Goal: Task Accomplishment & Management: Use online tool/utility

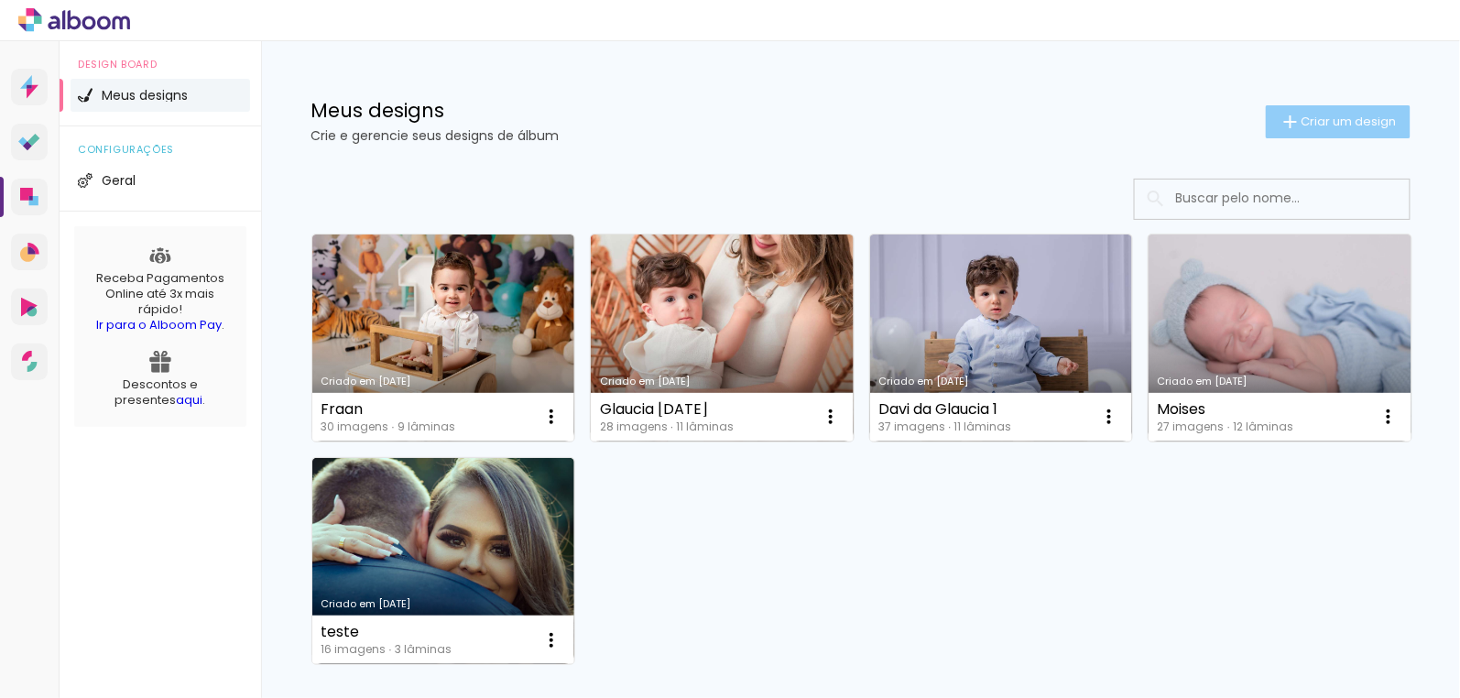
click at [1386, 125] on span "Criar um design" at bounding box center [1349, 121] width 95 height 12
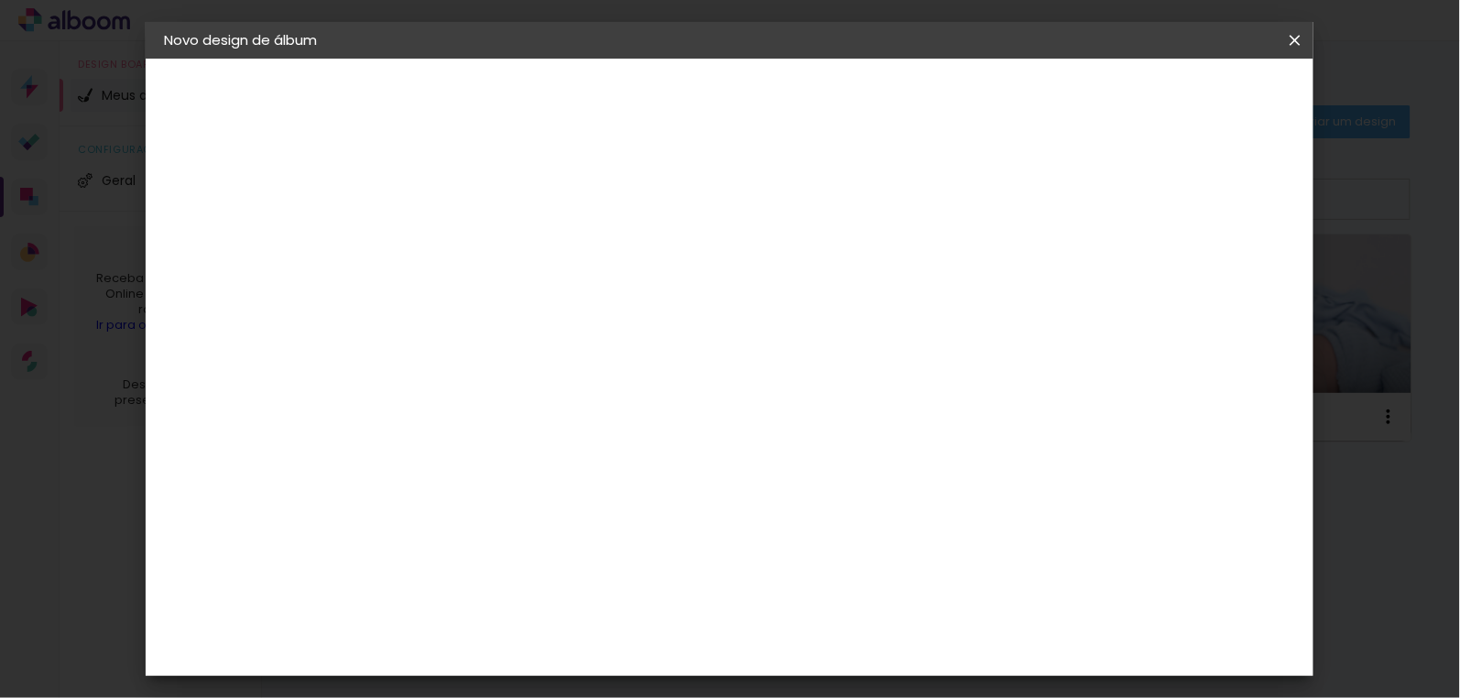
click at [463, 253] on input at bounding box center [463, 246] width 0 height 28
type input "Del"
type paper-input "Del"
click at [0, 0] on slot "Avançar" at bounding box center [0, 0] width 0 height 0
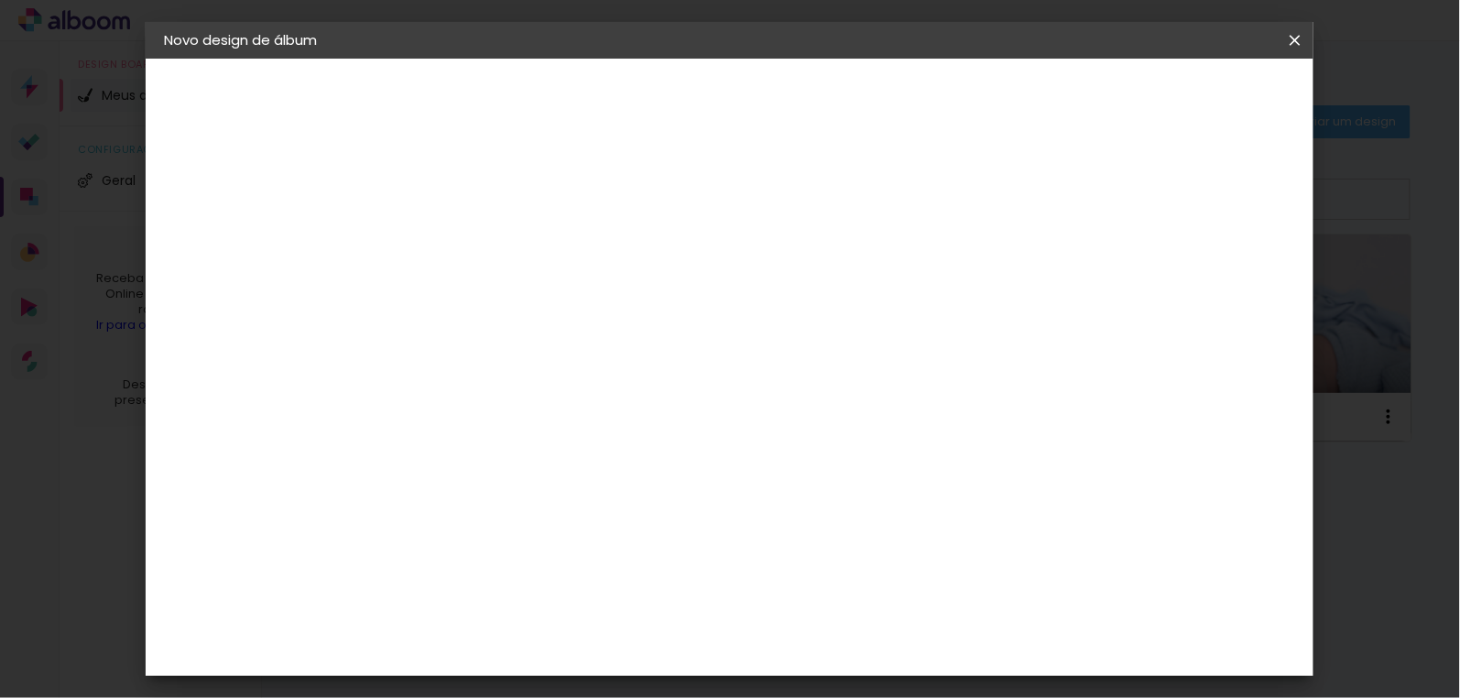
click at [0, 0] on slot "Avançar" at bounding box center [0, 0] width 0 height 0
click at [587, 572] on span "30 × 30" at bounding box center [544, 591] width 85 height 38
click at [0, 0] on slot "Avançar" at bounding box center [0, 0] width 0 height 0
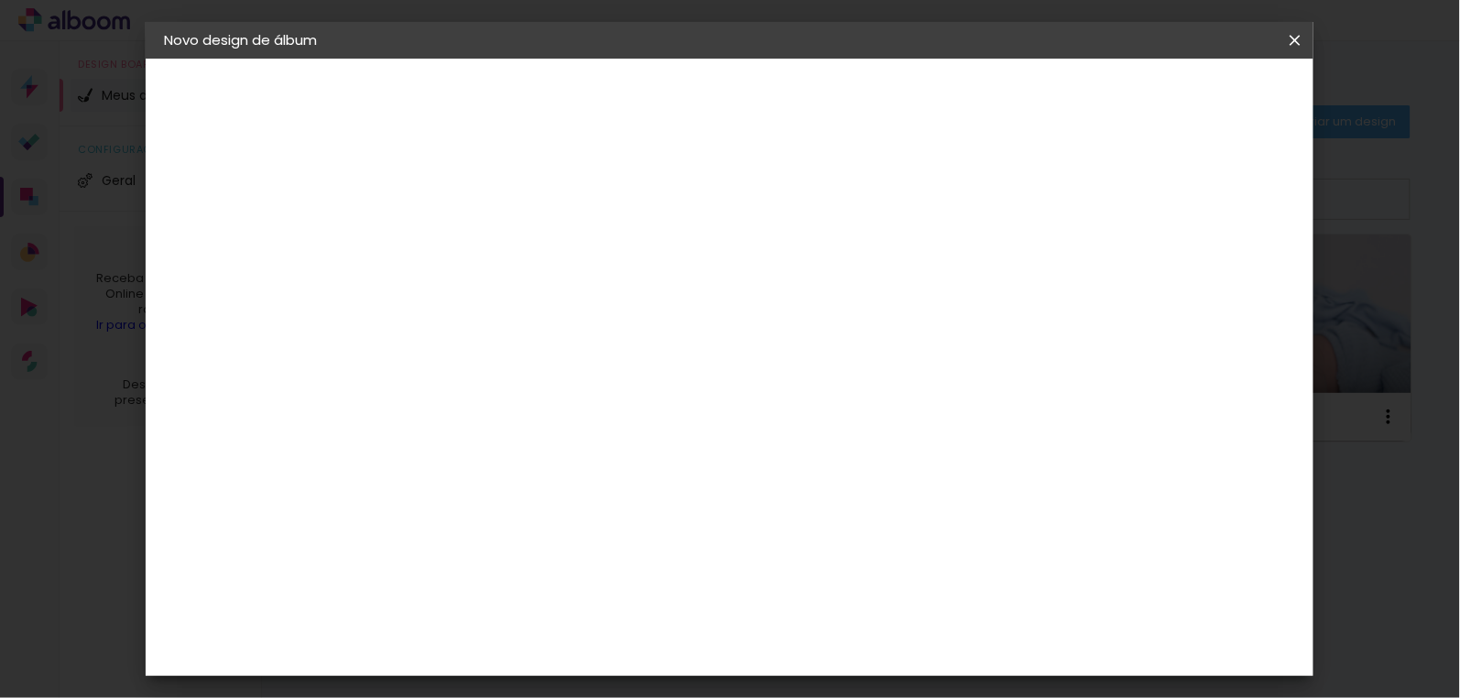
click at [1041, 202] on div "Mostrar sangria" at bounding box center [981, 198] width 122 height 23
type paper-checkbox "on"
click at [1023, 93] on span "Iniciar design" at bounding box center [981, 97] width 83 height 13
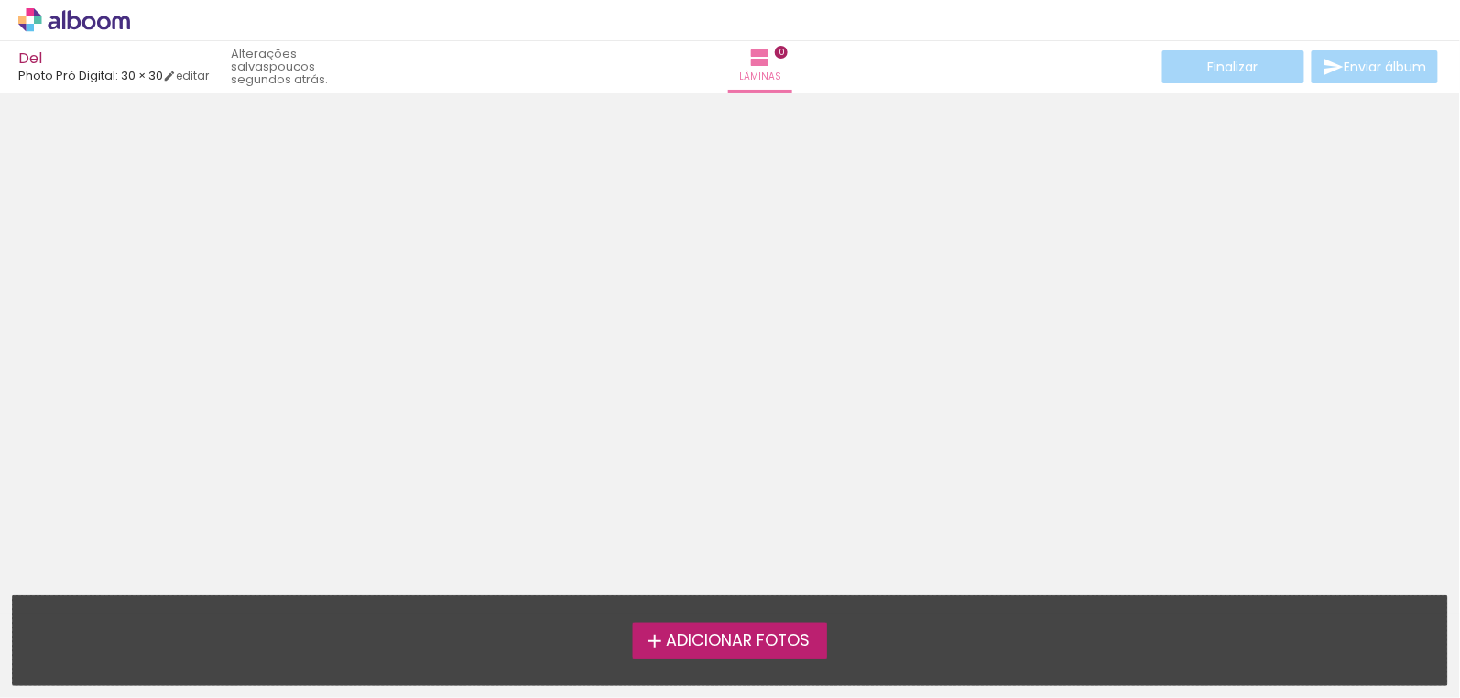
click at [727, 642] on span "Adicionar Fotos" at bounding box center [738, 641] width 144 height 16
click at [0, 0] on input "file" at bounding box center [0, 0] width 0 height 0
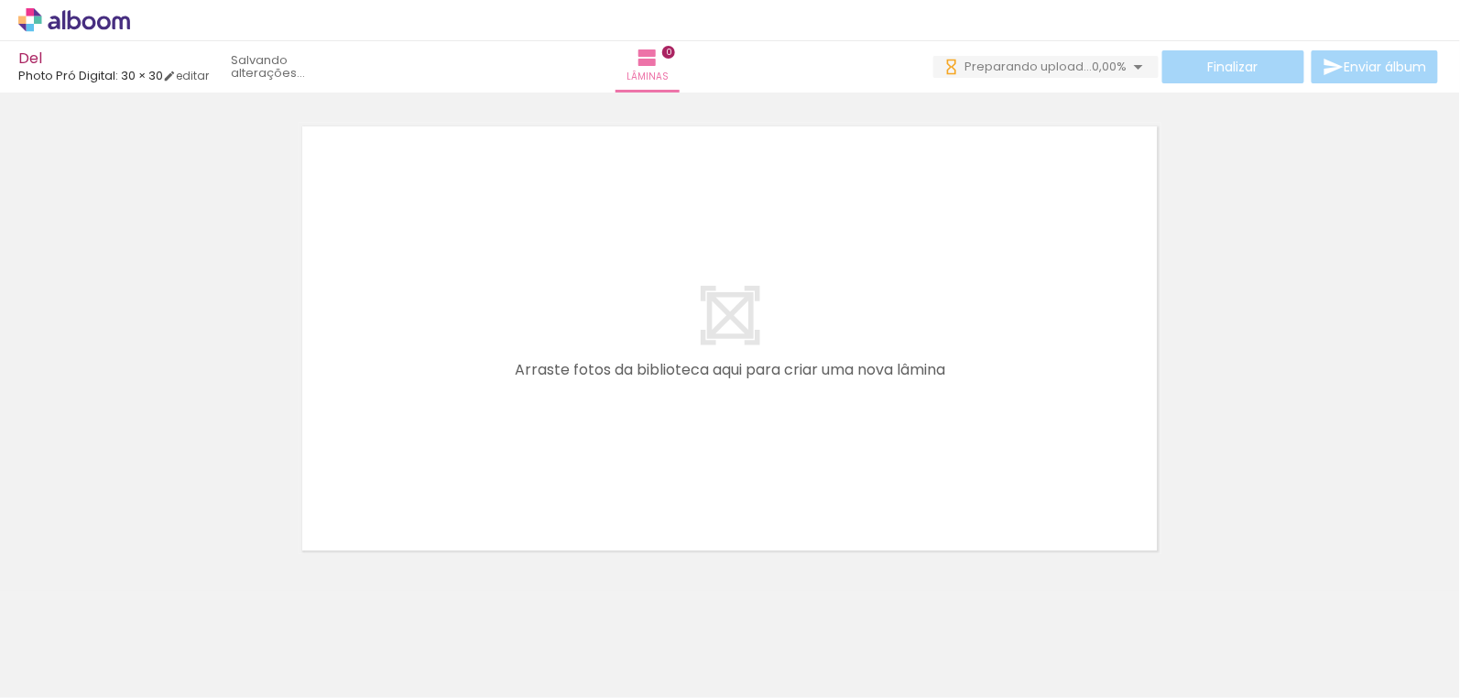
click at [303, 650] on div at bounding box center [286, 636] width 91 height 91
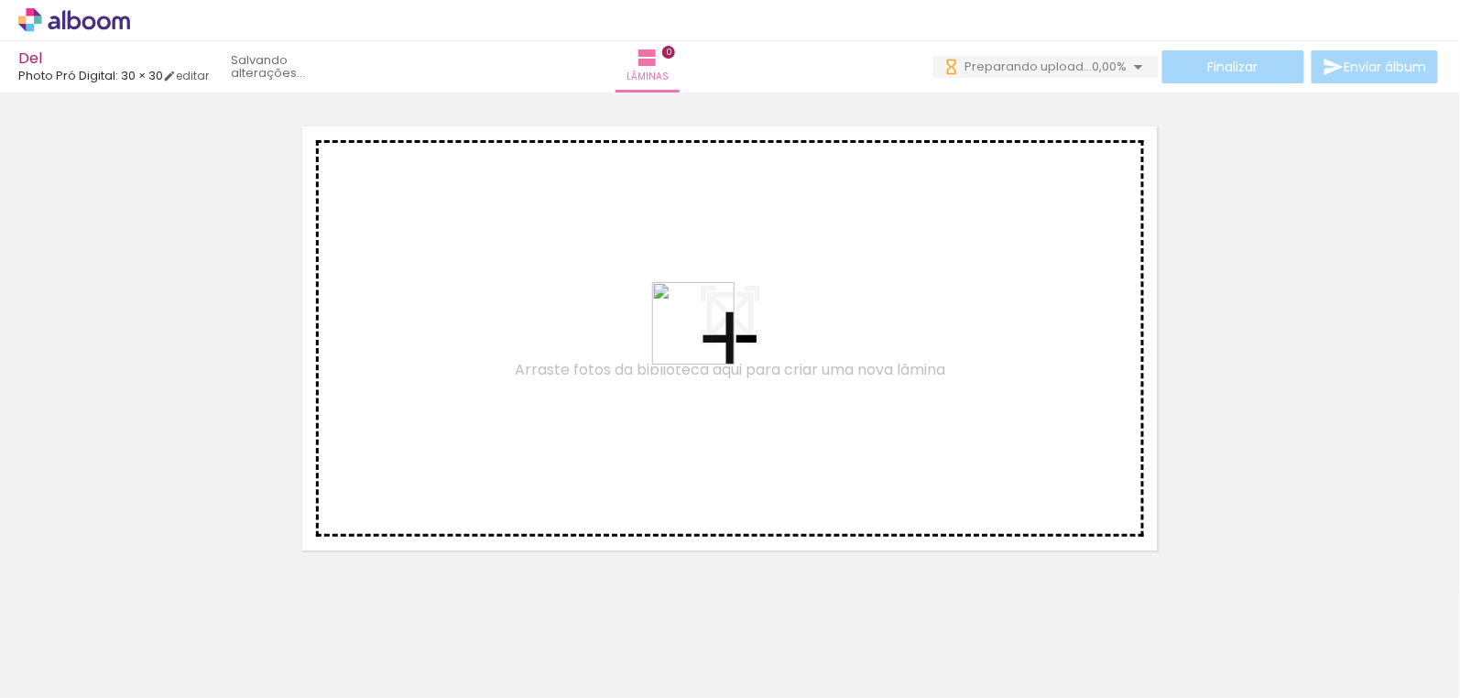
drag, startPoint x: 302, startPoint y: 643, endPoint x: 707, endPoint y: 337, distance: 507.5
click at [707, 337] on quentale-workspace at bounding box center [730, 349] width 1460 height 698
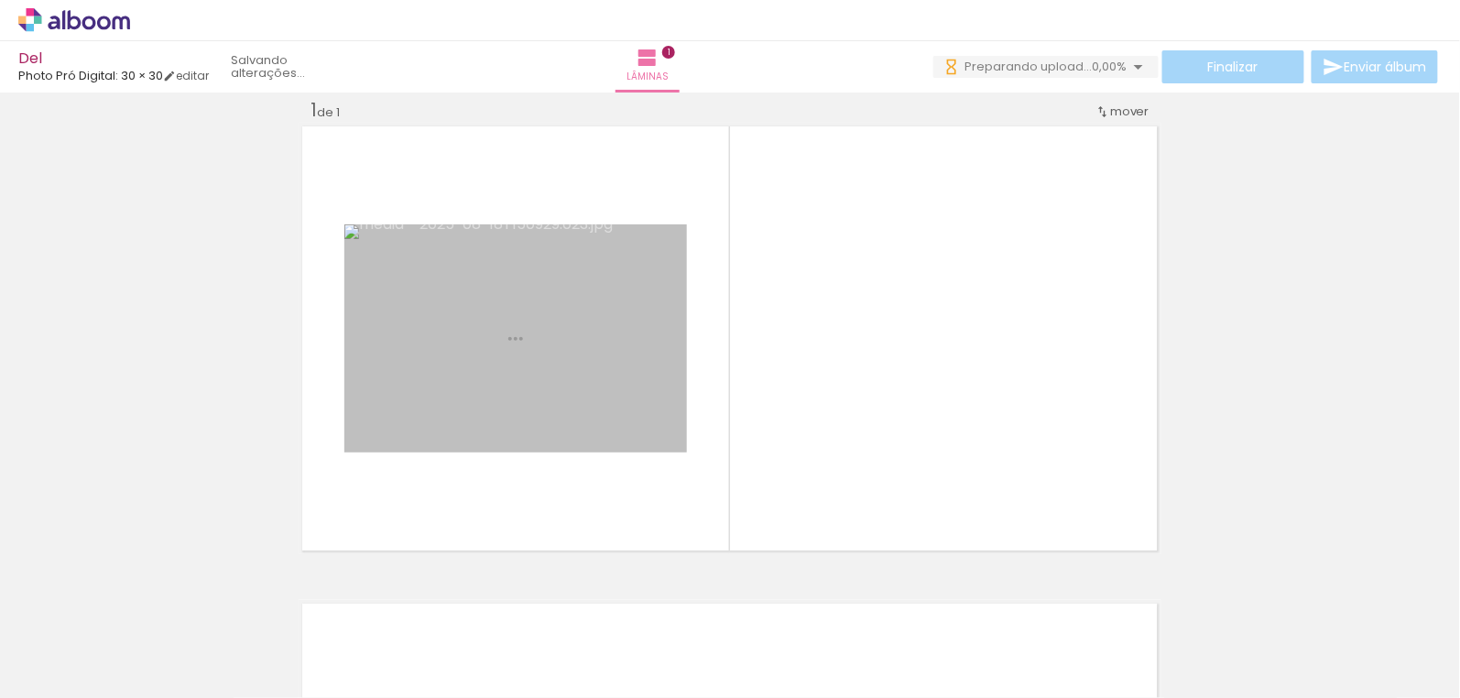
scroll to position [23, 0]
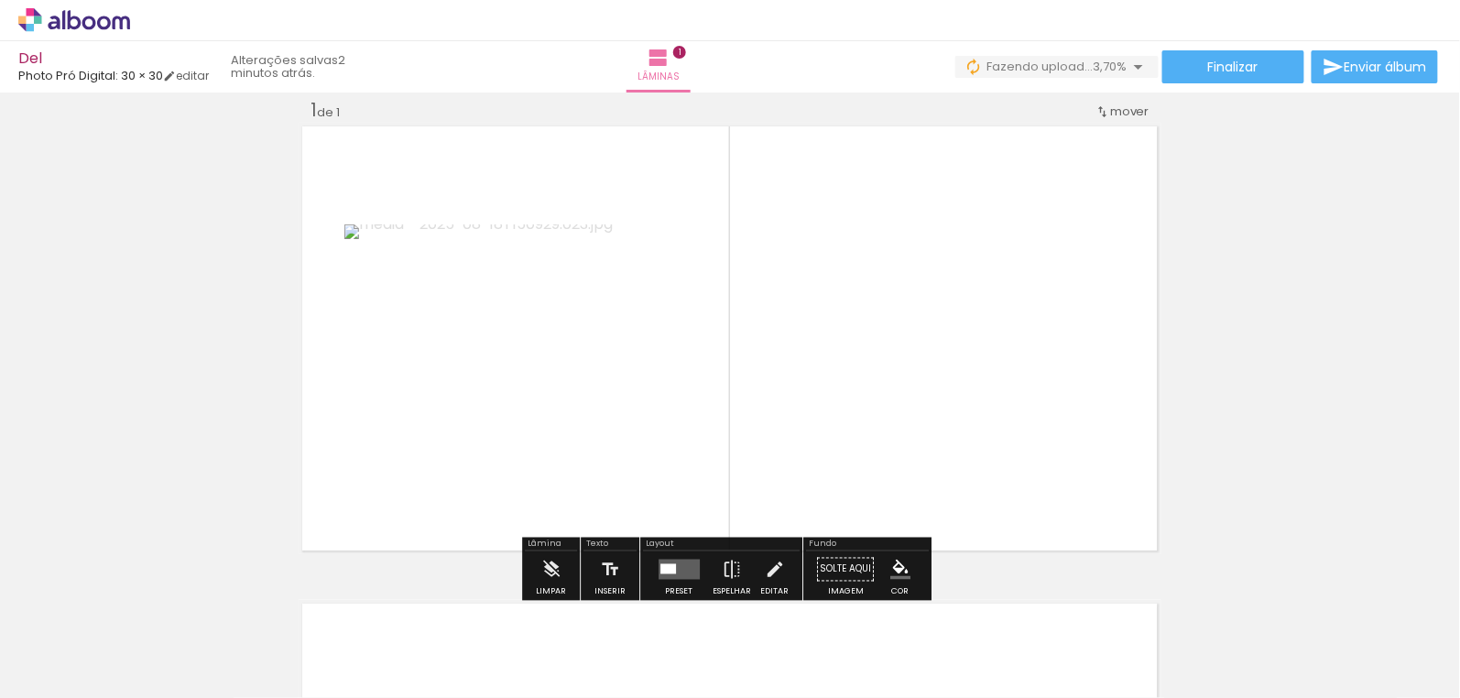
click at [672, 567] on quentale-layouter at bounding box center [679, 570] width 41 height 20
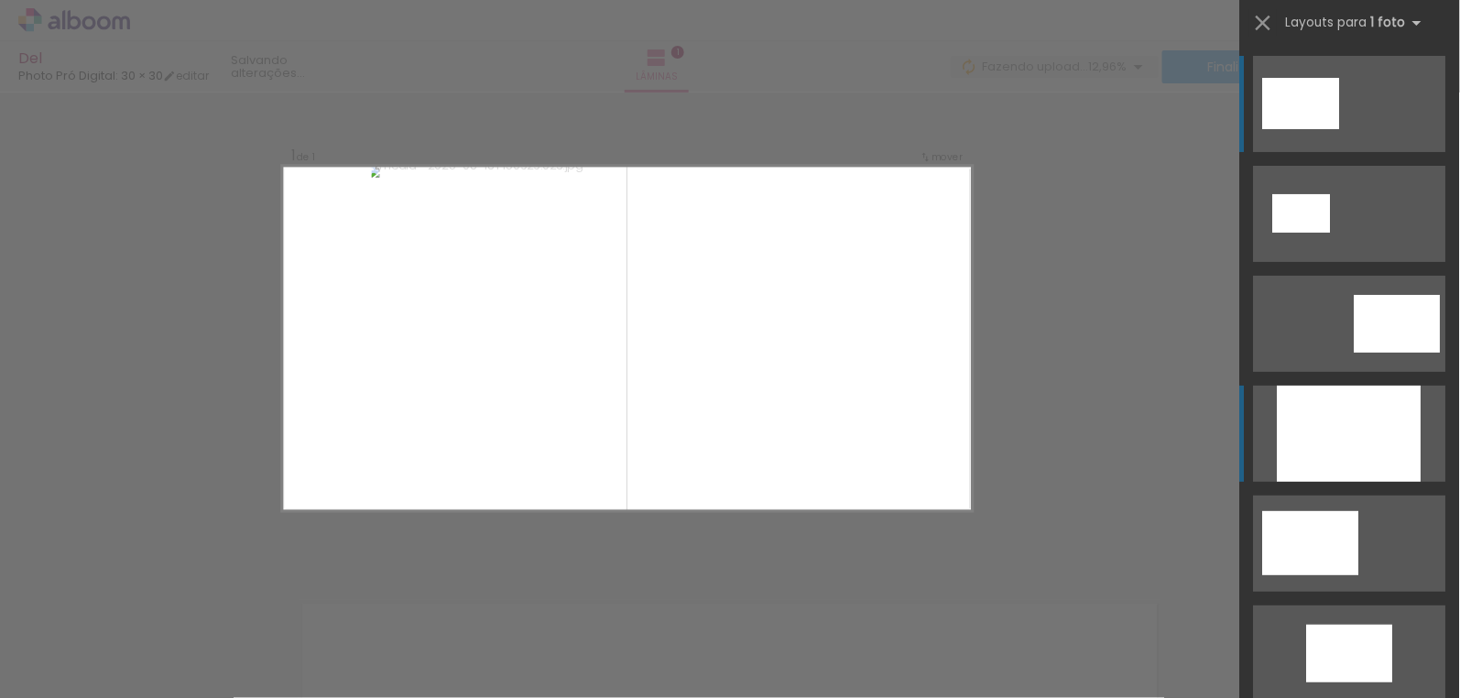
click at [1318, 452] on div at bounding box center [1350, 434] width 144 height 96
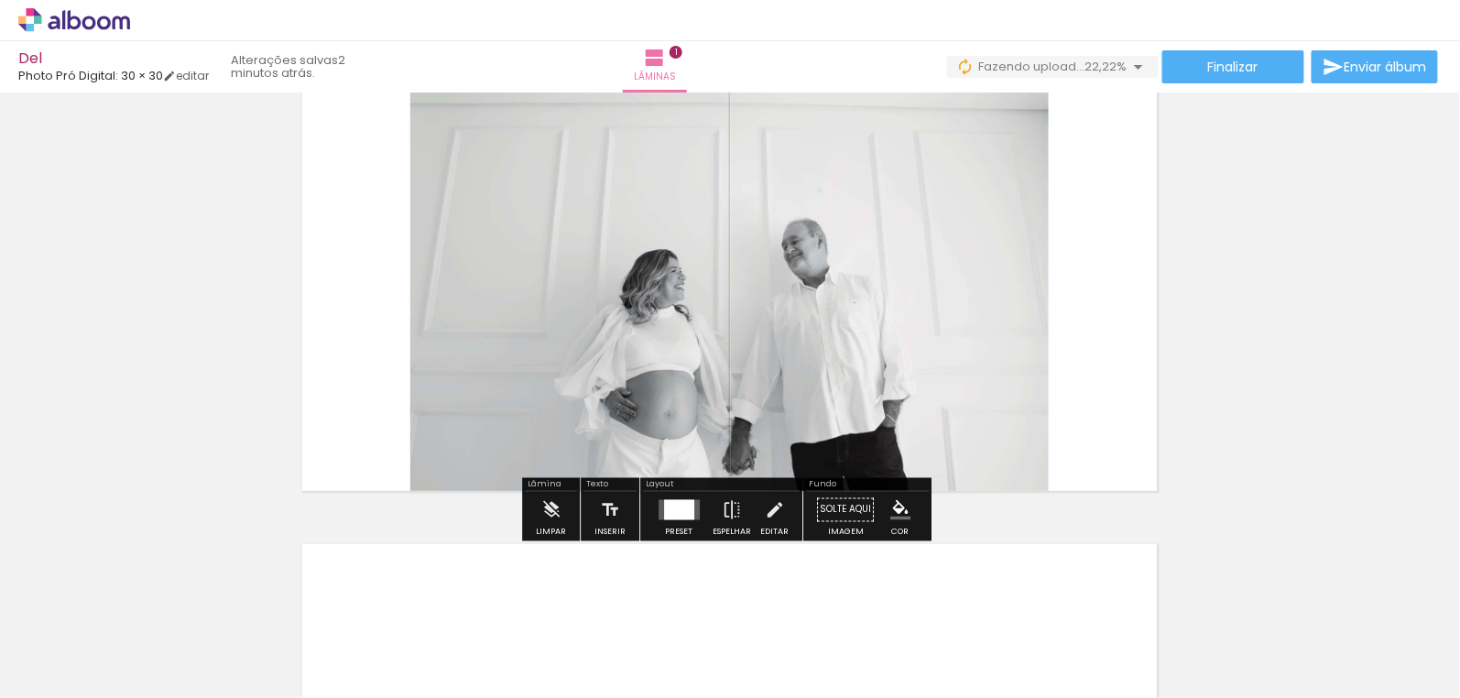
scroll to position [106, 0]
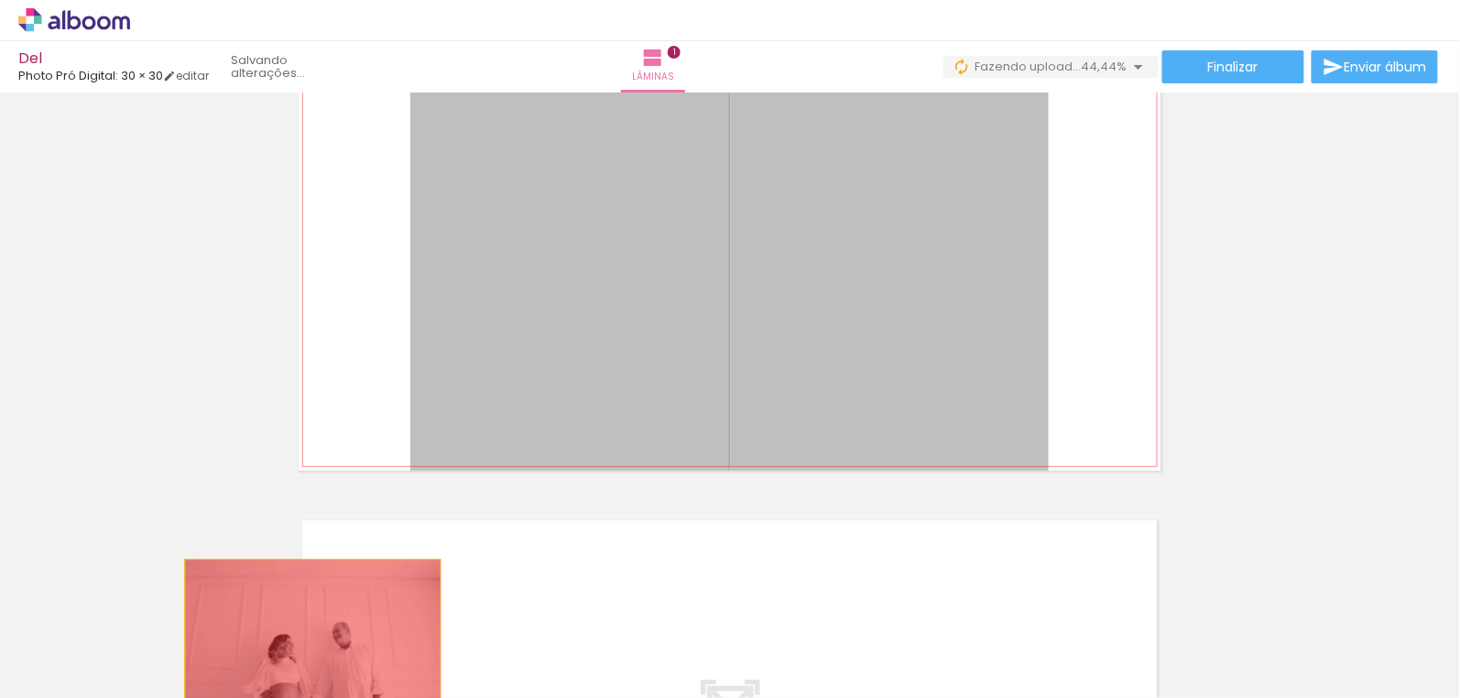
drag, startPoint x: 653, startPoint y: 258, endPoint x: 305, endPoint y: 646, distance: 520.9
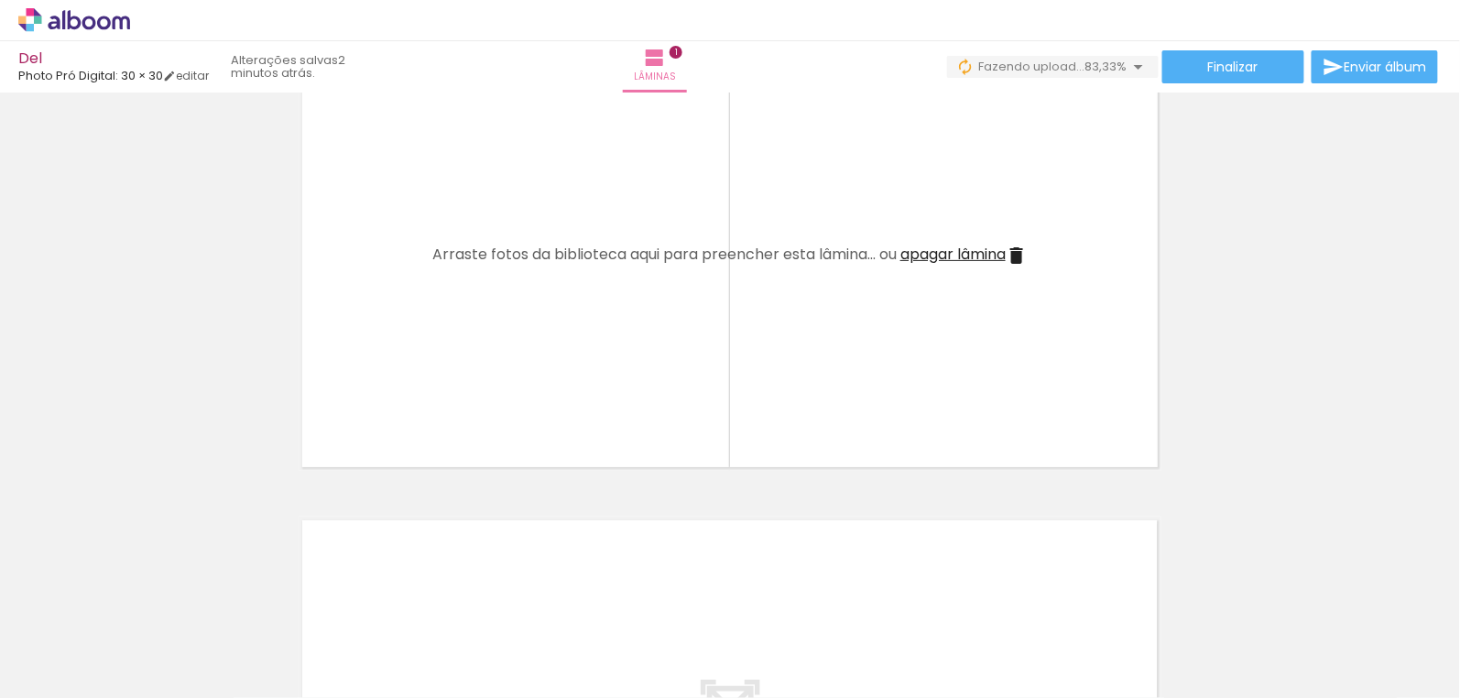
scroll to position [0, 4235]
drag, startPoint x: 882, startPoint y: 671, endPoint x: 947, endPoint y: 207, distance: 468.0
click at [947, 113] on quentale-workspace at bounding box center [730, 349] width 1460 height 698
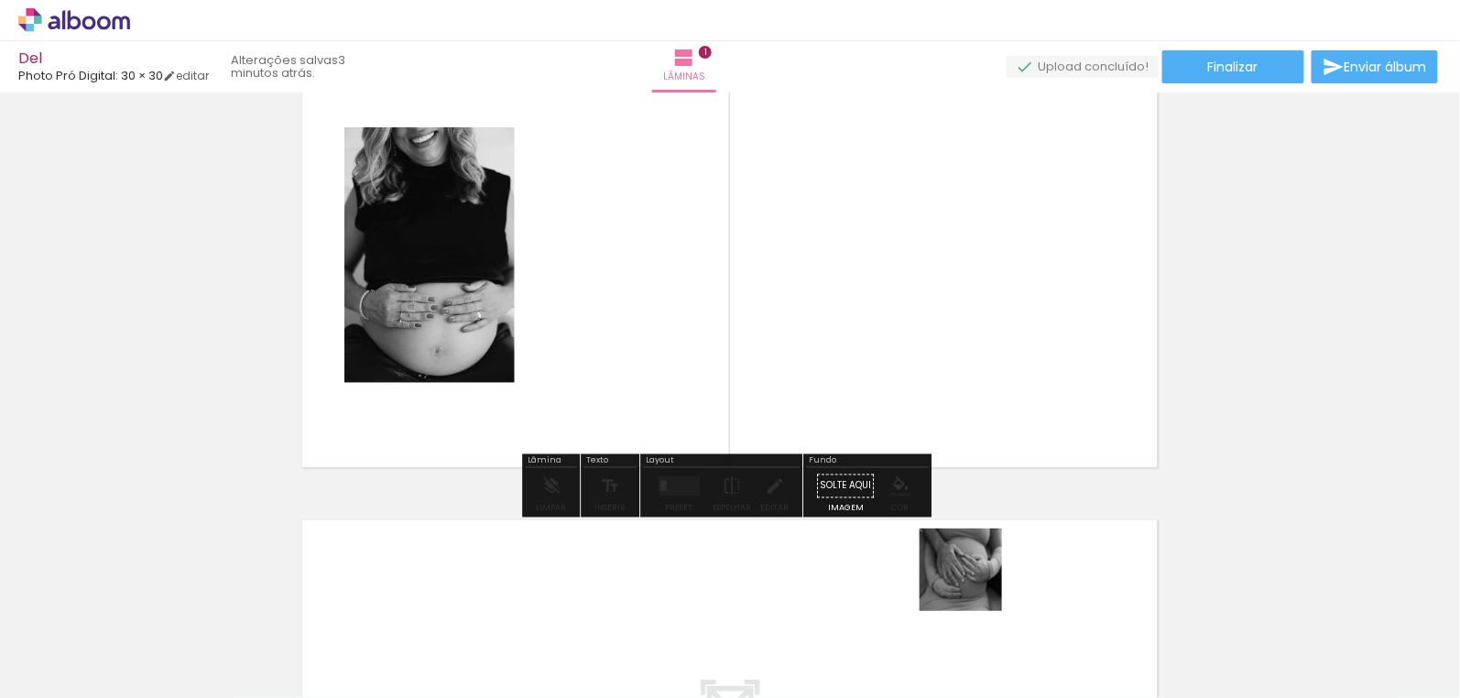
drag, startPoint x: 996, startPoint y: 643, endPoint x: 726, endPoint y: 213, distance: 507.0
click at [726, 213] on quentale-workspace at bounding box center [730, 349] width 1460 height 698
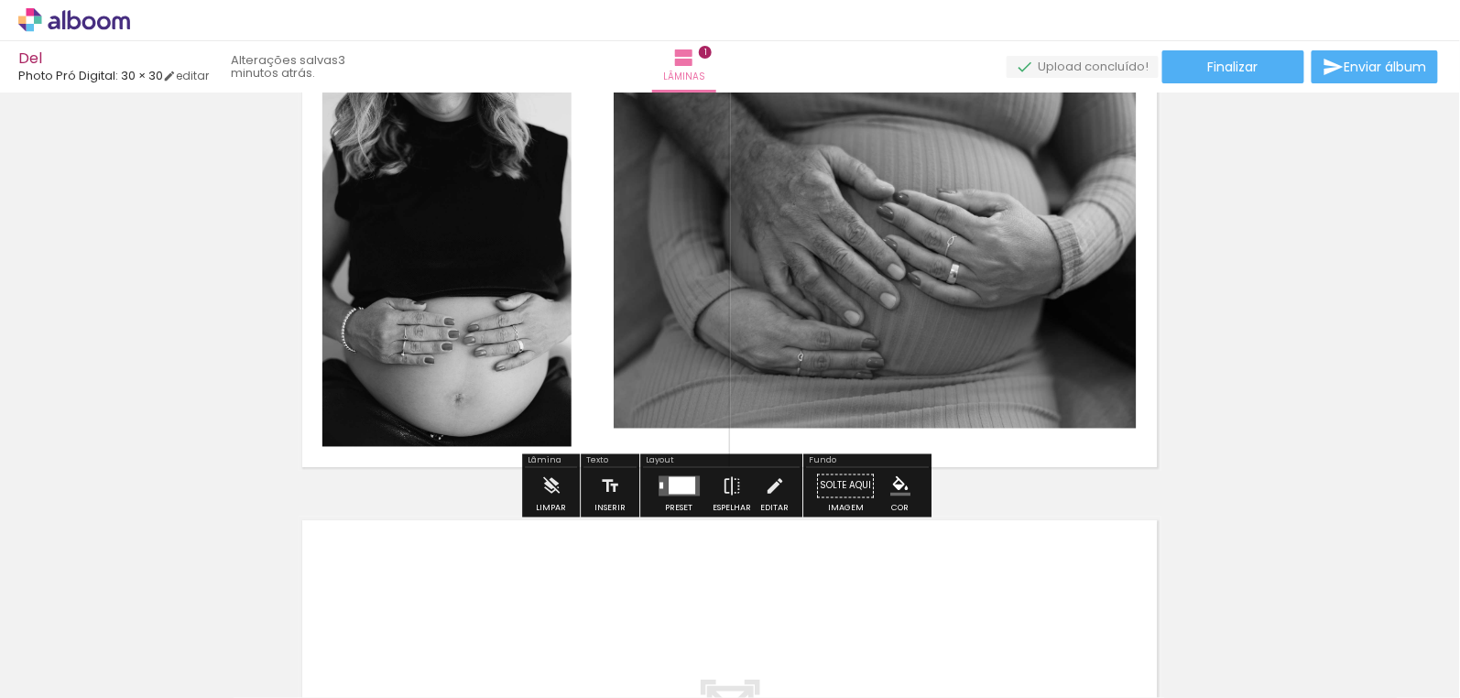
click at [670, 496] on div at bounding box center [678, 486] width 49 height 37
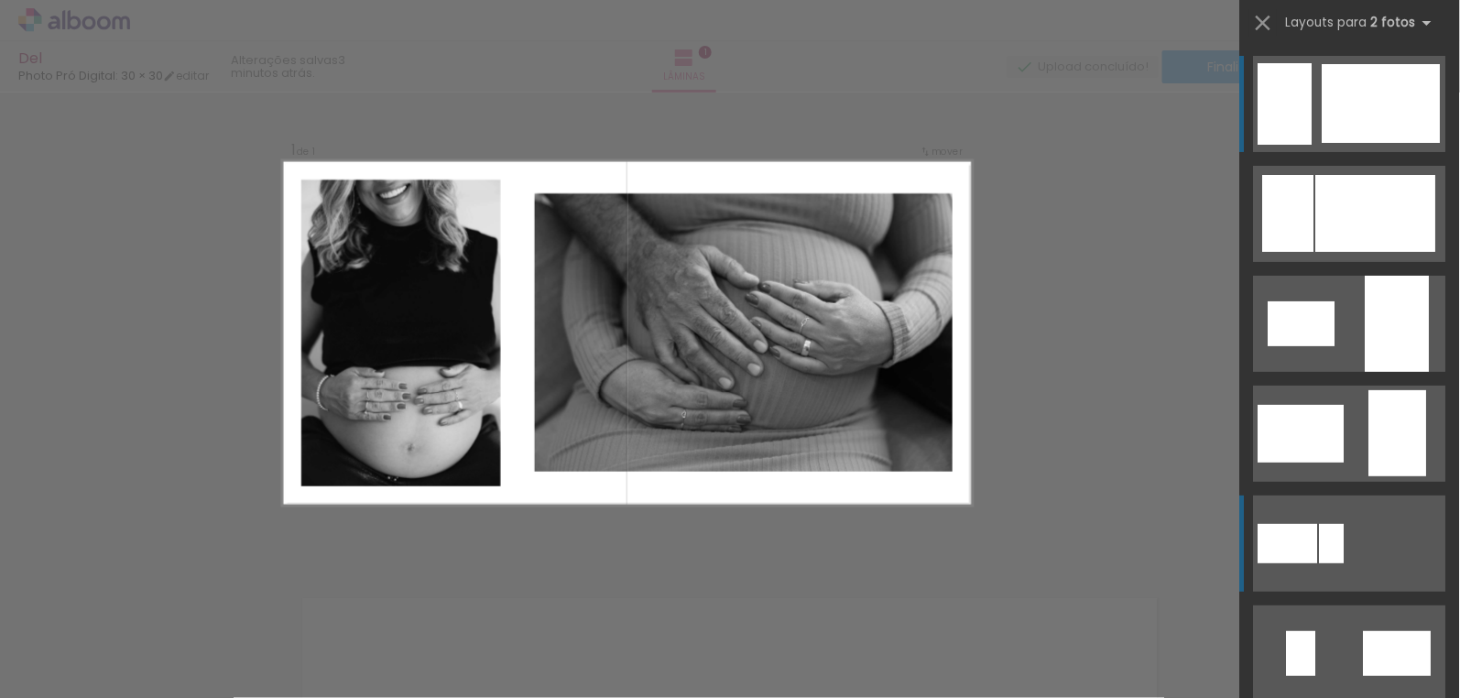
scroll to position [23, 0]
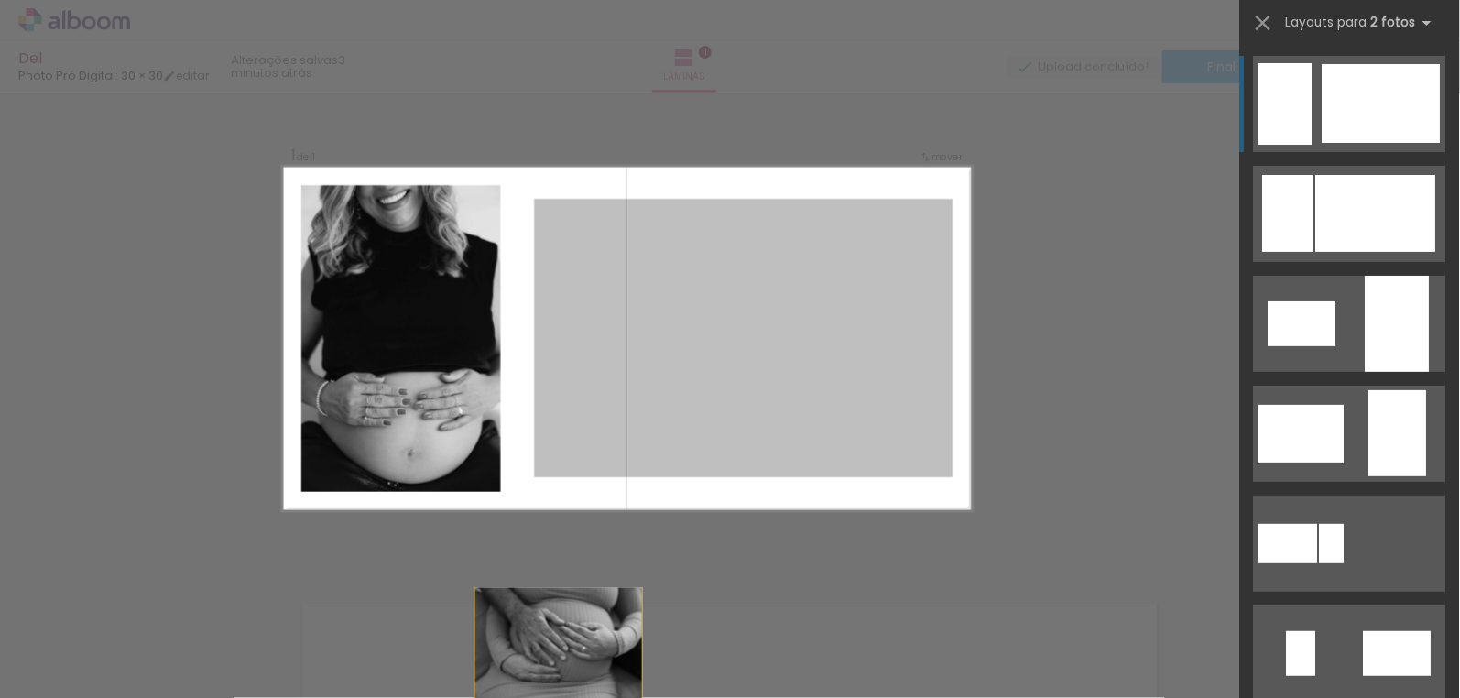
drag, startPoint x: 474, startPoint y: 695, endPoint x: 492, endPoint y: 716, distance: 27.3
click at [492, 697] on html "link( href="../../bower_components/polymer/polymer.html" rel="import" ) picture…" at bounding box center [730, 349] width 1460 height 698
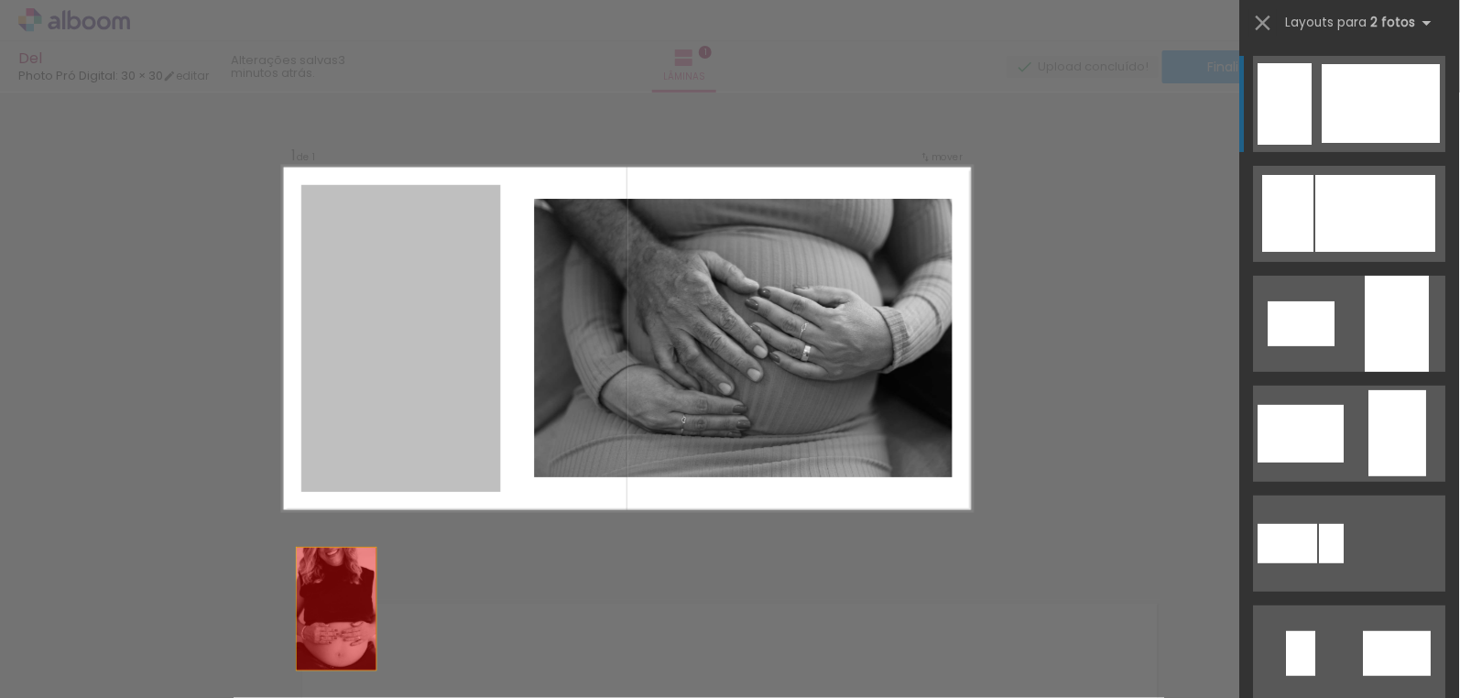
drag, startPoint x: 350, startPoint y: 541, endPoint x: 305, endPoint y: 679, distance: 144.5
click at [307, 678] on quentale-workspace at bounding box center [730, 349] width 1460 height 698
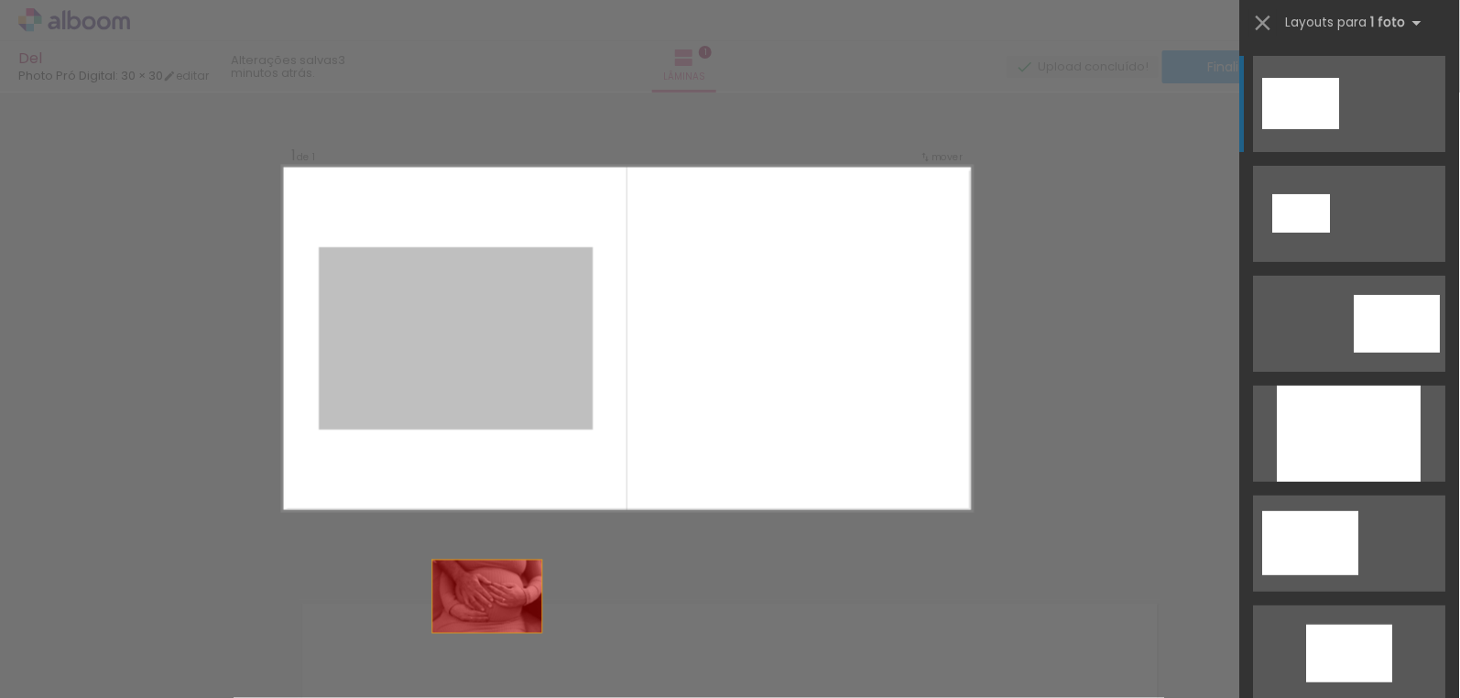
drag, startPoint x: 494, startPoint y: 672, endPoint x: 489, endPoint y: 659, distance: 14.5
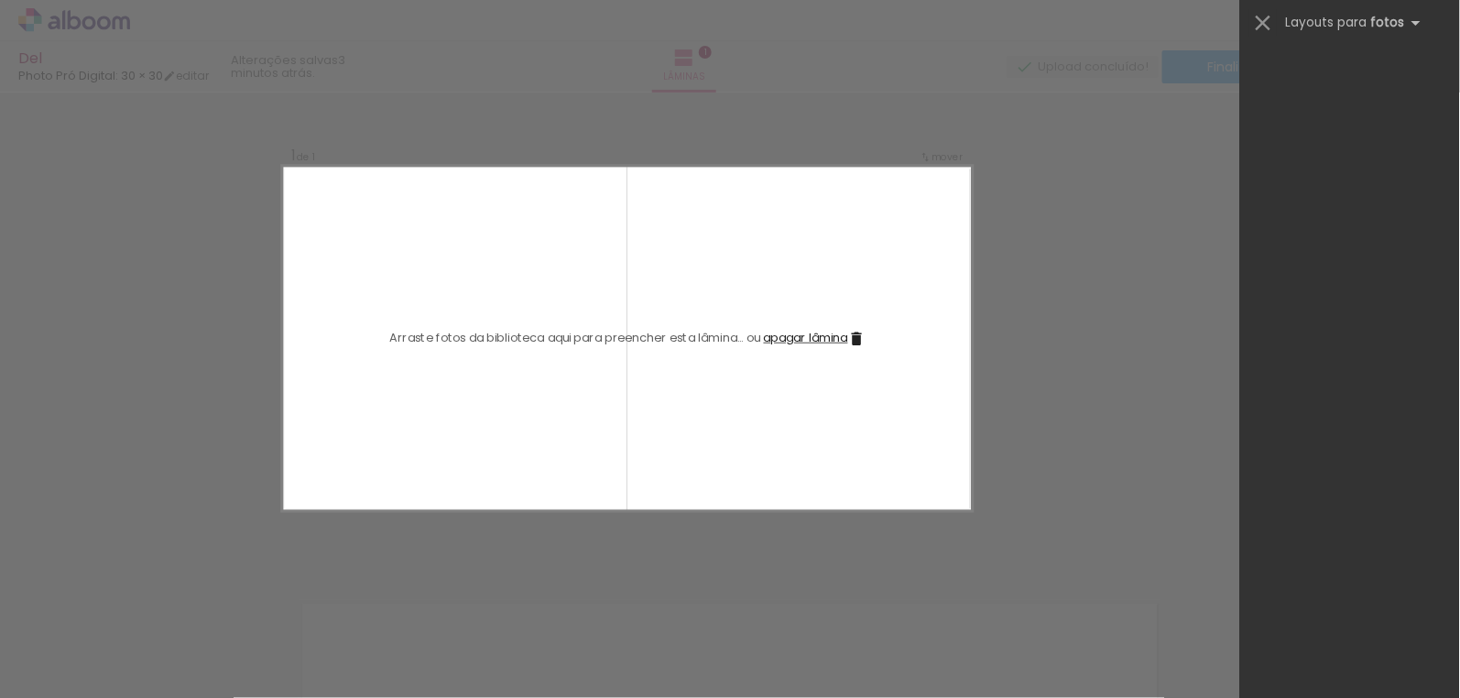
scroll to position [0, 3178]
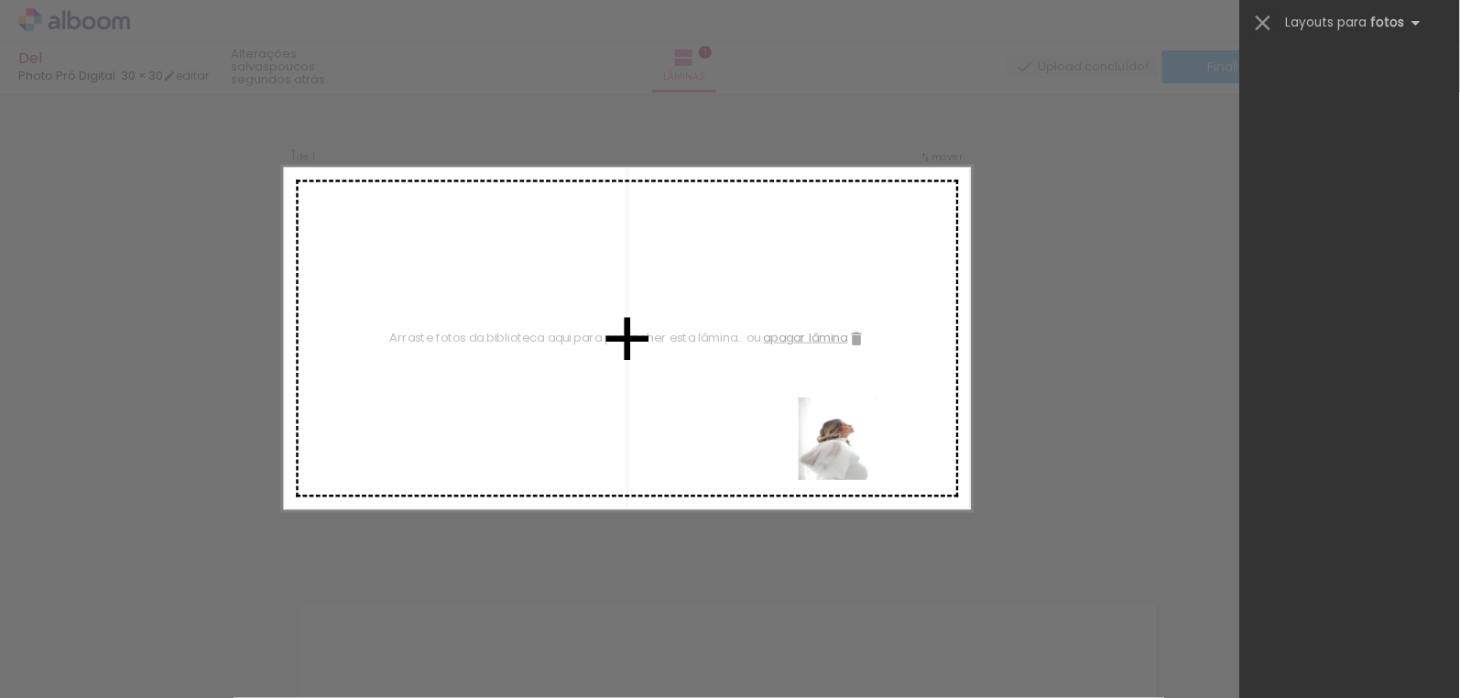
drag, startPoint x: 1012, startPoint y: 666, endPoint x: 850, endPoint y: 435, distance: 282.1
click at [835, 430] on quentale-workspace at bounding box center [730, 349] width 1460 height 698
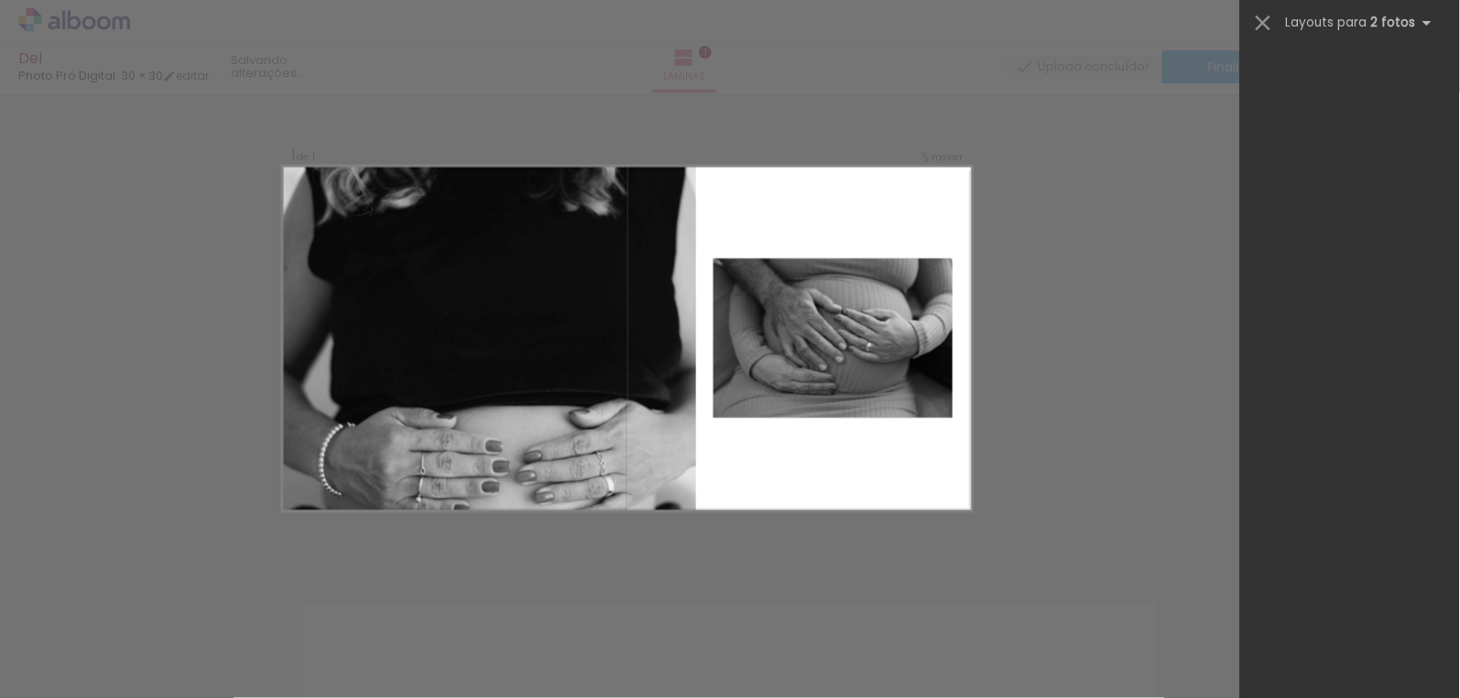
scroll to position [9786, 0]
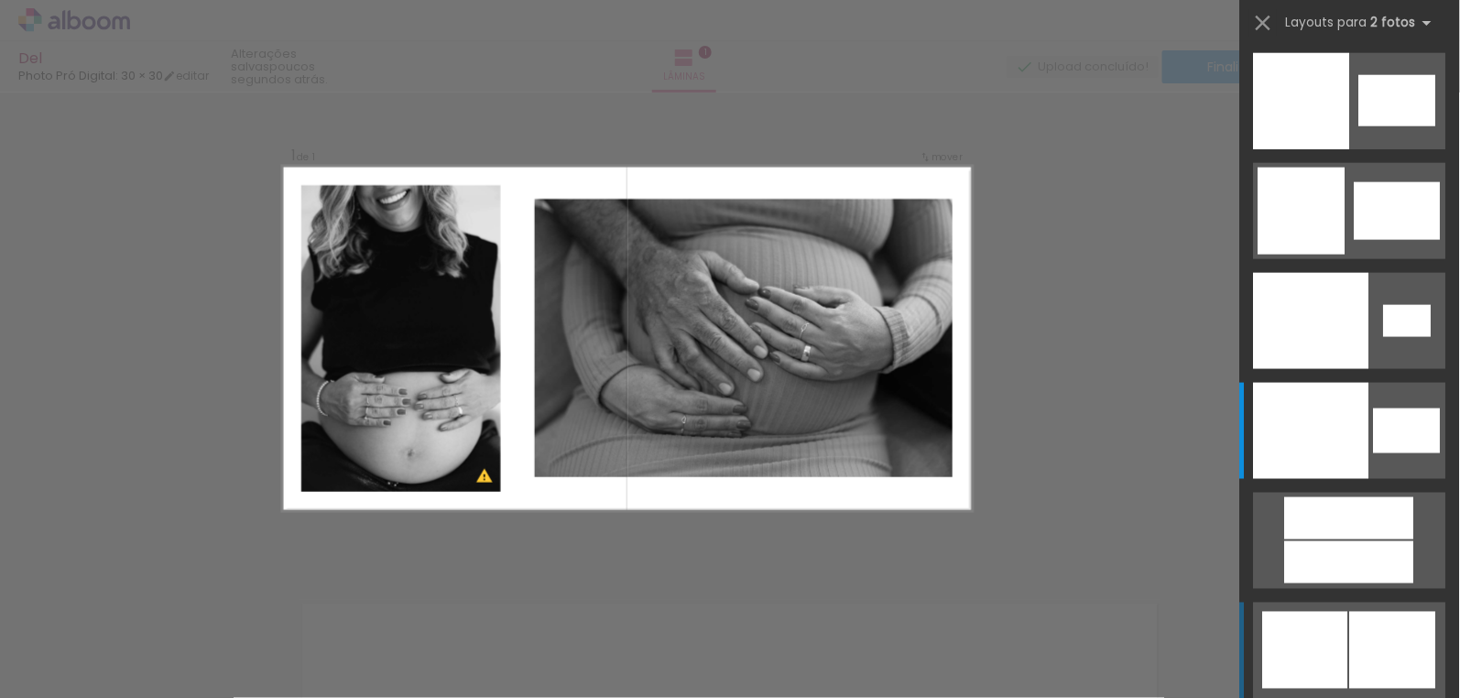
click at [475, 96] on div "Confirmar Cancelar" at bounding box center [730, 569] width 1460 height 998
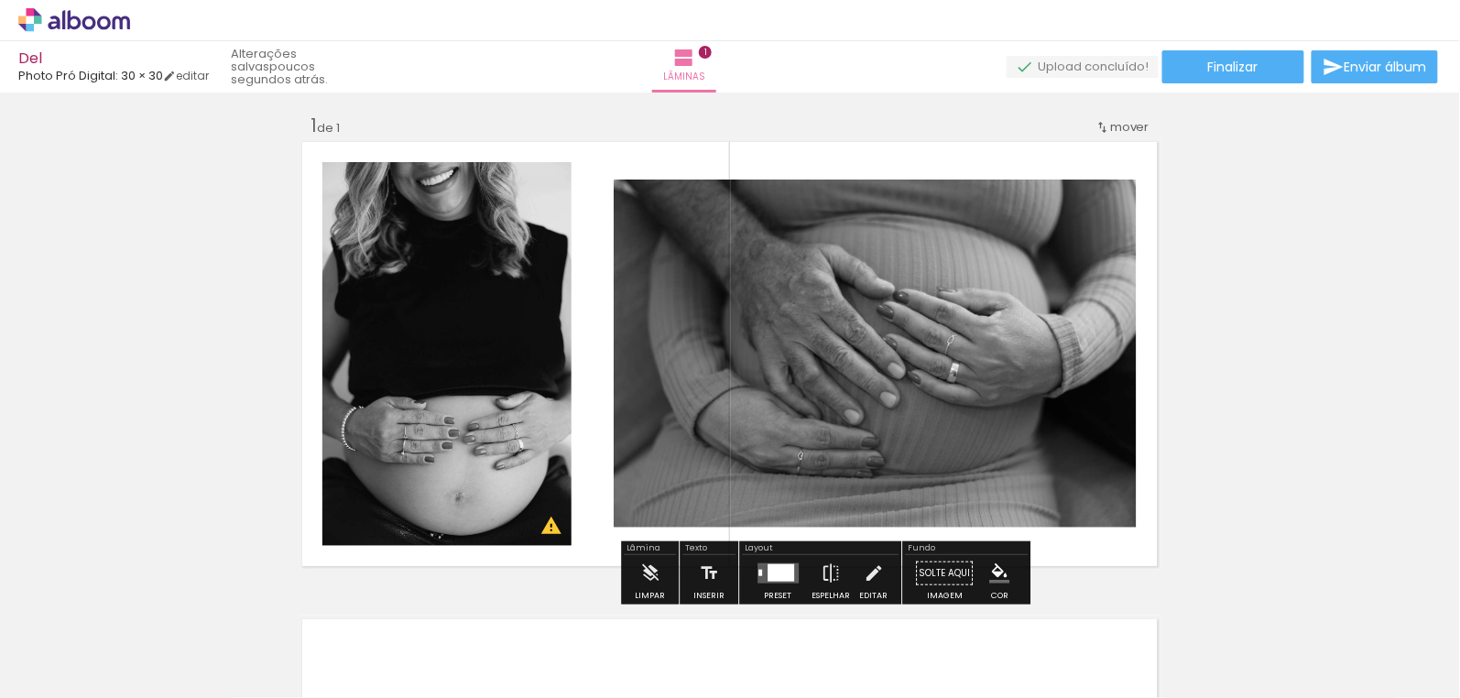
scroll to position [0, 0]
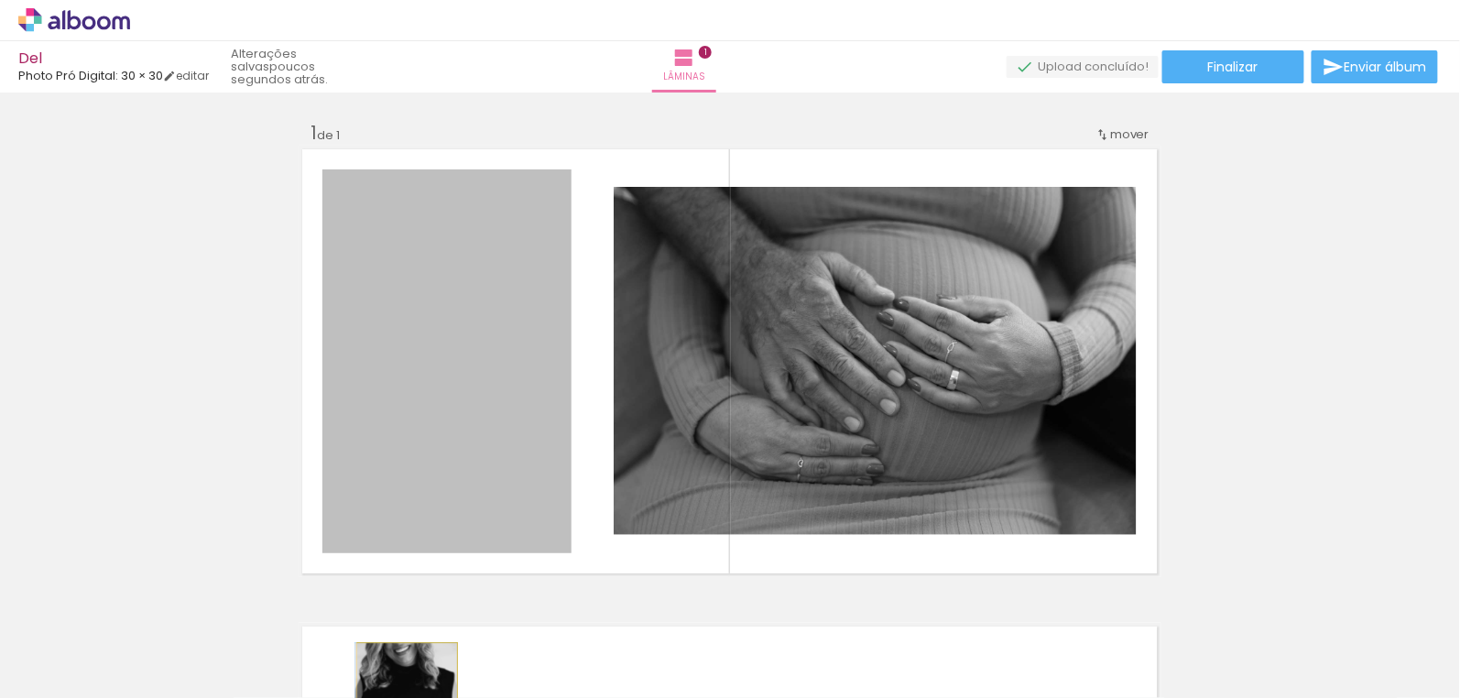
drag, startPoint x: 501, startPoint y: 425, endPoint x: 401, endPoint y: 720, distance: 311.4
click at [401, 697] on html "link( href="../../bower_components/polymer/polymer.html" rel="import" ) picture…" at bounding box center [730, 349] width 1460 height 698
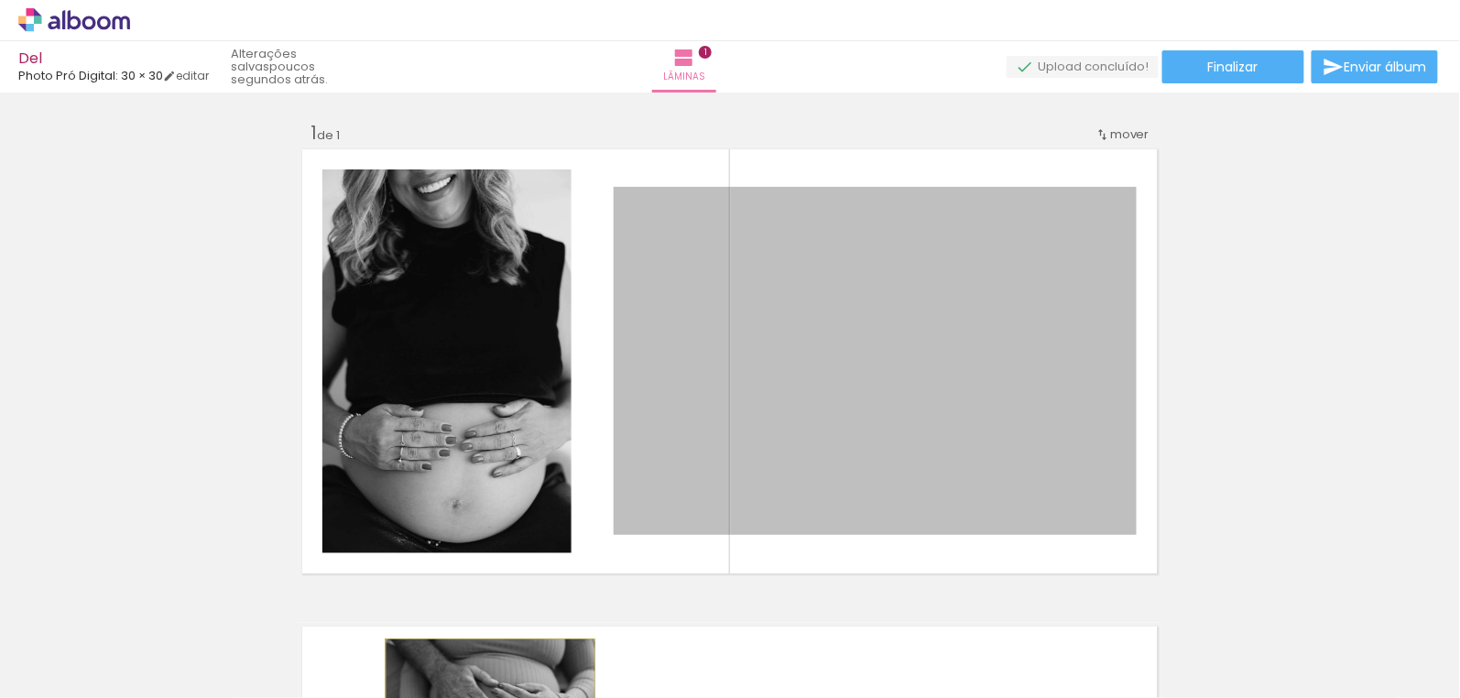
drag, startPoint x: 562, startPoint y: 593, endPoint x: 485, endPoint y: 709, distance: 139.5
click at [485, 697] on html "link( href="../../bower_components/polymer/polymer.html" rel="import" ) picture…" at bounding box center [730, 349] width 1460 height 698
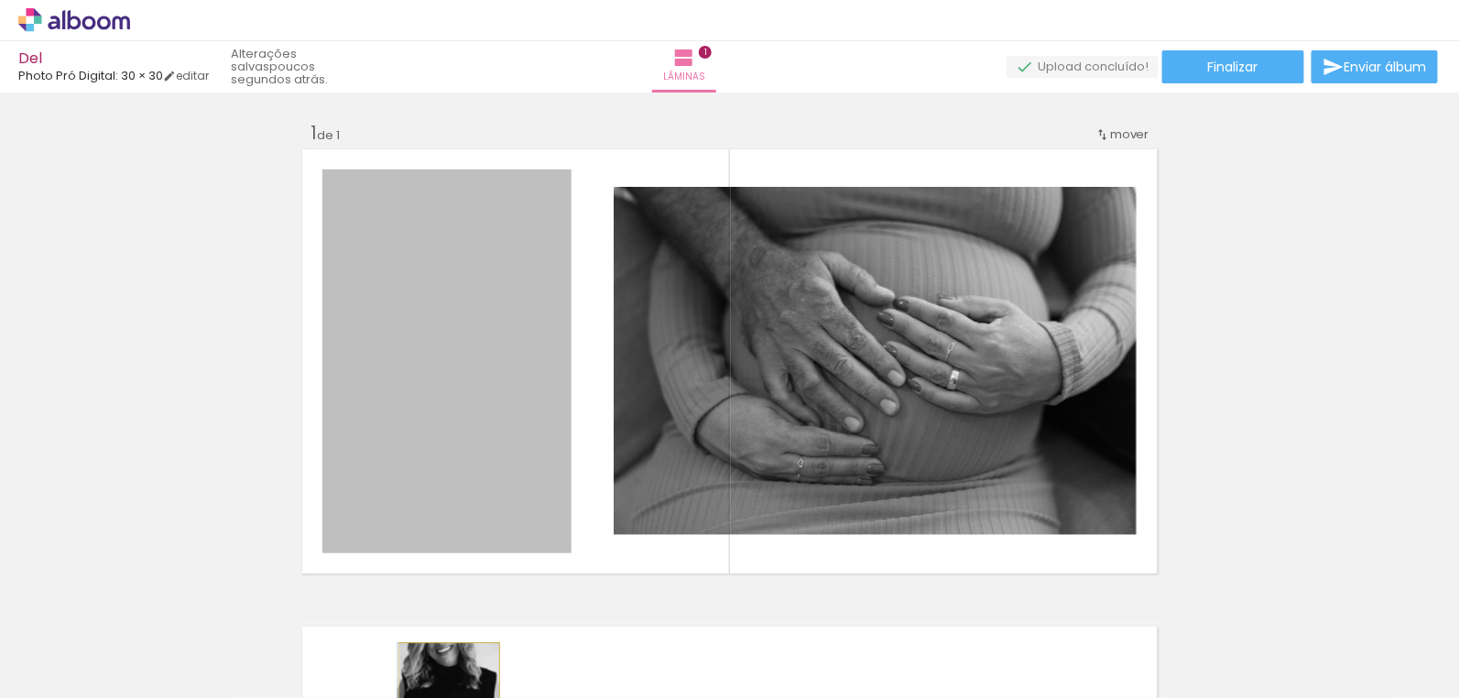
drag, startPoint x: 466, startPoint y: 513, endPoint x: 443, endPoint y: 720, distance: 208.3
click at [443, 697] on html "link( href="../../bower_components/polymer/polymer.html" rel="import" ) picture…" at bounding box center [730, 349] width 1460 height 698
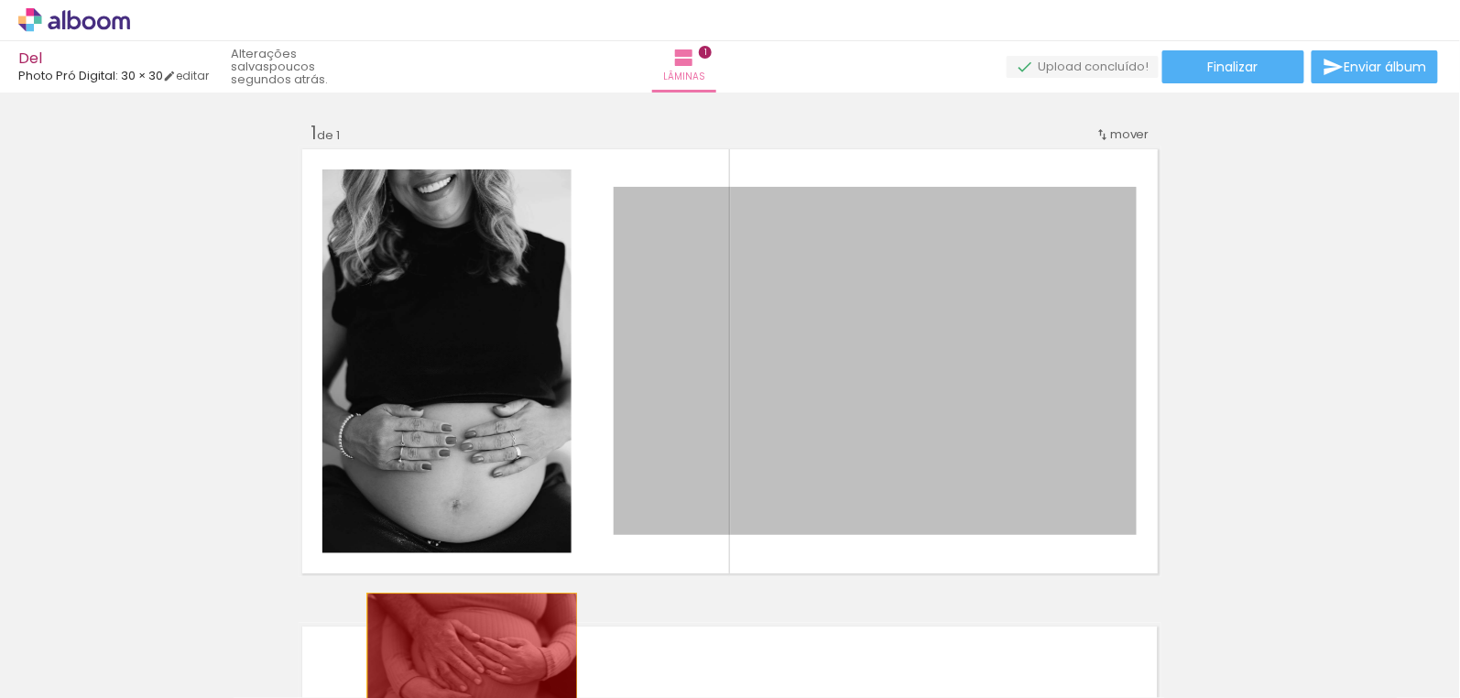
drag, startPoint x: 636, startPoint y: 464, endPoint x: 470, endPoint y: 621, distance: 228.1
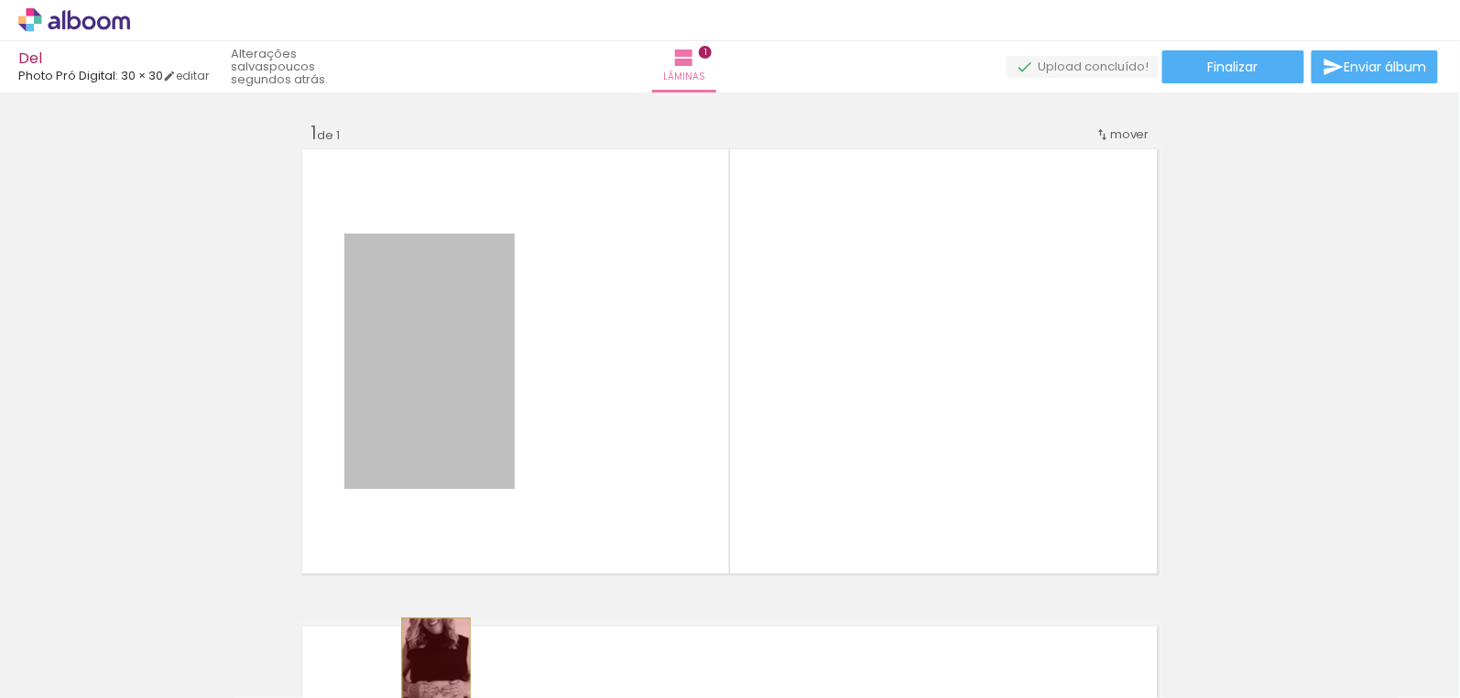
drag, startPoint x: 471, startPoint y: 464, endPoint x: 431, endPoint y: 670, distance: 209.1
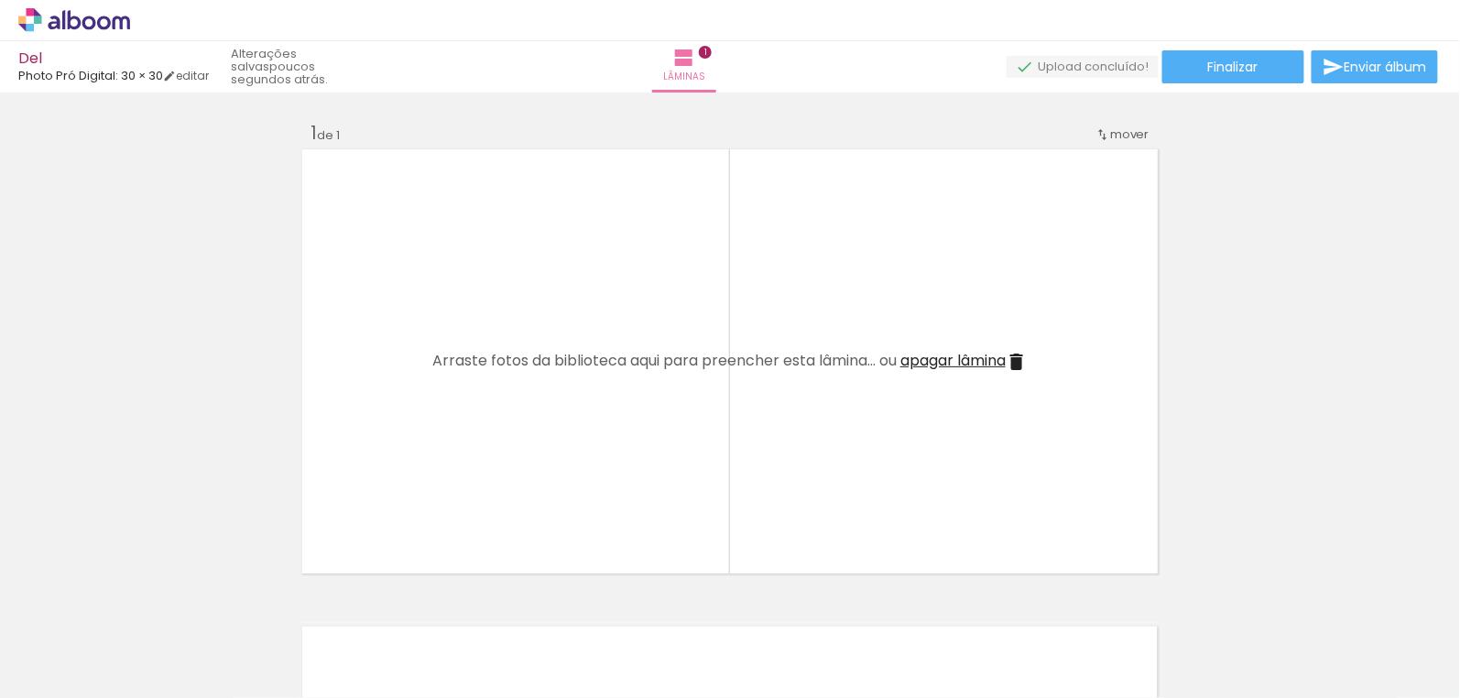
scroll to position [0, 2933]
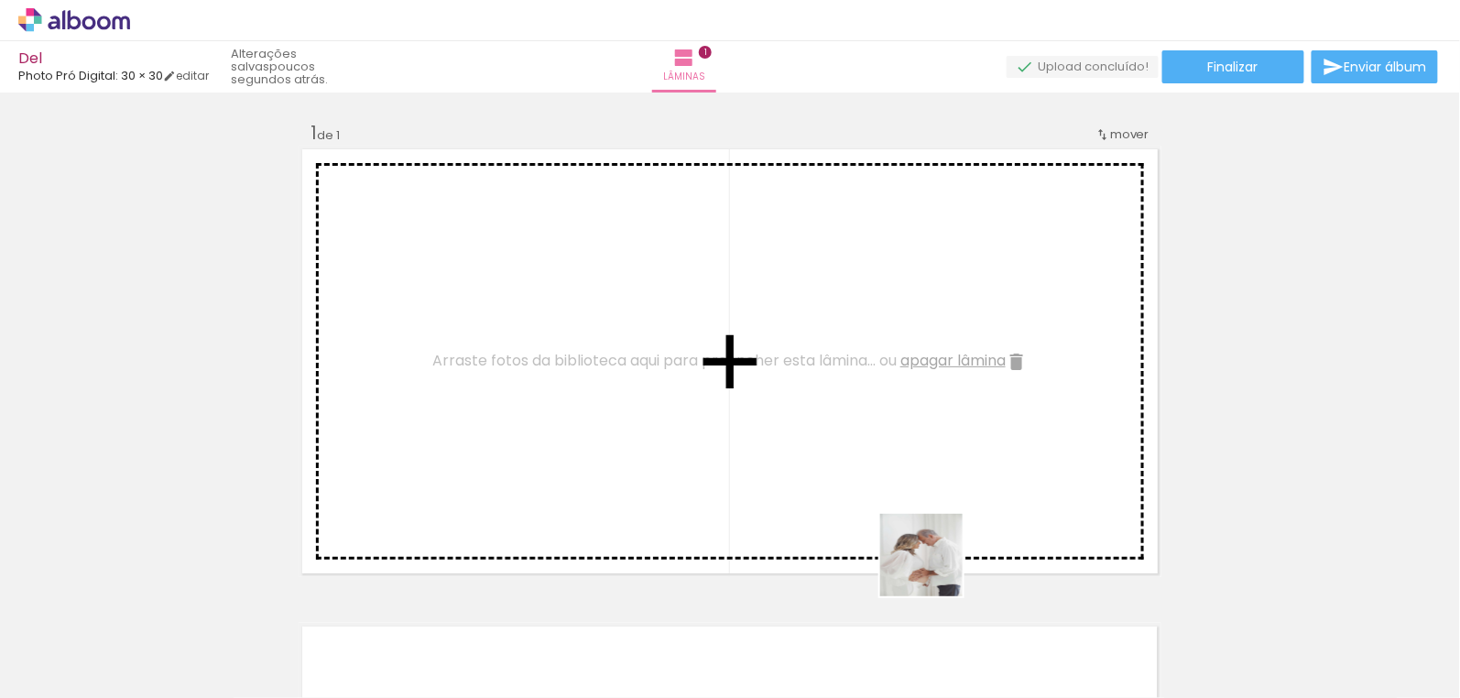
drag, startPoint x: 944, startPoint y: 668, endPoint x: 881, endPoint y: 454, distance: 222.6
click at [885, 433] on quentale-workspace at bounding box center [730, 349] width 1460 height 698
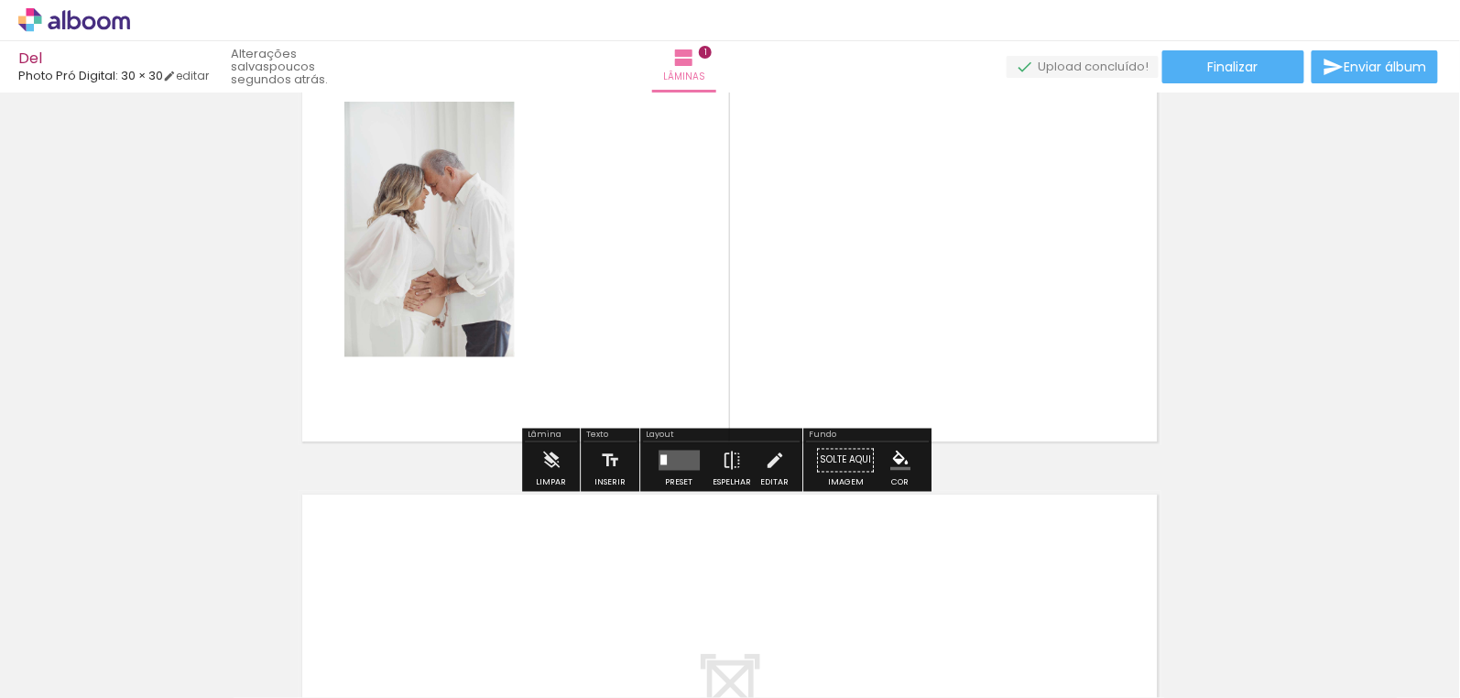
scroll to position [166, 0]
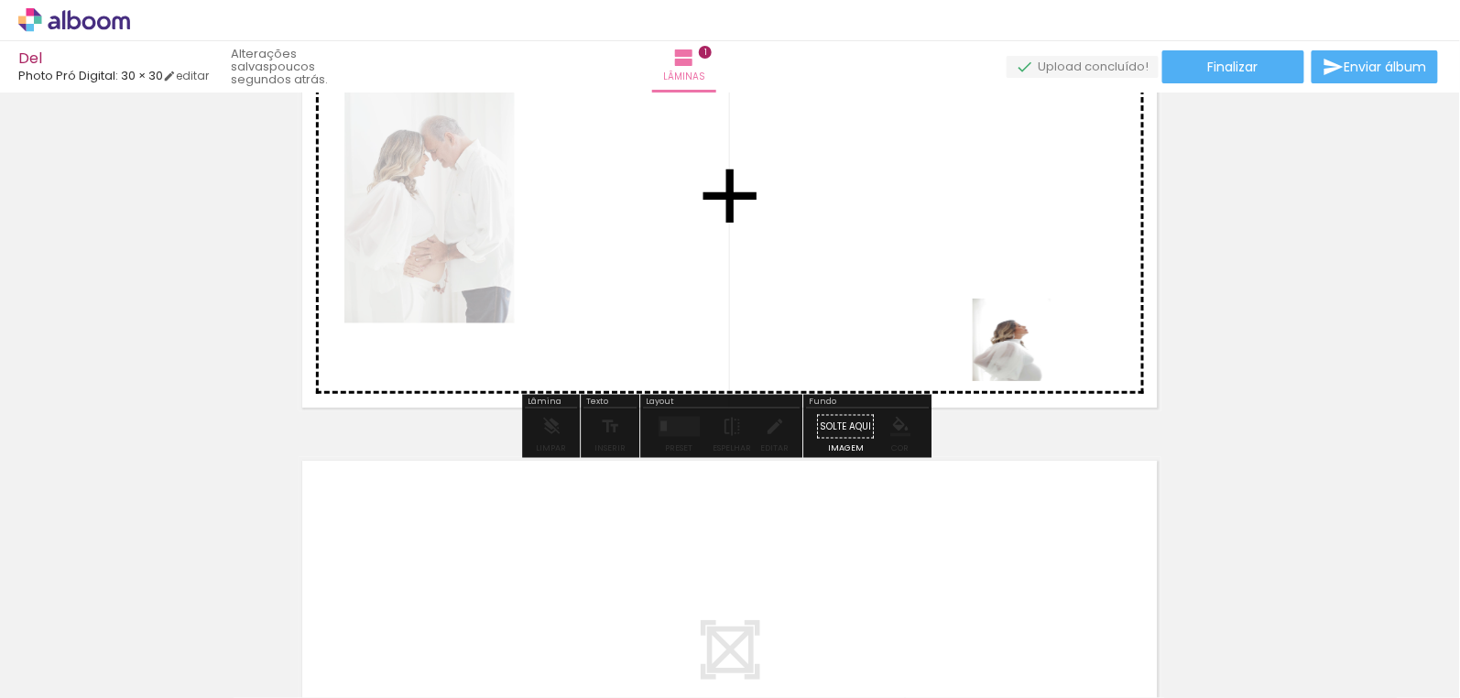
drag, startPoint x: 1230, startPoint y: 655, endPoint x: 1021, endPoint y: 349, distance: 370.4
click at [1021, 346] on quentale-workspace at bounding box center [730, 349] width 1460 height 698
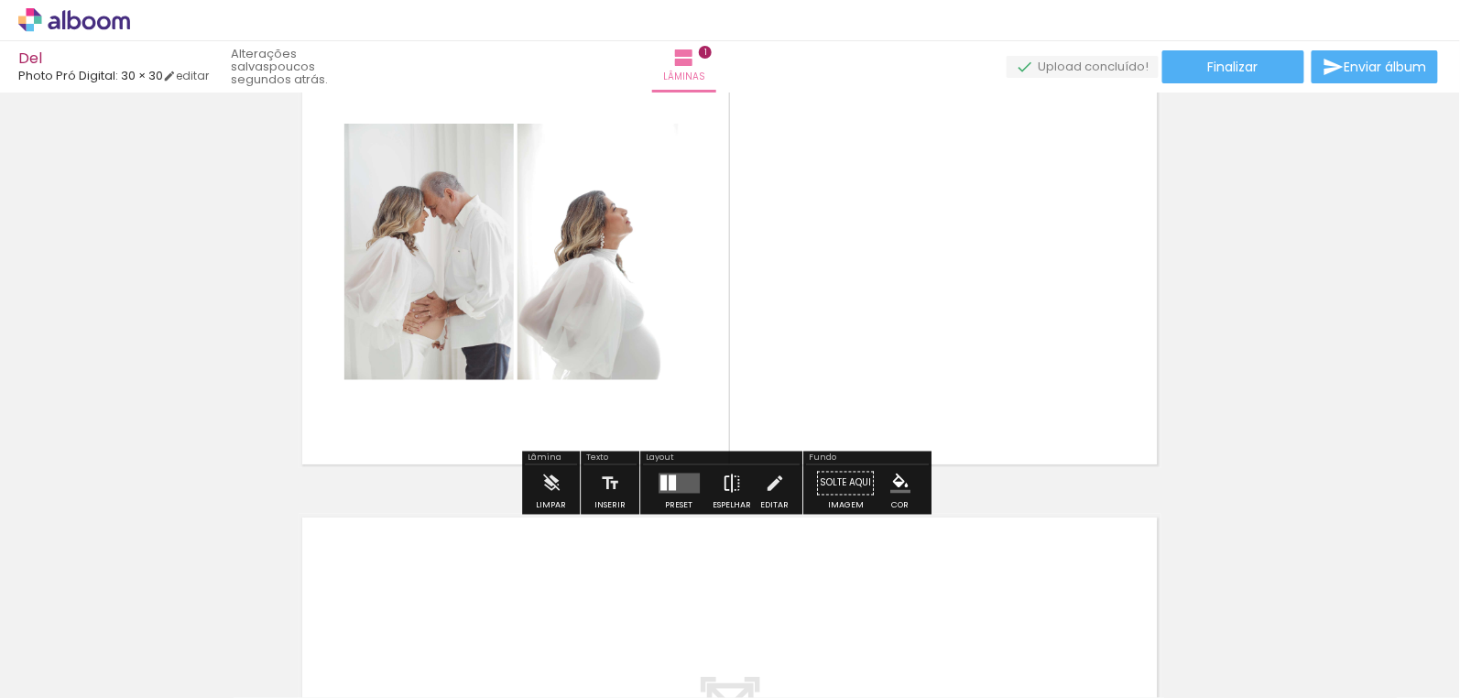
scroll to position [82, 0]
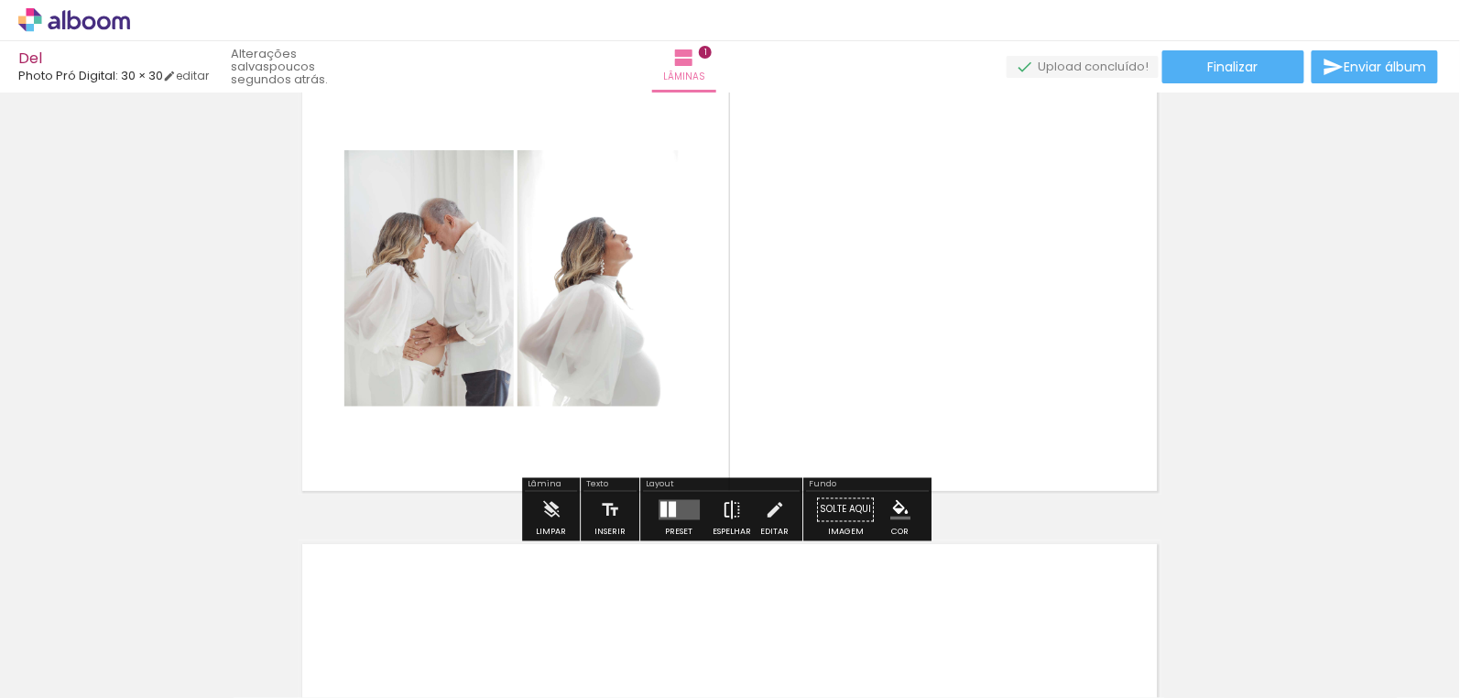
click at [730, 506] on iron-icon at bounding box center [732, 510] width 20 height 37
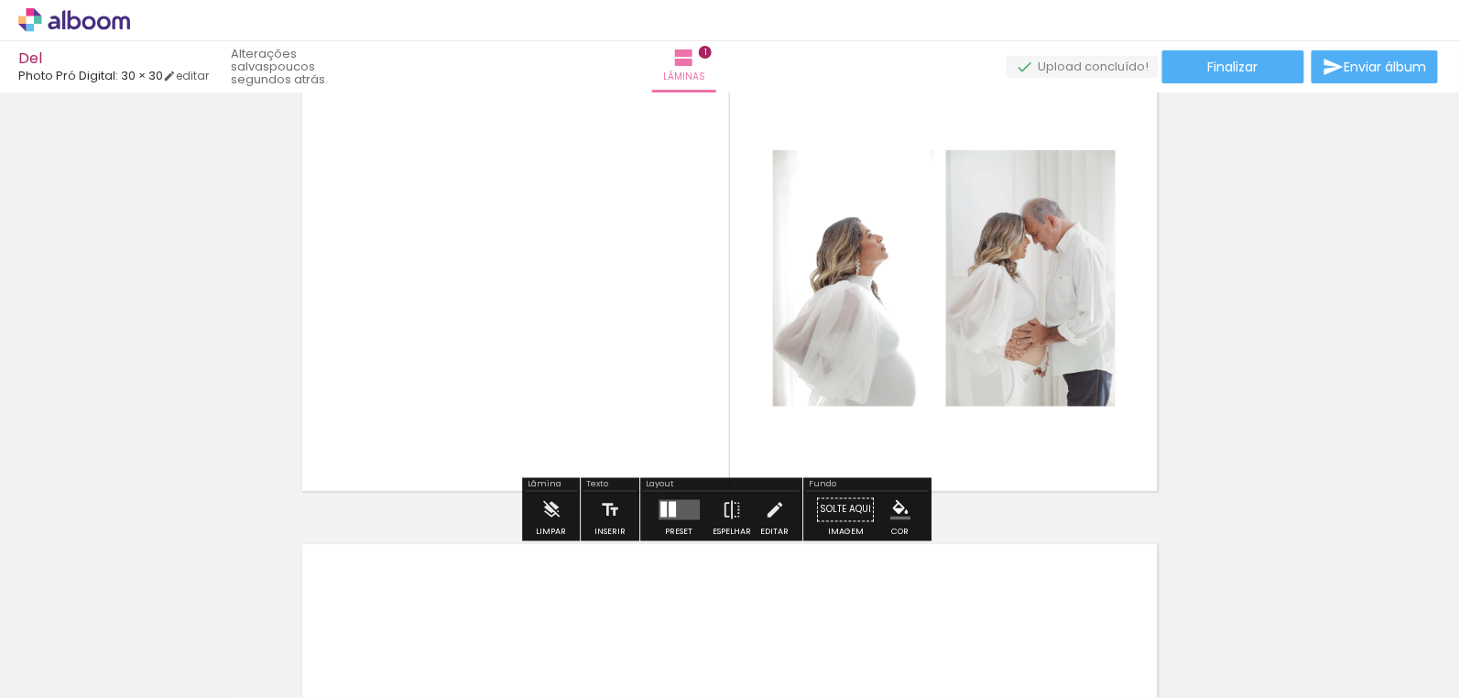
click at [894, 307] on quentale-photo at bounding box center [857, 278] width 169 height 256
click at [738, 509] on paper-button "Espelhar" at bounding box center [732, 515] width 48 height 47
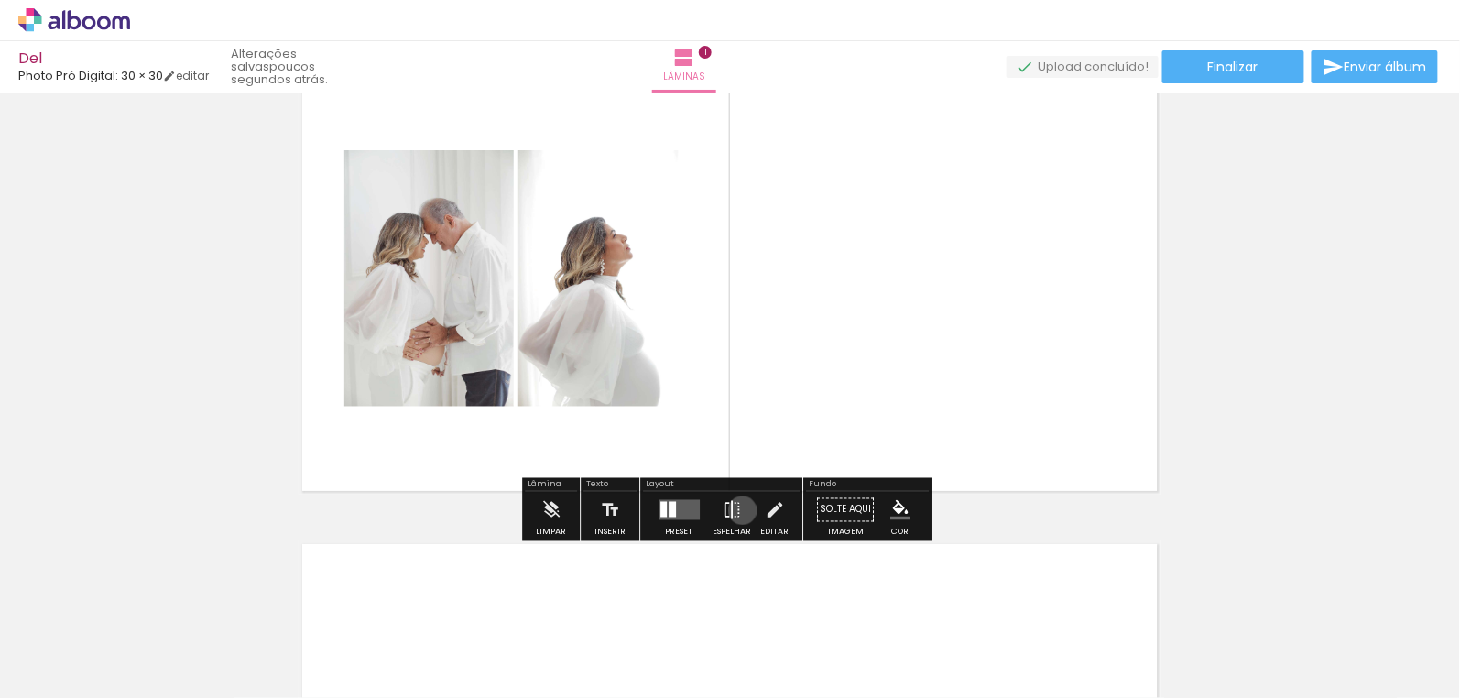
click at [738, 509] on paper-button "Espelhar" at bounding box center [732, 515] width 48 height 47
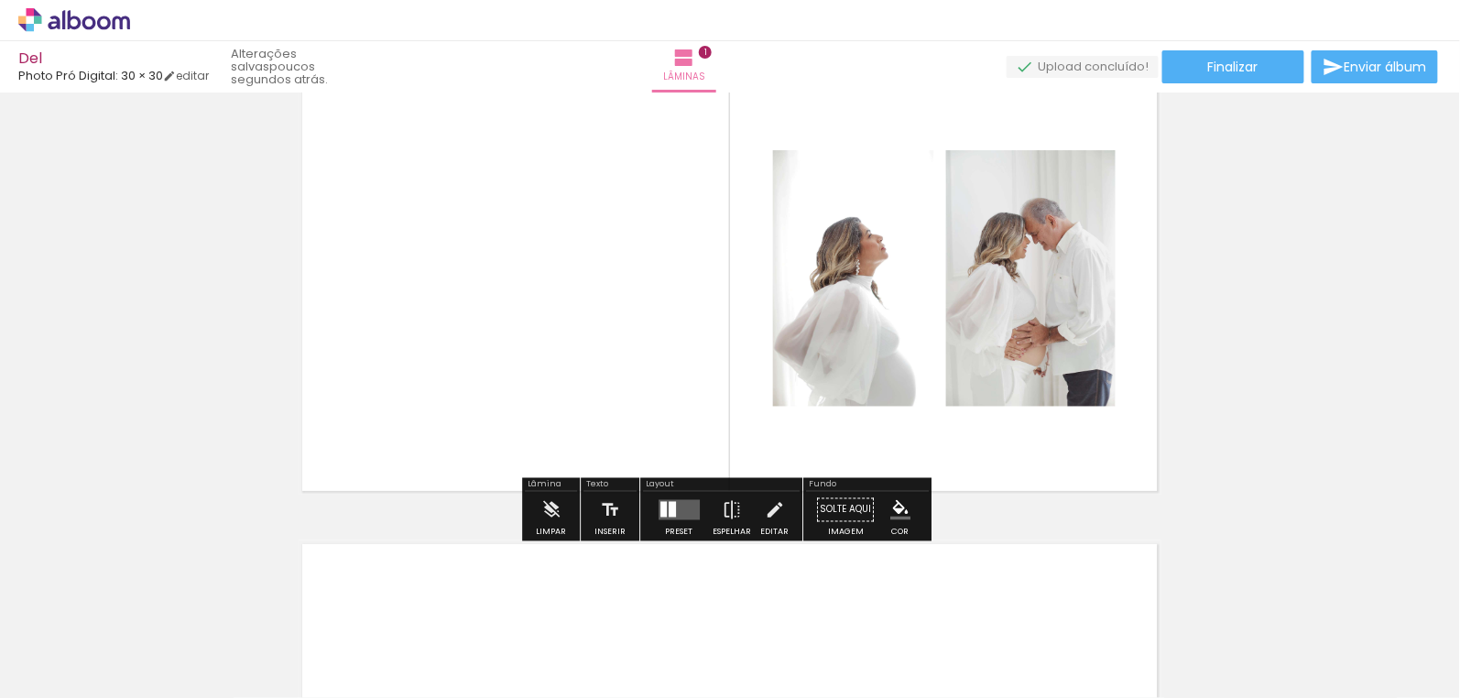
click at [787, 276] on quentale-photo at bounding box center [857, 278] width 169 height 256
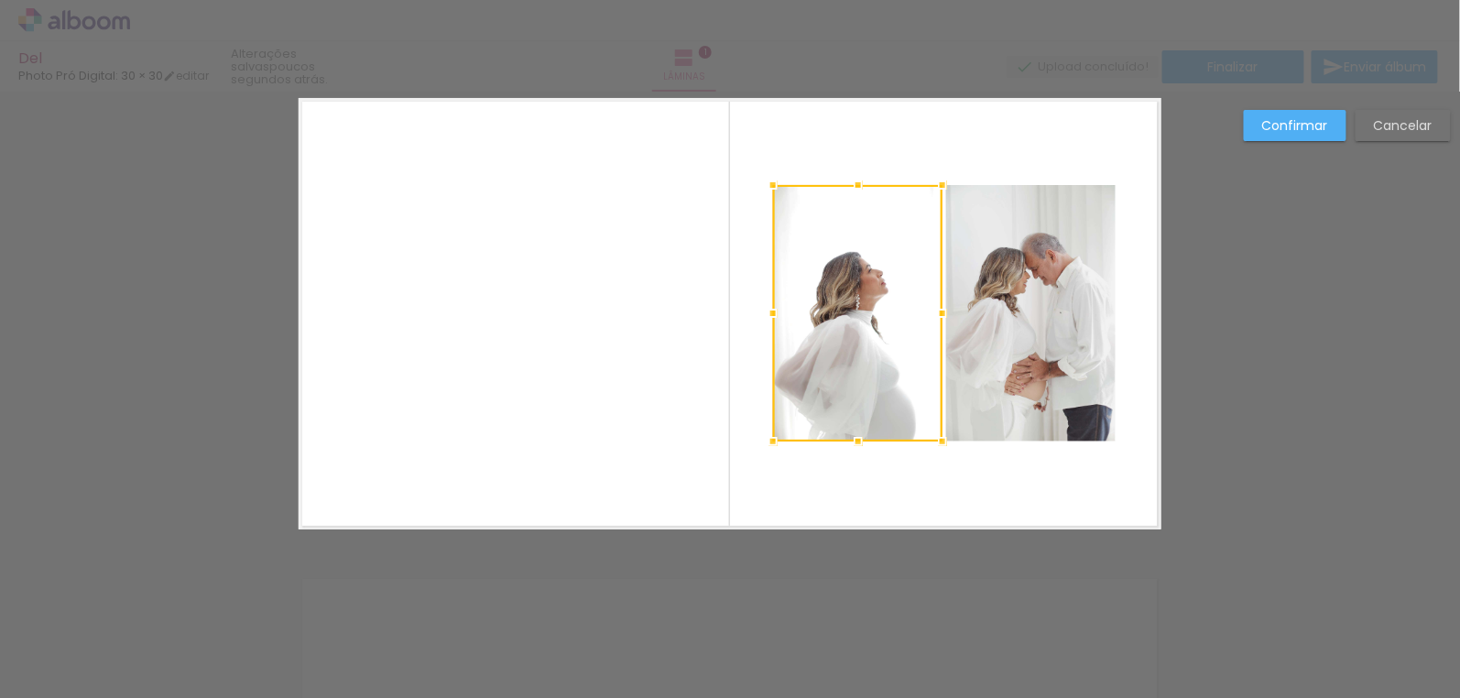
scroll to position [23, 0]
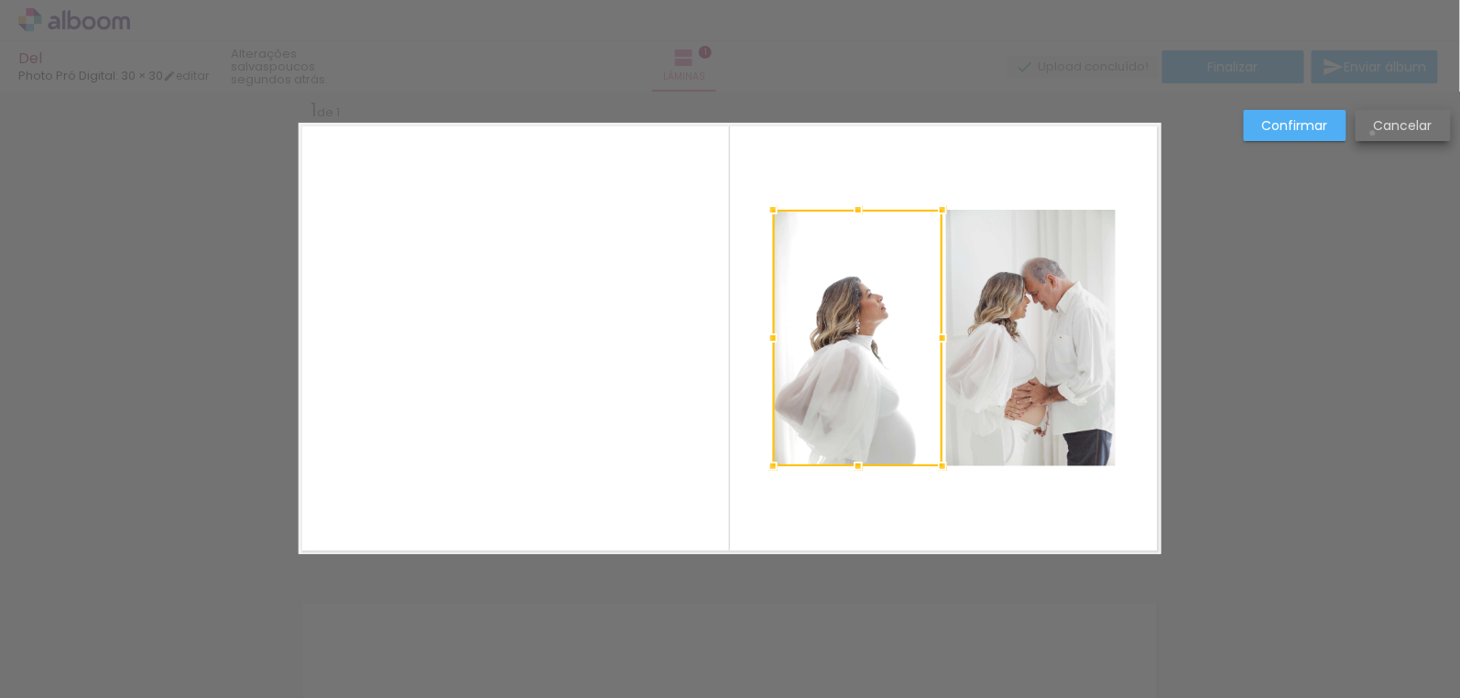
click at [1373, 133] on paper-button "Cancelar" at bounding box center [1403, 125] width 95 height 31
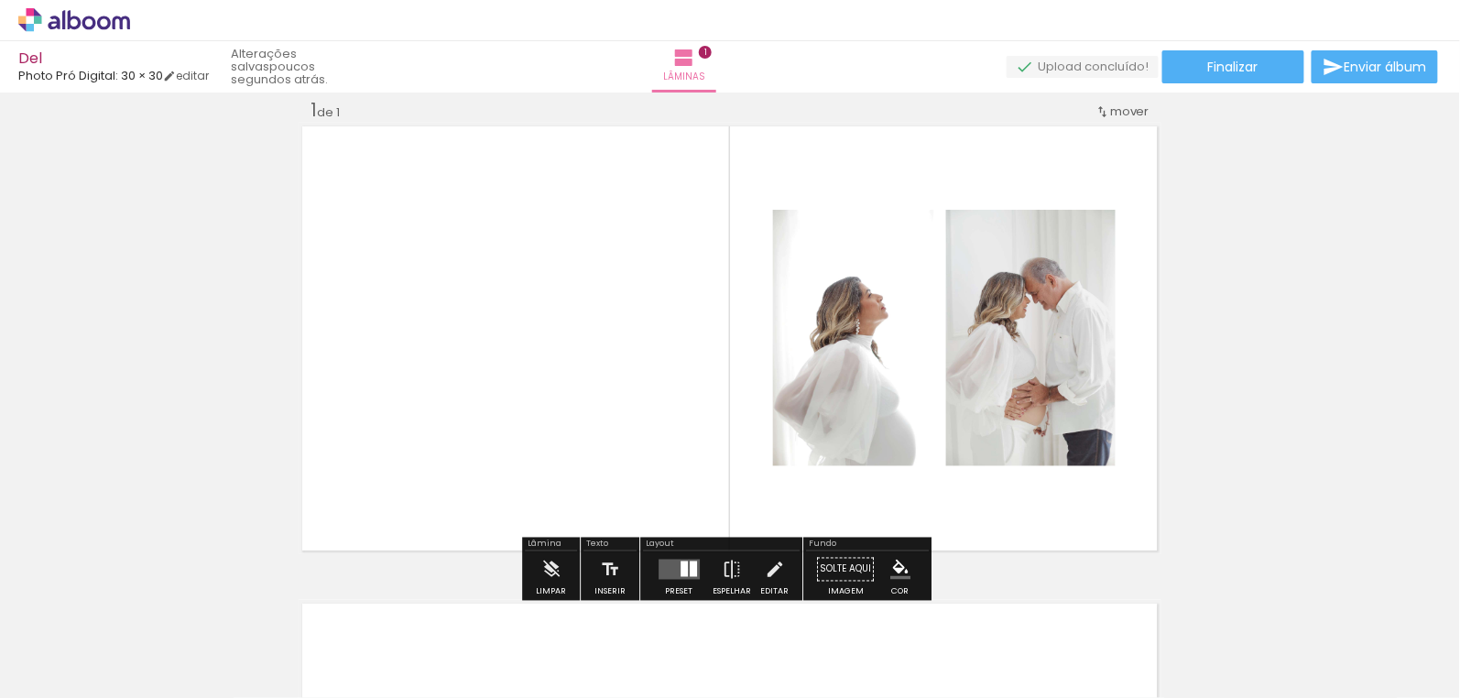
click at [682, 569] on div at bounding box center [684, 570] width 7 height 16
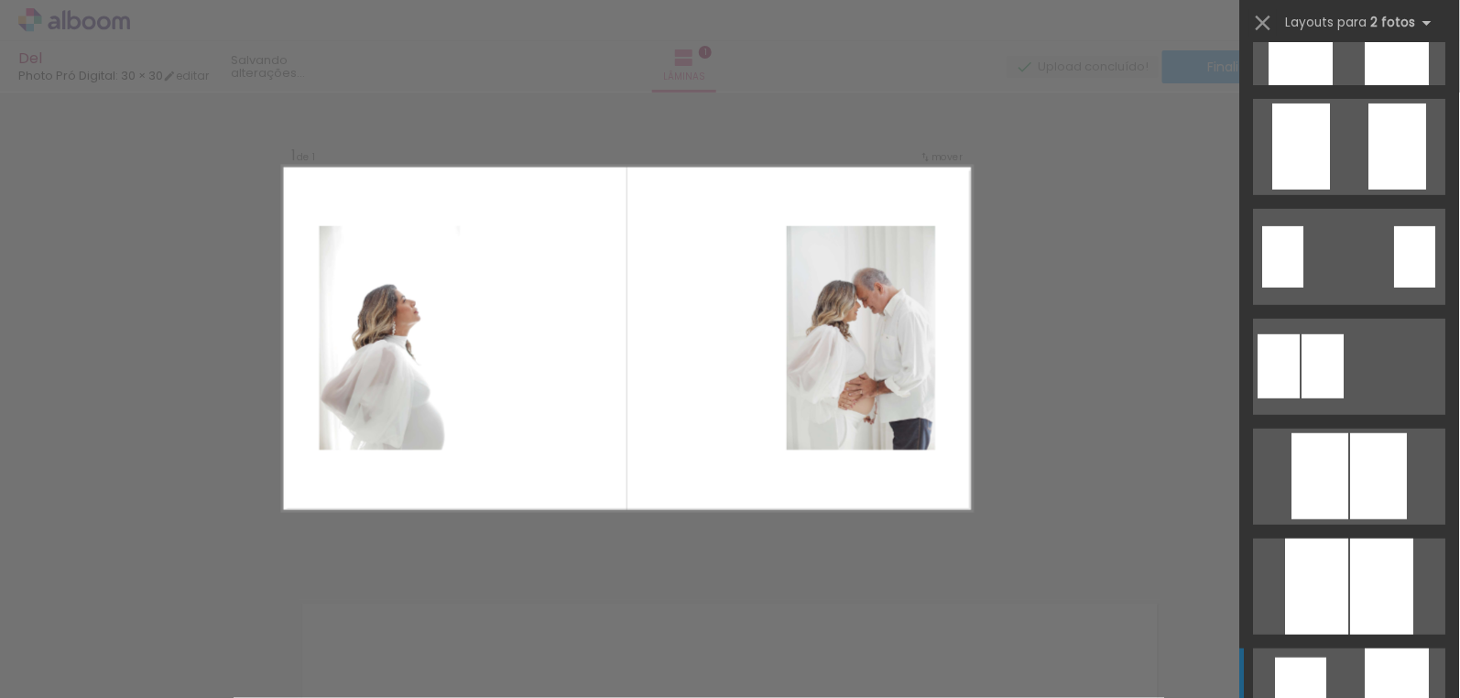
scroll to position [333, 0]
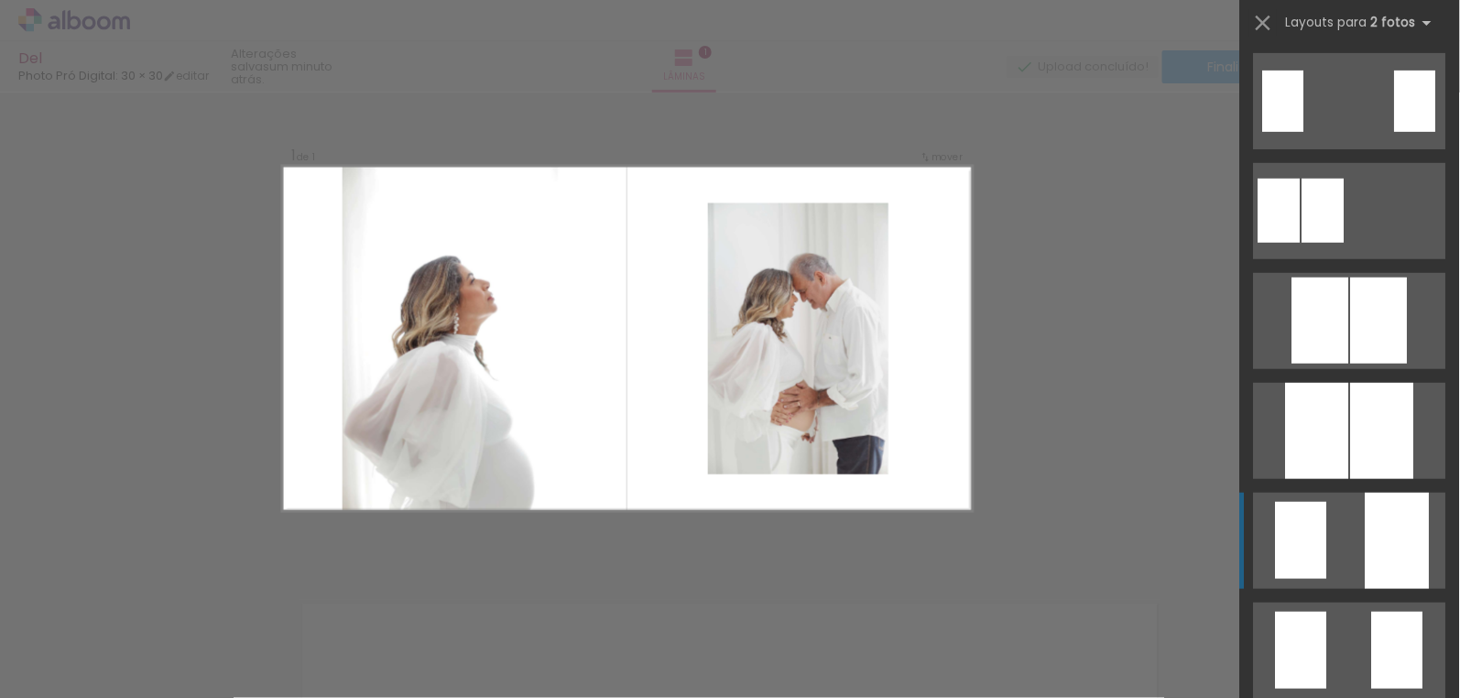
click at [1329, 544] on quentale-layouter at bounding box center [1350, 541] width 192 height 96
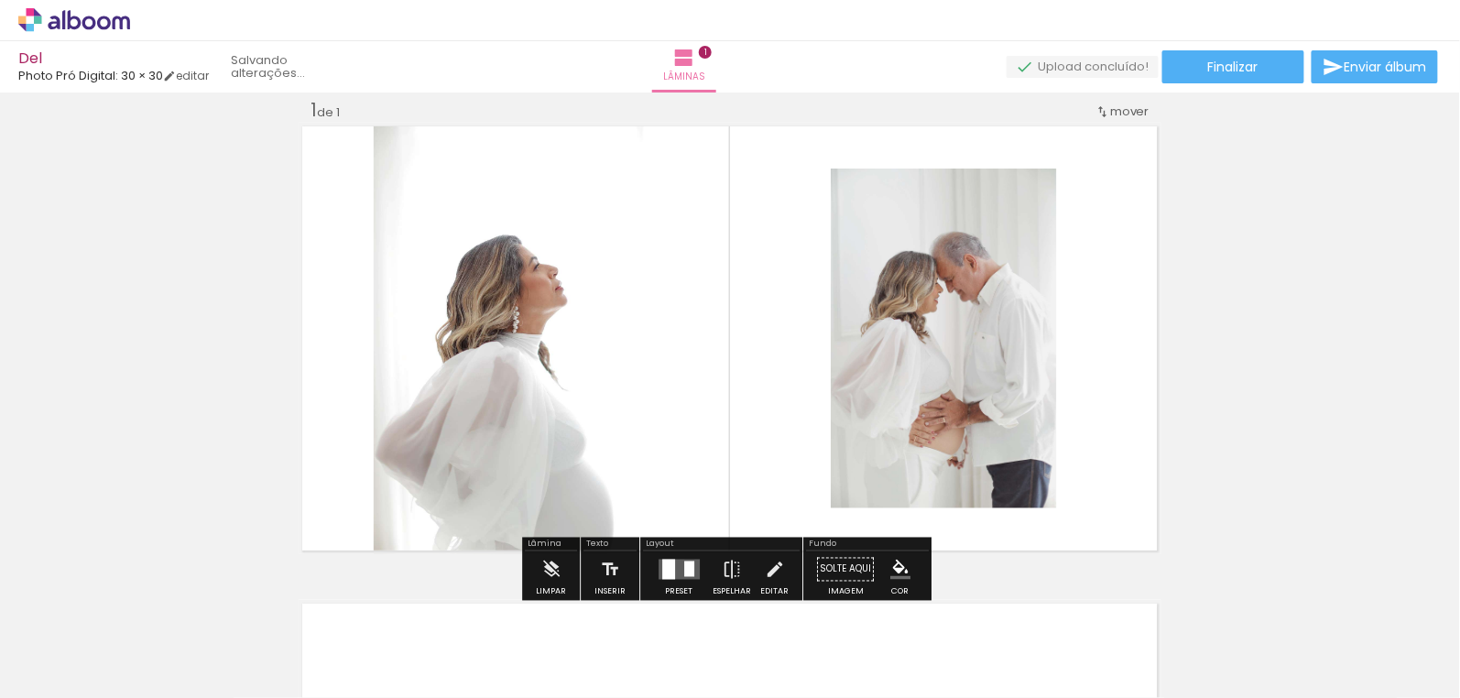
click at [1329, 544] on quentale-workspace at bounding box center [730, 349] width 1460 height 698
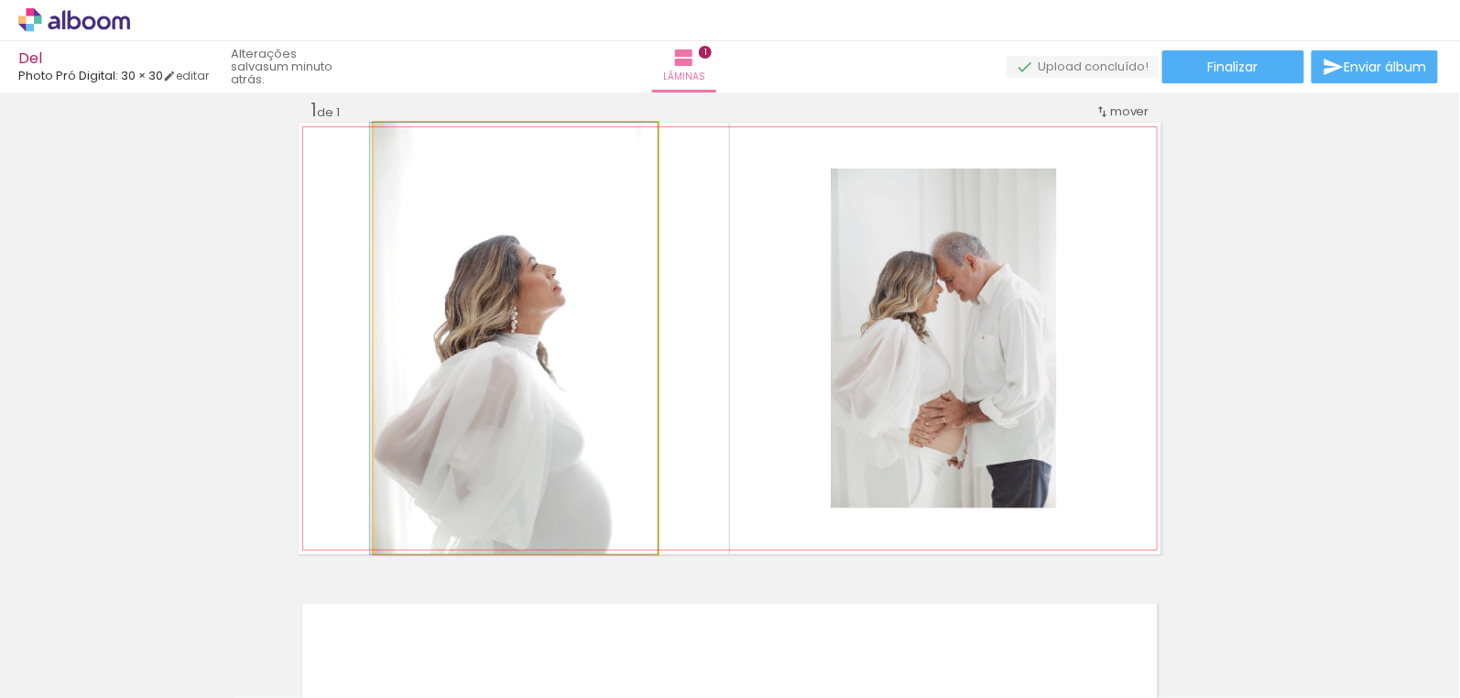
drag, startPoint x: 577, startPoint y: 418, endPoint x: 570, endPoint y: 354, distance: 64.5
click at [570, 354] on quentale-photo at bounding box center [516, 338] width 284 height 431
click at [0, 0] on div at bounding box center [0, 0] width 0 height 0
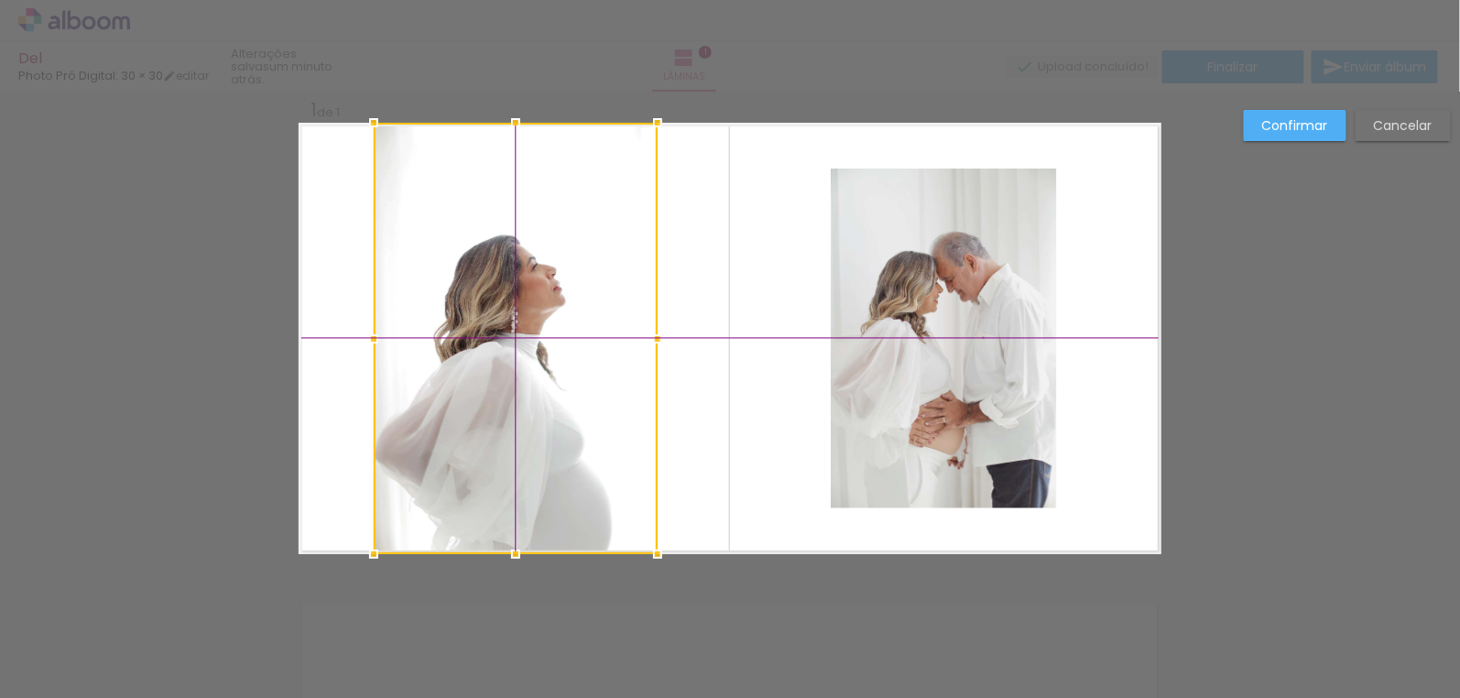
drag, startPoint x: 507, startPoint y: 388, endPoint x: 471, endPoint y: 295, distance: 100.4
click at [497, 365] on div at bounding box center [516, 338] width 284 height 431
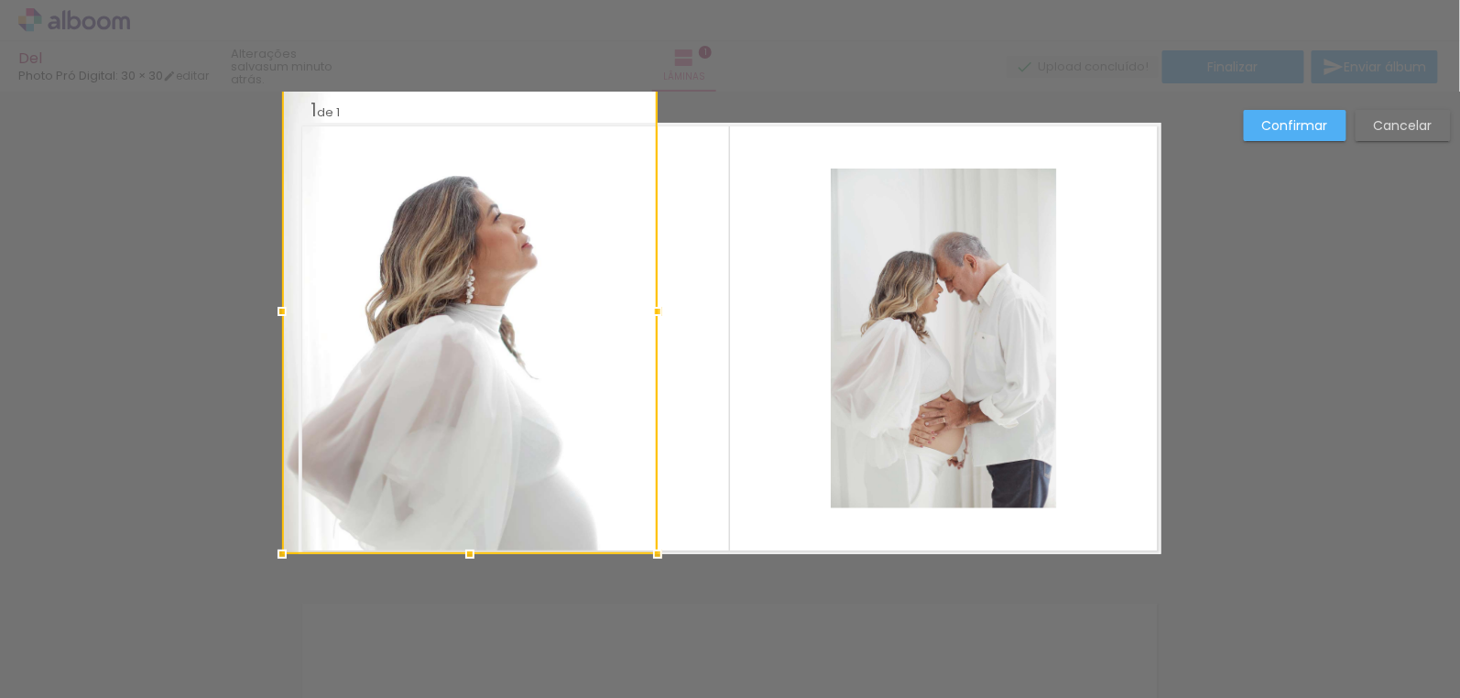
drag, startPoint x: 365, startPoint y: 124, endPoint x: 264, endPoint y: 93, distance: 106.1
click at [257, 0] on div "Del Photo Pró Digital: 30 × 30 editar um minuto atrás. Lâminas 1 Finalizar Envi…" at bounding box center [730, 0] width 1460 height 0
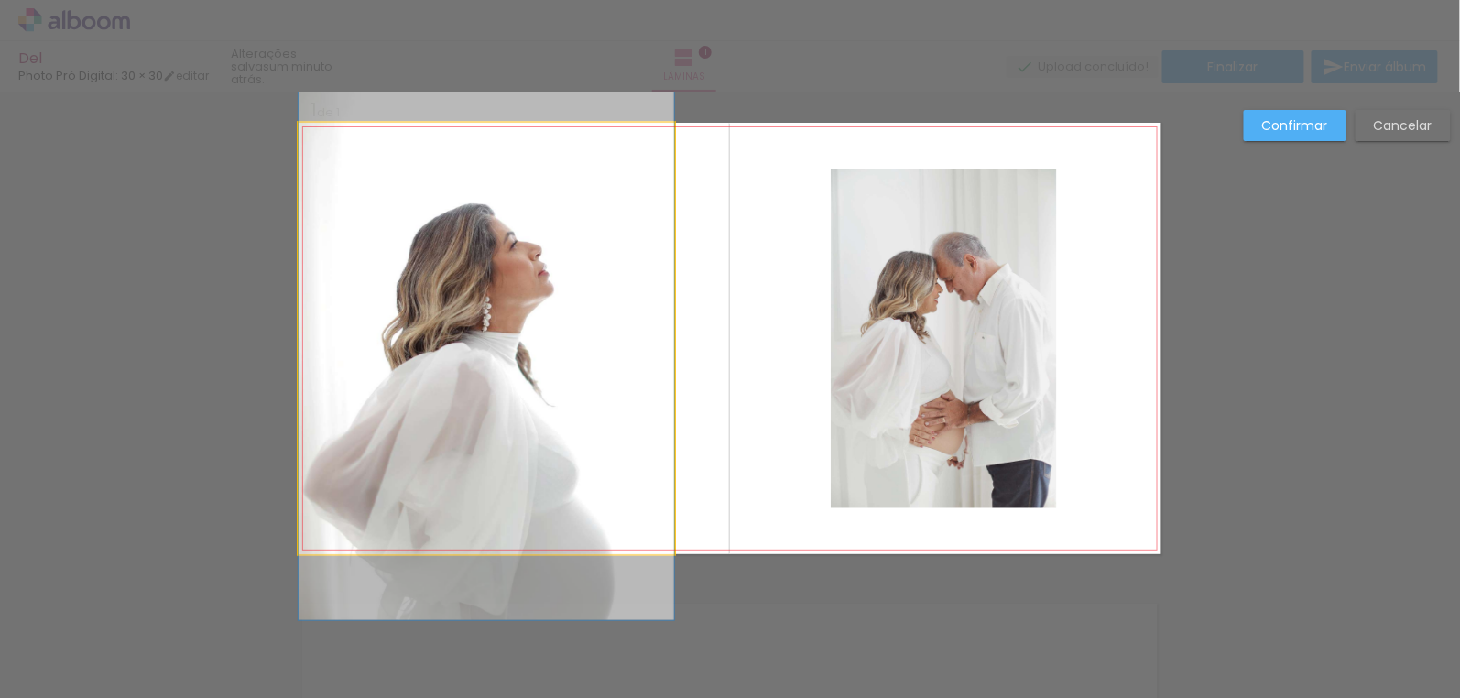
click at [557, 409] on quentale-photo at bounding box center [487, 338] width 376 height 431
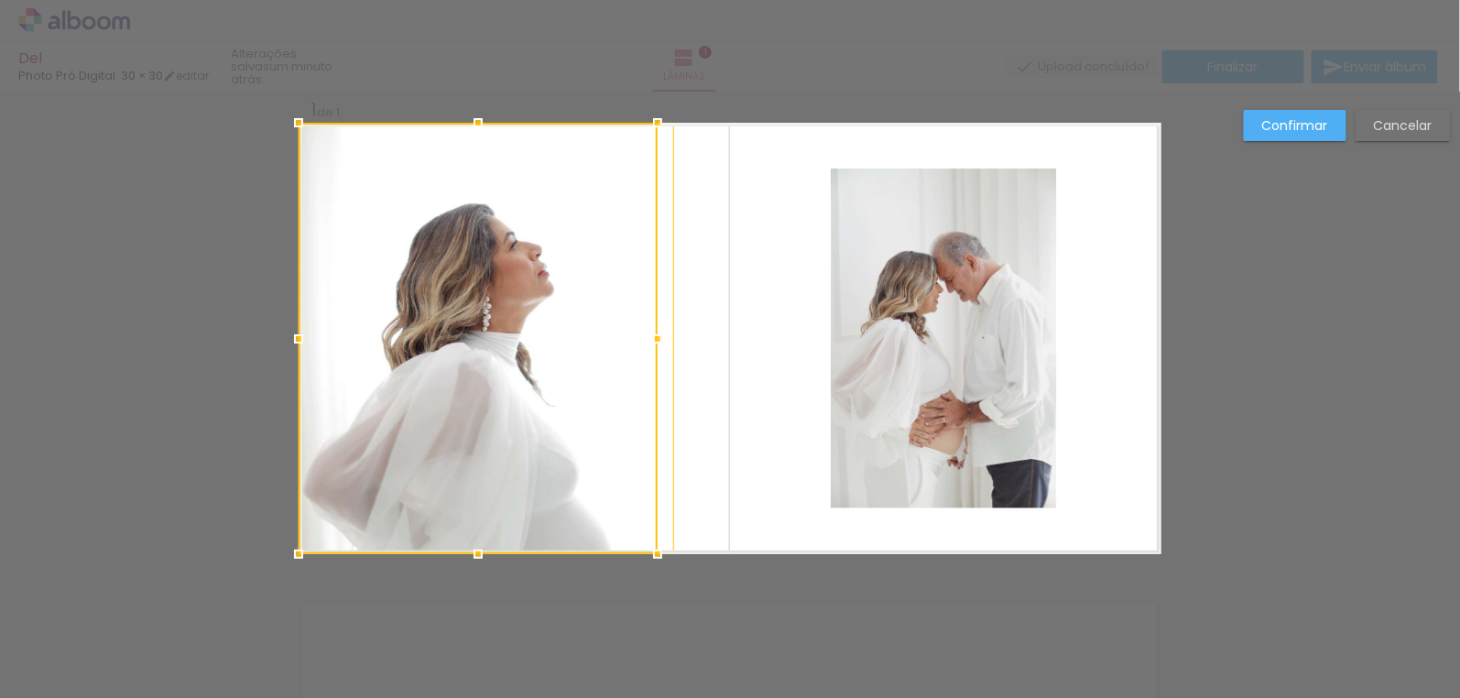
drag, startPoint x: 526, startPoint y: 459, endPoint x: 583, endPoint y: 378, distance: 98.6
click at [499, 224] on div at bounding box center [478, 338] width 359 height 431
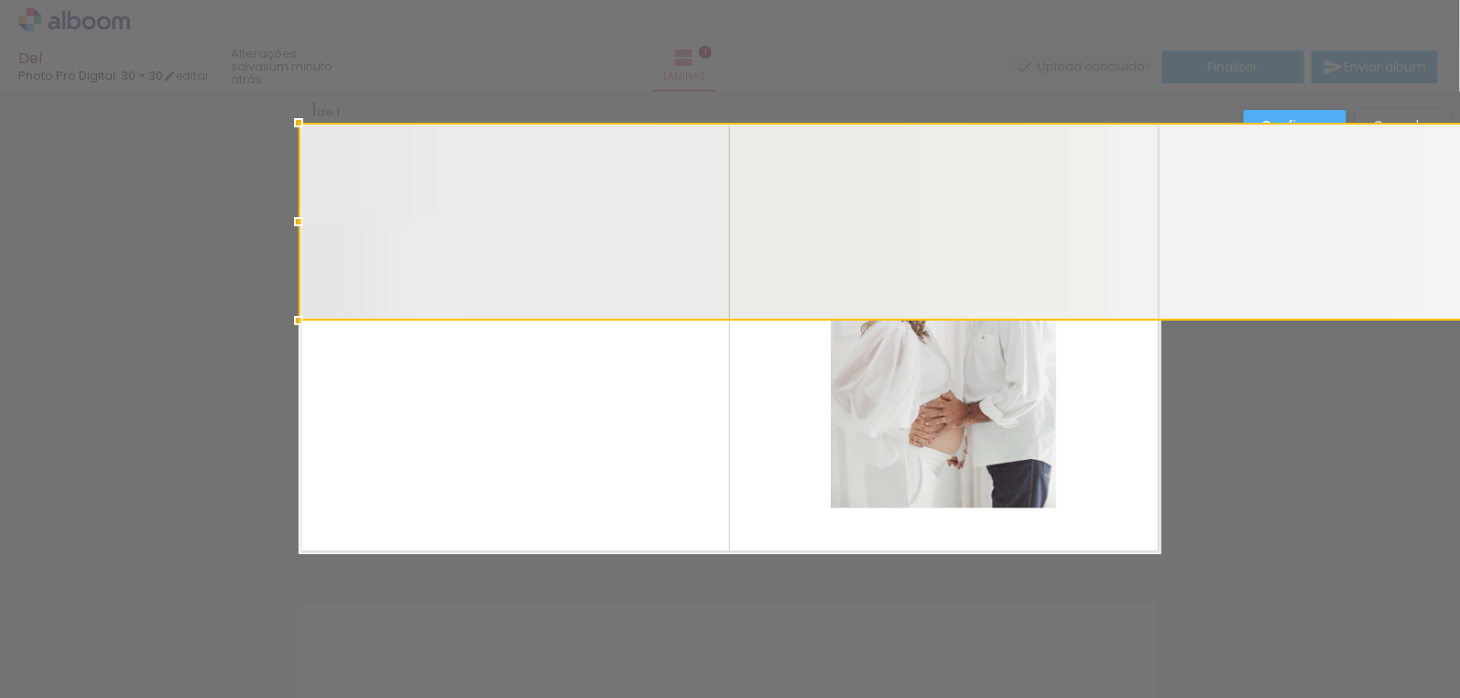
drag, startPoint x: 656, startPoint y: 553, endPoint x: 1438, endPoint y: 719, distance: 799.6
click at [1438, 697] on html "link( href="../../bower_components/polymer/polymer.html" rel="import" ) picture…" at bounding box center [730, 349] width 1460 height 698
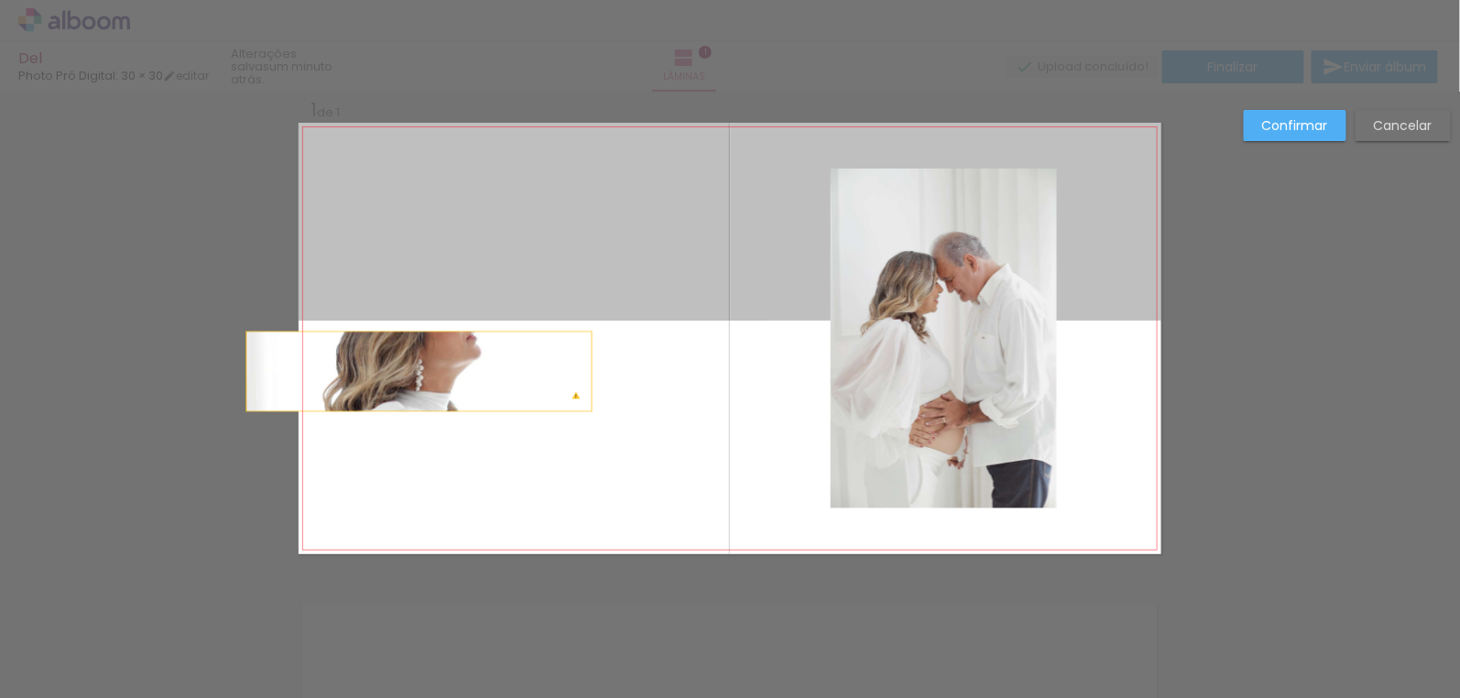
drag, startPoint x: 691, startPoint y: 256, endPoint x: 413, endPoint y: 371, distance: 300.2
click at [413, 371] on quentale-layouter at bounding box center [730, 338] width 863 height 431
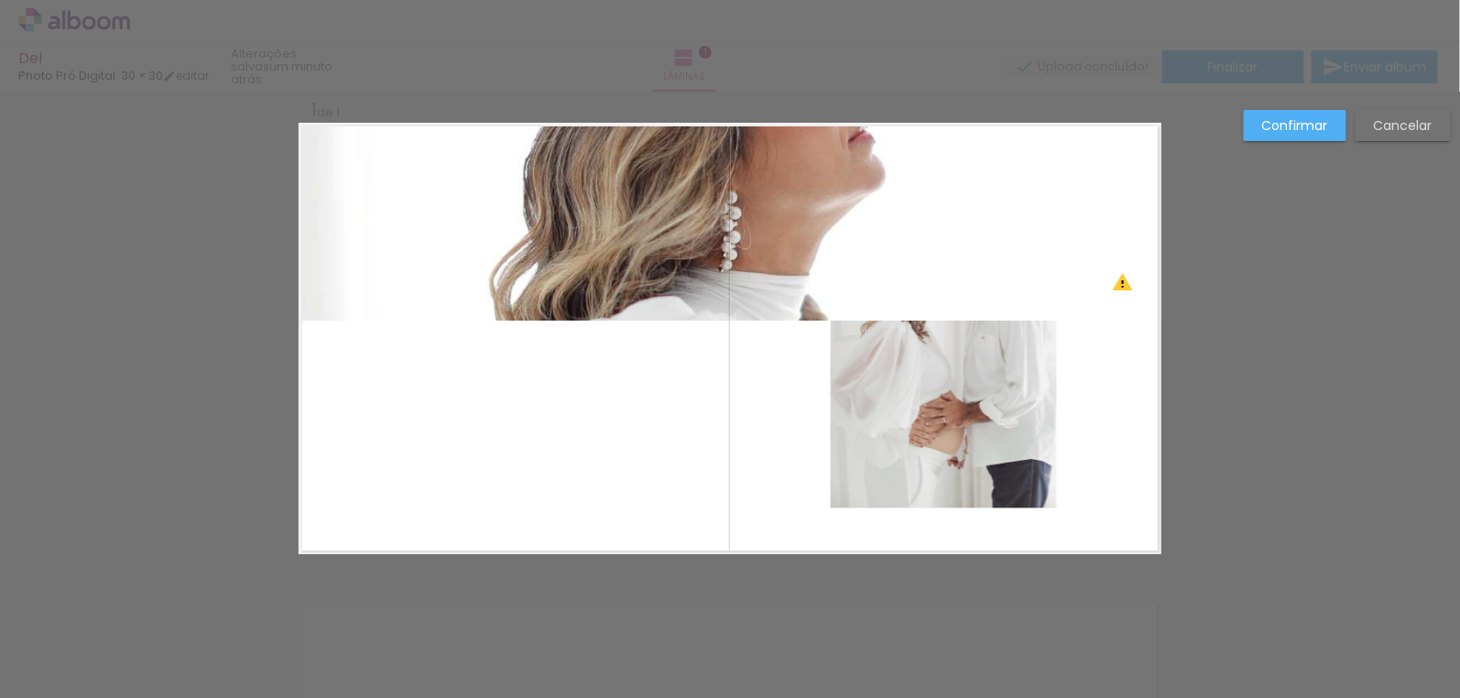
click at [722, 166] on quentale-photo at bounding box center [730, 222] width 863 height 198
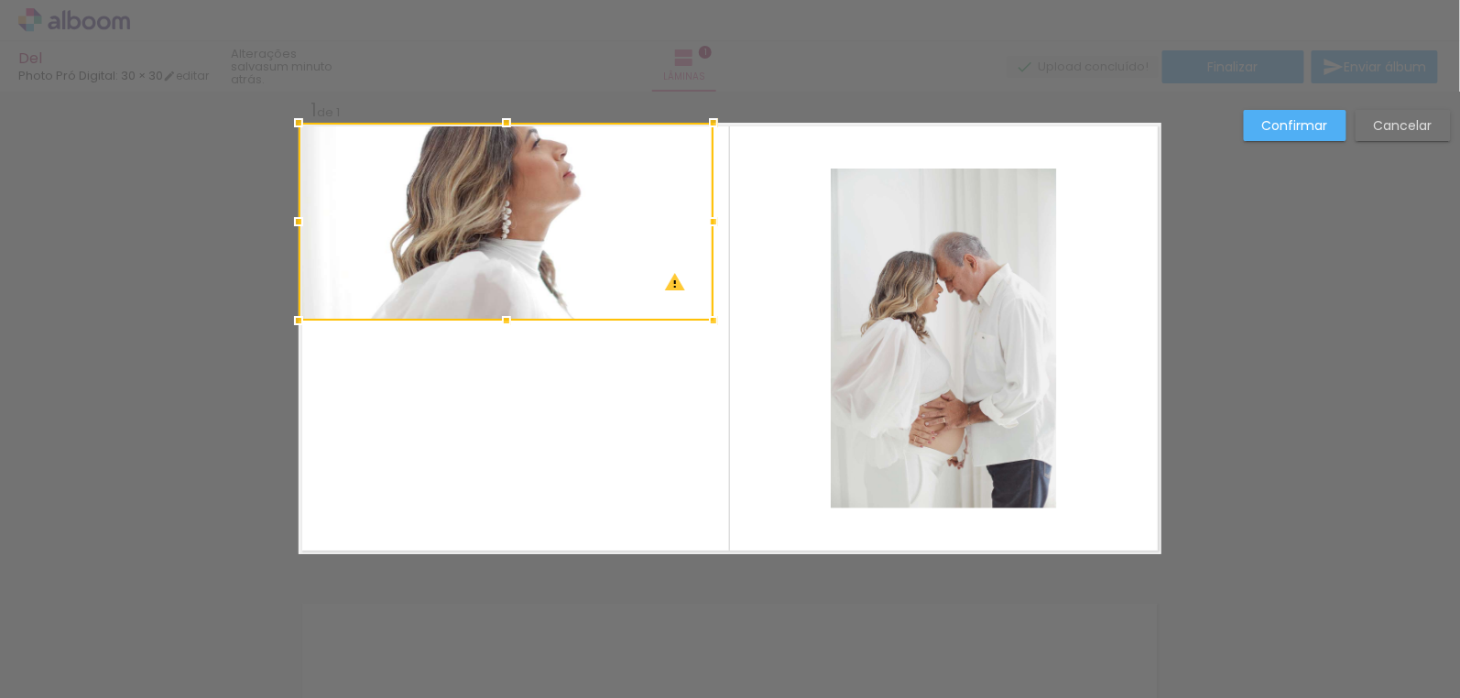
drag, startPoint x: 1150, startPoint y: 224, endPoint x: 420, endPoint y: 223, distance: 731.0
click at [420, 223] on div at bounding box center [506, 222] width 415 height 198
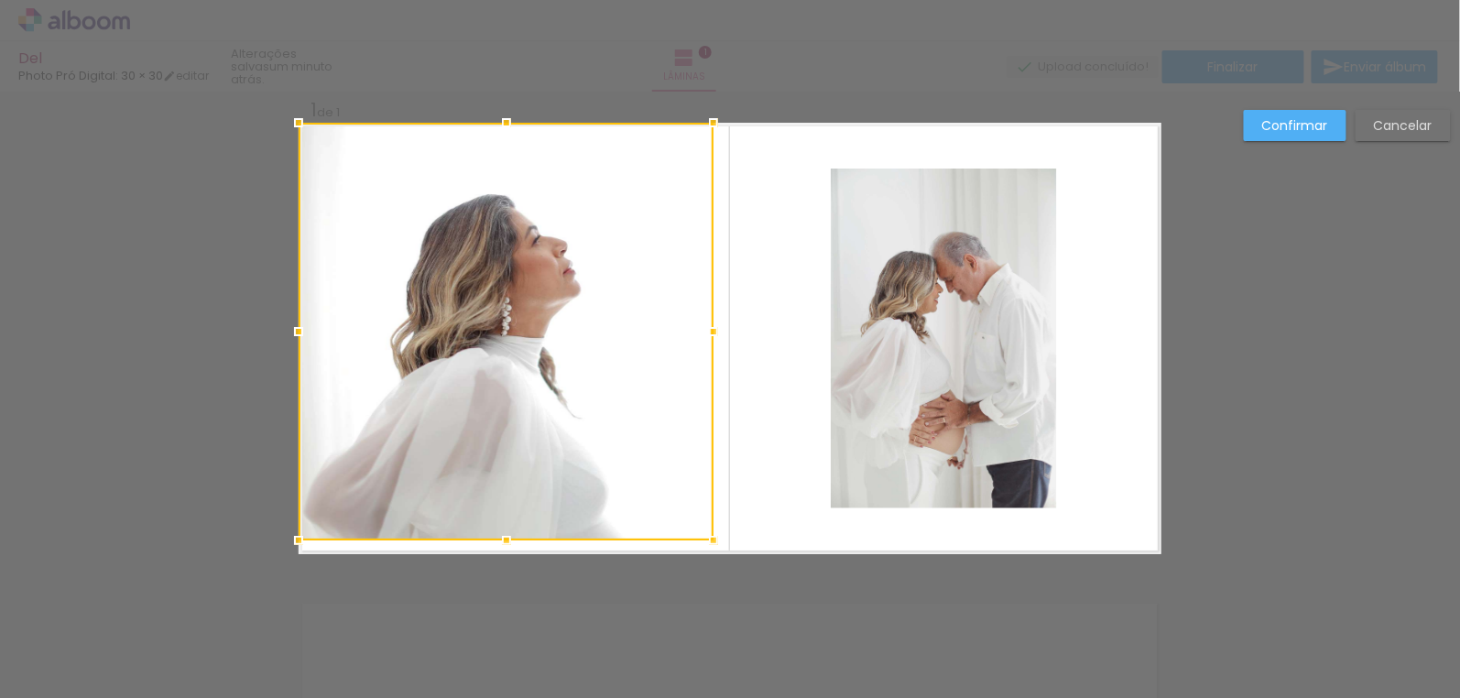
drag, startPoint x: 500, startPoint y: 319, endPoint x: 523, endPoint y: 537, distance: 219.2
click at [521, 540] on div at bounding box center [506, 332] width 415 height 418
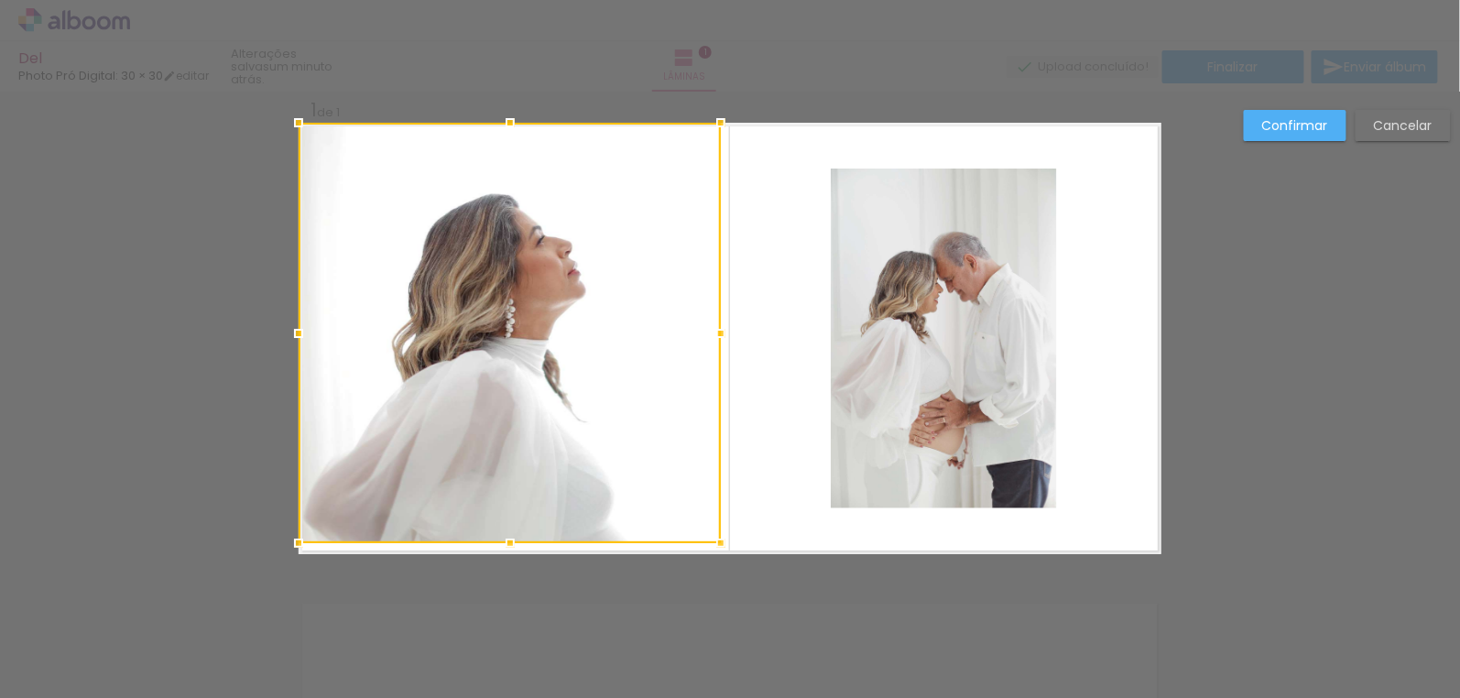
drag, startPoint x: 704, startPoint y: 331, endPoint x: 725, endPoint y: 333, distance: 21.1
click at [725, 333] on div at bounding box center [721, 333] width 37 height 37
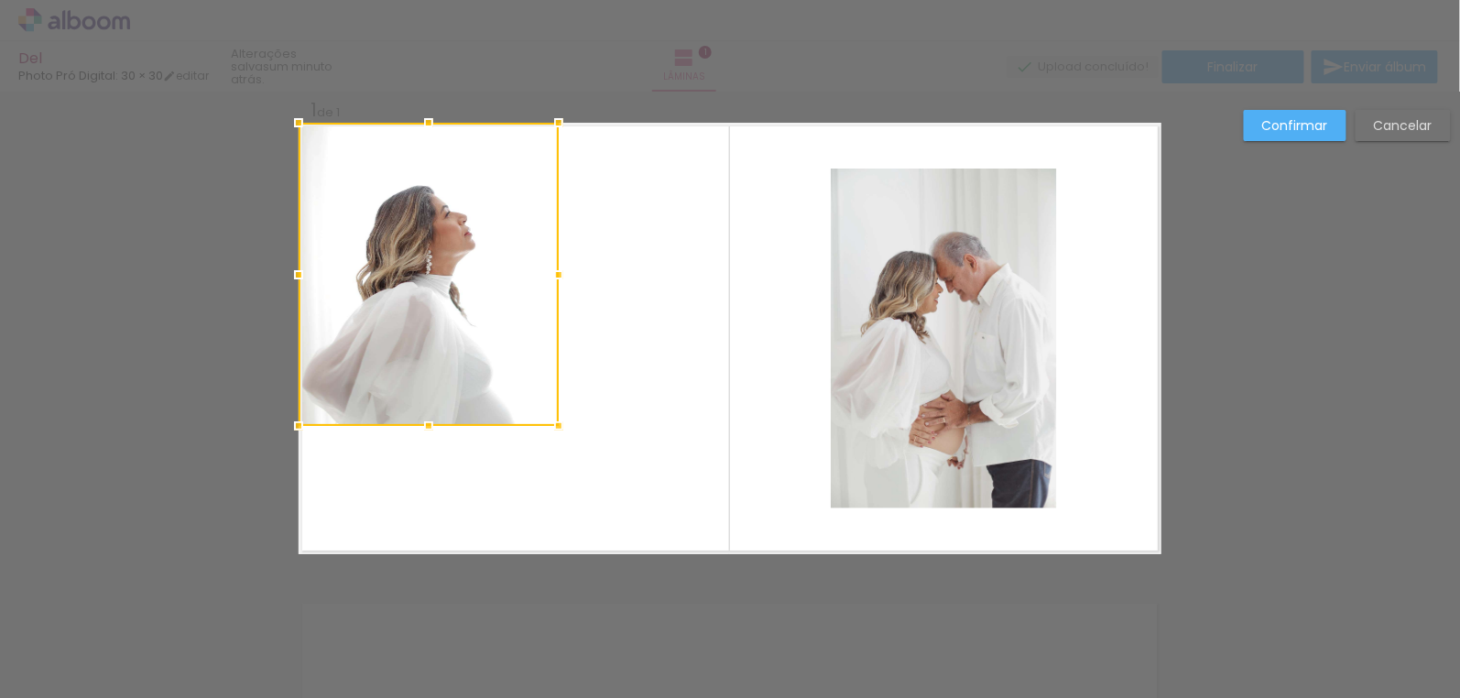
drag, startPoint x: 730, startPoint y: 546, endPoint x: 526, endPoint y: 413, distance: 243.7
click at [540, 413] on div at bounding box center [558, 426] width 37 height 37
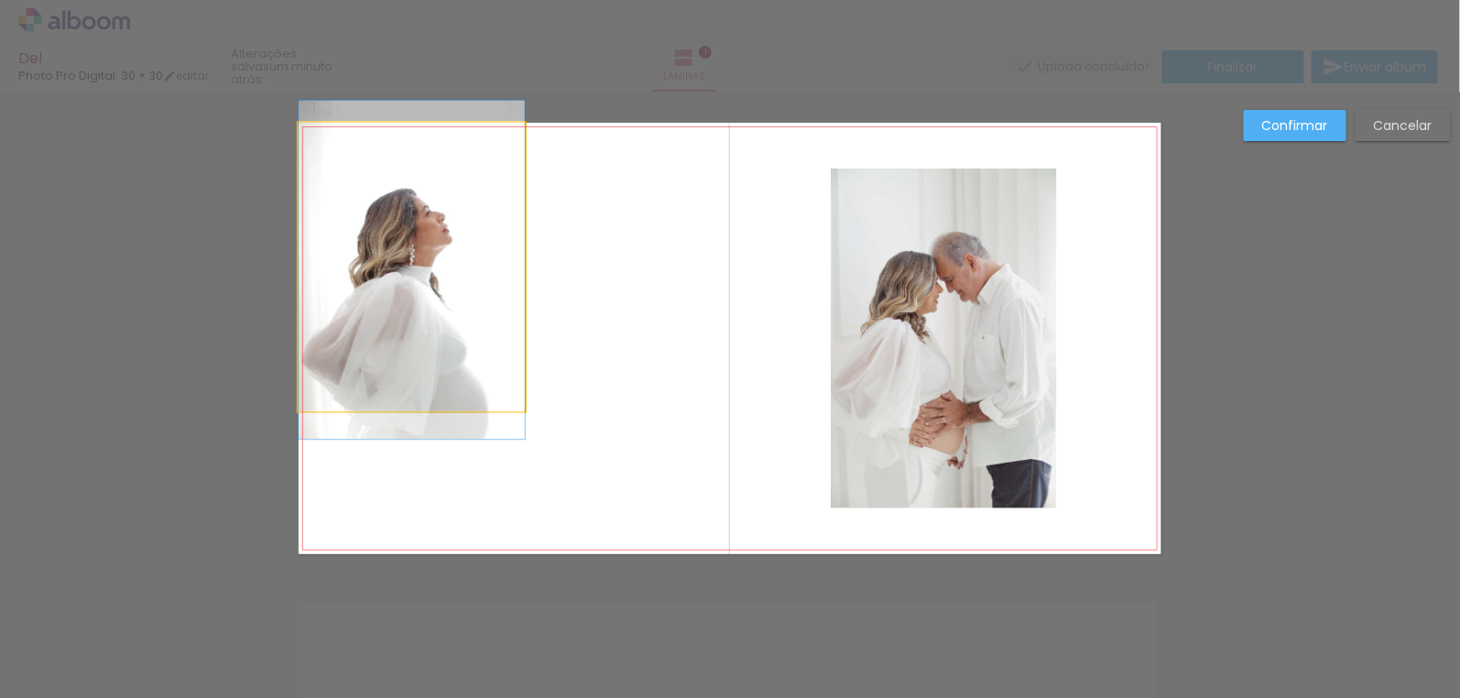
drag, startPoint x: 399, startPoint y: 394, endPoint x: 397, endPoint y: 414, distance: 20.3
click at [398, 395] on quentale-photo at bounding box center [412, 267] width 226 height 289
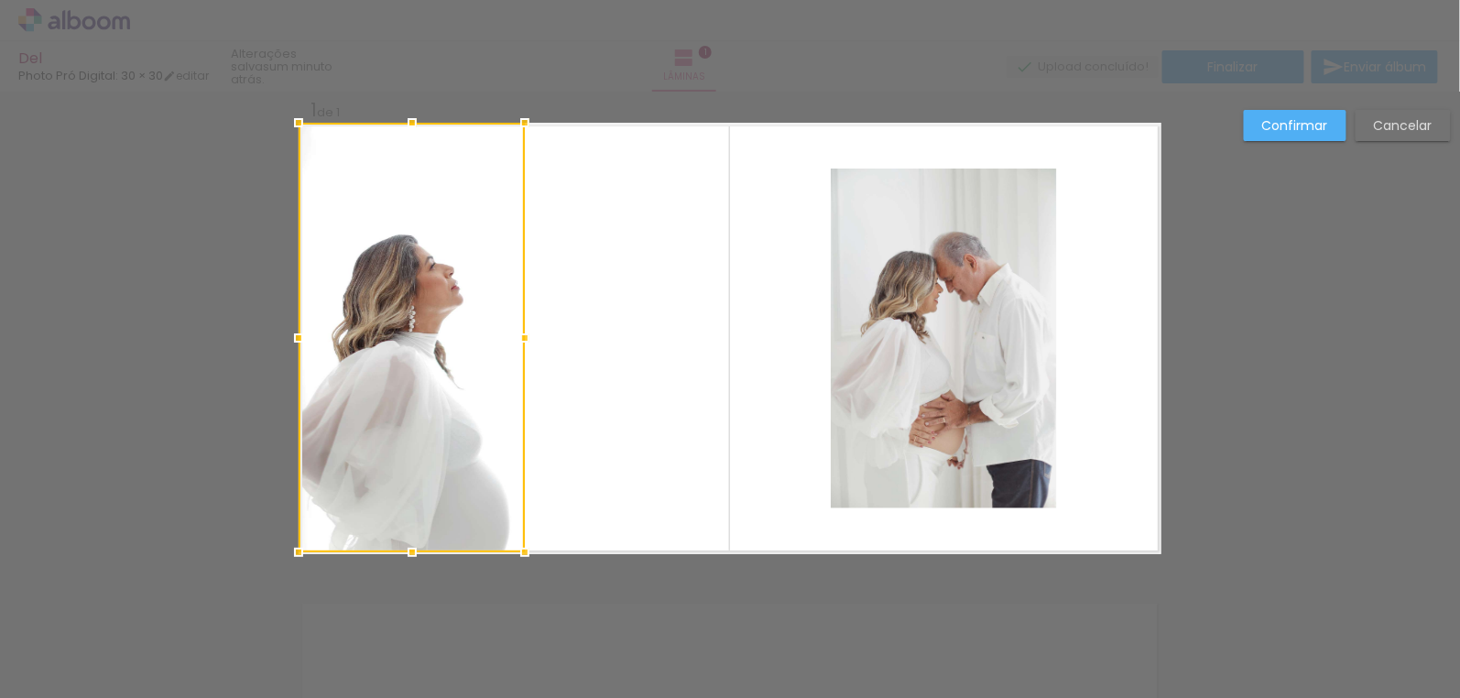
drag, startPoint x: 402, startPoint y: 414, endPoint x: 464, endPoint y: 524, distance: 126.3
click at [449, 561] on div "Inserir lâmina 1 de 1 Confirmar Cancelar" at bounding box center [730, 569] width 1460 height 998
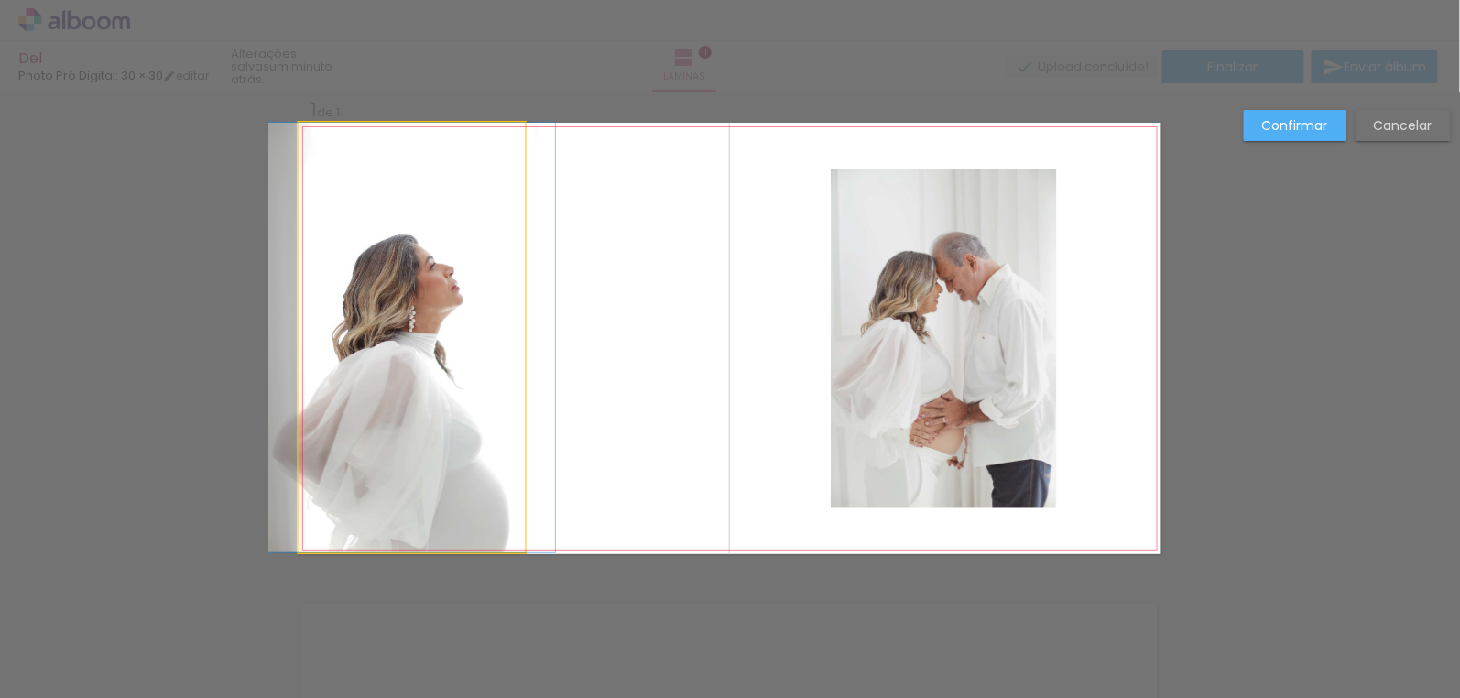
click at [443, 369] on quentale-photo at bounding box center [412, 338] width 226 height 430
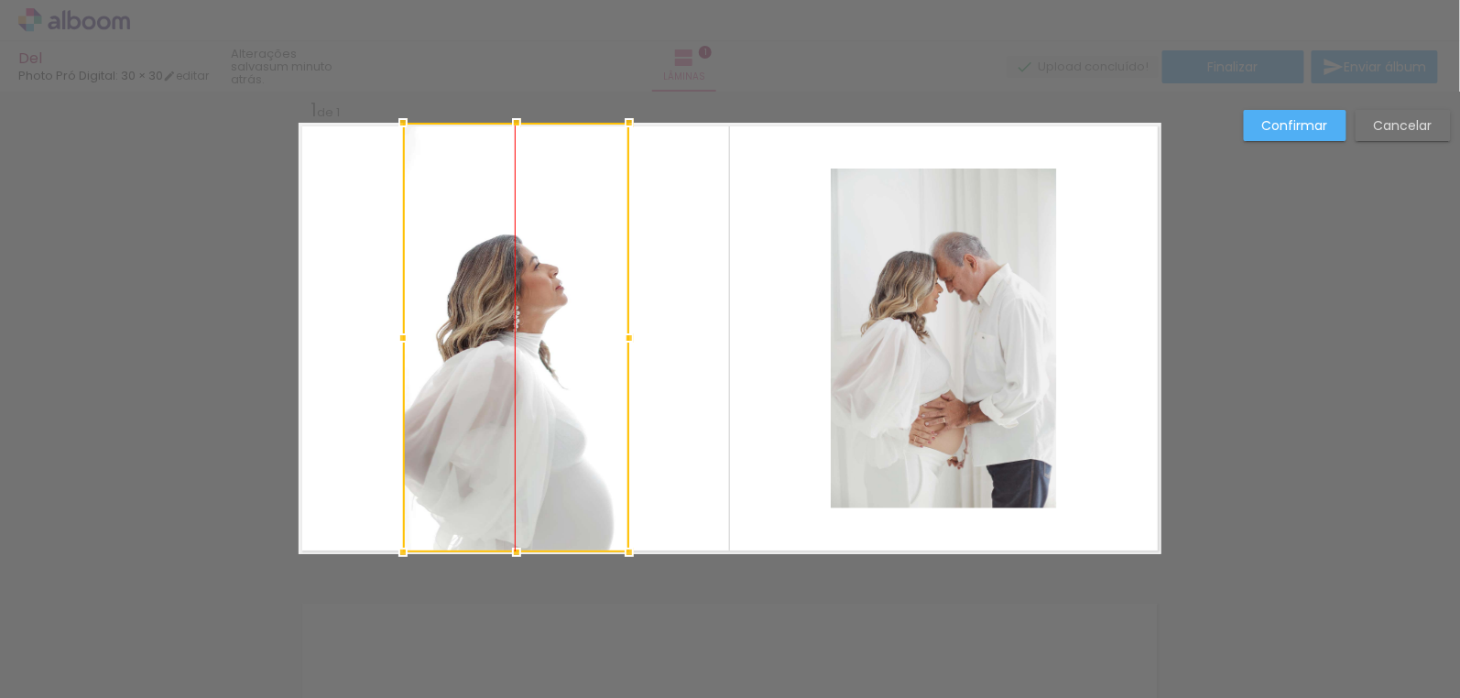
drag, startPoint x: 440, startPoint y: 381, endPoint x: 535, endPoint y: 268, distance: 147.5
click at [535, 268] on div at bounding box center [516, 338] width 226 height 430
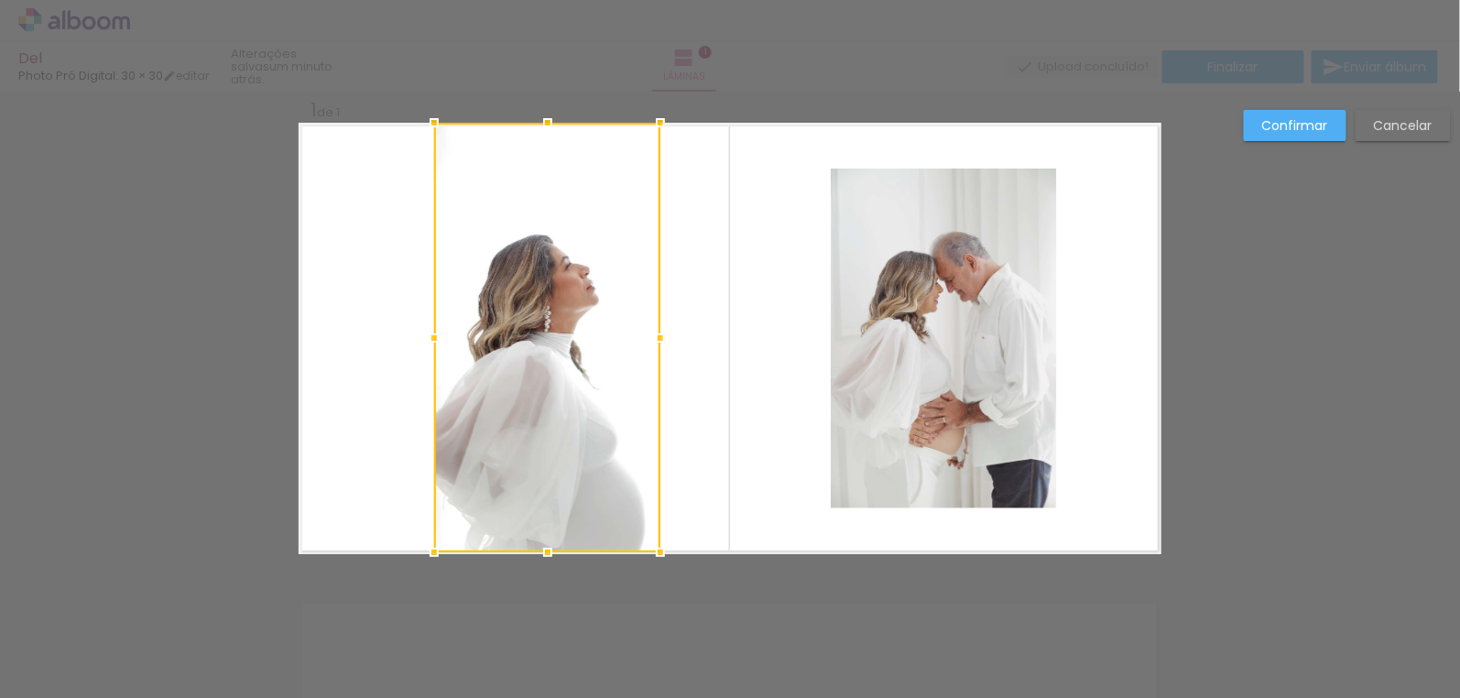
drag, startPoint x: 538, startPoint y: 449, endPoint x: 547, endPoint y: 271, distance: 177.9
click at [566, 267] on div at bounding box center [547, 338] width 226 height 430
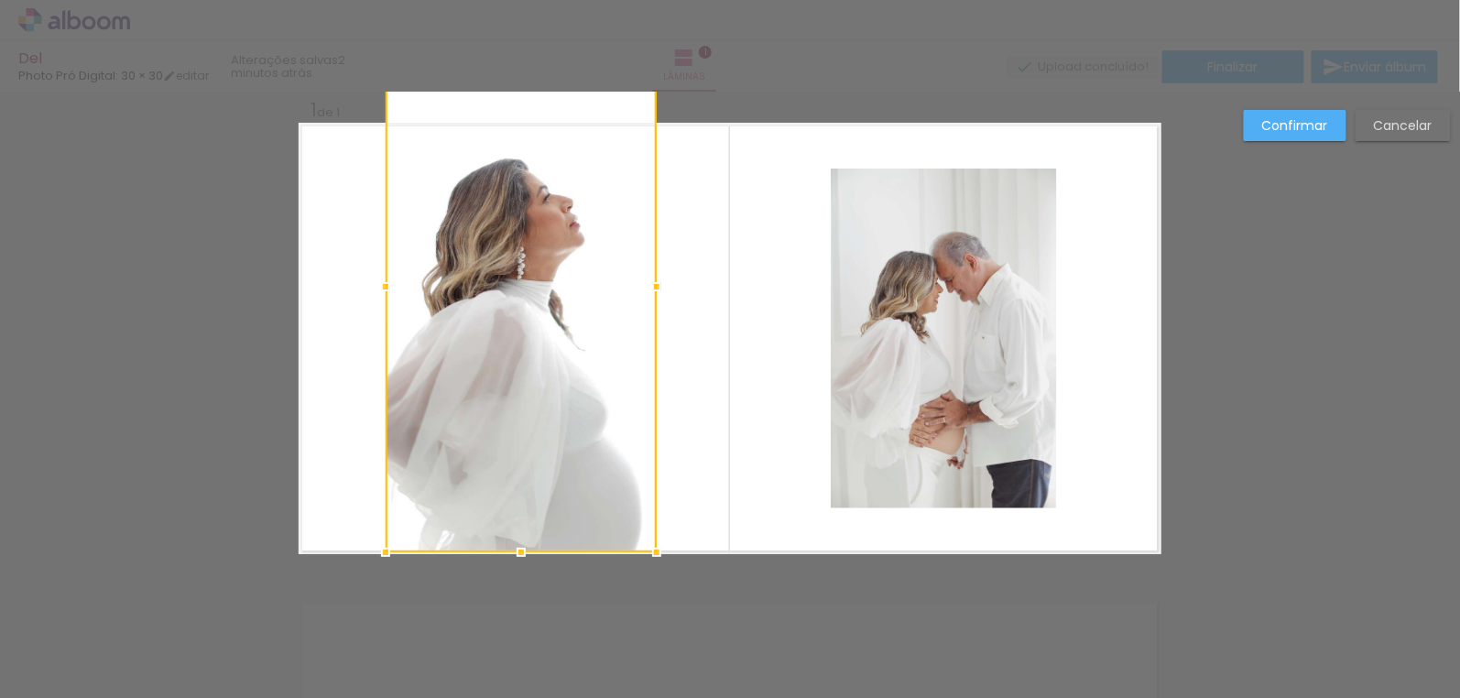
drag, startPoint x: 424, startPoint y: 118, endPoint x: 380, endPoint y: 196, distance: 89.4
click at [386, 196] on div at bounding box center [521, 286] width 271 height 532
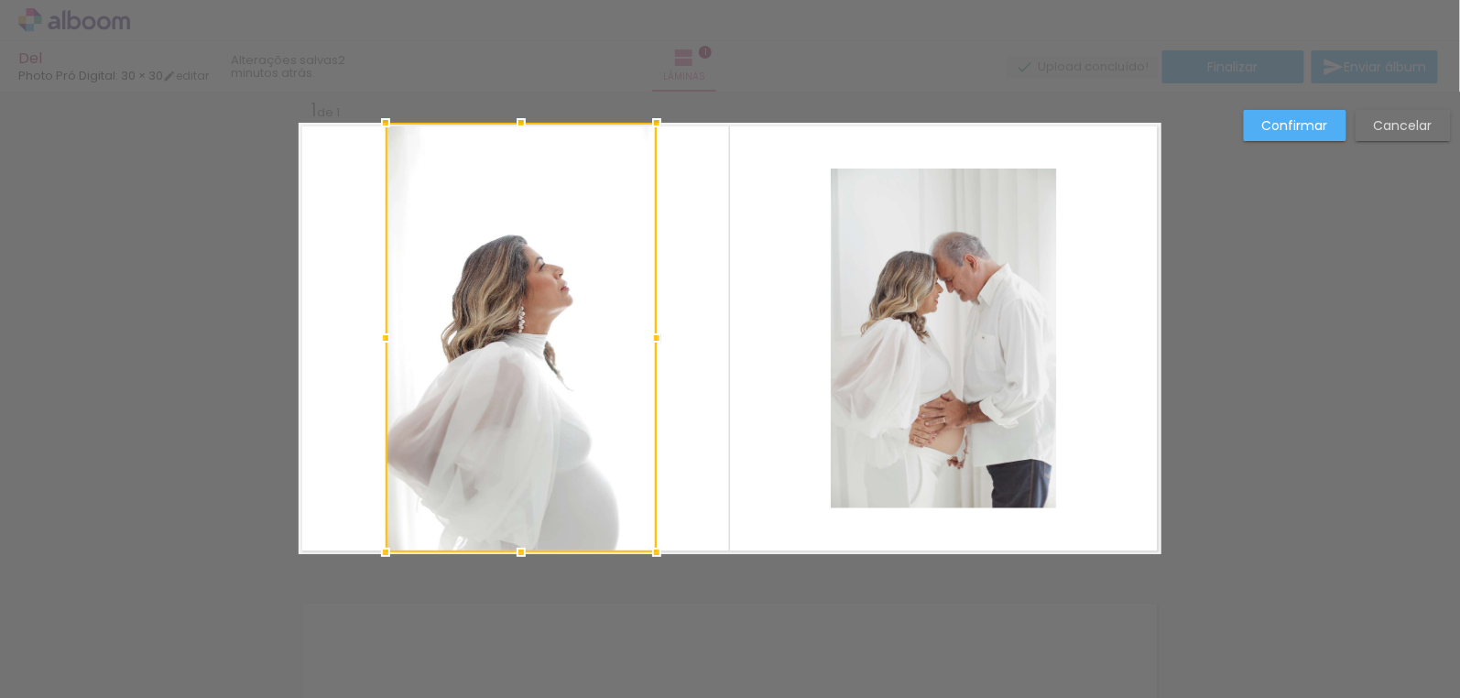
click at [540, 432] on div at bounding box center [521, 338] width 271 height 430
click at [548, 457] on div at bounding box center [521, 338] width 271 height 430
drag, startPoint x: 548, startPoint y: 457, endPoint x: 1024, endPoint y: 365, distance: 485.2
click at [561, 455] on div at bounding box center [521, 338] width 271 height 430
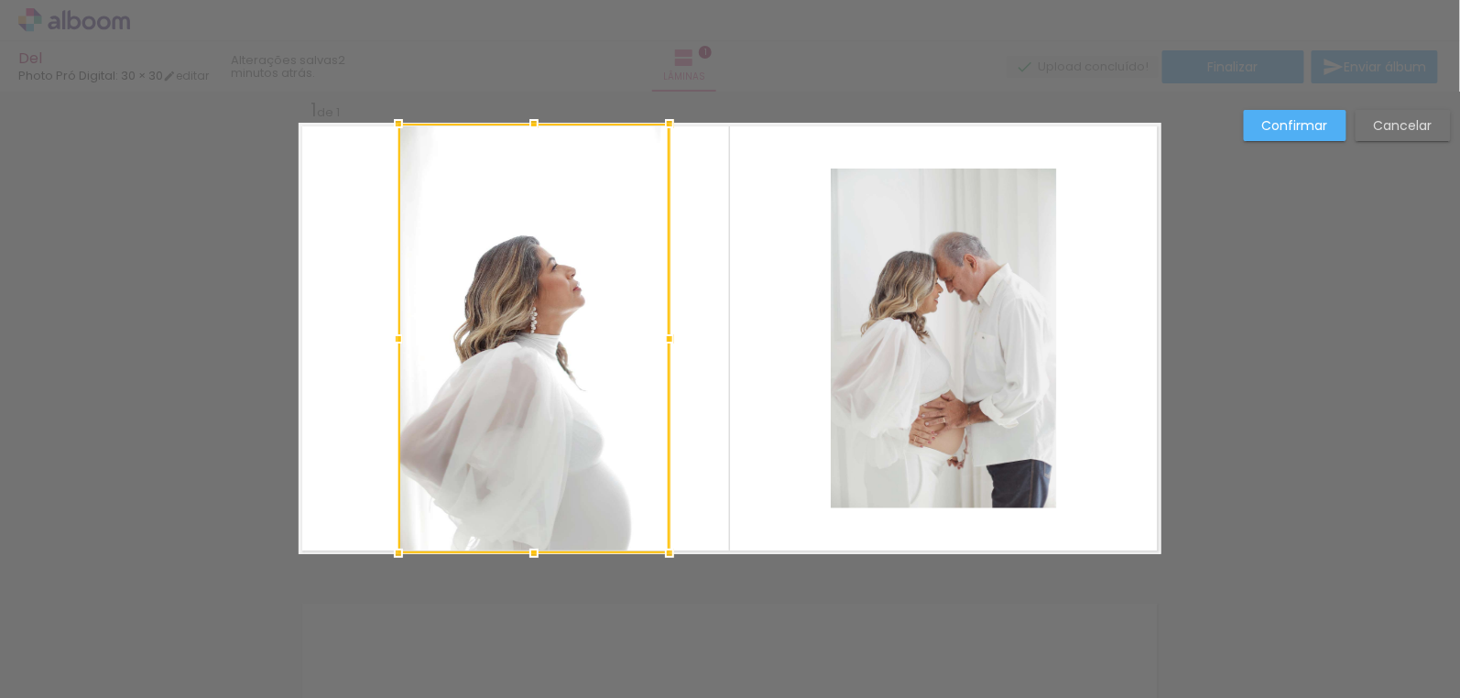
drag, startPoint x: 1398, startPoint y: 116, endPoint x: 1274, endPoint y: 163, distance: 132.2
click at [0, 0] on slot "Cancelar" at bounding box center [0, 0] width 0 height 0
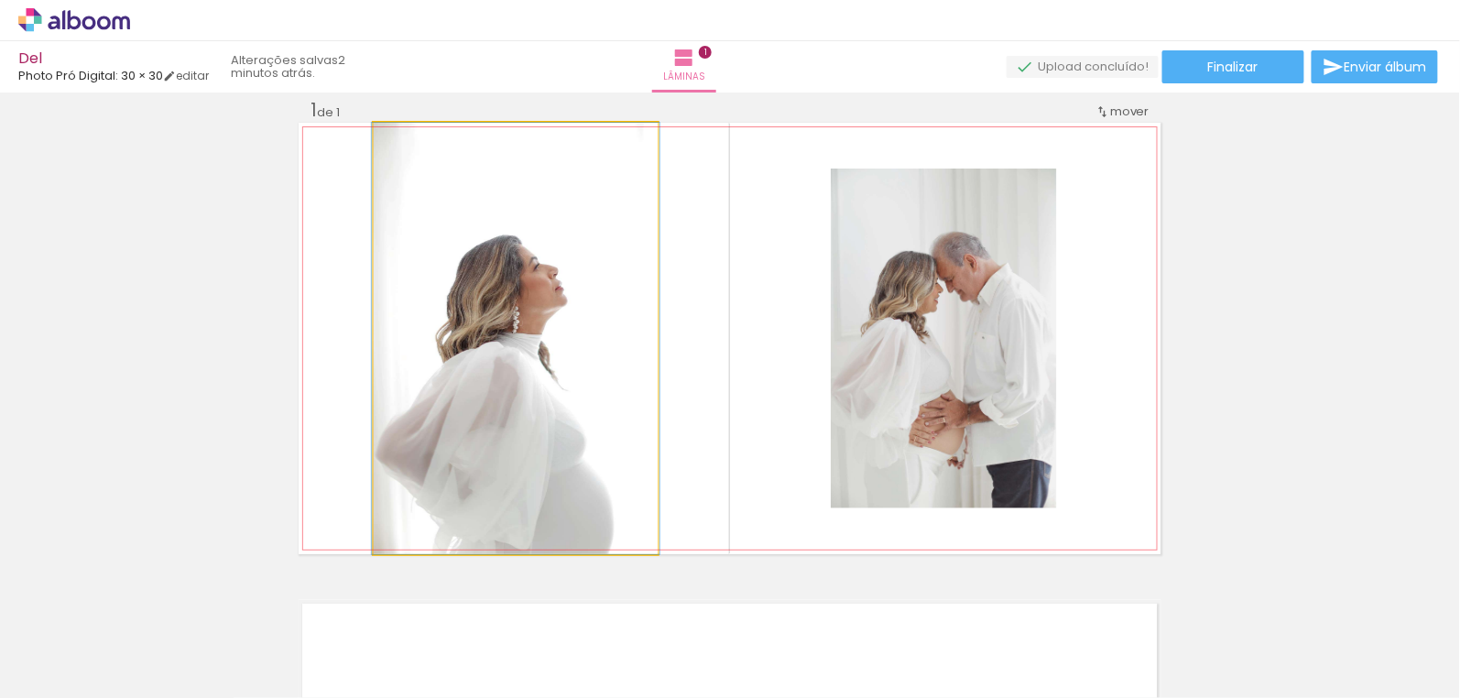
click at [468, 489] on quentale-photo at bounding box center [516, 338] width 284 height 431
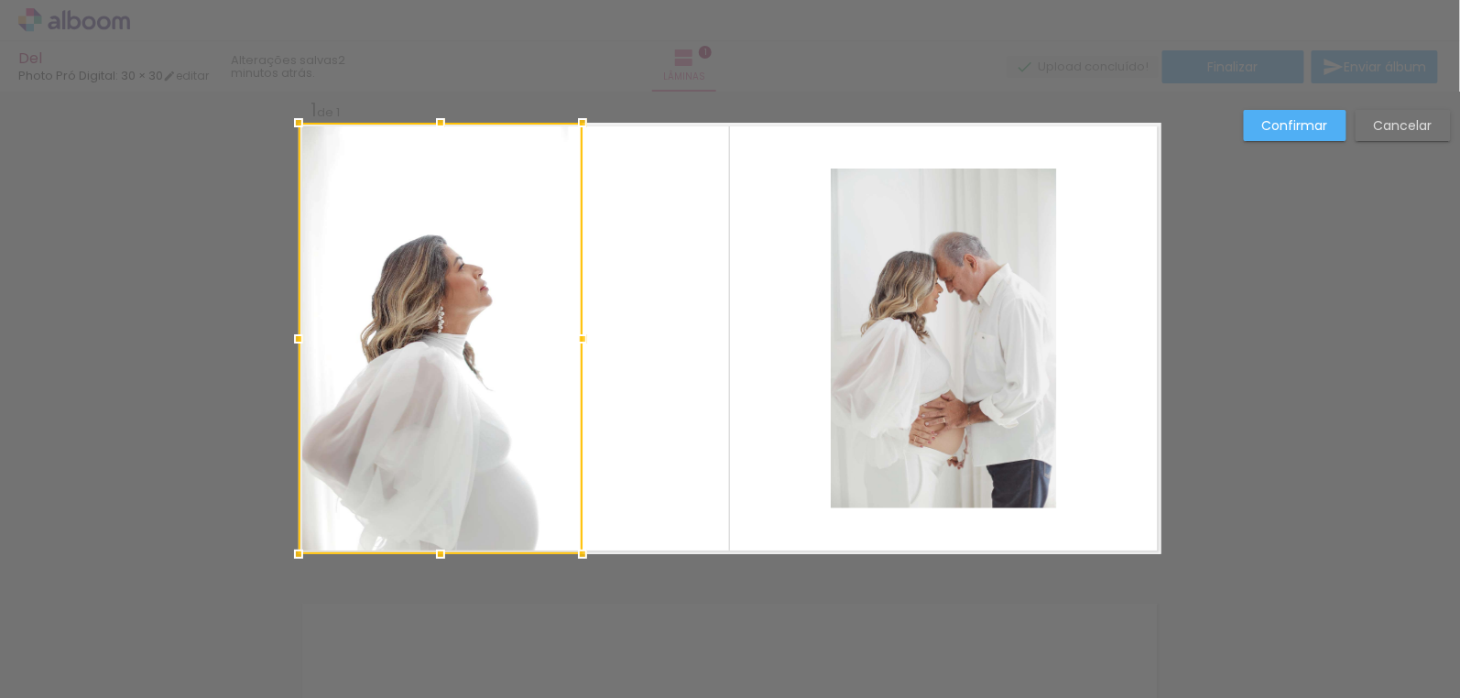
drag, startPoint x: 468, startPoint y: 489, endPoint x: 366, endPoint y: 413, distance: 127.0
click at [366, 413] on div at bounding box center [441, 338] width 284 height 431
click at [1303, 417] on div "Confirmar Cancelar" at bounding box center [730, 569] width 1460 height 998
click at [1281, 448] on div "Confirmar Cancelar" at bounding box center [730, 569] width 1460 height 998
click at [1144, 593] on div "Confirmar Cancelar" at bounding box center [730, 569] width 1460 height 998
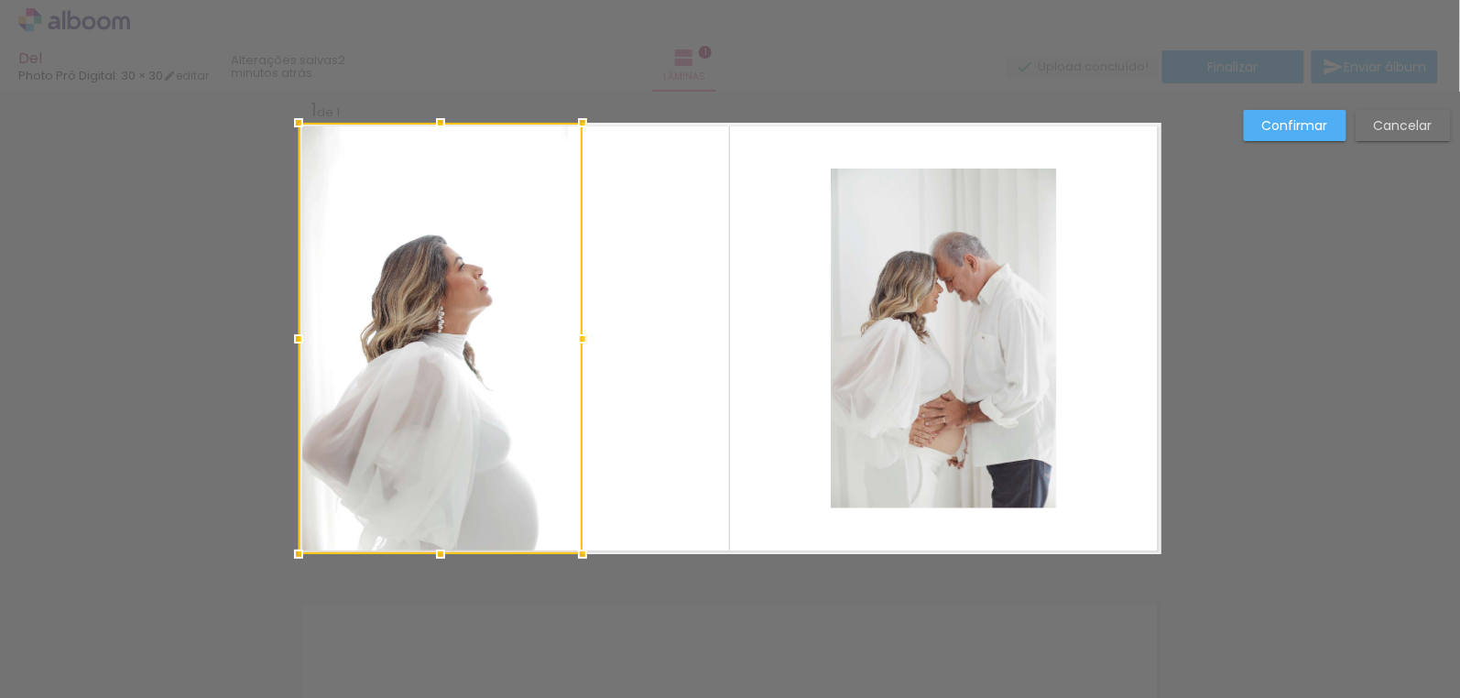
drag, startPoint x: 794, startPoint y: 647, endPoint x: 766, endPoint y: 644, distance: 28.5
click at [786, 646] on div "Confirmar Cancelar" at bounding box center [730, 569] width 1460 height 998
click at [0, 0] on slot "Confirmar" at bounding box center [0, 0] width 0 height 0
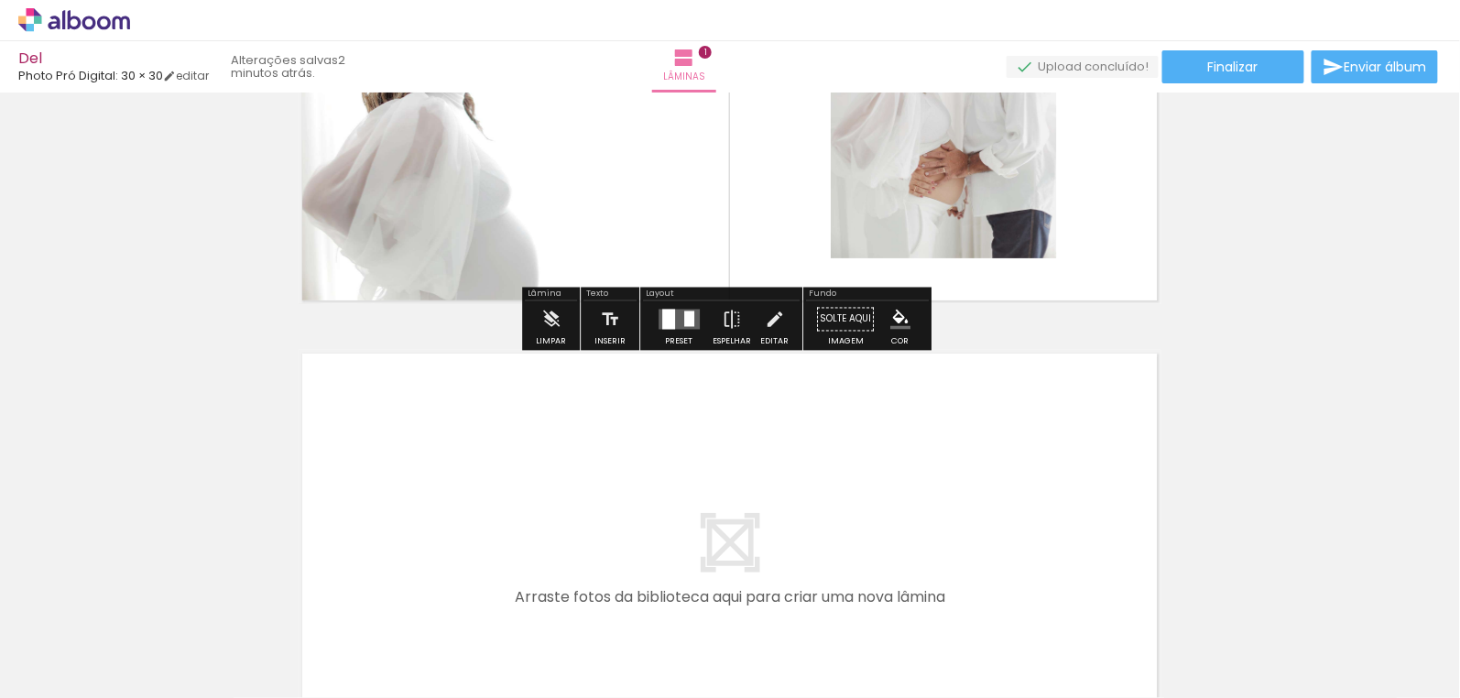
scroll to position [106, 0]
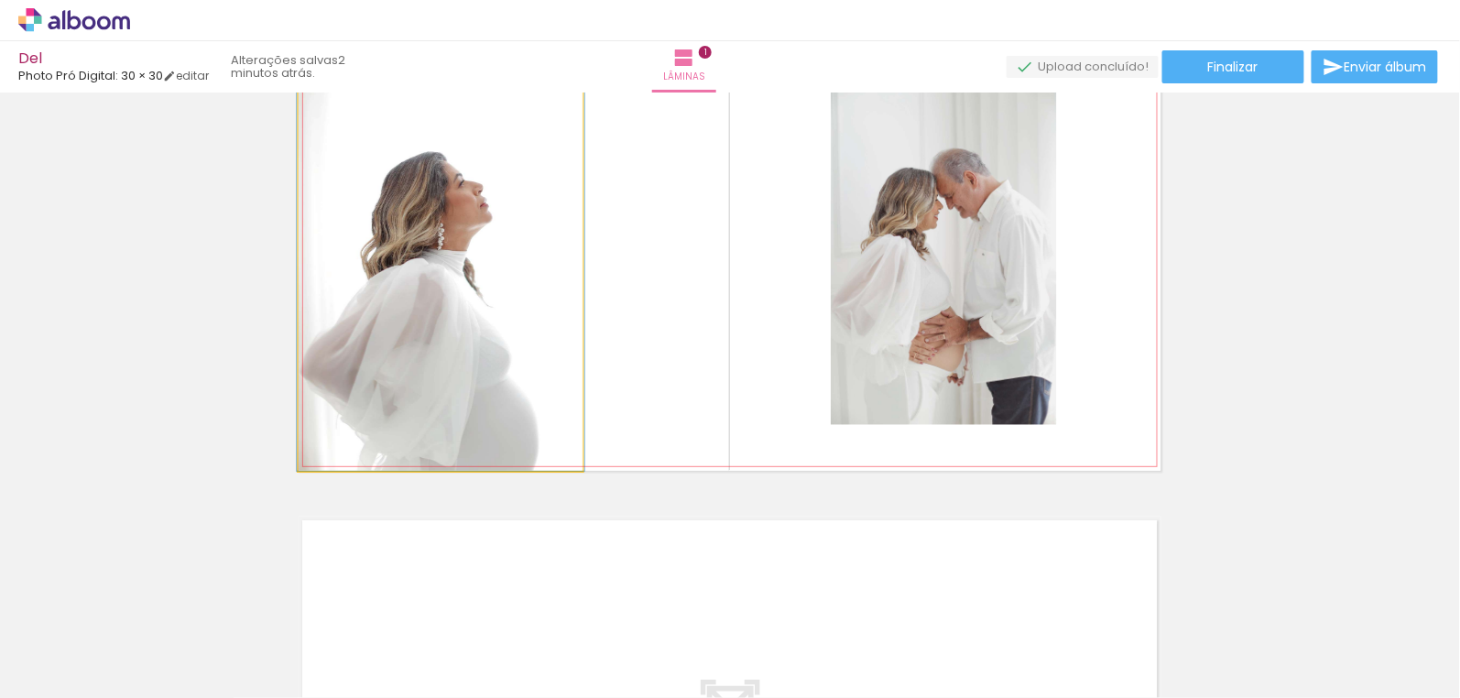
click at [425, 362] on quentale-photo at bounding box center [441, 254] width 284 height 431
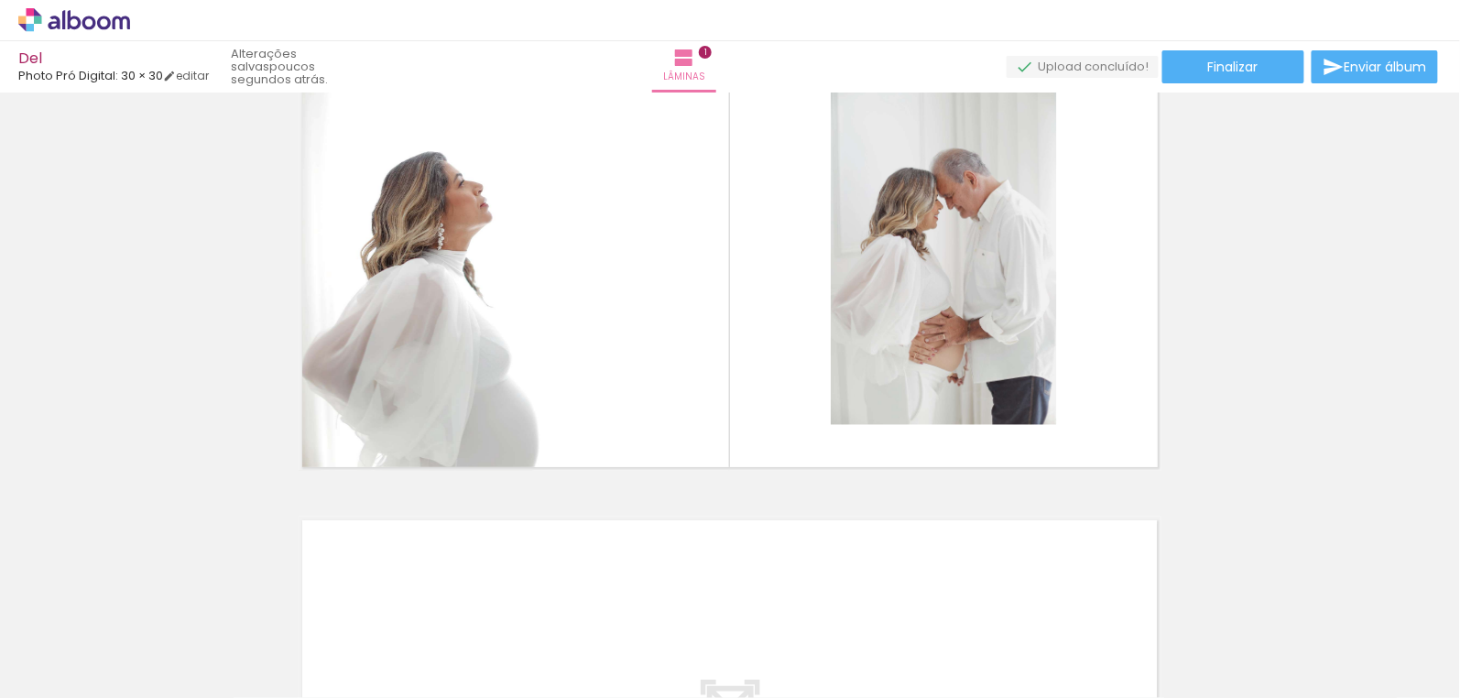
scroll to position [0, 3992]
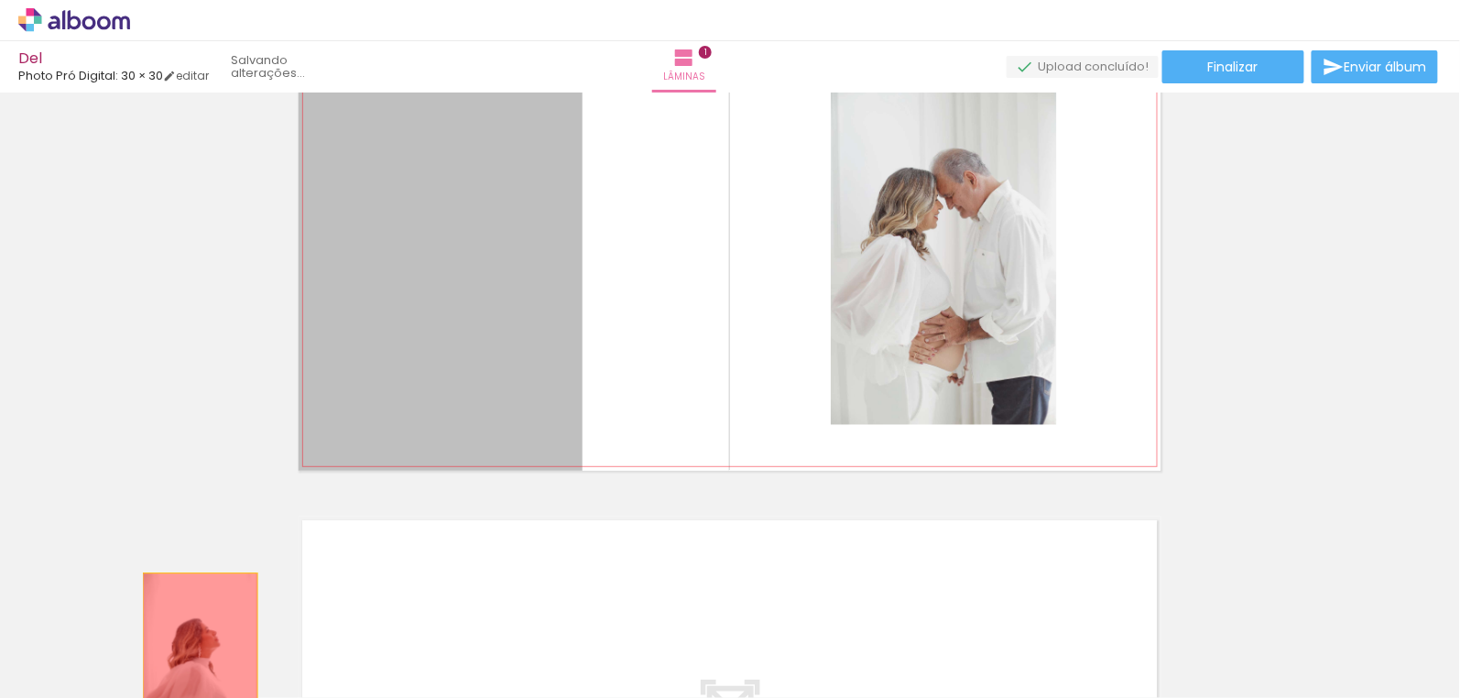
drag, startPoint x: 470, startPoint y: 372, endPoint x: 220, endPoint y: 659, distance: 380.4
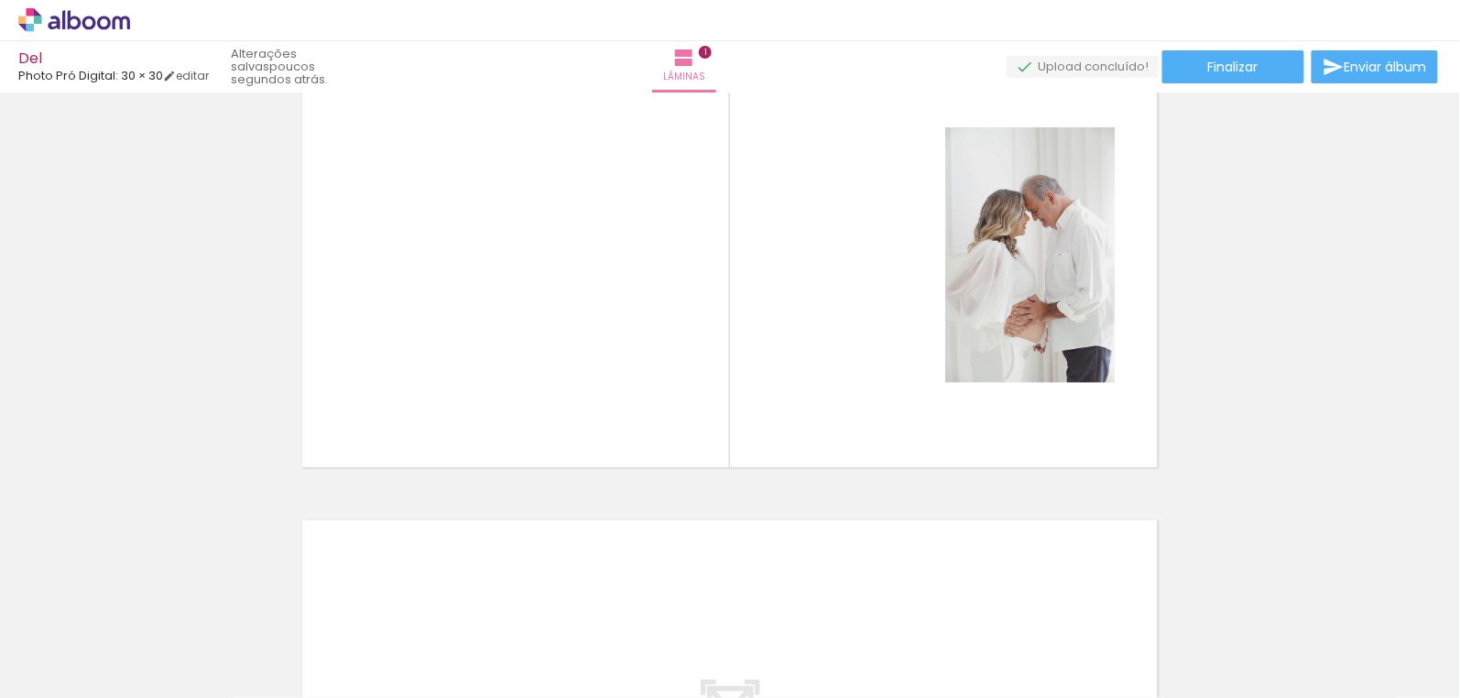
scroll to position [0, 0]
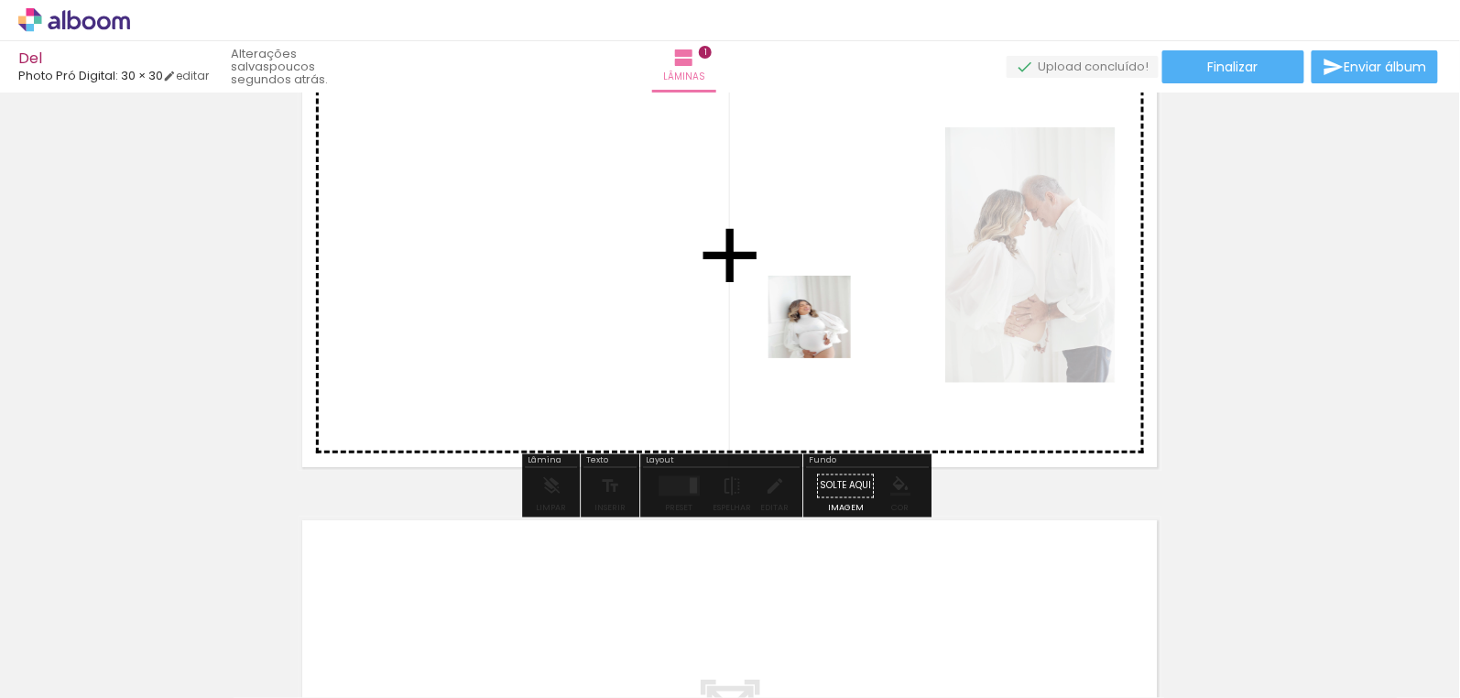
drag, startPoint x: 575, startPoint y: 660, endPoint x: 831, endPoint y: 326, distance: 420.8
click at [831, 326] on quentale-workspace at bounding box center [730, 349] width 1460 height 698
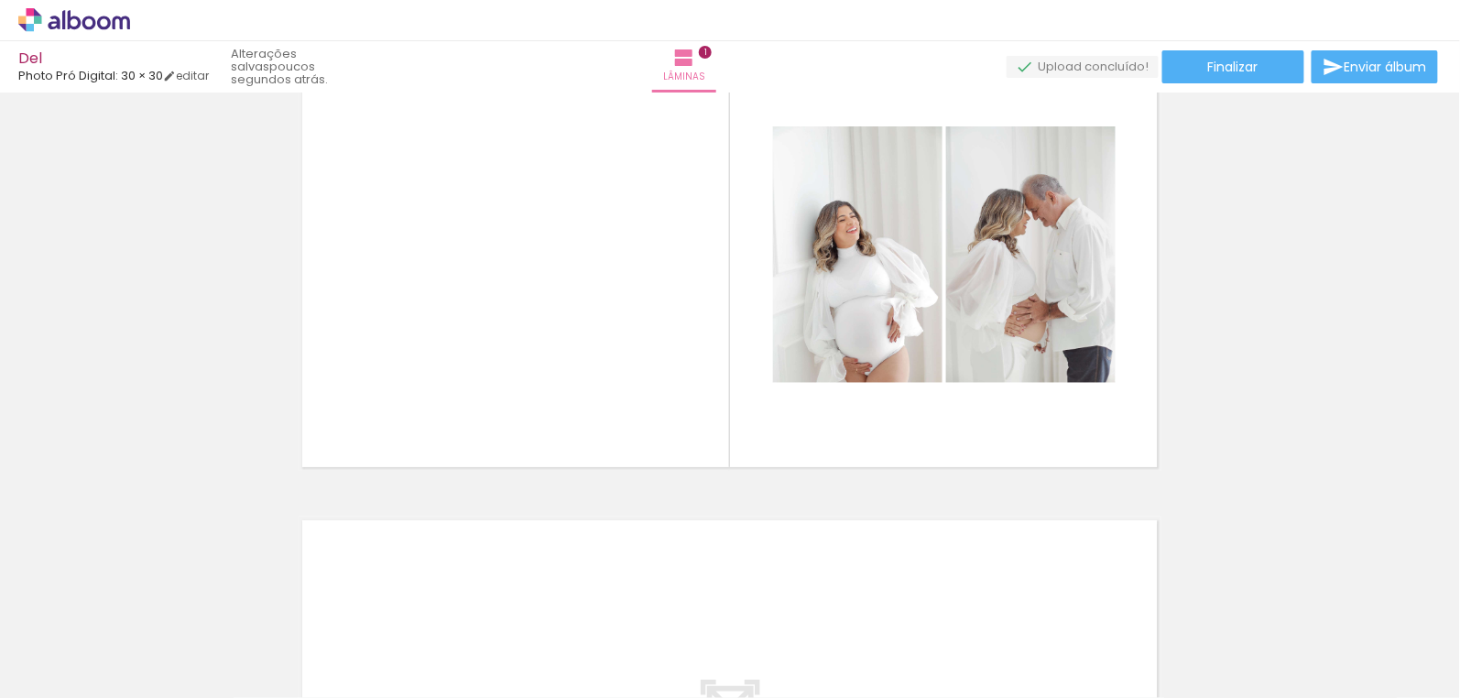
scroll to position [0, 1052]
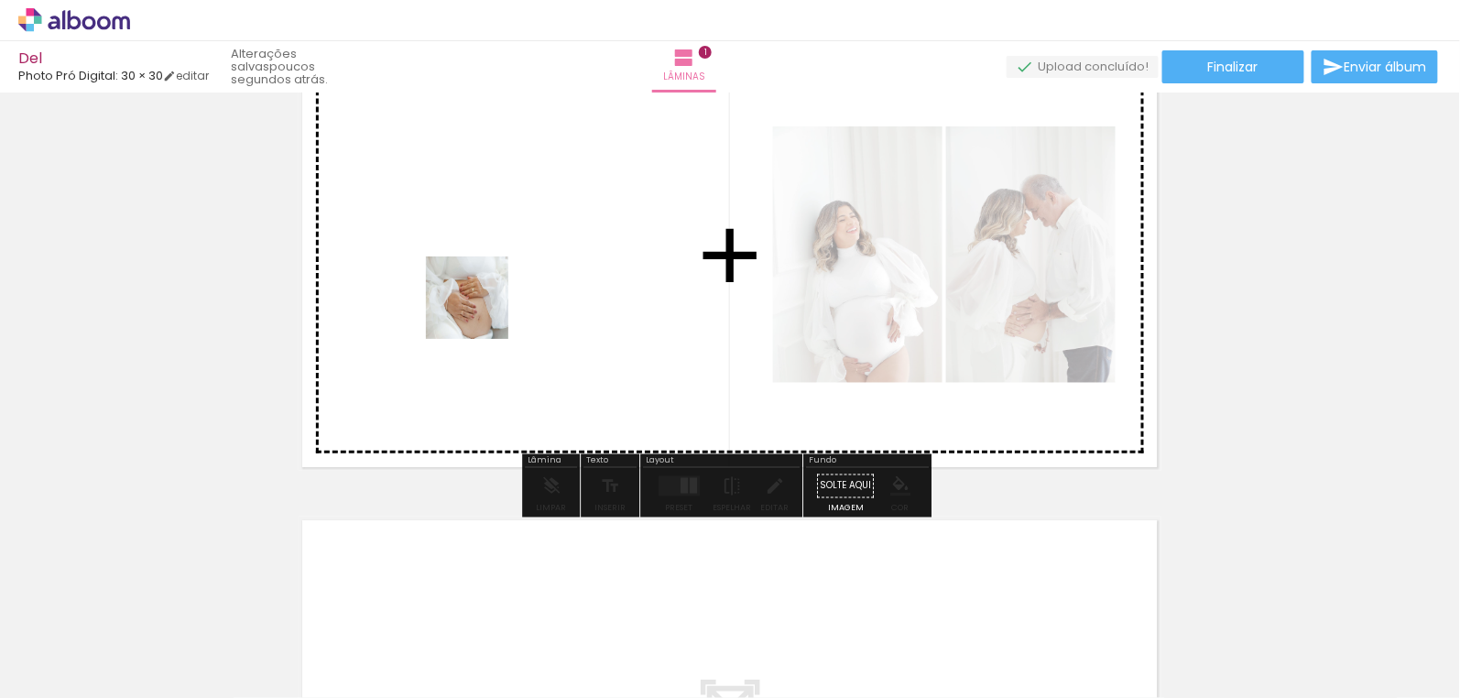
drag, startPoint x: 1290, startPoint y: 656, endPoint x: 481, endPoint y: 311, distance: 879.1
click at [481, 311] on quentale-workspace at bounding box center [730, 349] width 1460 height 698
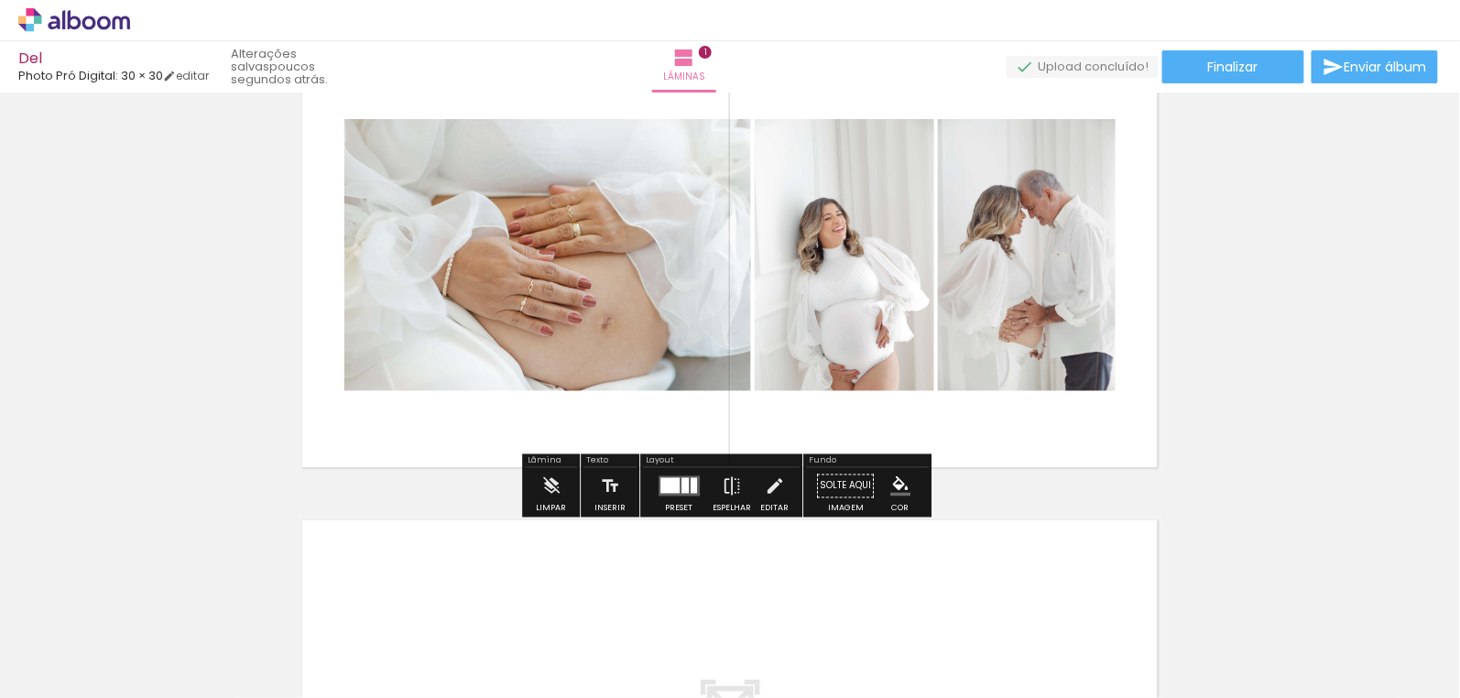
click at [1218, 367] on div "Inserir lâmina 1 de 1" at bounding box center [730, 470] width 1460 height 955
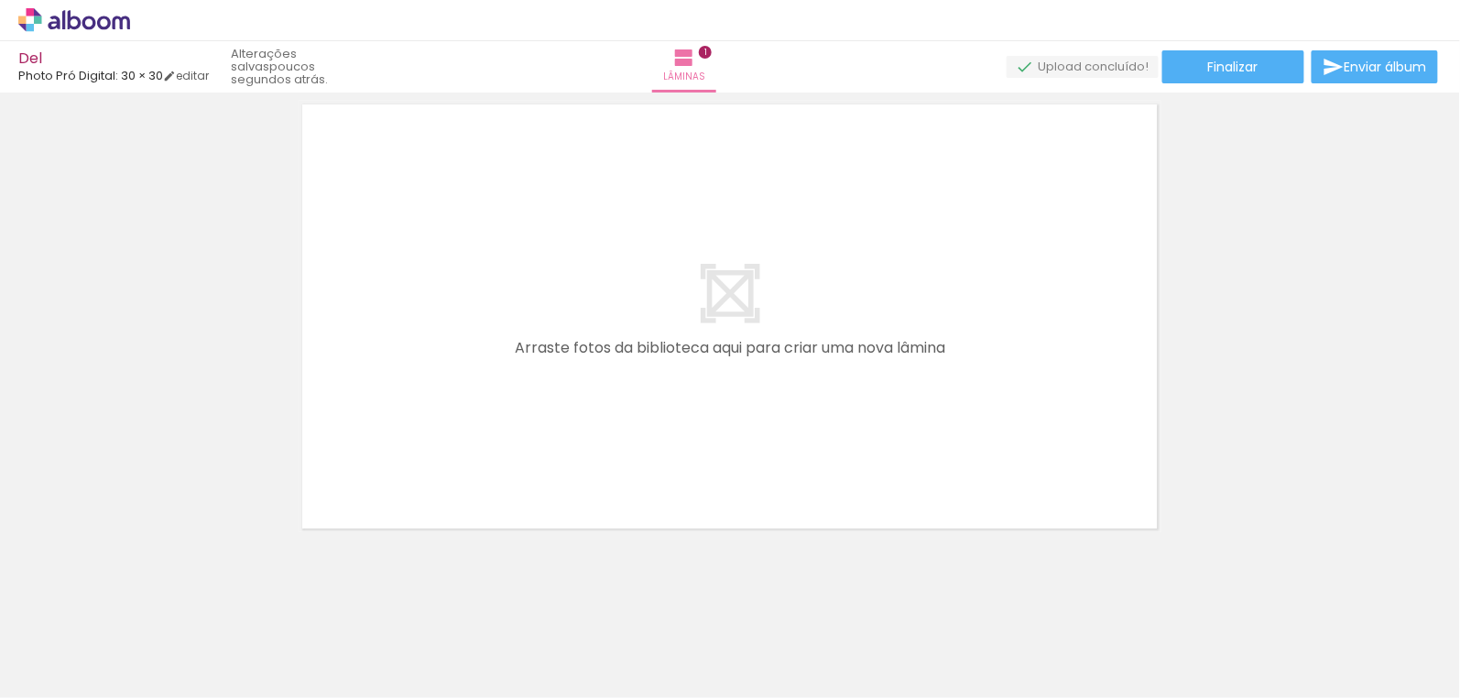
scroll to position [0, 1030]
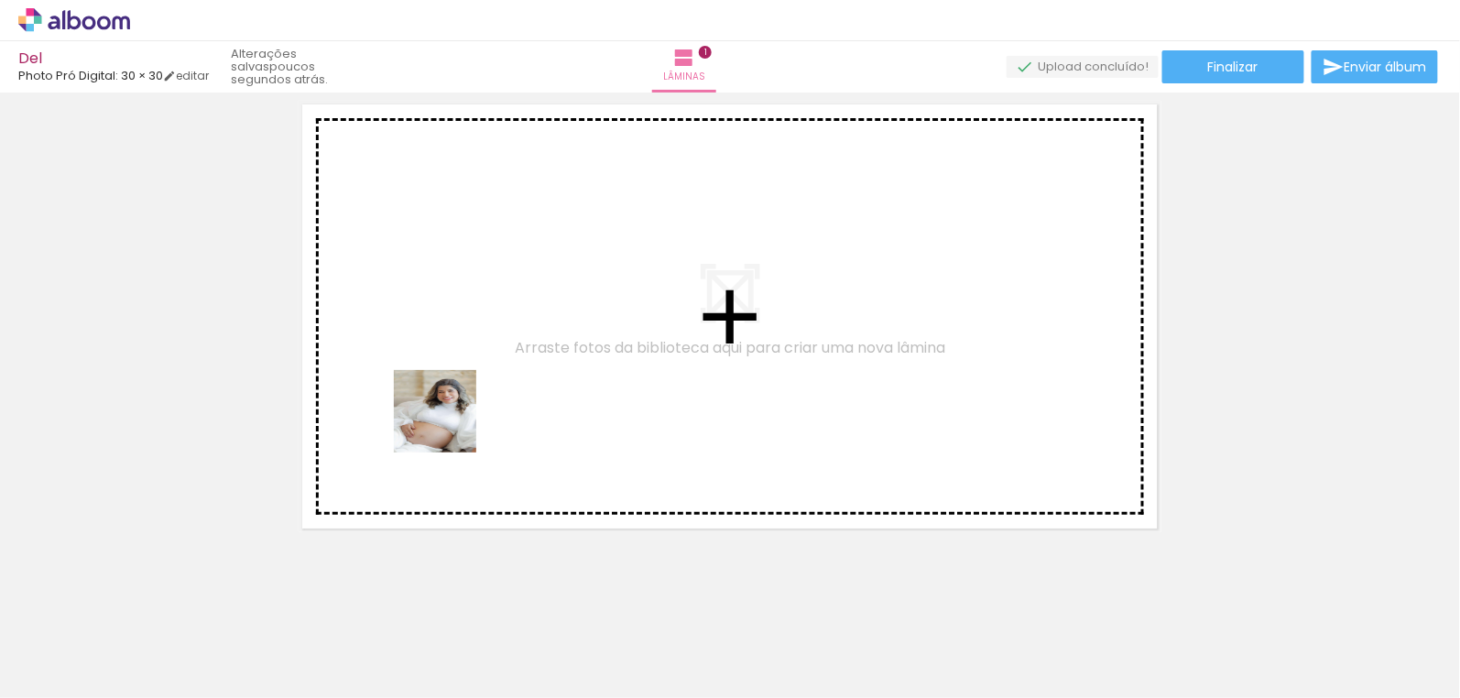
drag, startPoint x: 365, startPoint y: 665, endPoint x: 458, endPoint y: 572, distance: 131.5
click at [454, 399] on quentale-workspace at bounding box center [730, 349] width 1460 height 698
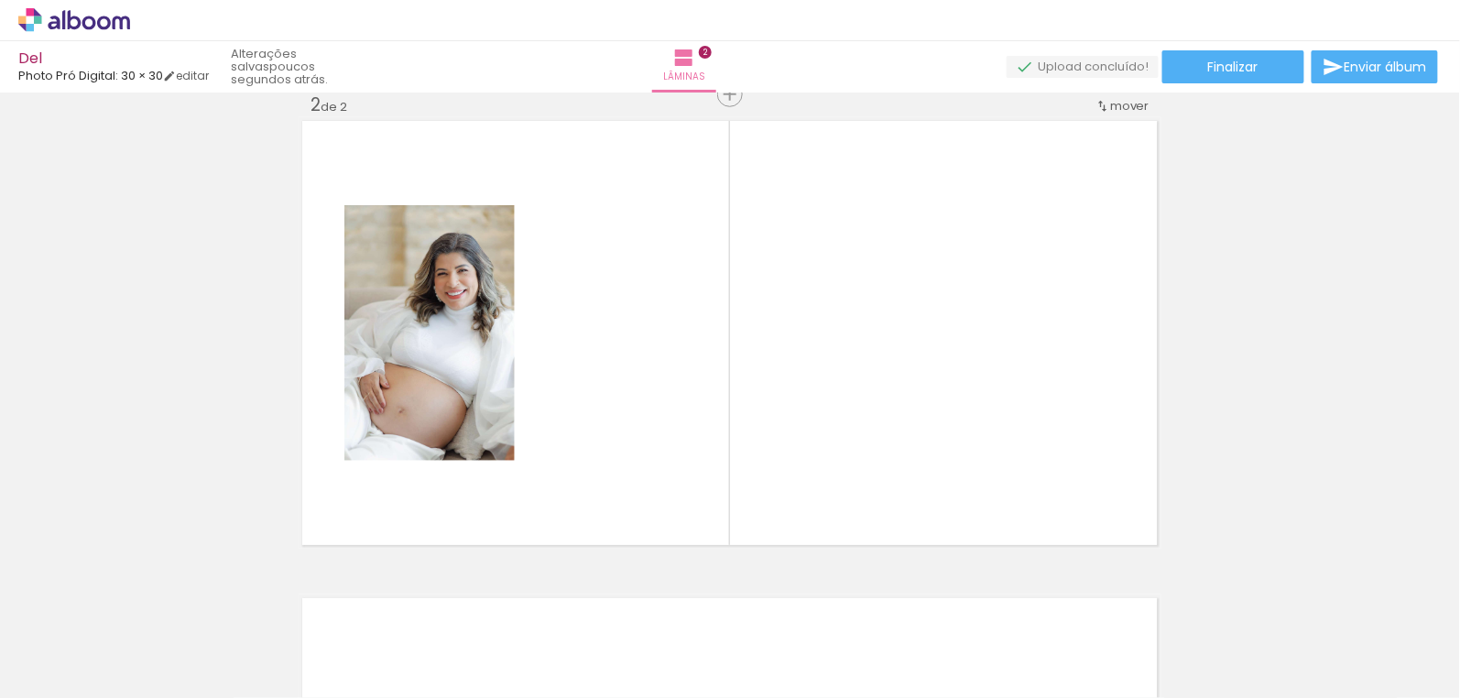
scroll to position [500, 0]
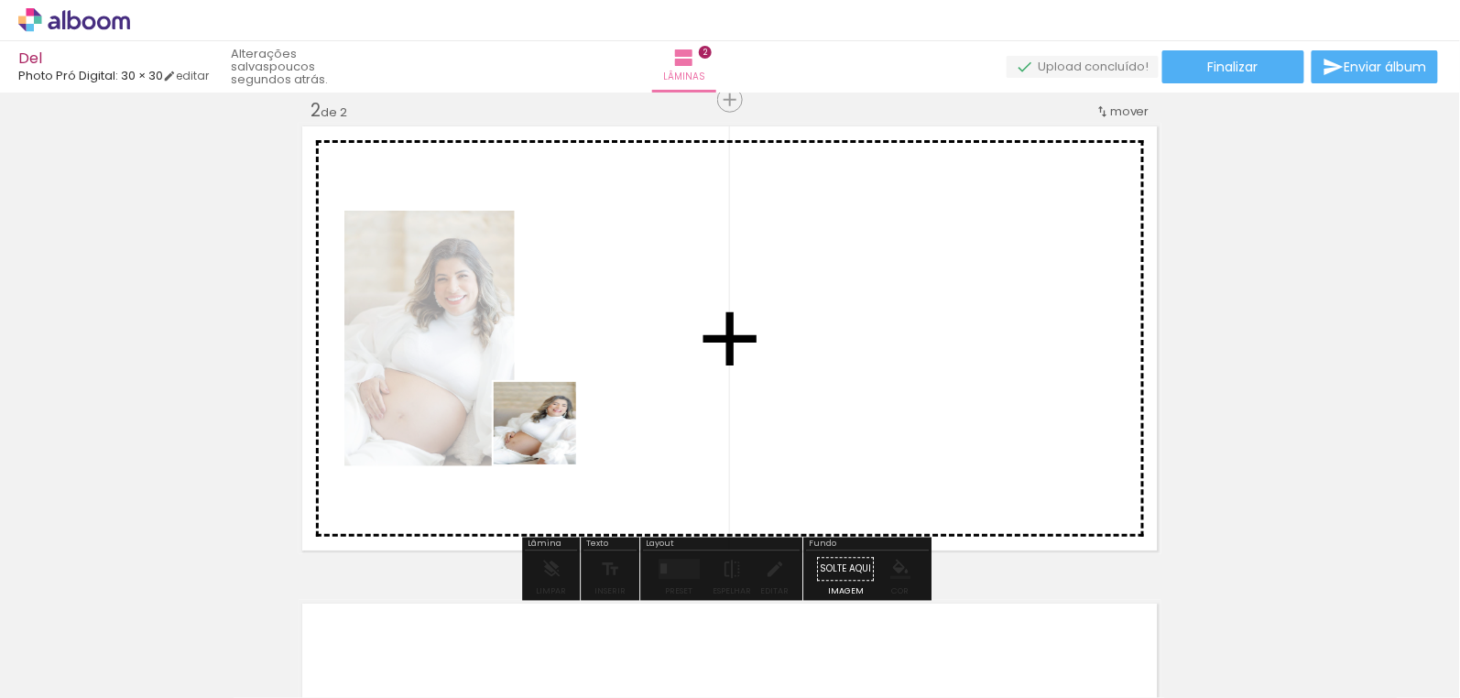
drag, startPoint x: 535, startPoint y: 474, endPoint x: 596, endPoint y: 360, distance: 129.1
click at [596, 360] on quentale-workspace at bounding box center [730, 349] width 1460 height 698
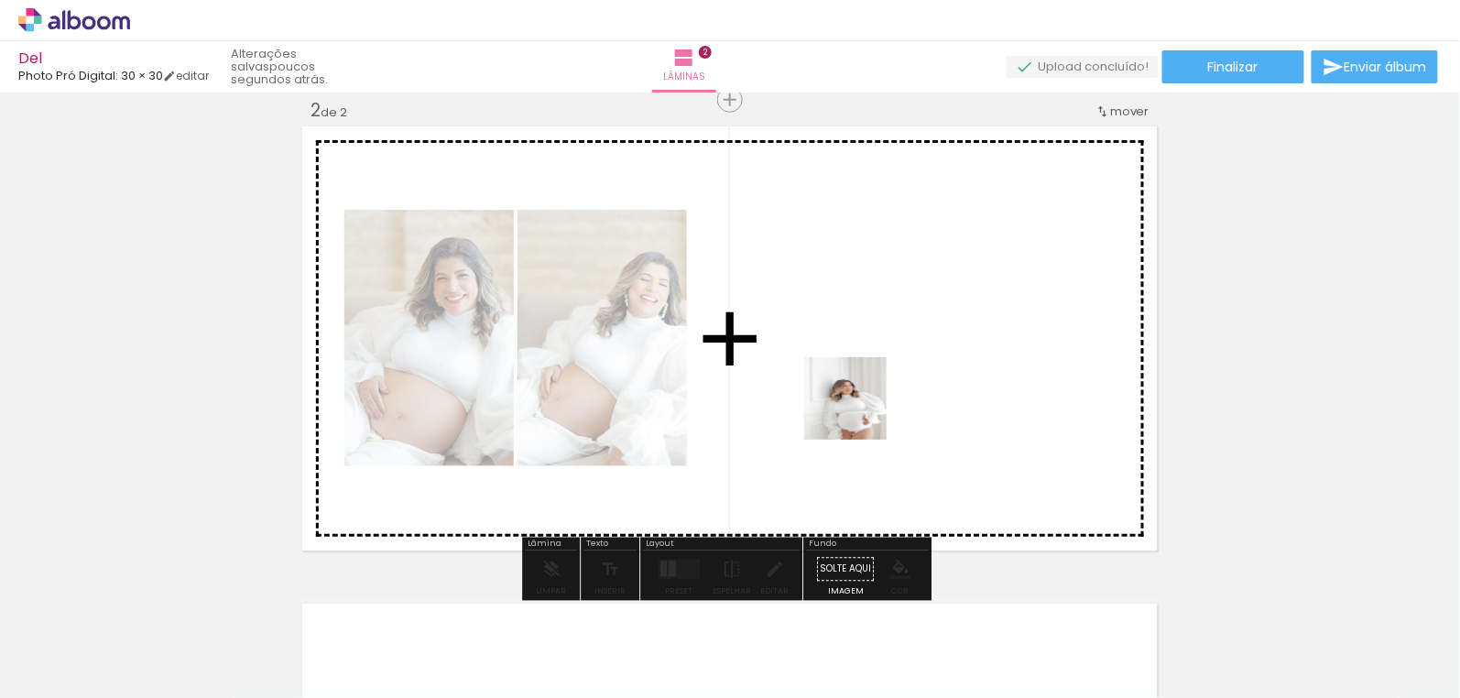
drag, startPoint x: 696, startPoint y: 674, endPoint x: 833, endPoint y: 481, distance: 236.6
click at [859, 411] on quentale-workspace at bounding box center [730, 349] width 1460 height 698
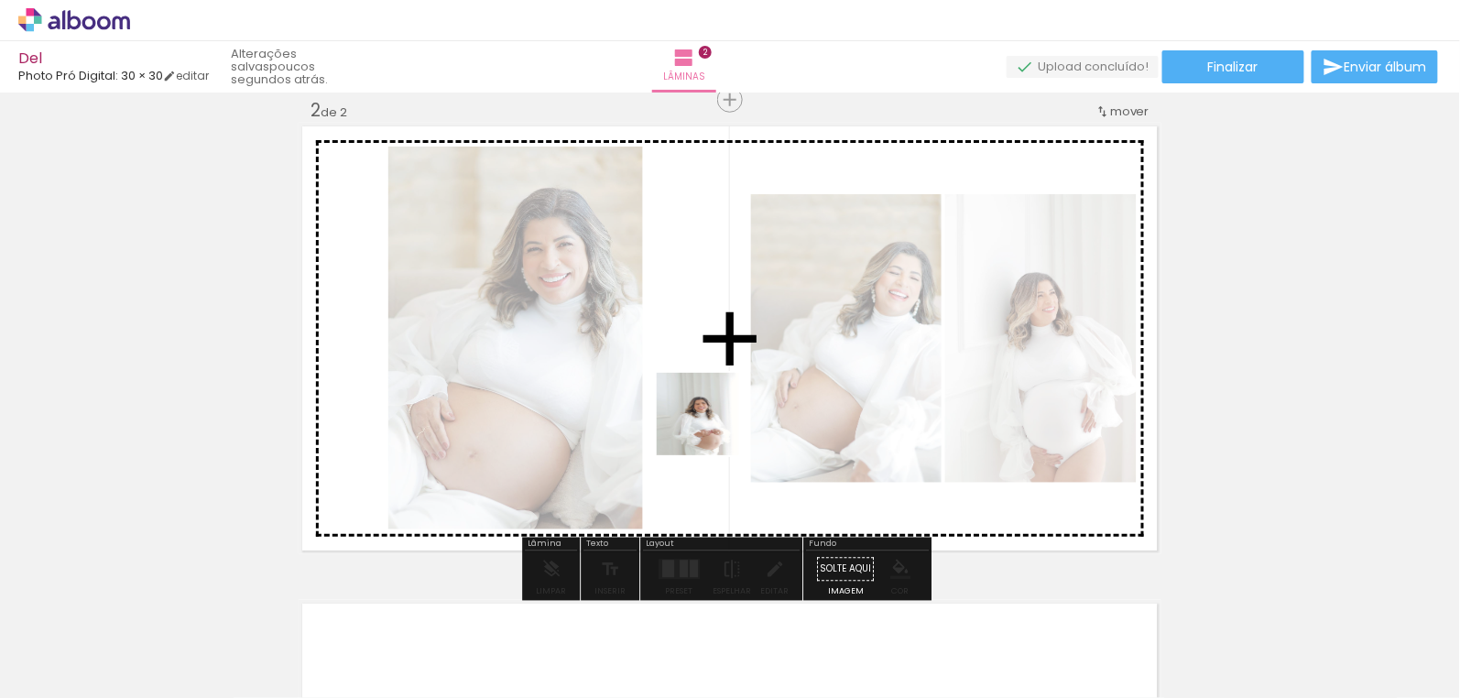
drag, startPoint x: 786, startPoint y: 655, endPoint x: 712, endPoint y: 428, distance: 239.0
click at [712, 428] on quentale-workspace at bounding box center [730, 349] width 1460 height 698
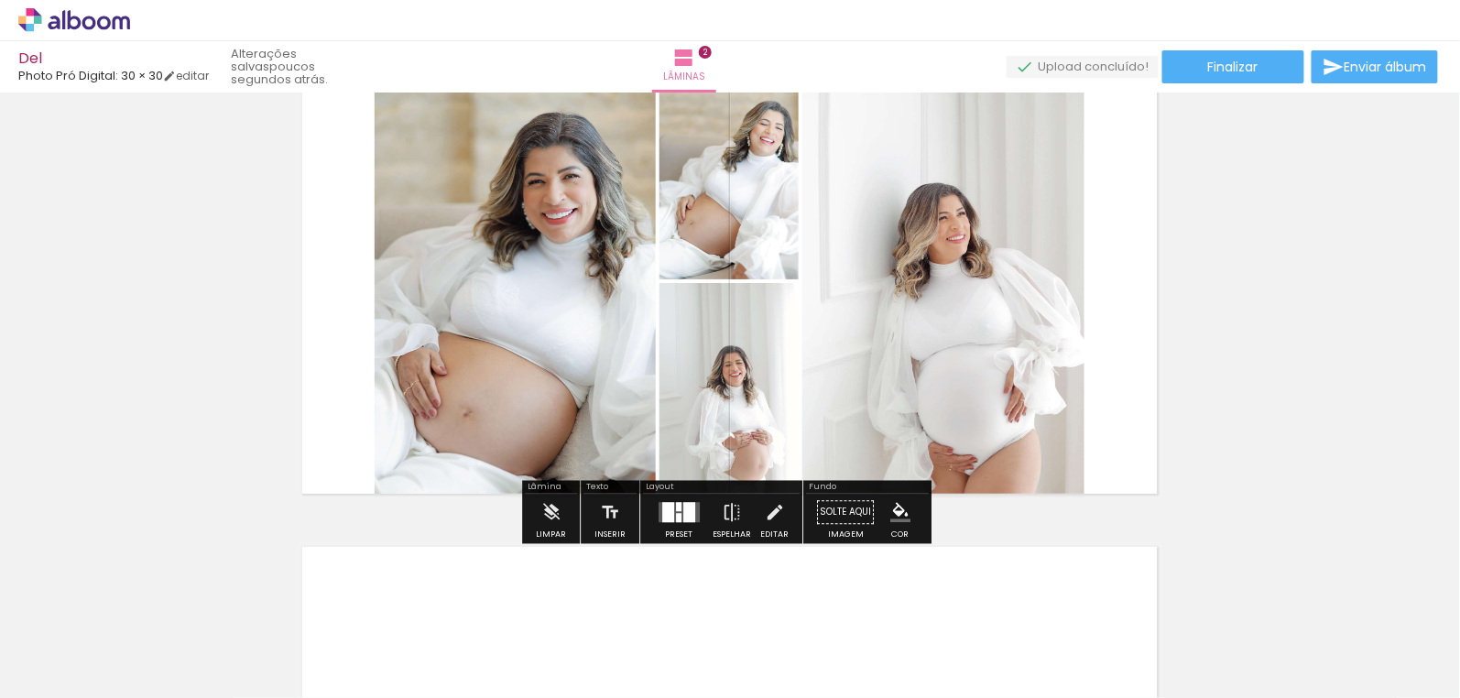
scroll to position [583, 0]
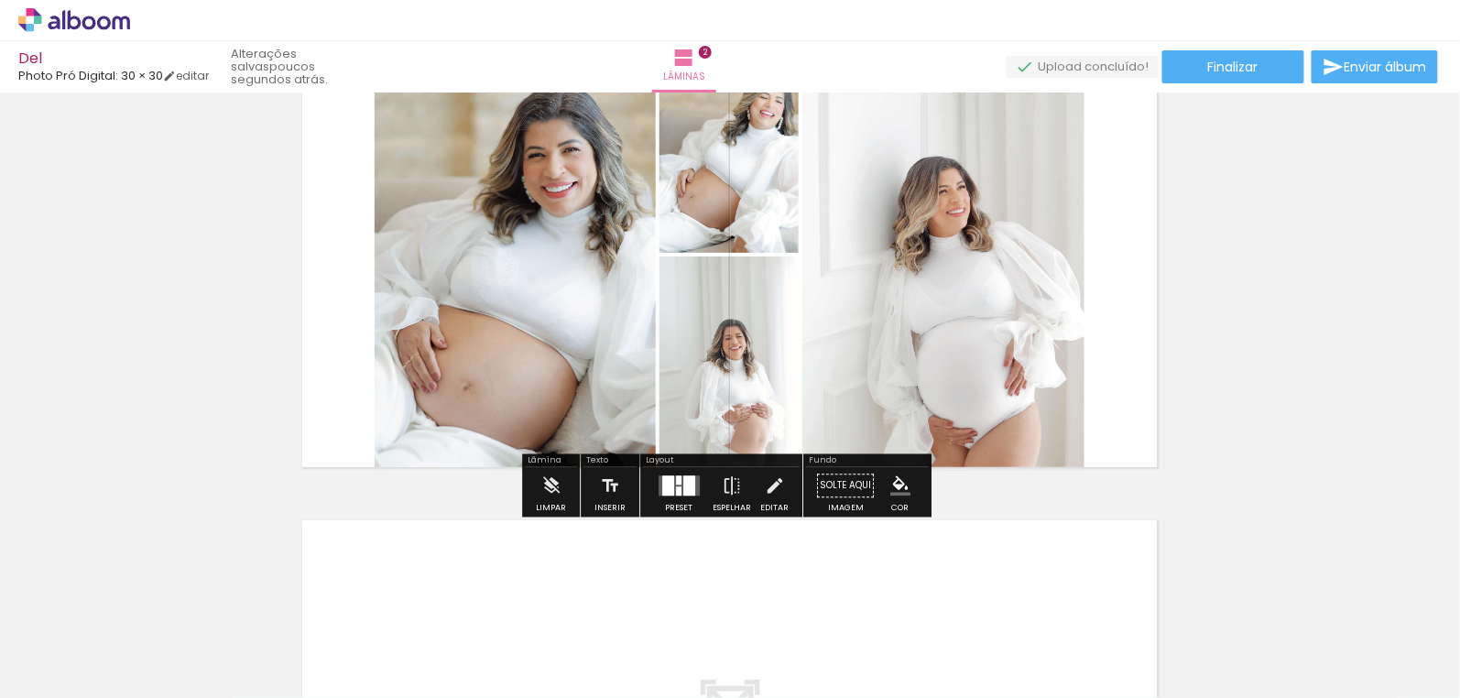
click at [1335, 409] on div "Inserir lâmina 1 de 2 Inserir lâmina 2 de 2" at bounding box center [730, 231] width 1460 height 1433
click at [1262, 417] on div "Inserir lâmina 1 de 2 Inserir lâmina 2 de 2" at bounding box center [730, 231] width 1460 height 1433
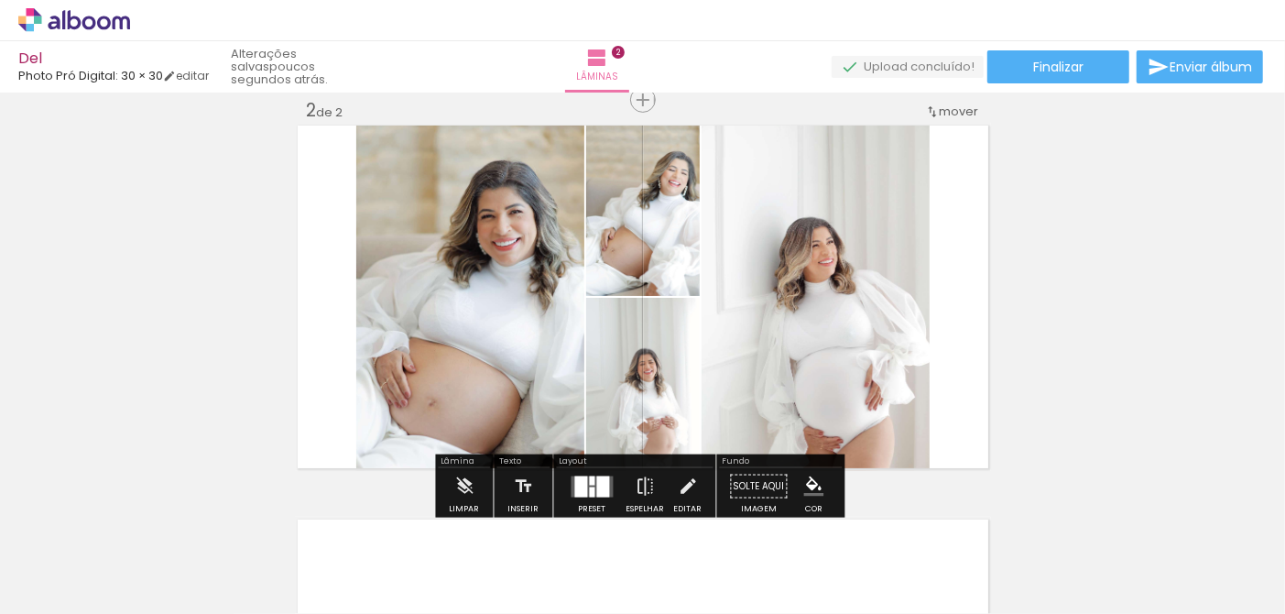
scroll to position [0, 1030]
drag, startPoint x: 987, startPoint y: 334, endPoint x: 976, endPoint y: 335, distance: 11.0
click at [987, 335] on div "Inserir lâmina 1 de 2 Inserir lâmina 2 de 2" at bounding box center [642, 273] width 1285 height 1183
click at [1042, 260] on div "Inserir lâmina 1 de 2 Inserir lâmina 2 de 2" at bounding box center [642, 273] width 1285 height 1183
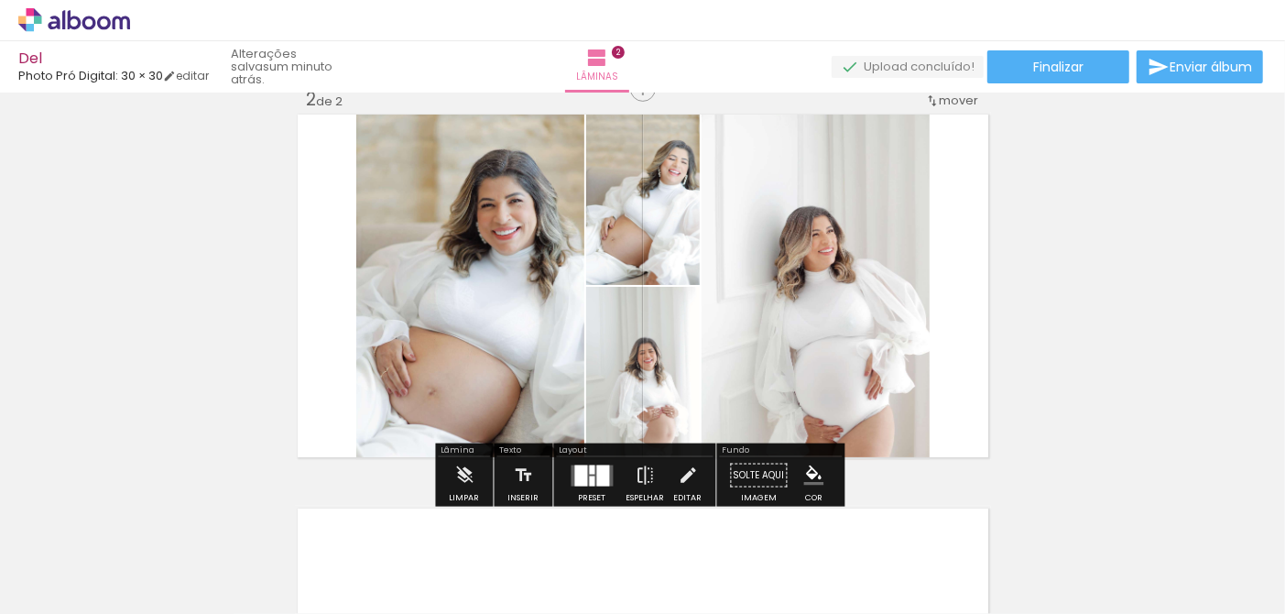
scroll to position [366, 0]
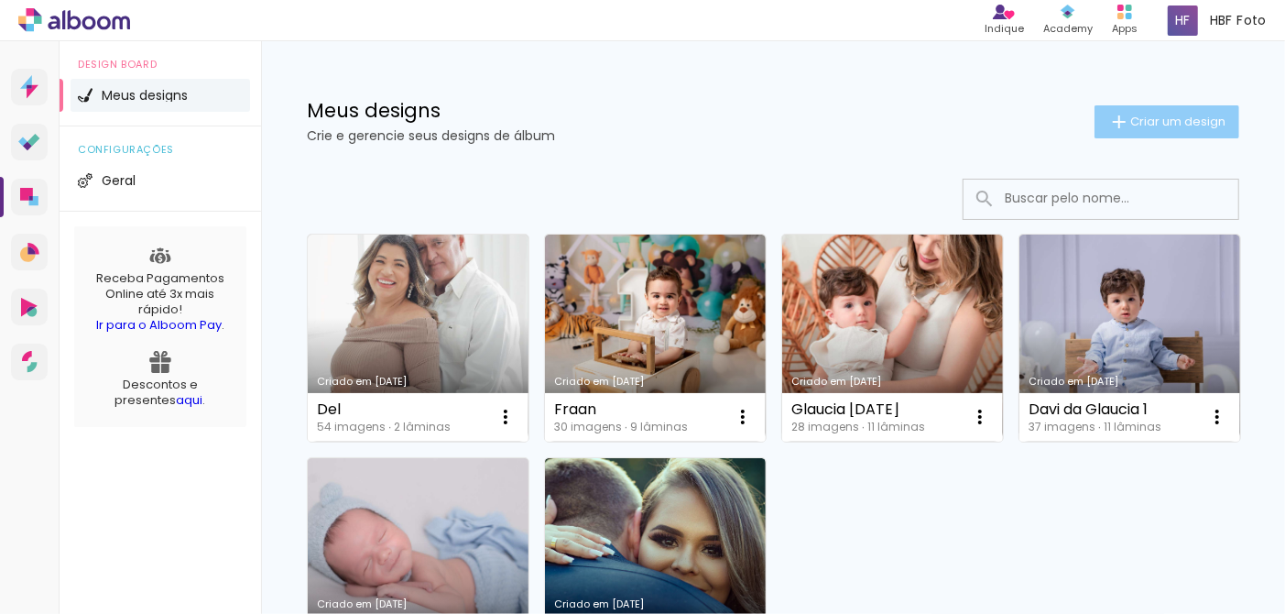
click at [1143, 115] on span "Criar um design" at bounding box center [1177, 121] width 95 height 12
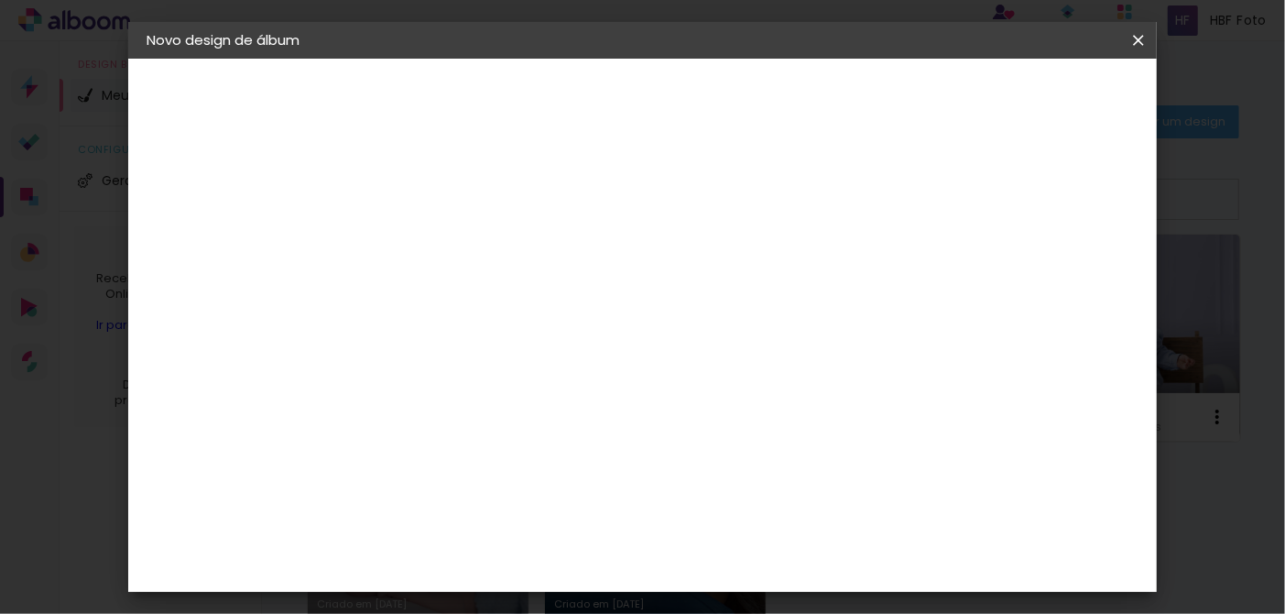
click at [446, 233] on input at bounding box center [446, 246] width 0 height 28
type input "[PERSON_NAME]"
type paper-input "[PERSON_NAME]"
click at [634, 108] on paper-button "Avançar" at bounding box center [589, 97] width 90 height 31
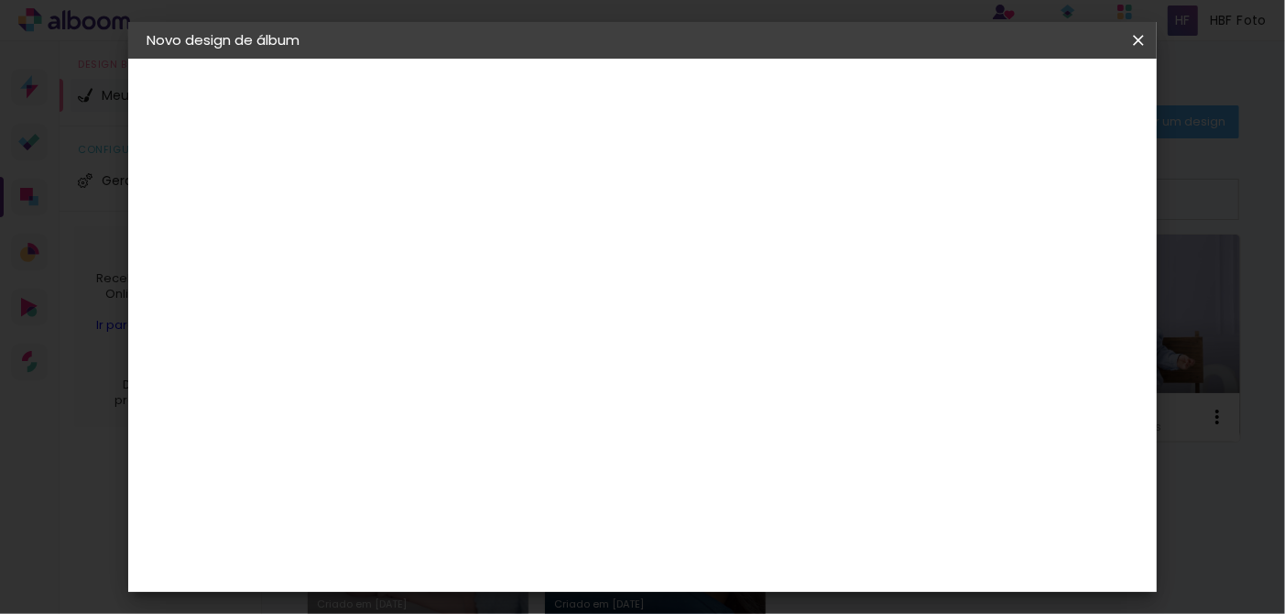
click at [0, 0] on slot "Avançar" at bounding box center [0, 0] width 0 height 0
click at [570, 569] on span "25 × 25" at bounding box center [527, 588] width 85 height 38
click at [0, 0] on slot "Avançar" at bounding box center [0, 0] width 0 height 0
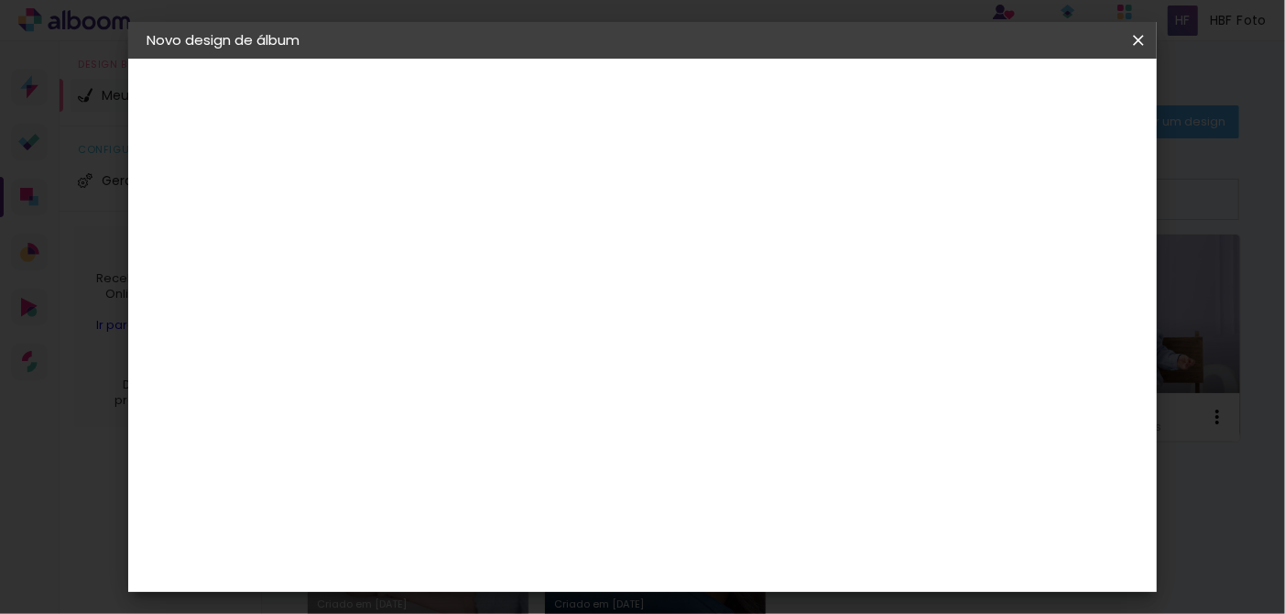
drag, startPoint x: 997, startPoint y: 193, endPoint x: 1026, endPoint y: 147, distance: 55.2
click at [856, 192] on div "Mostrar sangria" at bounding box center [796, 198] width 122 height 23
type paper-checkbox "on"
click at [839, 99] on span "Iniciar design" at bounding box center [806, 104] width 66 height 26
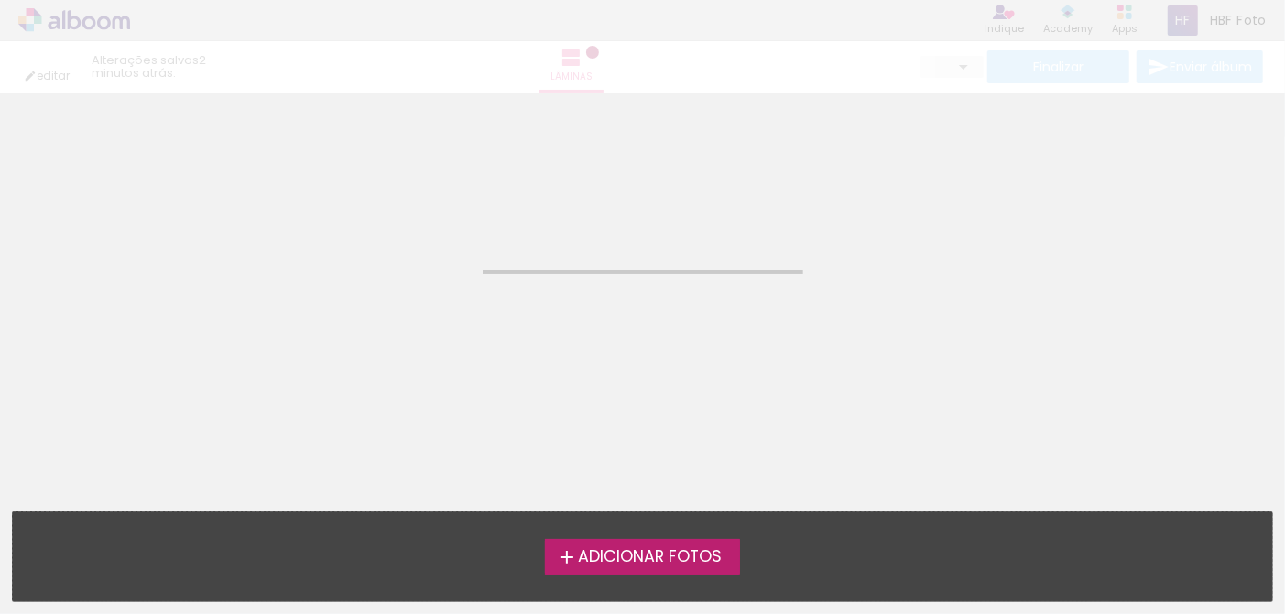
click at [628, 570] on label "Adicionar Fotos" at bounding box center [642, 556] width 195 height 35
click at [0, 0] on input "file" at bounding box center [0, 0] width 0 height 0
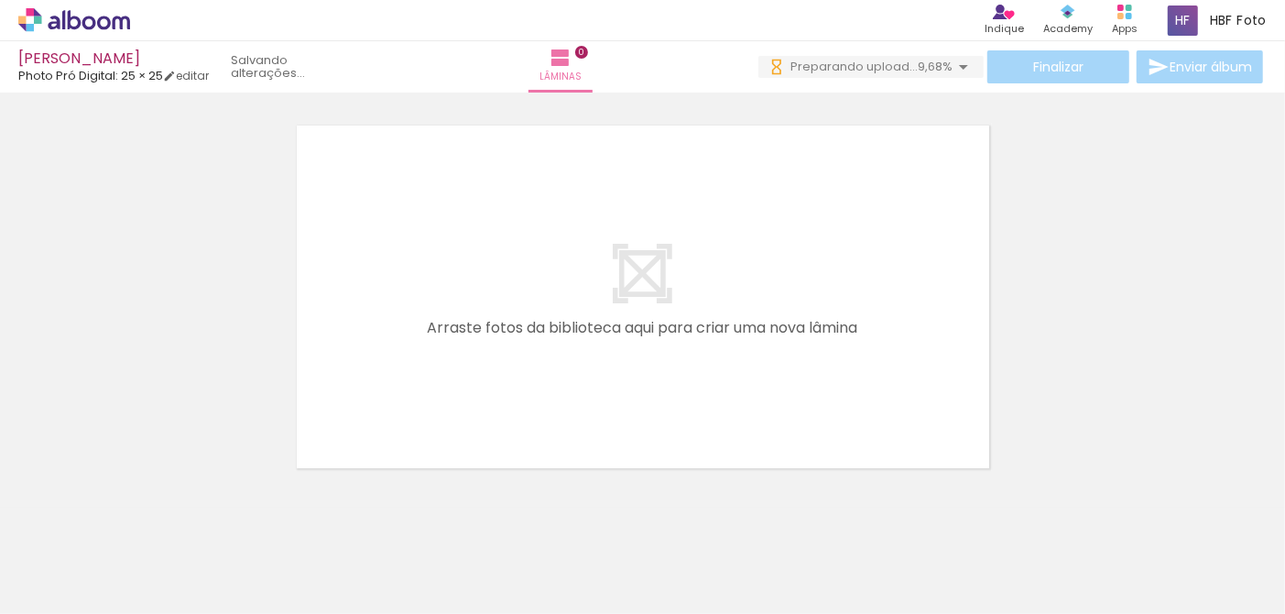
scroll to position [0, 1585]
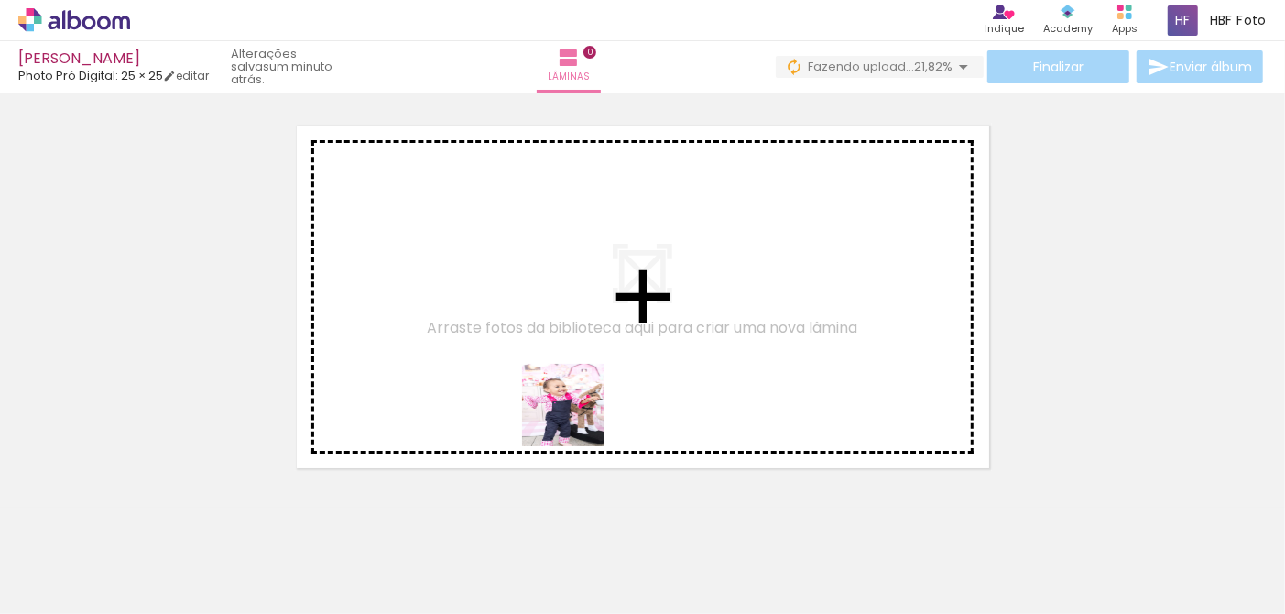
drag, startPoint x: 621, startPoint y: 559, endPoint x: 518, endPoint y: 323, distance: 257.2
click at [518, 323] on quentale-workspace at bounding box center [642, 307] width 1285 height 614
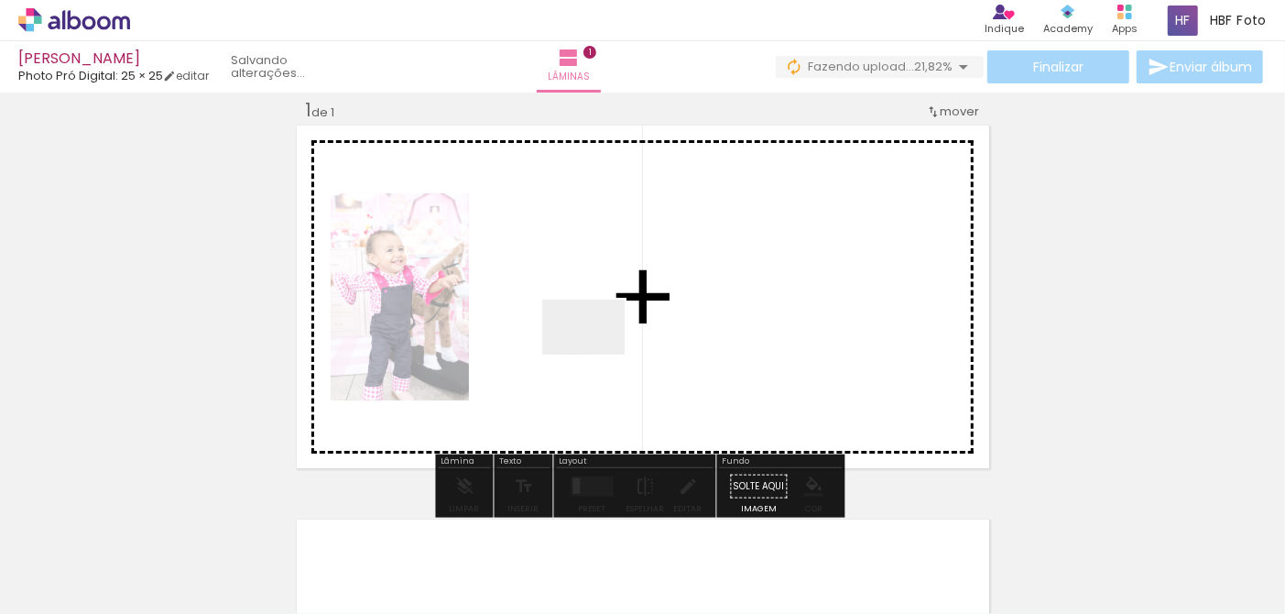
drag, startPoint x: 535, startPoint y: 518, endPoint x: 598, endPoint y: 349, distance: 180.9
click at [598, 349] on quentale-workspace at bounding box center [642, 307] width 1285 height 614
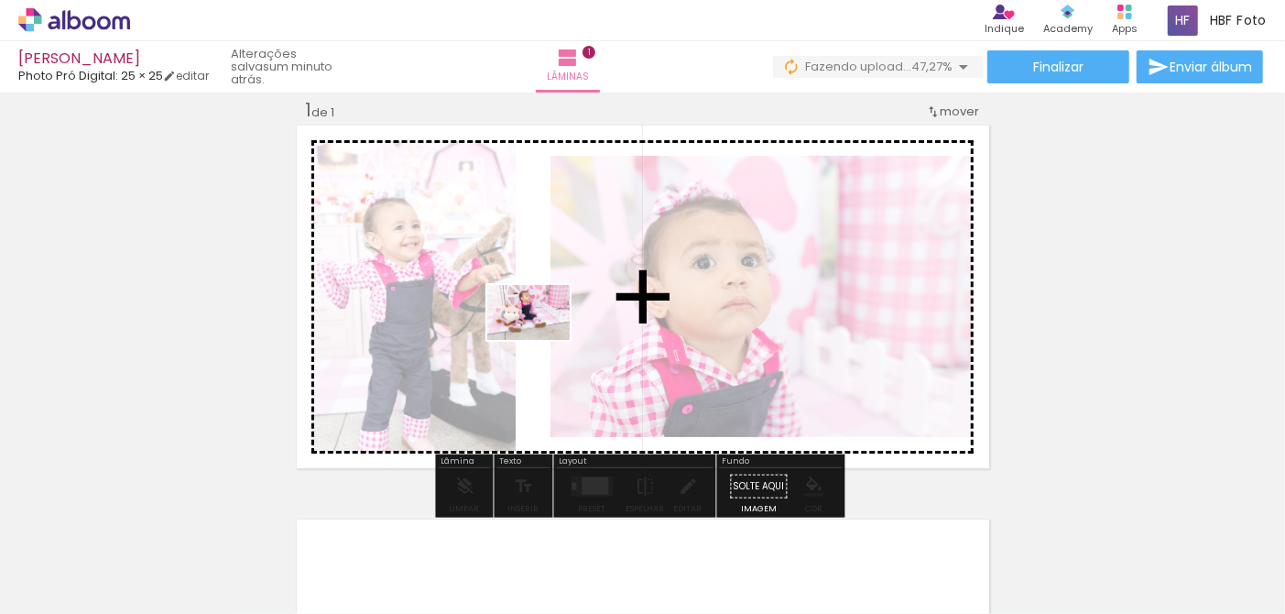
drag, startPoint x: 499, startPoint y: 462, endPoint x: 542, endPoint y: 339, distance: 130.1
click at [542, 339] on quentale-workspace at bounding box center [642, 307] width 1285 height 614
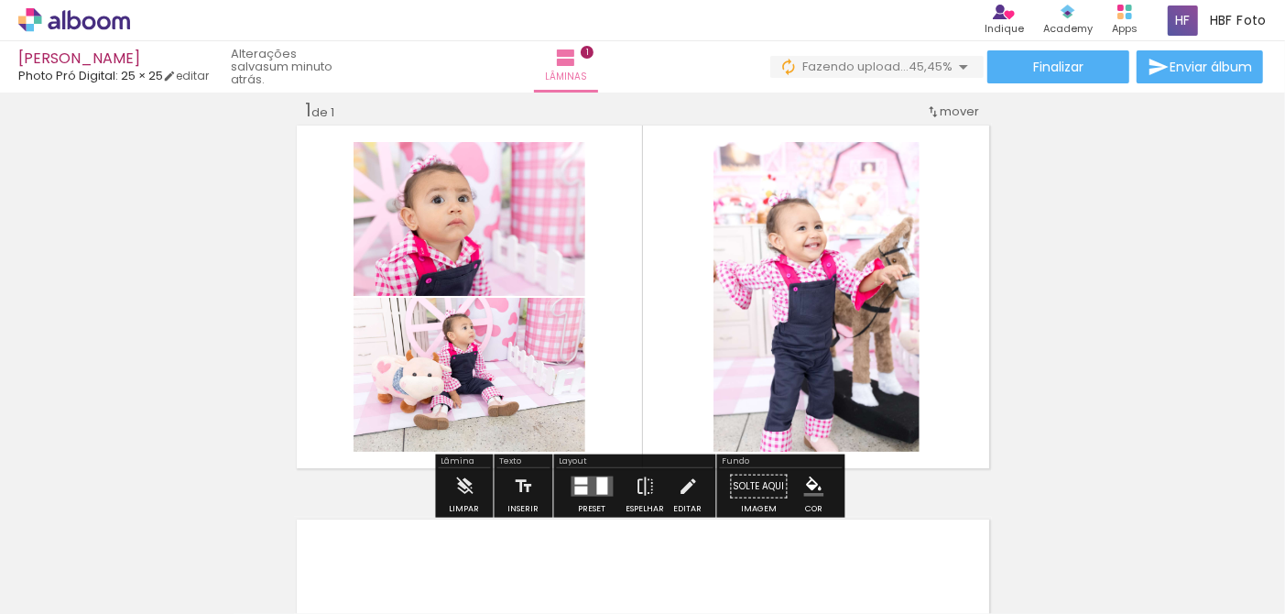
click at [587, 481] on quentale-layouter at bounding box center [593, 486] width 42 height 20
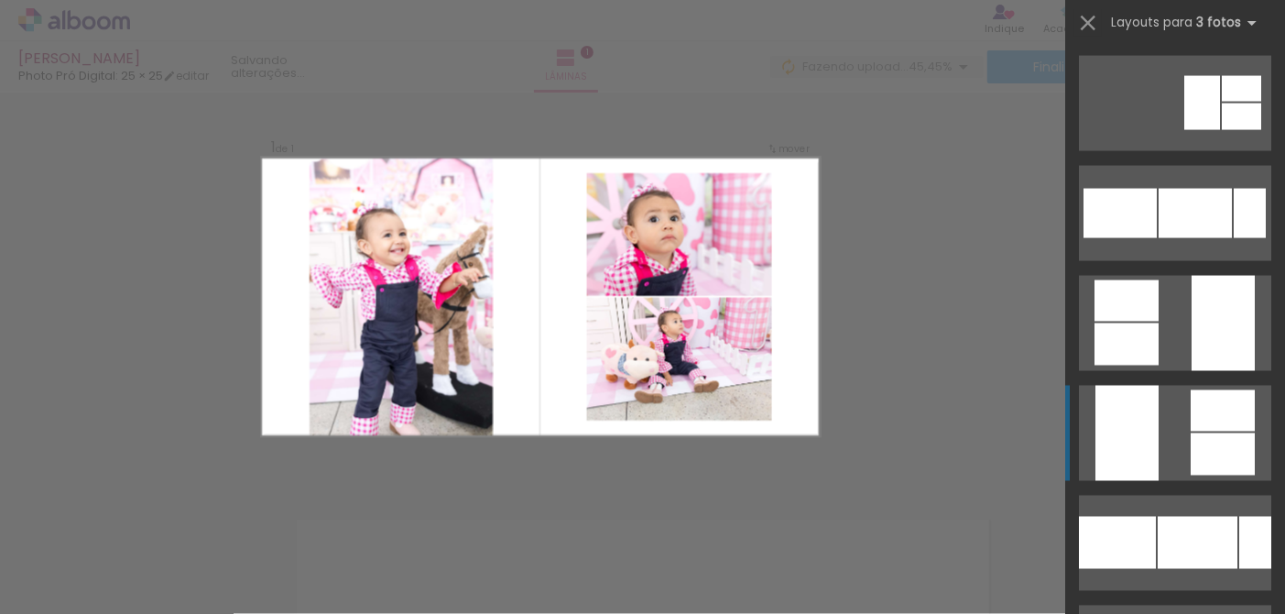
click at [1152, 455] on div at bounding box center [1127, 433] width 63 height 95
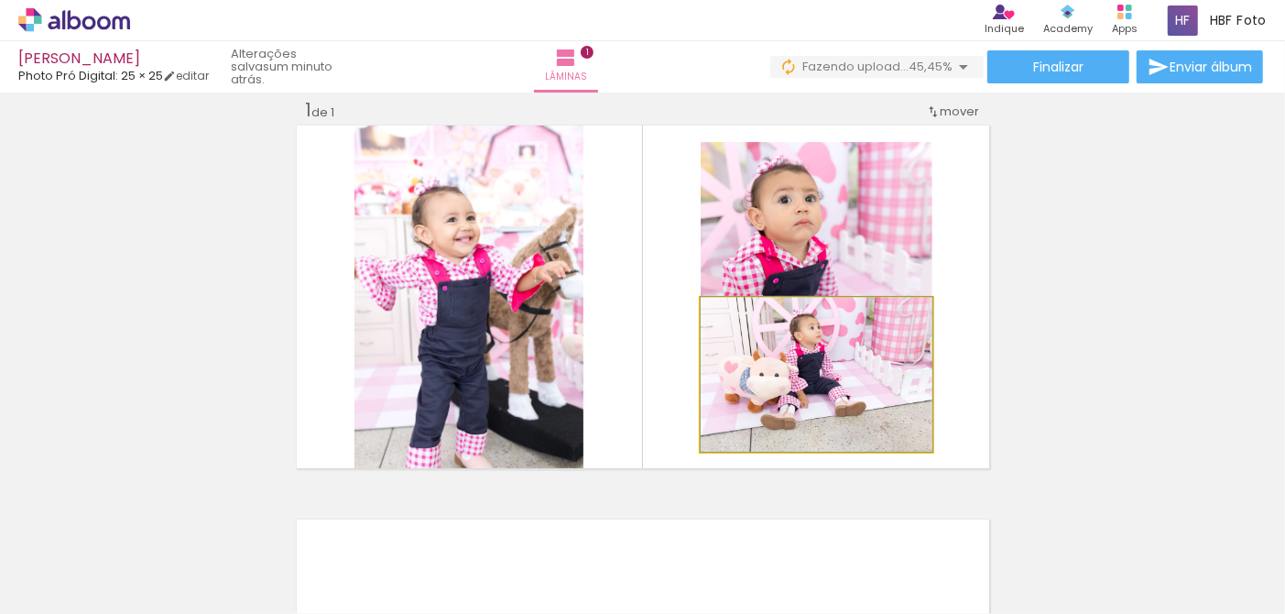
click at [869, 398] on quentale-photo at bounding box center [817, 375] width 232 height 154
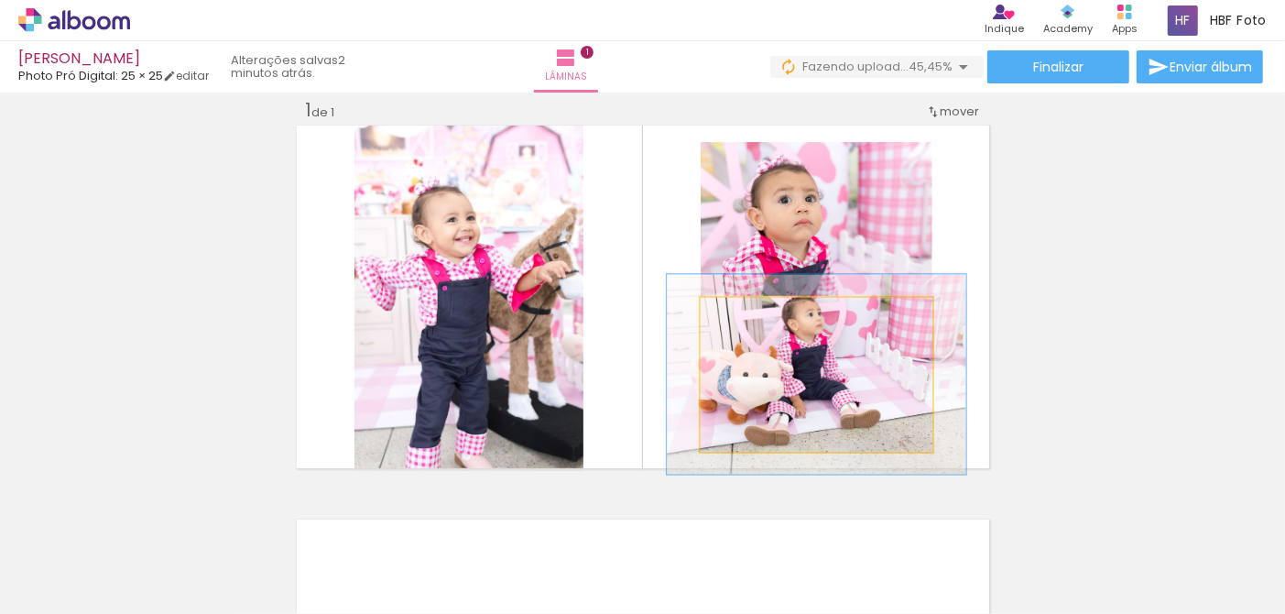
drag, startPoint x: 743, startPoint y: 316, endPoint x: 759, endPoint y: 316, distance: 16.5
type paper-slider "129"
click at [759, 316] on div at bounding box center [762, 317] width 16 height 16
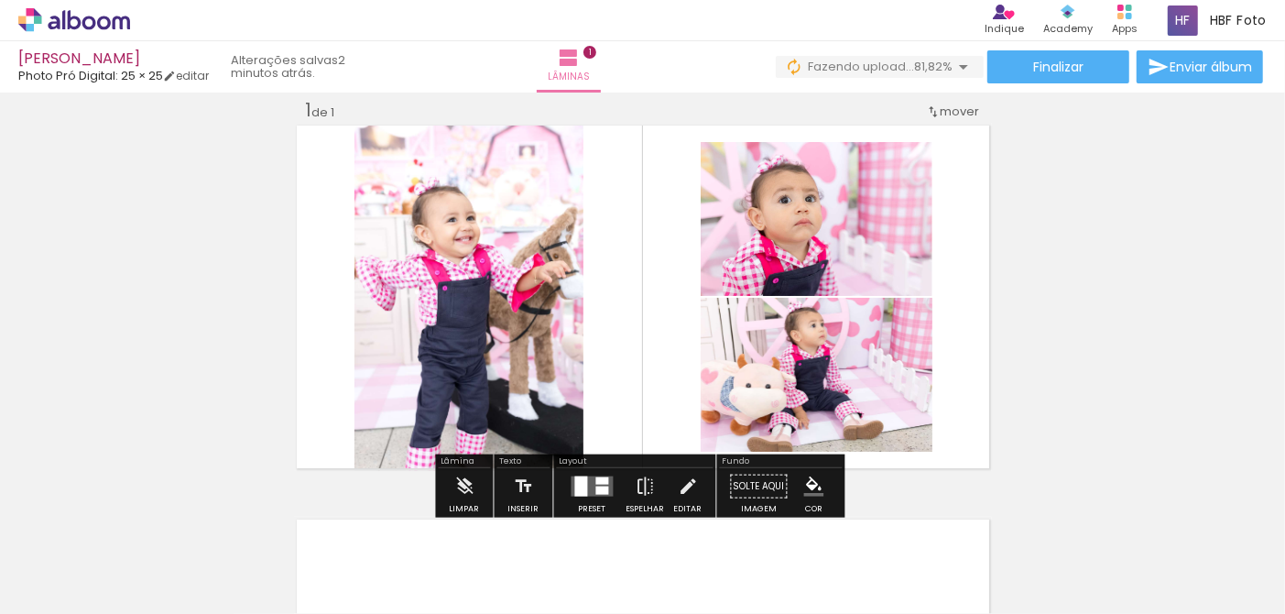
click at [1137, 387] on div "Inserir lâmina 1 de 1" at bounding box center [642, 470] width 1285 height 789
click at [469, 278] on quentale-photo at bounding box center [468, 297] width 229 height 348
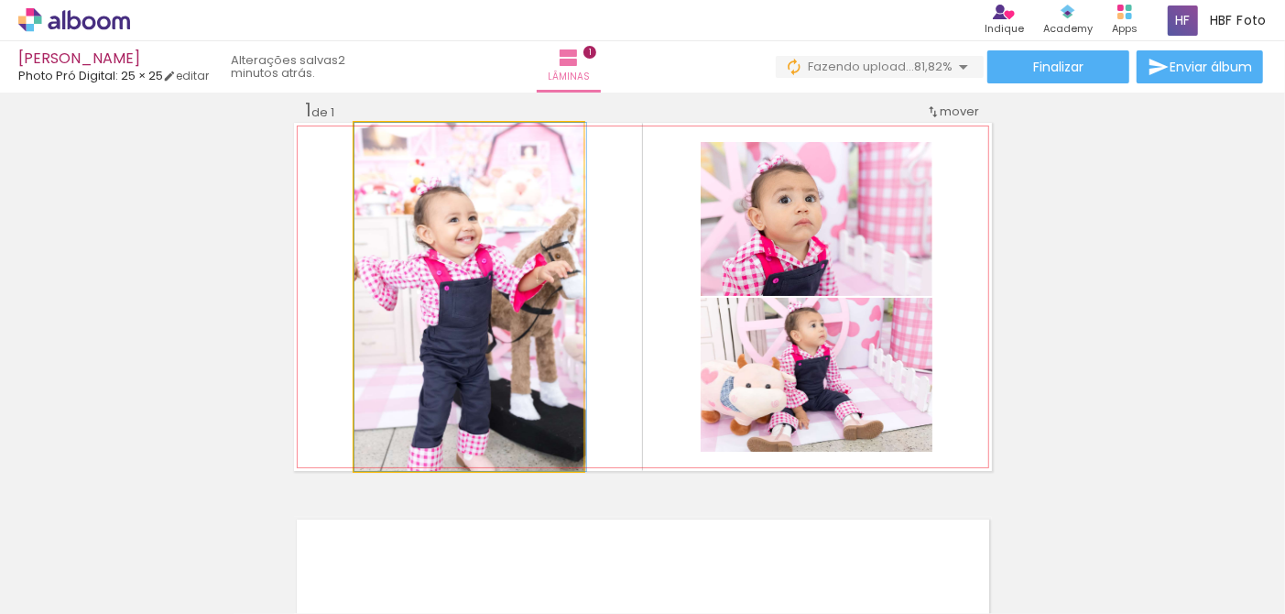
drag, startPoint x: 469, startPoint y: 298, endPoint x: 494, endPoint y: 300, distance: 24.8
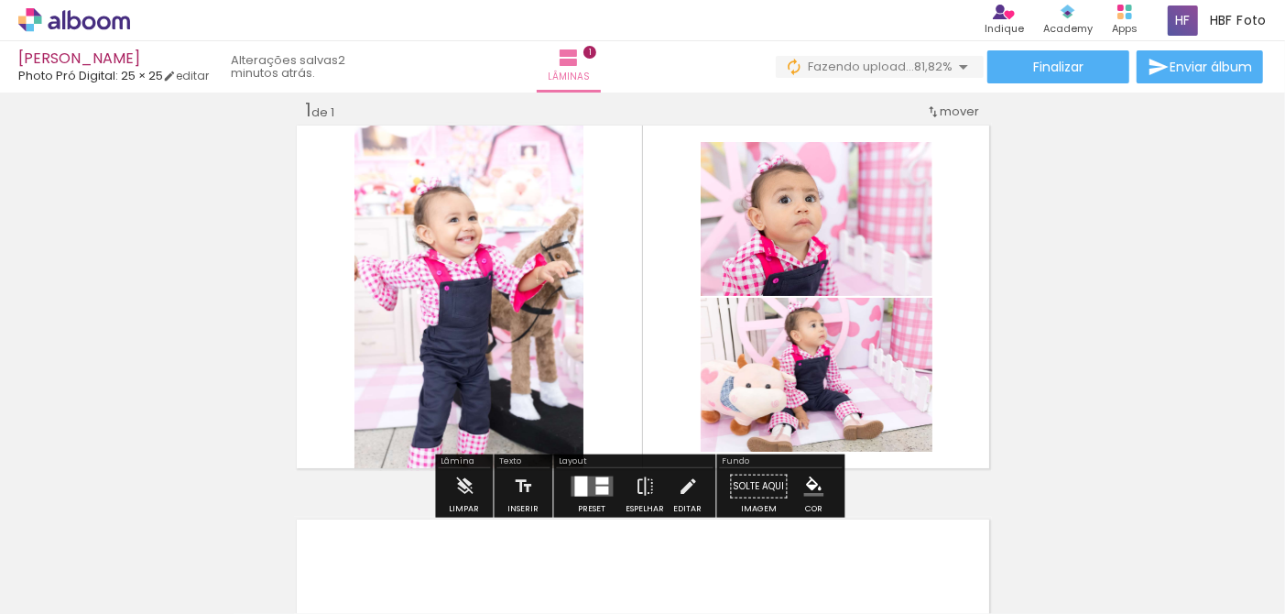
click at [1105, 287] on div "Inserir lâmina 1 de 1" at bounding box center [642, 470] width 1285 height 789
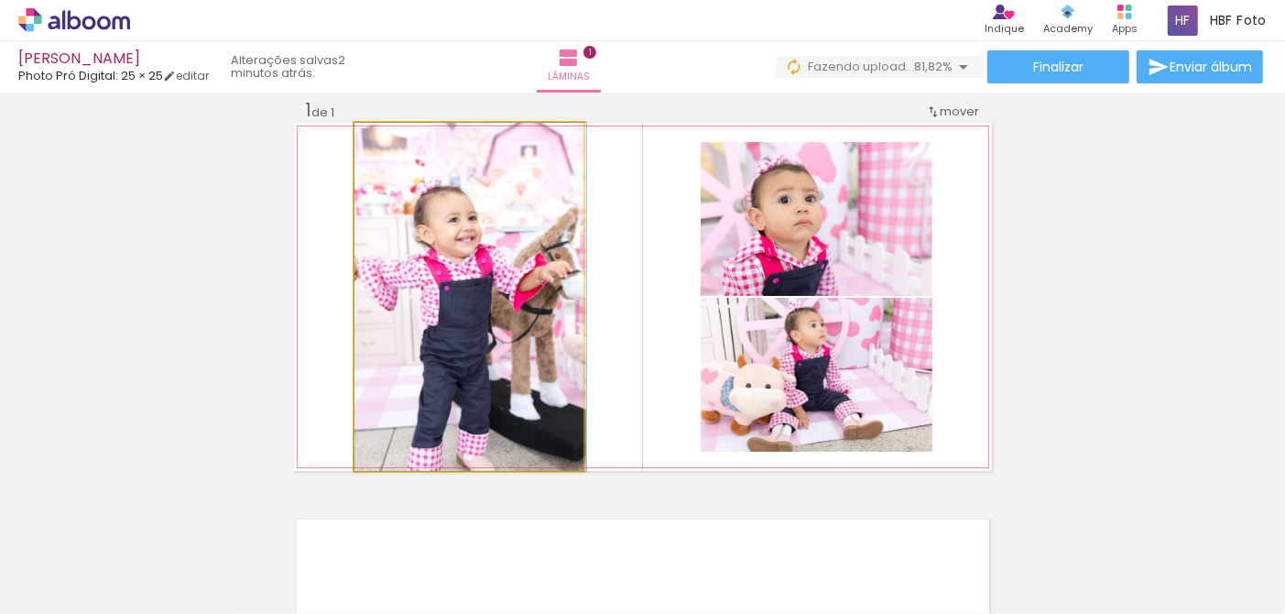
drag, startPoint x: 521, startPoint y: 281, endPoint x: 522, endPoint y: 239, distance: 42.1
drag, startPoint x: 501, startPoint y: 317, endPoint x: 506, endPoint y: 275, distance: 42.4
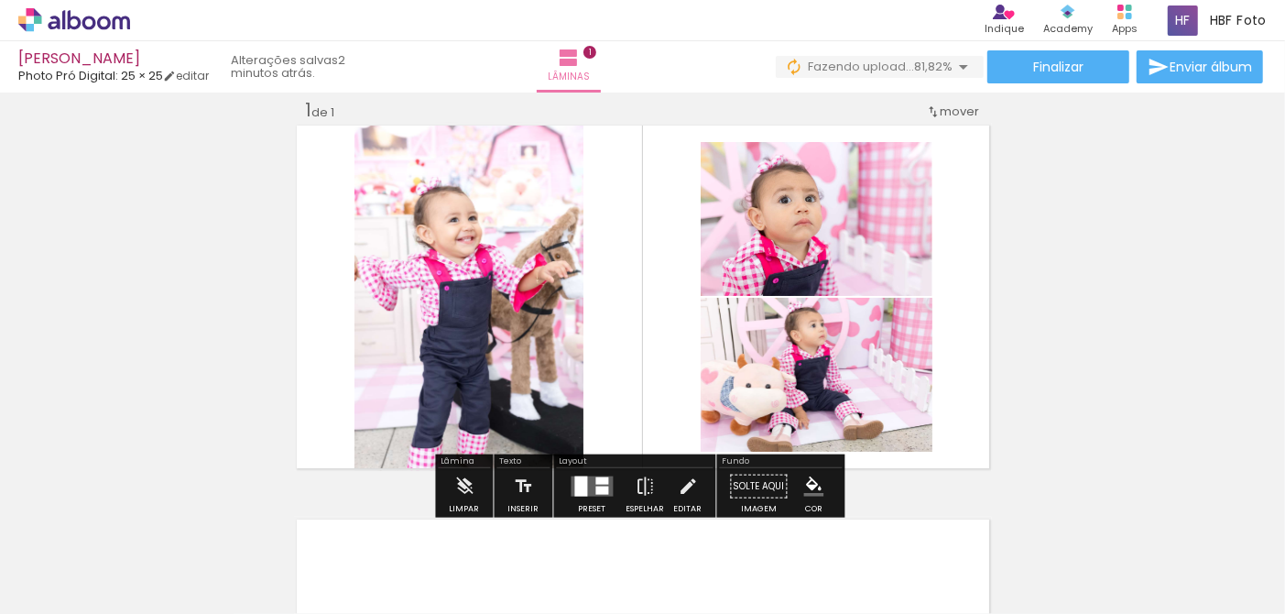
click at [506, 275] on quentale-photo at bounding box center [468, 297] width 229 height 348
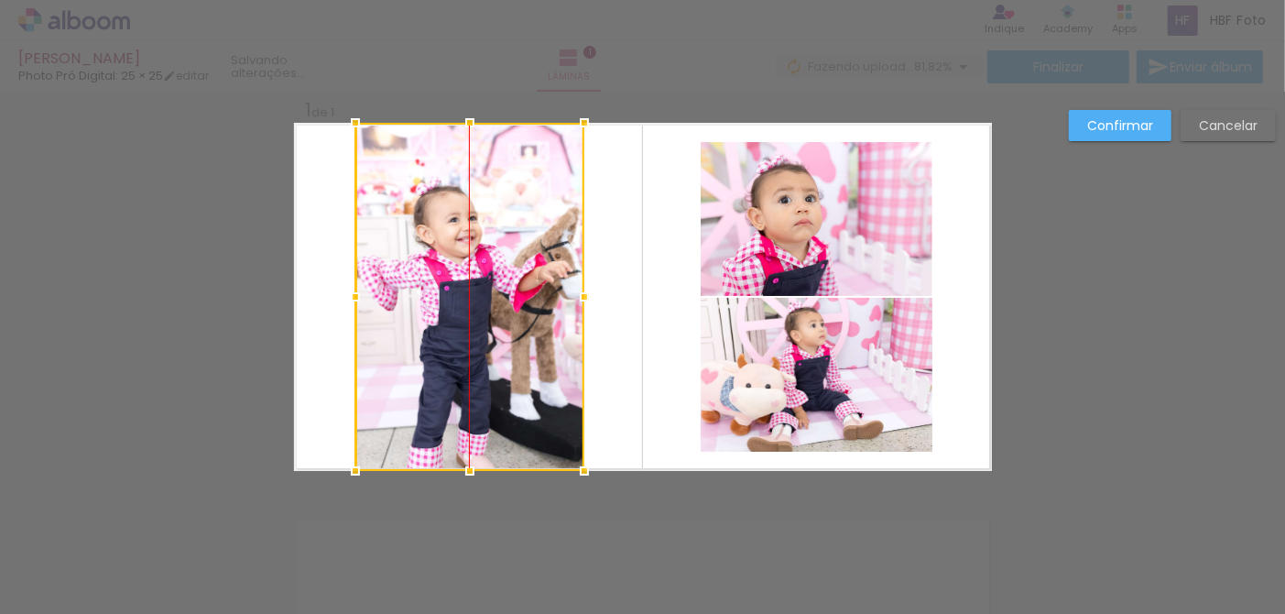
drag, startPoint x: 495, startPoint y: 318, endPoint x: 505, endPoint y: 263, distance: 55.9
click at [505, 263] on div at bounding box center [469, 297] width 229 height 348
click at [1071, 289] on div "Confirmar Cancelar" at bounding box center [642, 486] width 1285 height 832
click at [1105, 324] on div "Confirmar Cancelar" at bounding box center [642, 486] width 1285 height 832
click at [0, 0] on slot "Confirmar" at bounding box center [0, 0] width 0 height 0
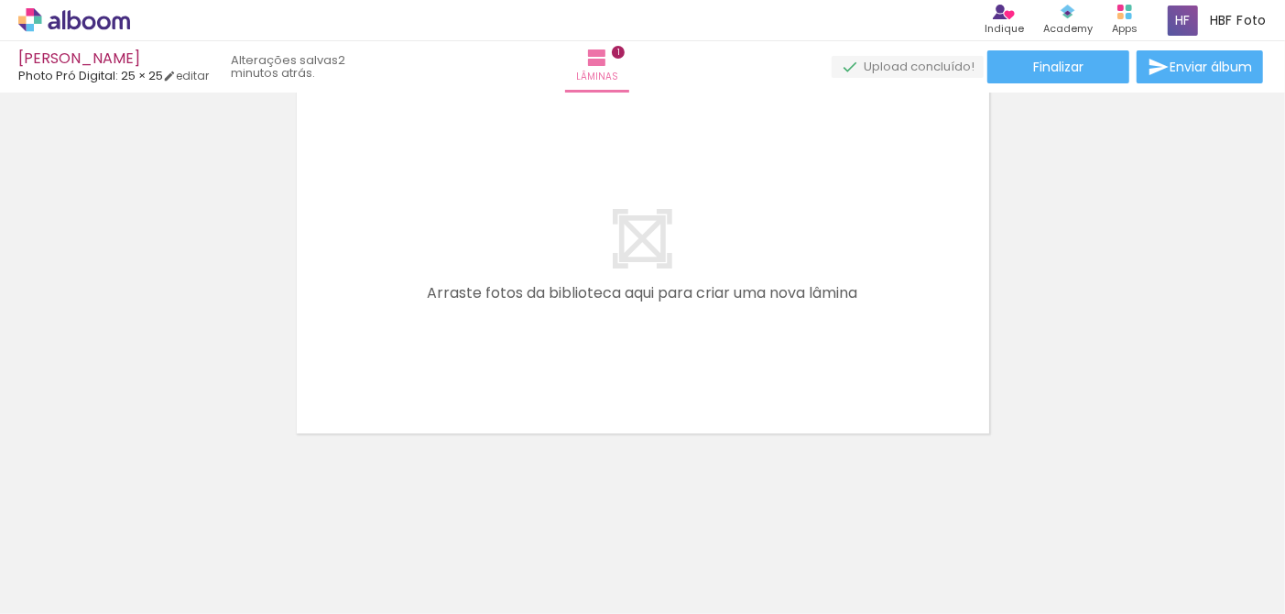
scroll to position [0, 1337]
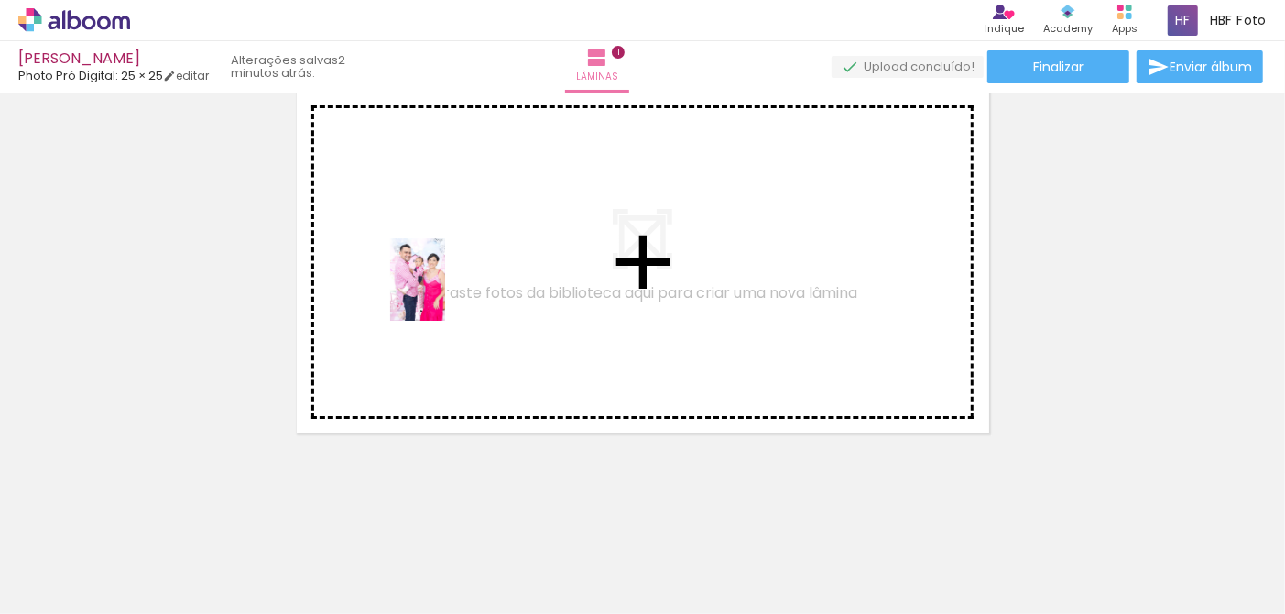
drag, startPoint x: 384, startPoint y: 570, endPoint x: 447, endPoint y: 267, distance: 308.8
click at [447, 267] on quentale-workspace at bounding box center [642, 307] width 1285 height 614
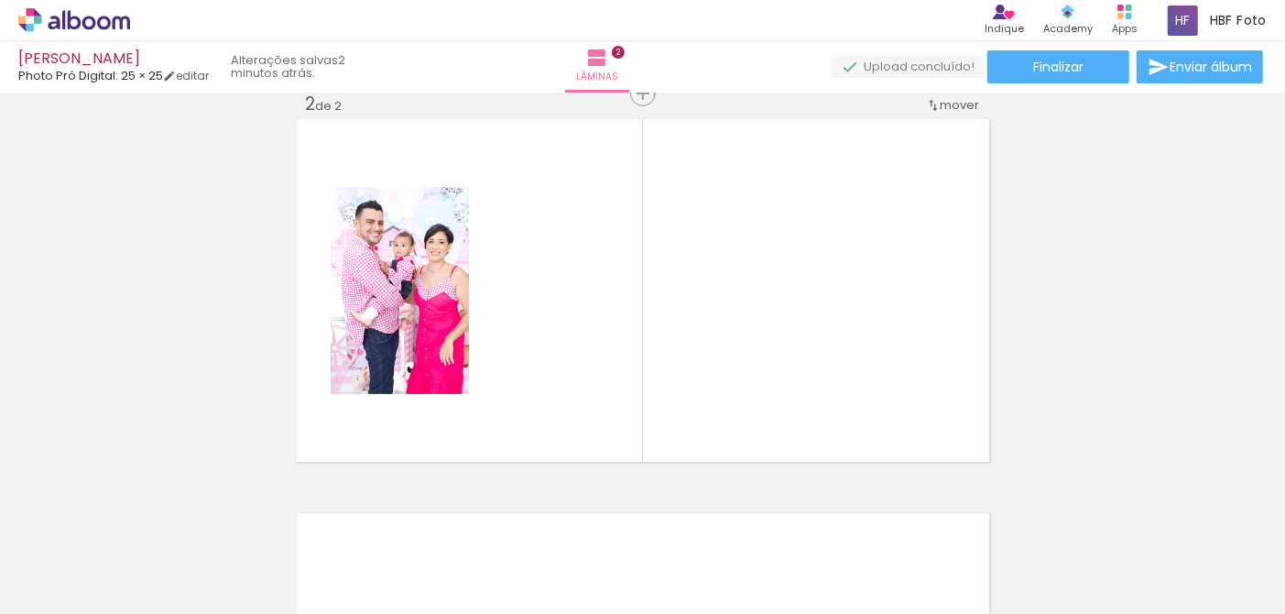
scroll to position [417, 0]
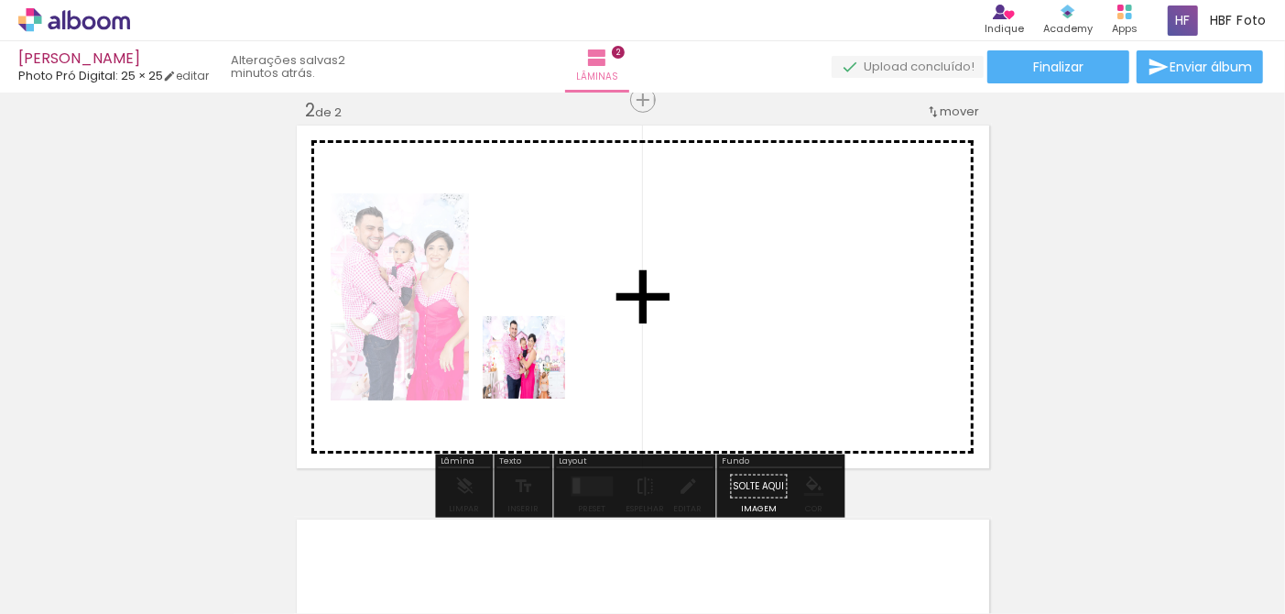
drag, startPoint x: 492, startPoint y: 559, endPoint x: 587, endPoint y: 437, distance: 154.7
click at [551, 342] on quentale-workspace at bounding box center [642, 307] width 1285 height 614
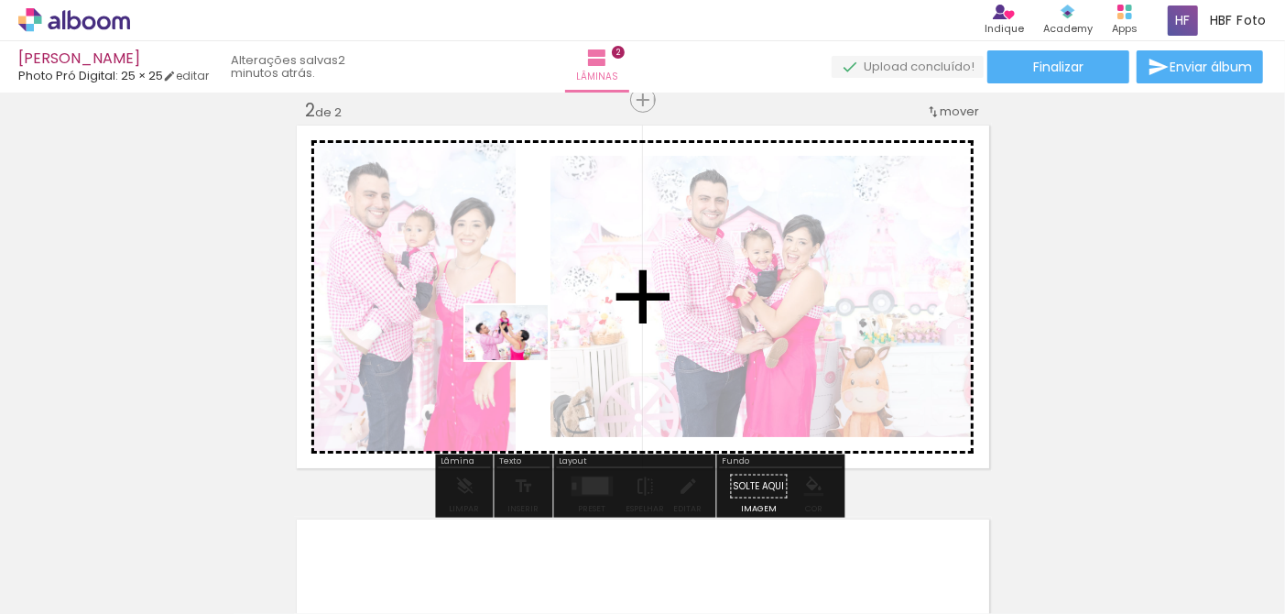
drag, startPoint x: 700, startPoint y: 571, endPoint x: 519, endPoint y: 360, distance: 277.4
click at [519, 360] on quentale-workspace at bounding box center [642, 307] width 1285 height 614
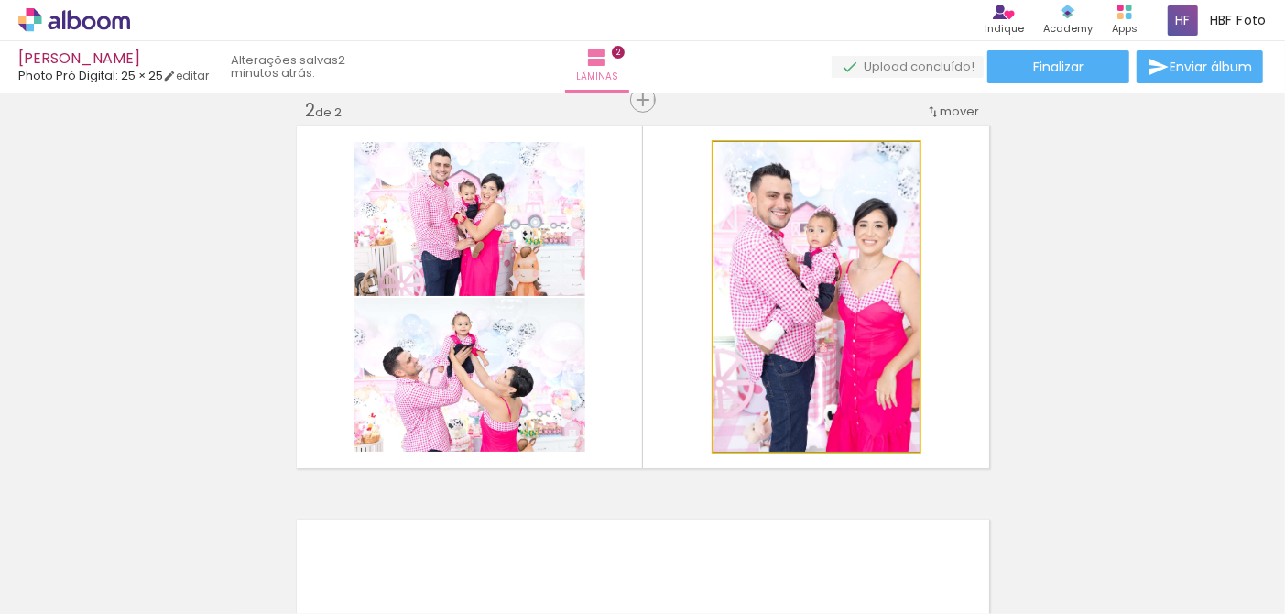
click at [825, 388] on quentale-photo at bounding box center [817, 297] width 206 height 310
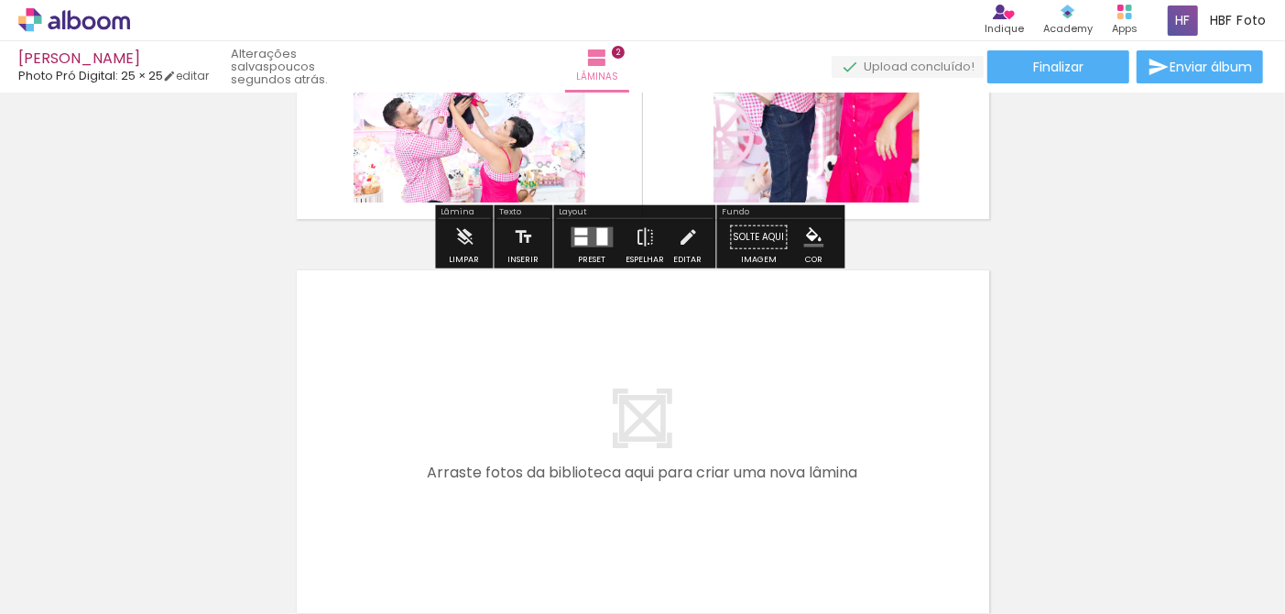
scroll to position [710, 0]
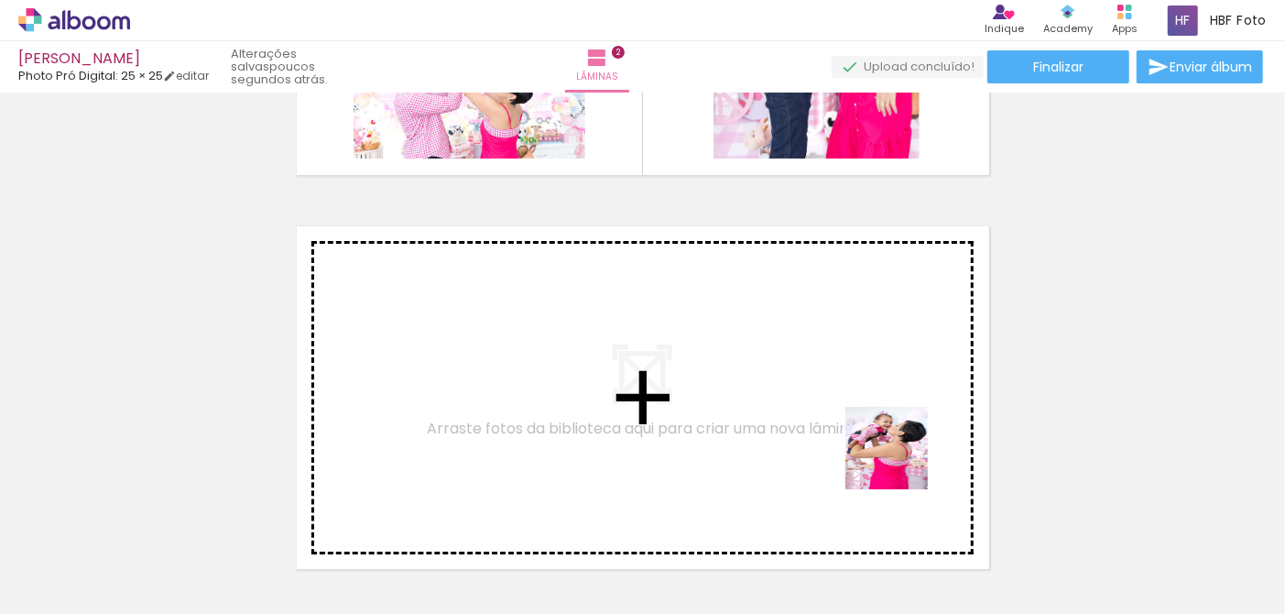
drag, startPoint x: 887, startPoint y: 575, endPoint x: 900, endPoint y: 370, distance: 205.6
click at [900, 370] on quentale-workspace at bounding box center [642, 307] width 1285 height 614
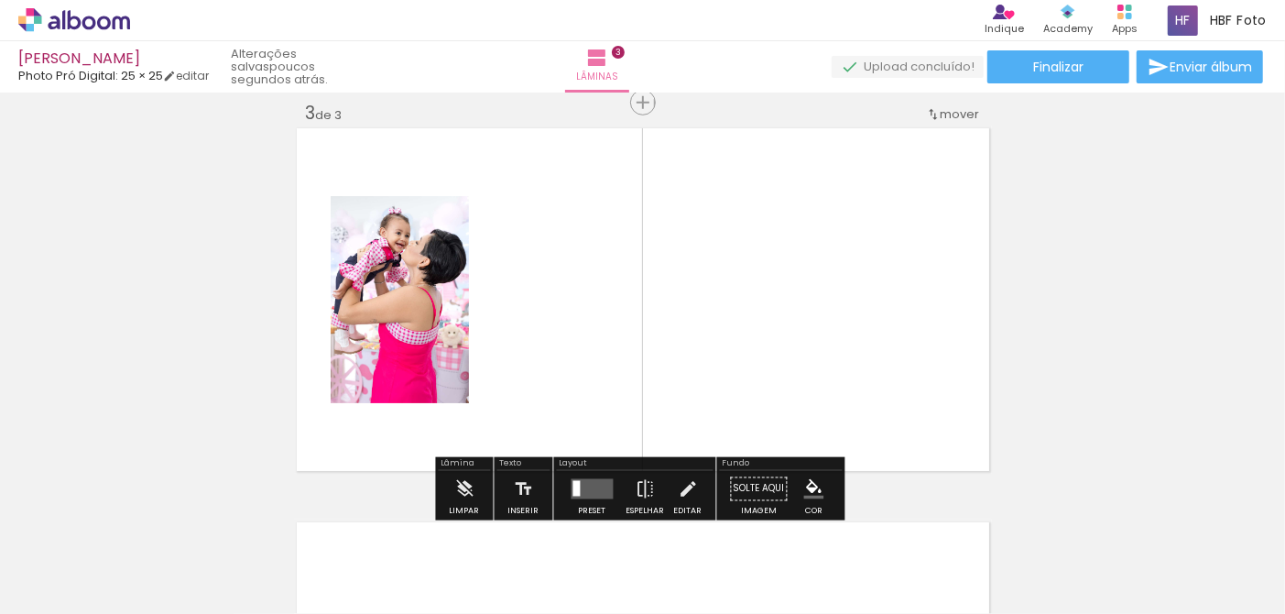
scroll to position [811, 0]
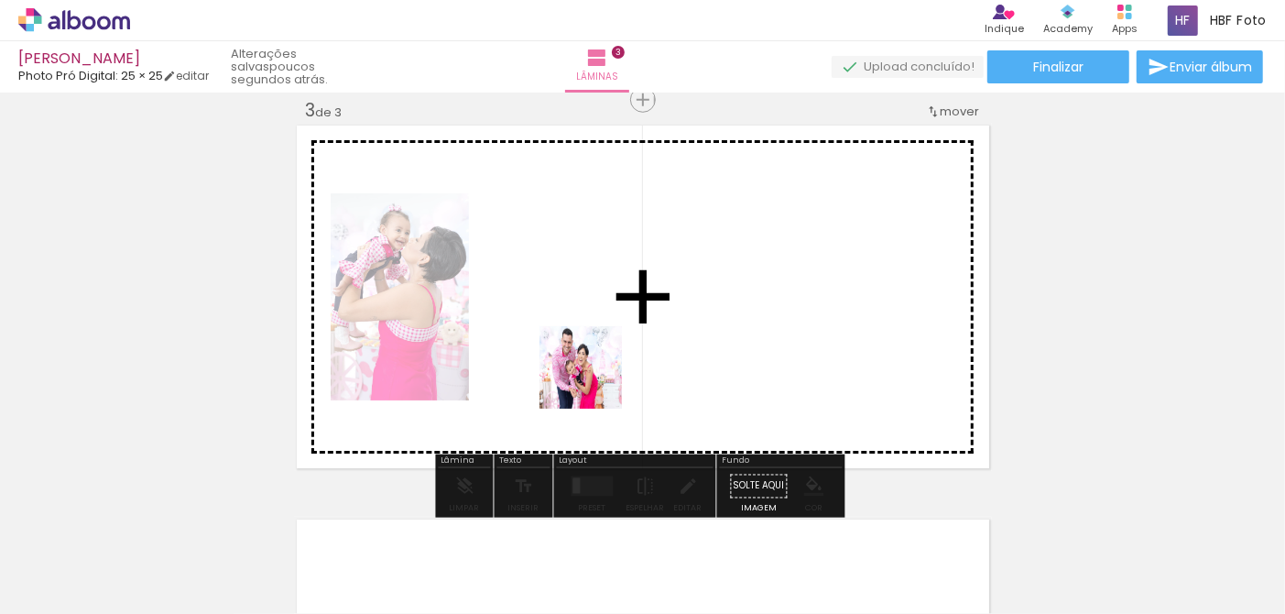
drag, startPoint x: 598, startPoint y: 408, endPoint x: 593, endPoint y: 365, distance: 43.4
click at [593, 365] on quentale-workspace at bounding box center [642, 307] width 1285 height 614
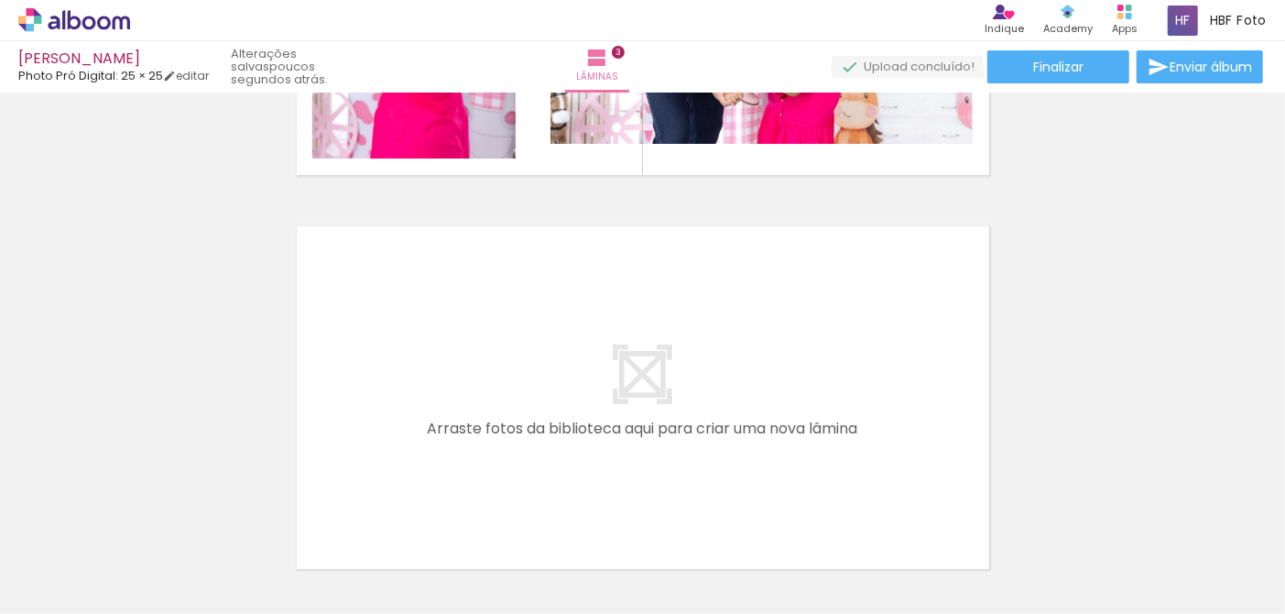
scroll to position [0, 302]
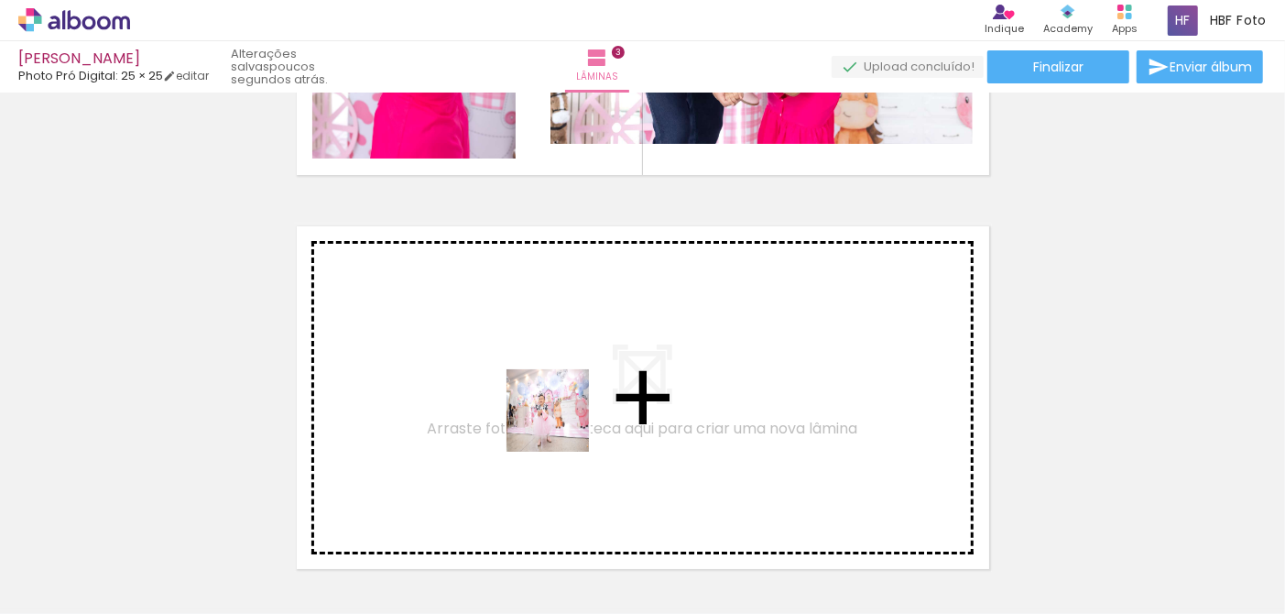
drag, startPoint x: 505, startPoint y: 562, endPoint x: 562, endPoint y: 424, distance: 148.7
click at [562, 424] on quentale-workspace at bounding box center [642, 307] width 1285 height 614
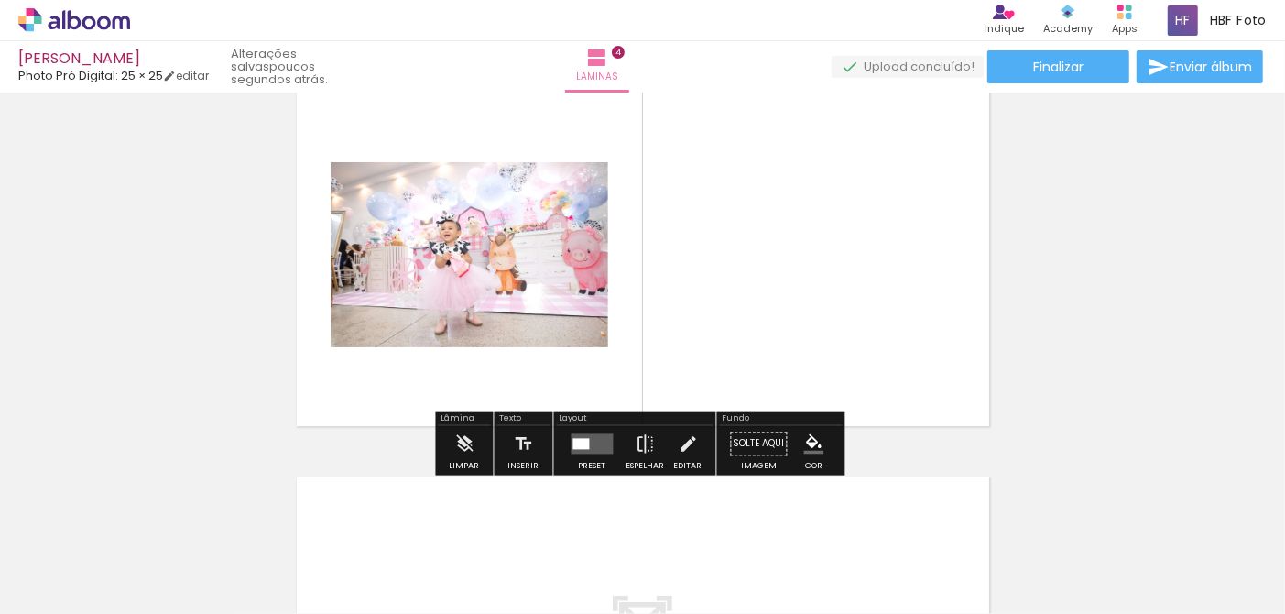
scroll to position [1278, 0]
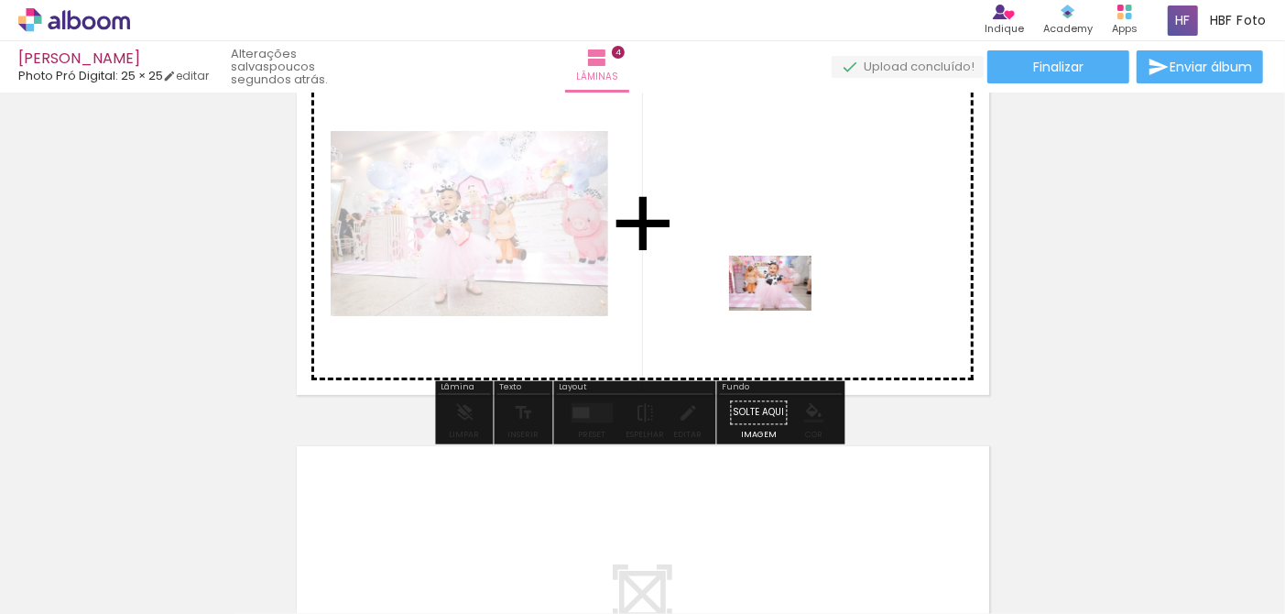
drag, startPoint x: 420, startPoint y: 568, endPoint x: 786, endPoint y: 310, distance: 447.6
click at [786, 310] on quentale-workspace at bounding box center [642, 307] width 1285 height 614
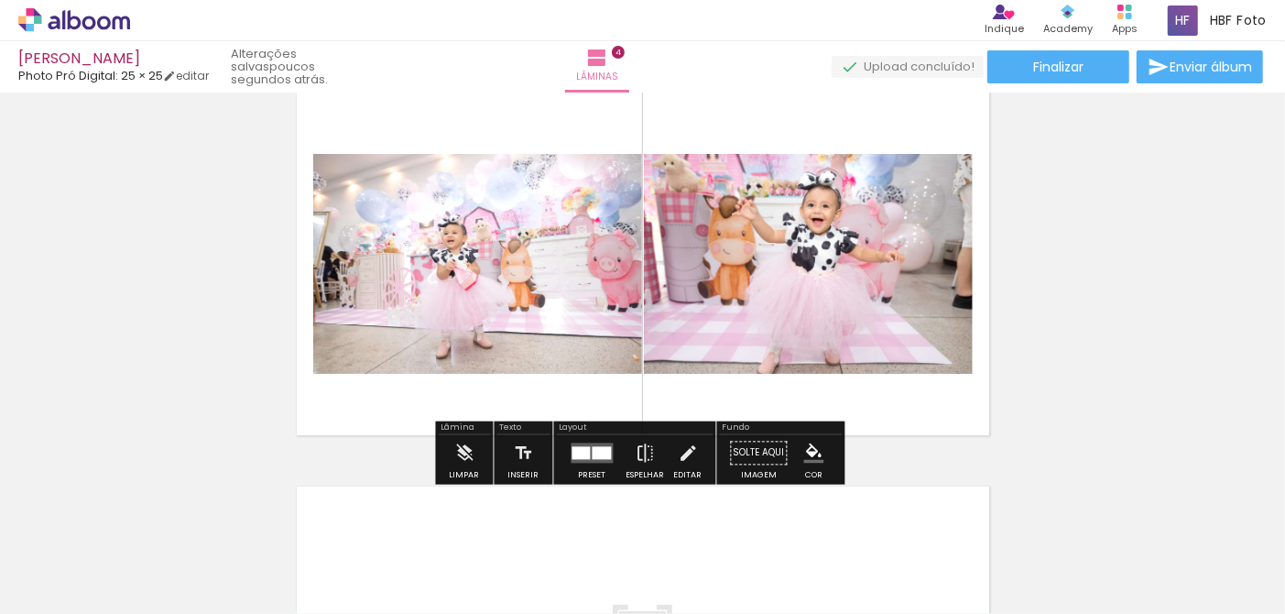
scroll to position [1205, 0]
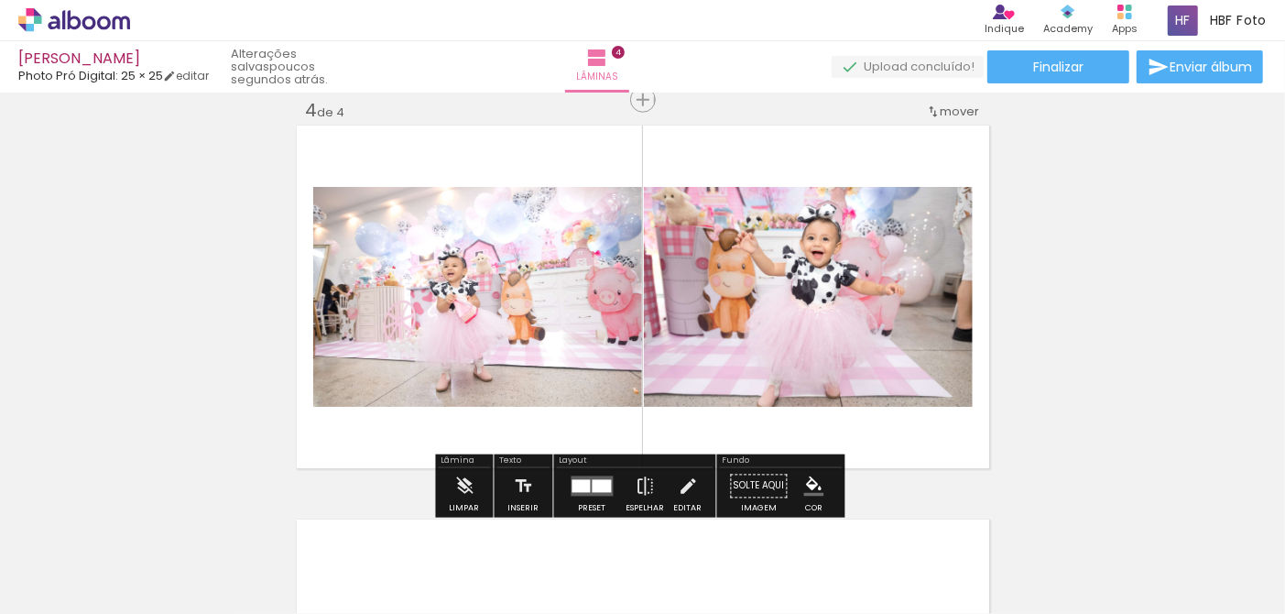
click at [593, 485] on div at bounding box center [602, 486] width 19 height 13
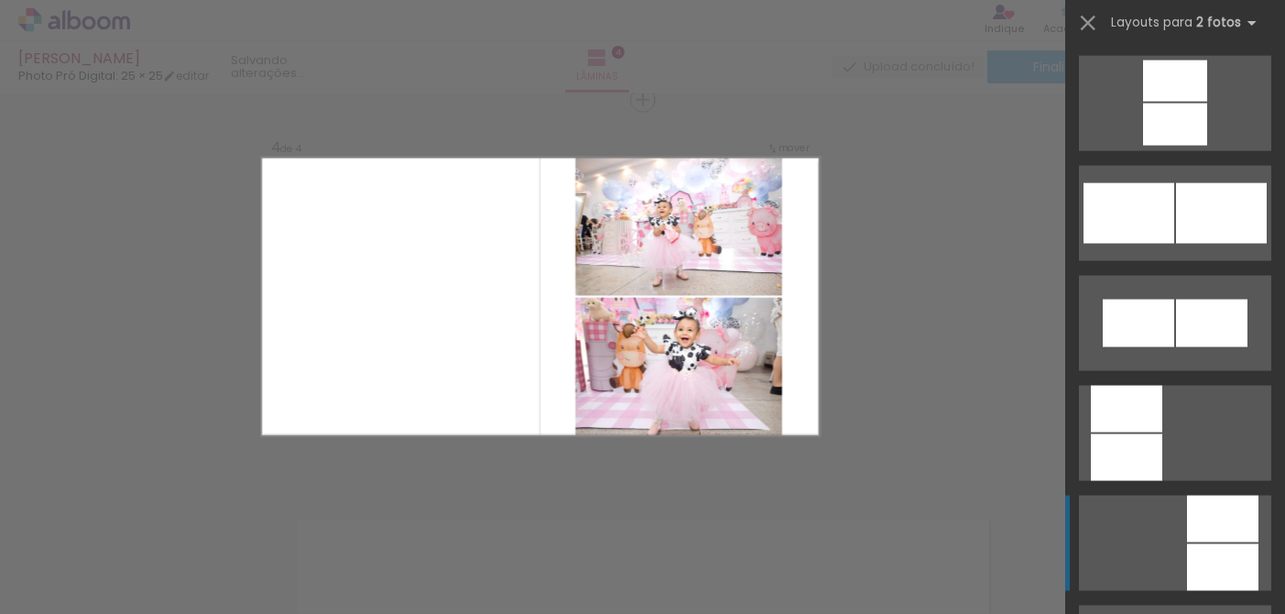
scroll to position [2125, 0]
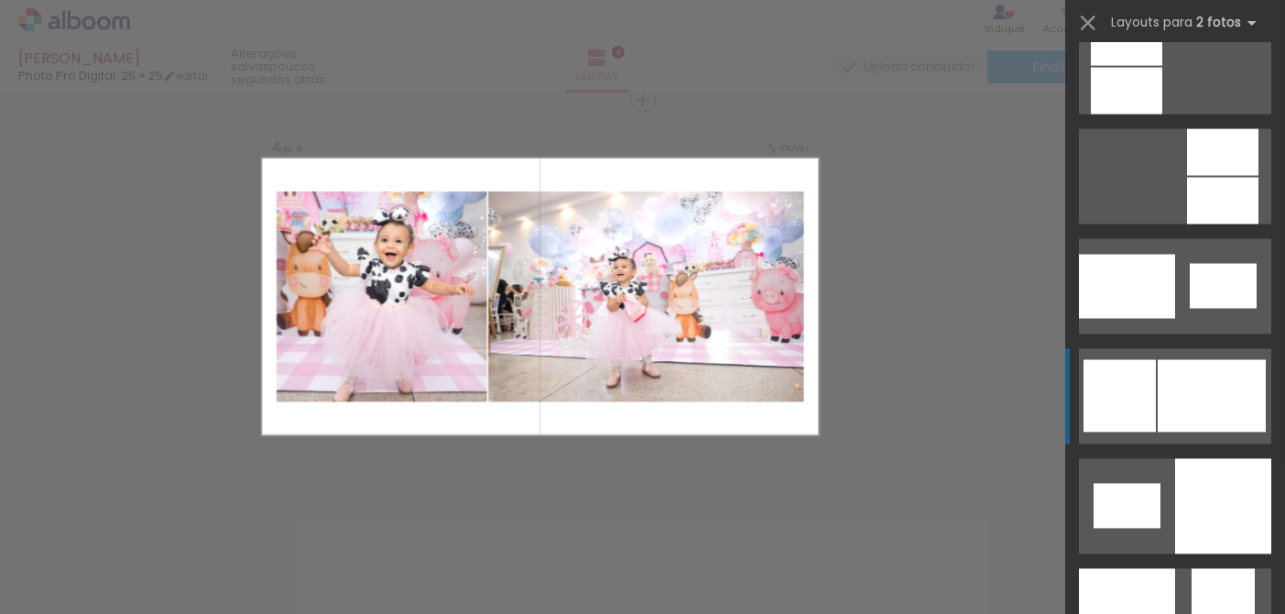
click at [1201, 410] on div at bounding box center [1212, 396] width 108 height 72
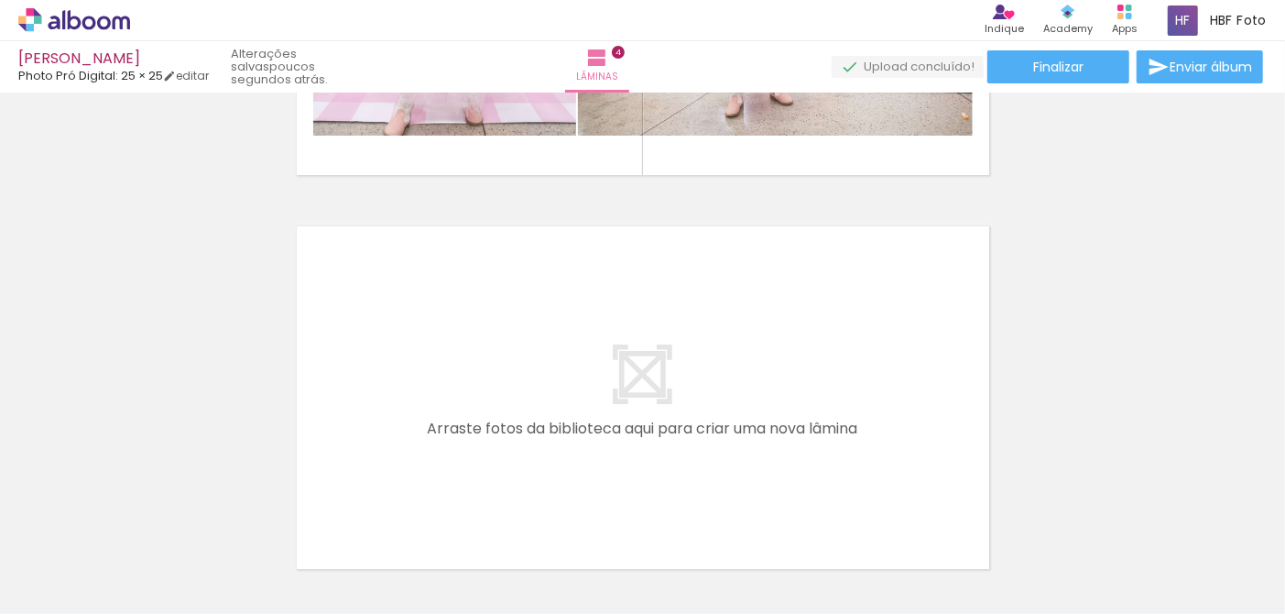
scroll to position [0, 0]
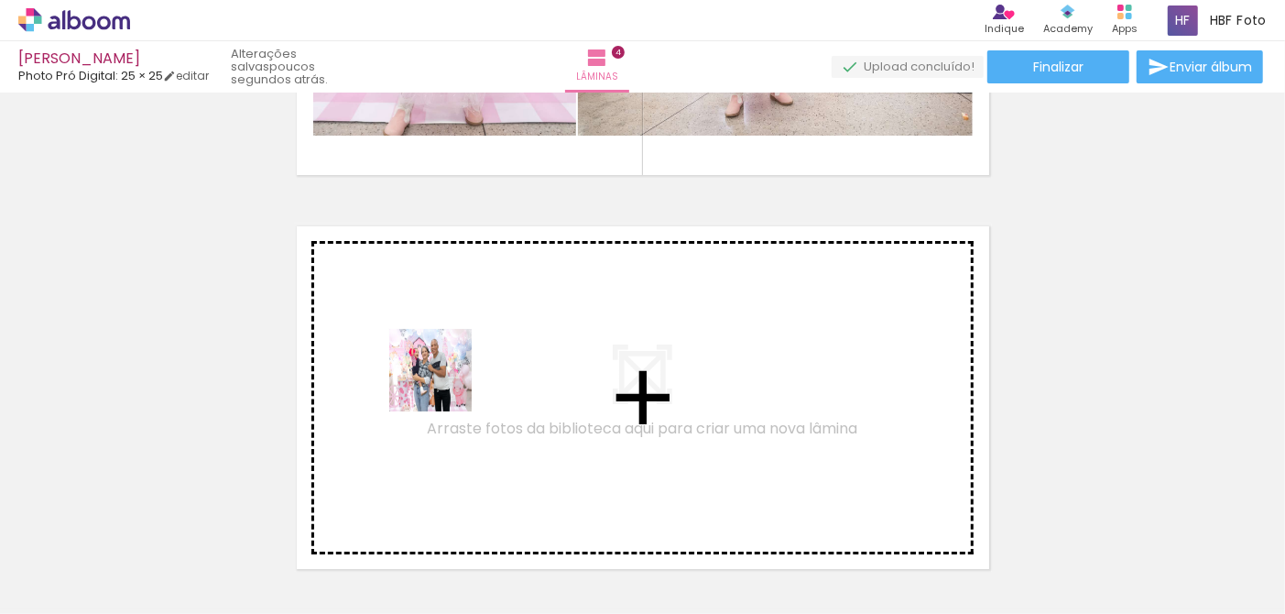
drag, startPoint x: 291, startPoint y: 487, endPoint x: 369, endPoint y: 538, distance: 92.7
click at [461, 372] on quentale-workspace at bounding box center [642, 307] width 1285 height 614
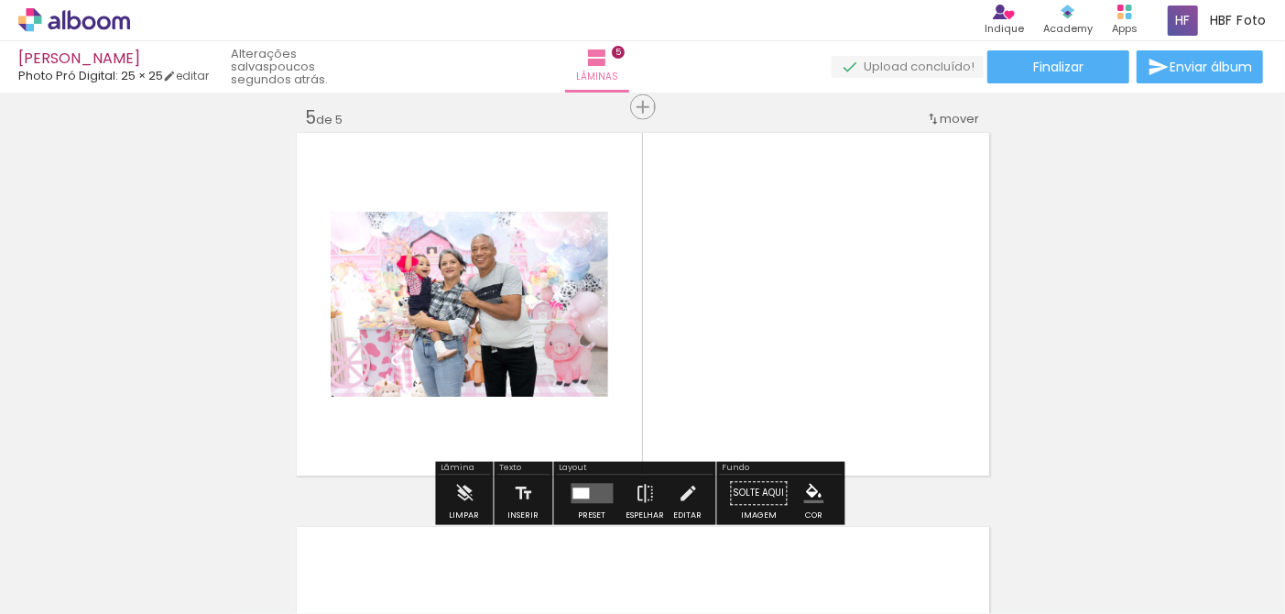
scroll to position [1598, 0]
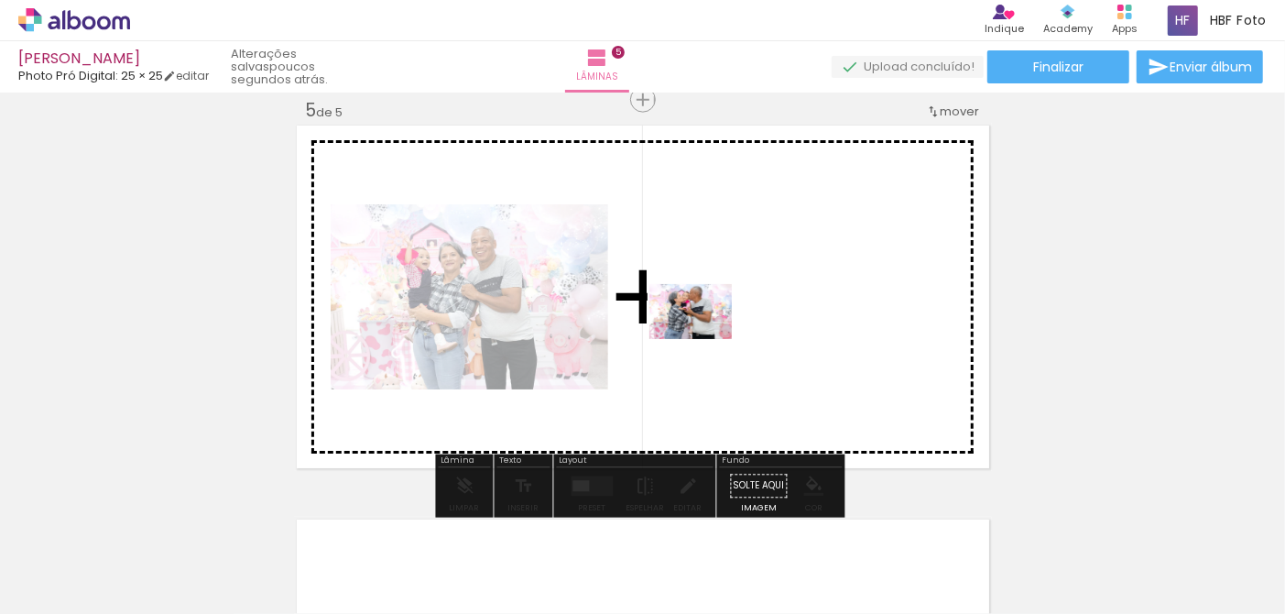
drag, startPoint x: 299, startPoint y: 566, endPoint x: 708, endPoint y: 337, distance: 469.1
click at [708, 337] on quentale-workspace at bounding box center [642, 307] width 1285 height 614
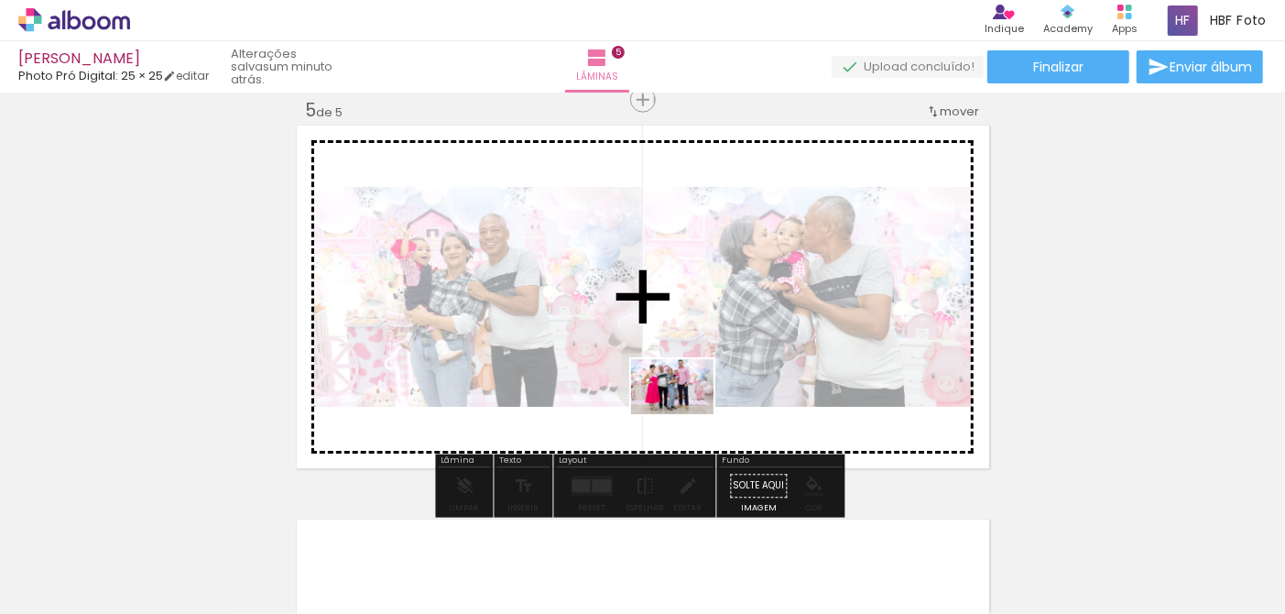
drag, startPoint x: 423, startPoint y: 540, endPoint x: 686, endPoint y: 414, distance: 291.7
click at [686, 414] on quentale-workspace at bounding box center [642, 307] width 1285 height 614
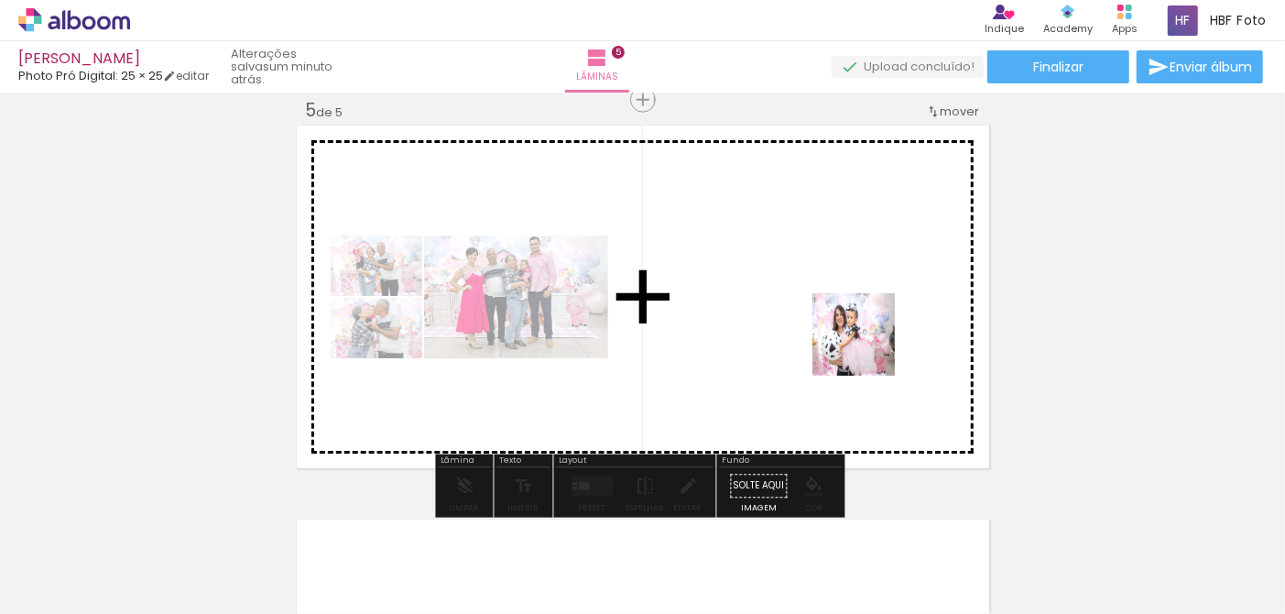
drag, startPoint x: 920, startPoint y: 555, endPoint x: 860, endPoint y: 324, distance: 238.4
click at [860, 324] on quentale-workspace at bounding box center [642, 307] width 1285 height 614
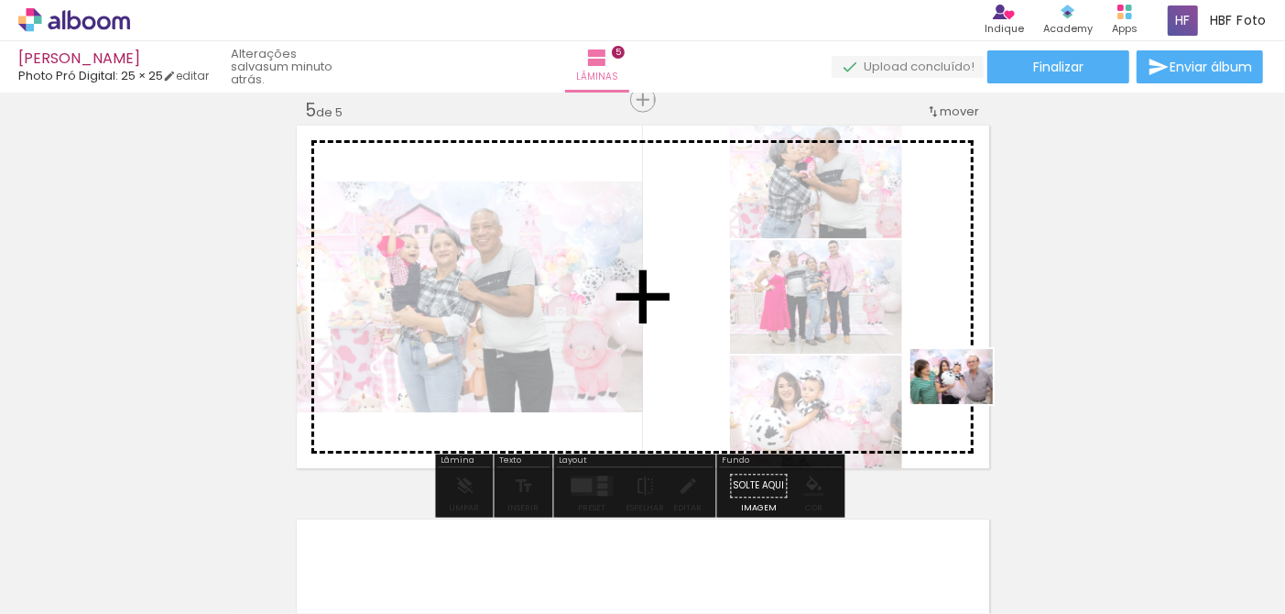
drag, startPoint x: 997, startPoint y: 460, endPoint x: 965, endPoint y: 404, distance: 64.0
click at [965, 404] on quentale-workspace at bounding box center [642, 307] width 1285 height 614
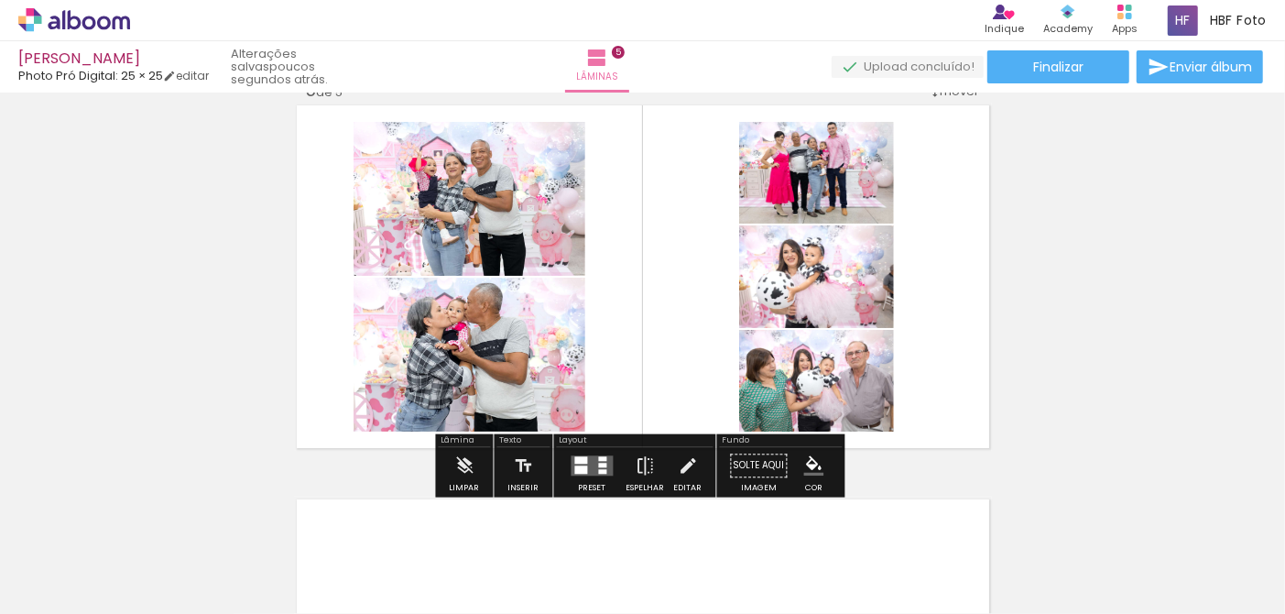
scroll to position [1672, 0]
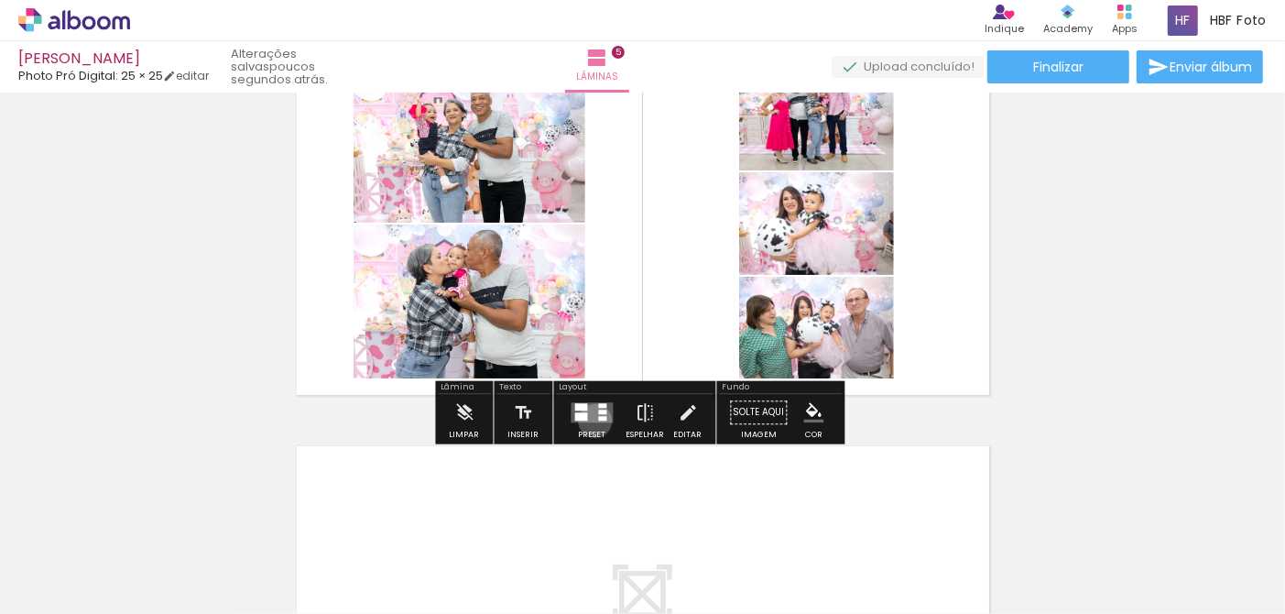
click at [591, 420] on quentale-layouter at bounding box center [593, 413] width 42 height 20
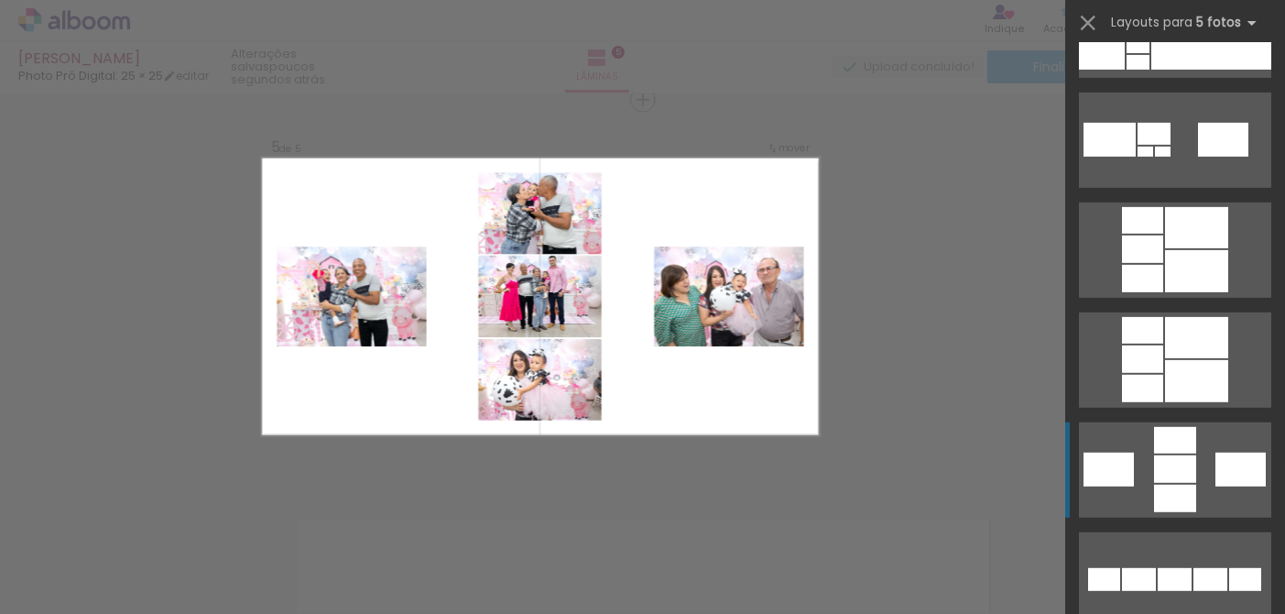
scroll to position [660, 0]
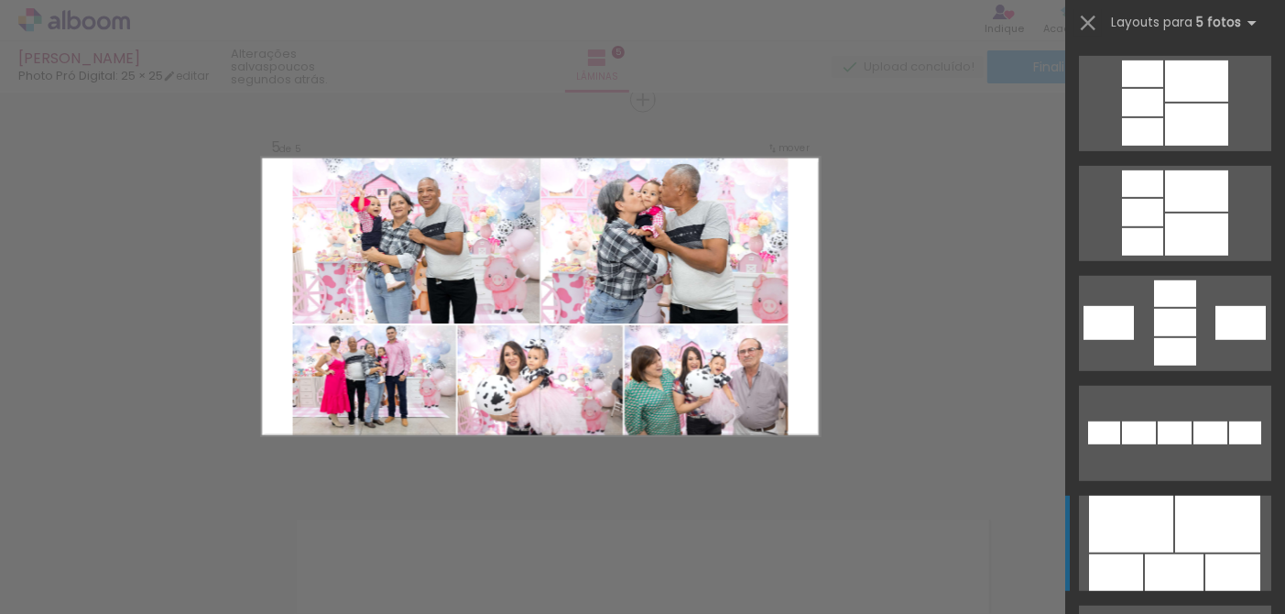
click at [1183, 515] on div at bounding box center [1217, 524] width 85 height 57
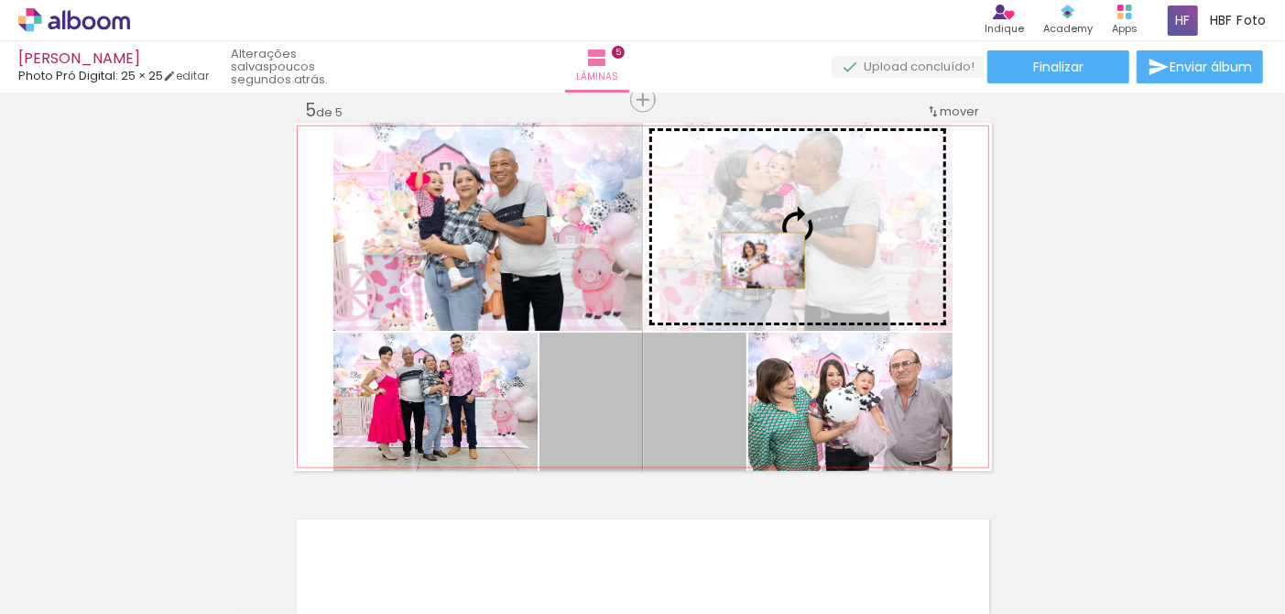
drag, startPoint x: 674, startPoint y: 420, endPoint x: 758, endPoint y: 260, distance: 179.9
click at [0, 0] on slot at bounding box center [0, 0] width 0 height 0
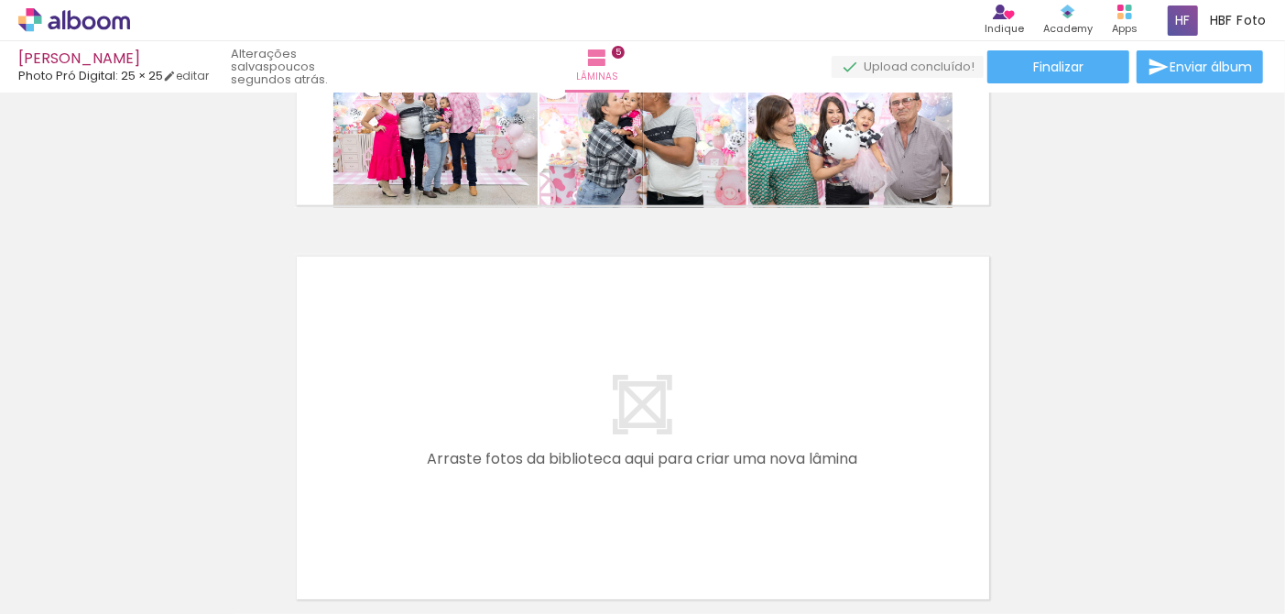
scroll to position [1892, 0]
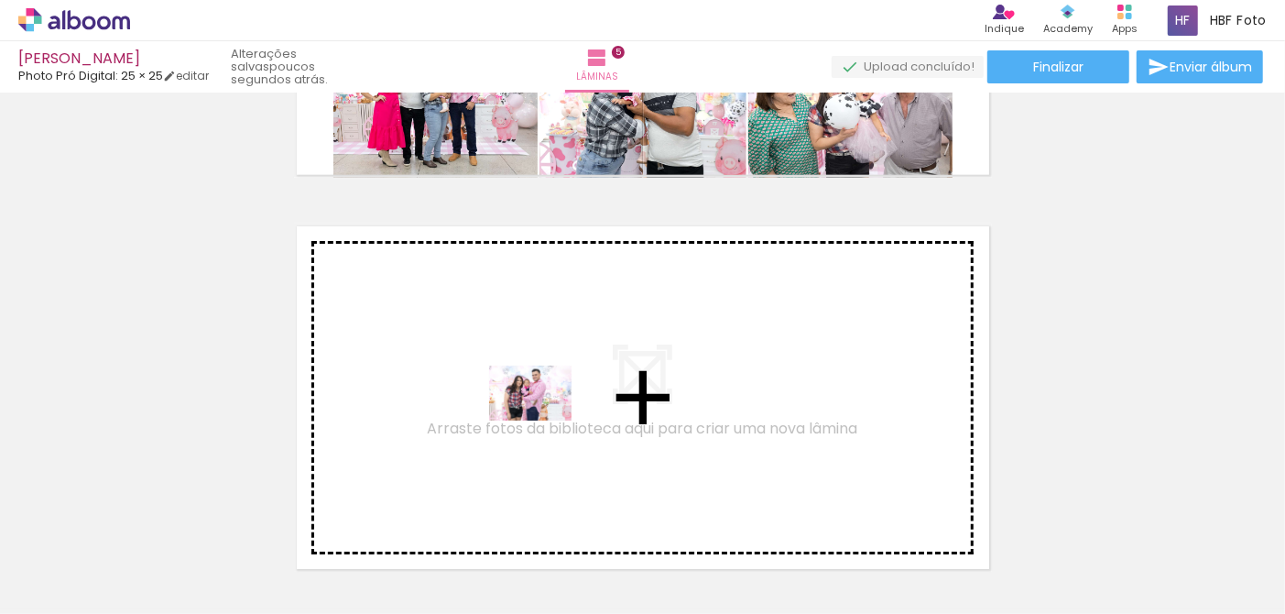
drag, startPoint x: 593, startPoint y: 567, endPoint x: 540, endPoint y: 413, distance: 162.8
click at [540, 413] on quentale-workspace at bounding box center [642, 307] width 1285 height 614
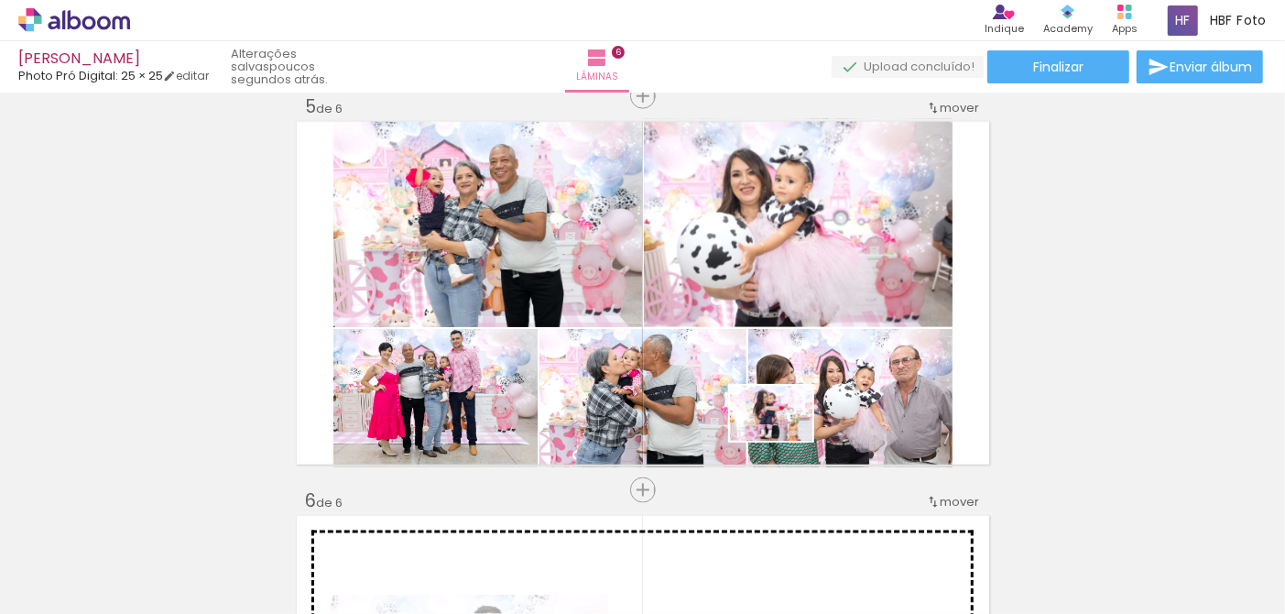
scroll to position [1553, 0]
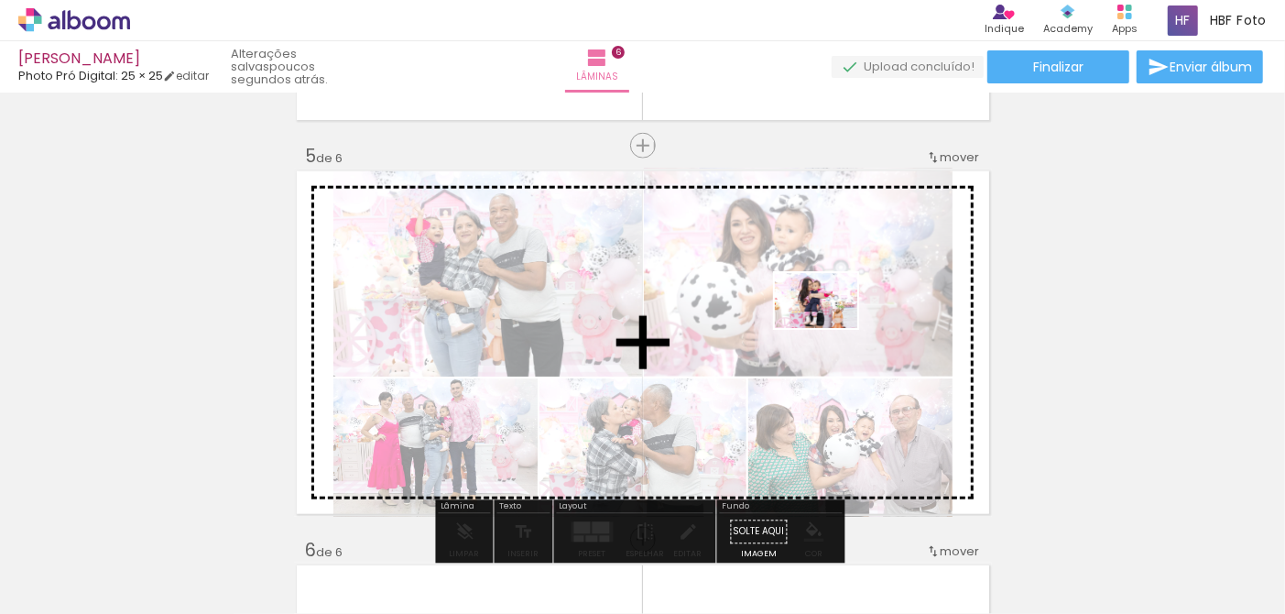
drag, startPoint x: 673, startPoint y: 559, endPoint x: 830, endPoint y: 328, distance: 279.0
click at [830, 328] on quentale-workspace at bounding box center [642, 307] width 1285 height 614
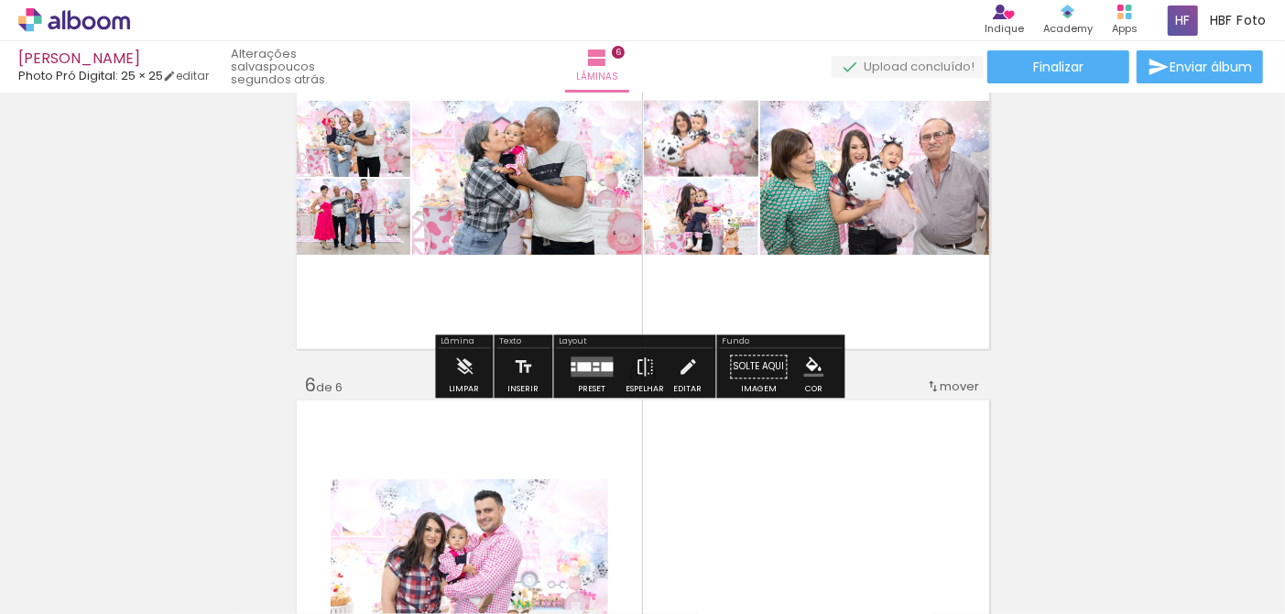
scroll to position [1772, 0]
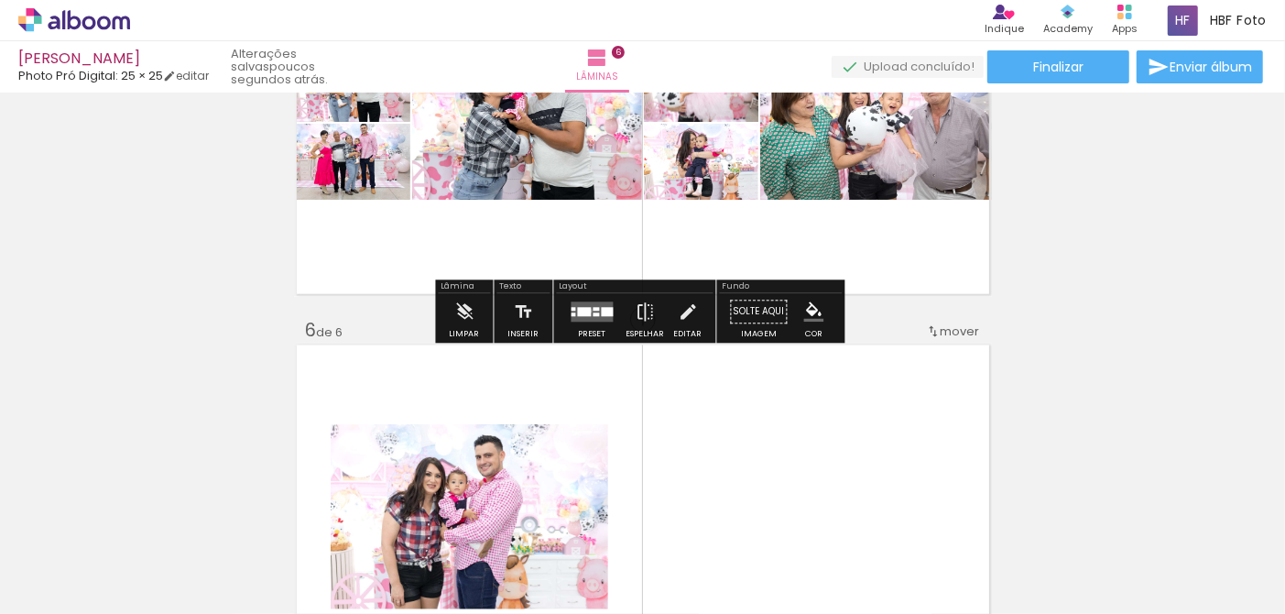
click at [586, 310] on div at bounding box center [585, 312] width 14 height 9
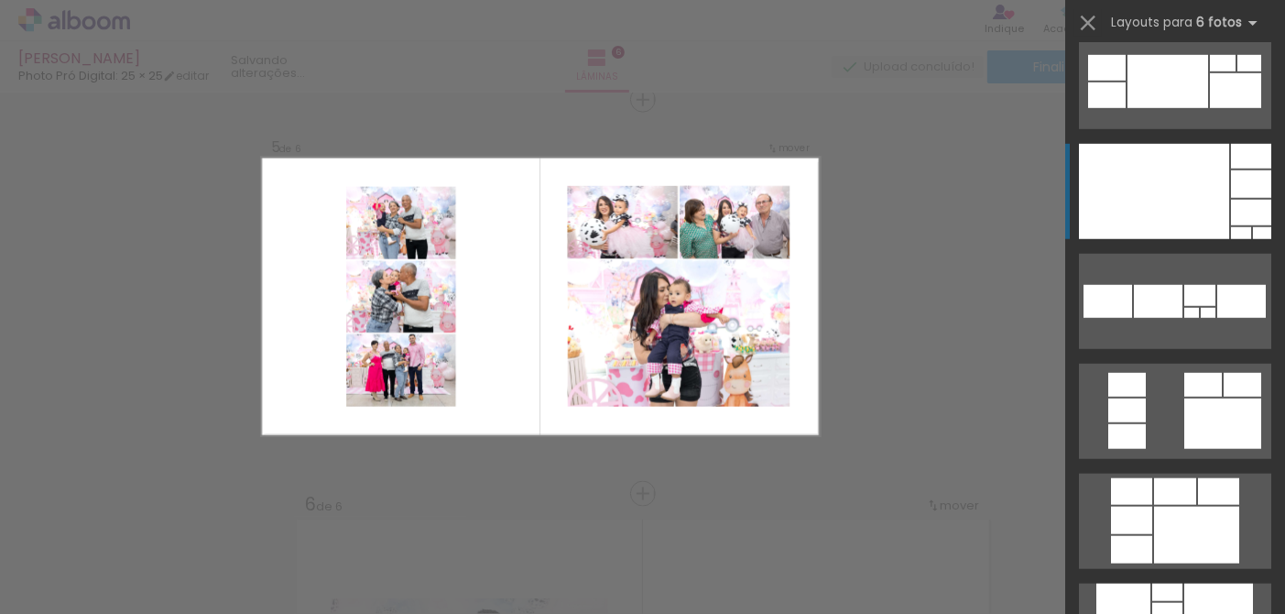
scroll to position [1026, 0]
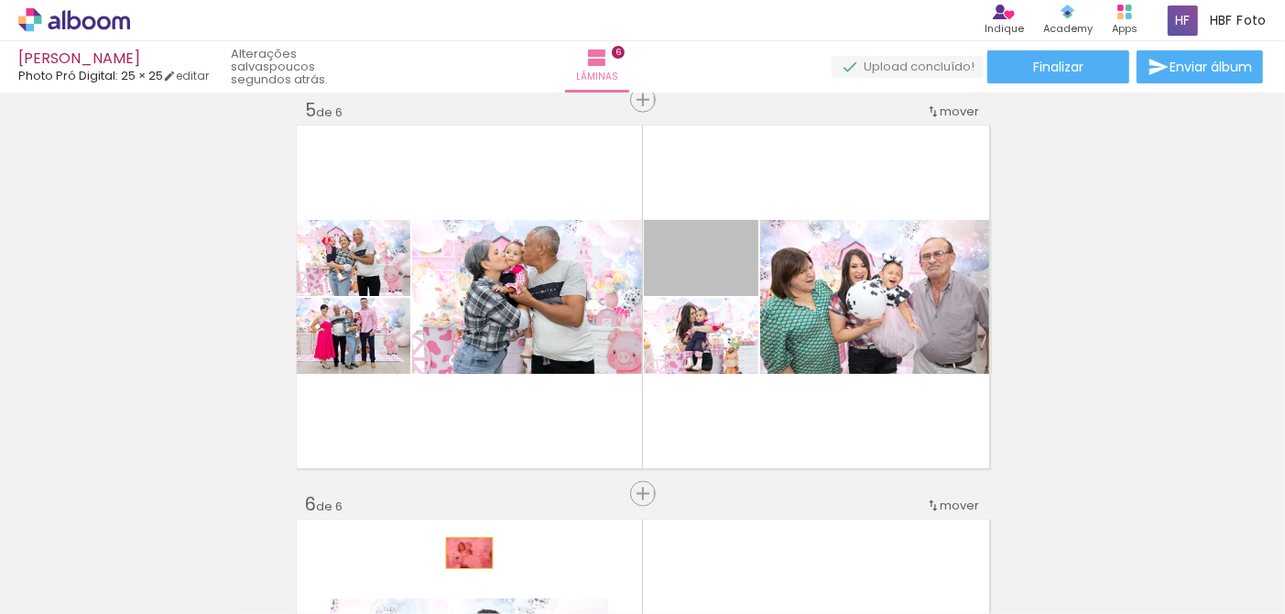
drag, startPoint x: 741, startPoint y: 264, endPoint x: 463, endPoint y: 552, distance: 400.4
click at [463, 552] on quentale-workspace at bounding box center [642, 307] width 1285 height 614
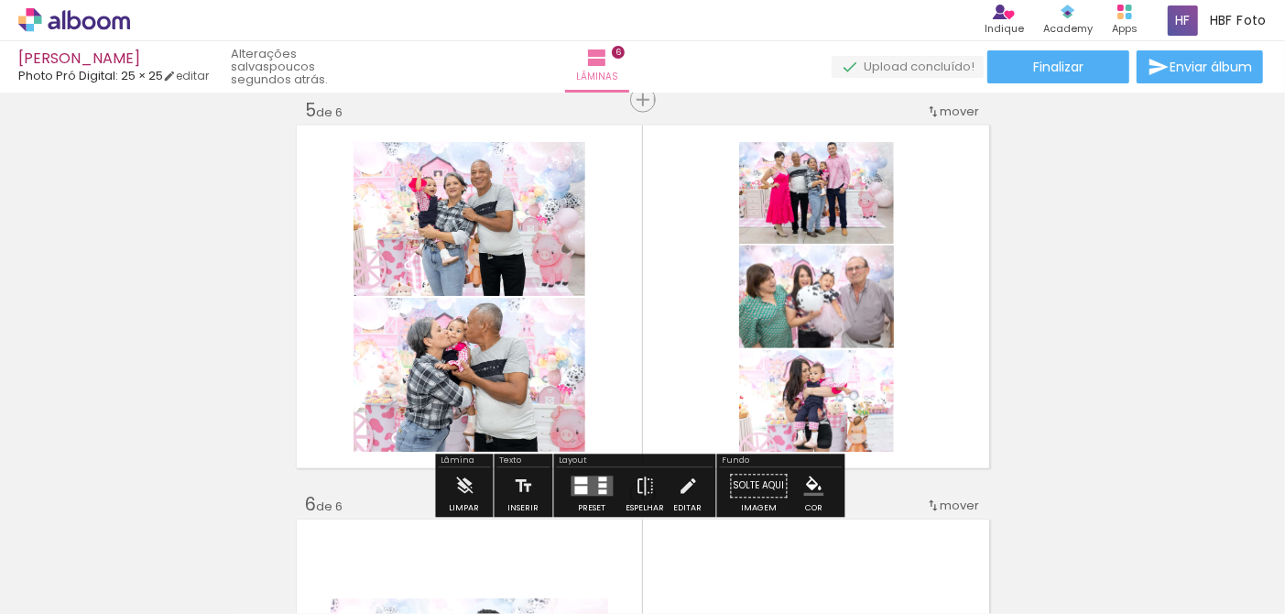
click at [572, 476] on quentale-layouter at bounding box center [593, 486] width 42 height 20
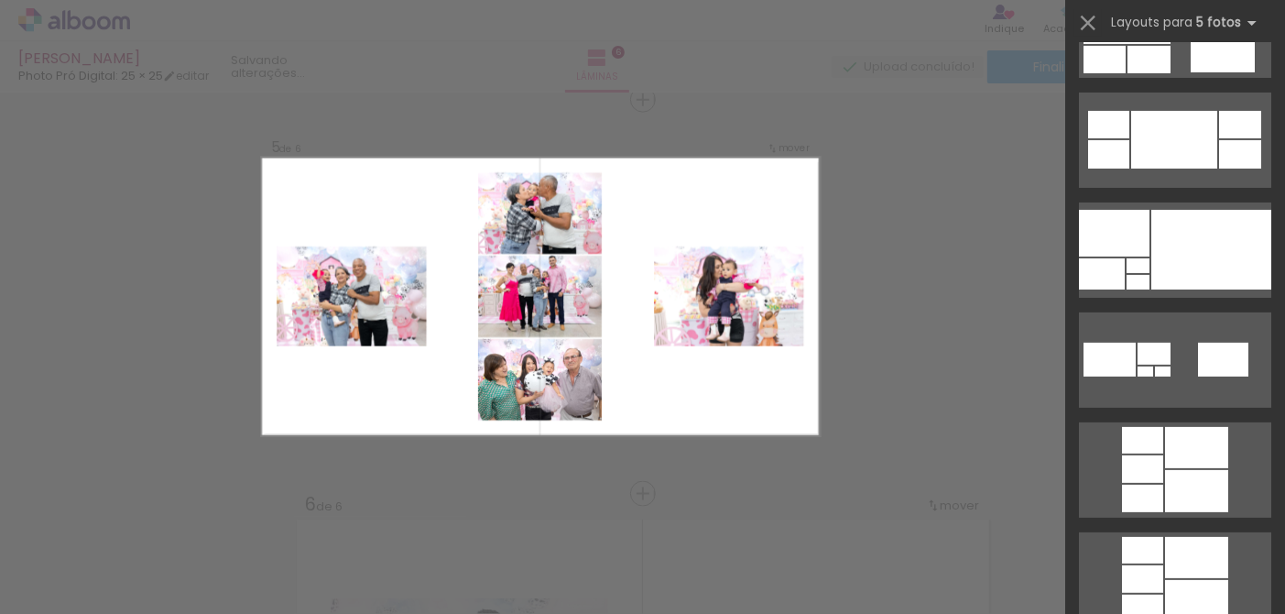
scroll to position [660, 0]
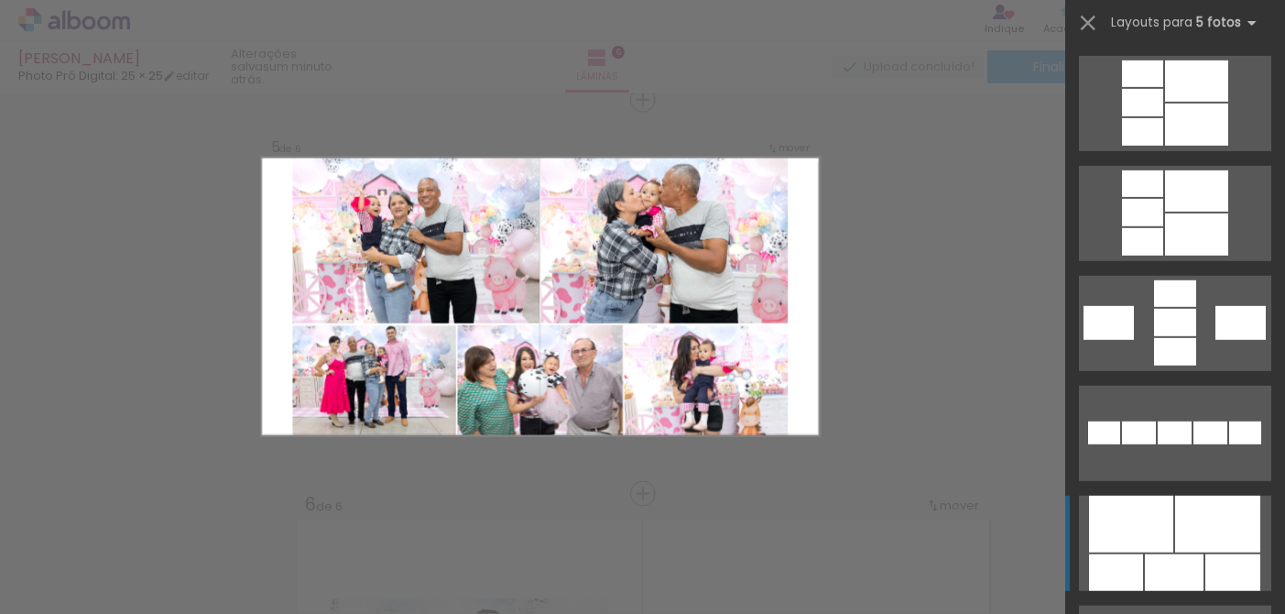
click at [1153, 526] on div at bounding box center [1131, 524] width 84 height 57
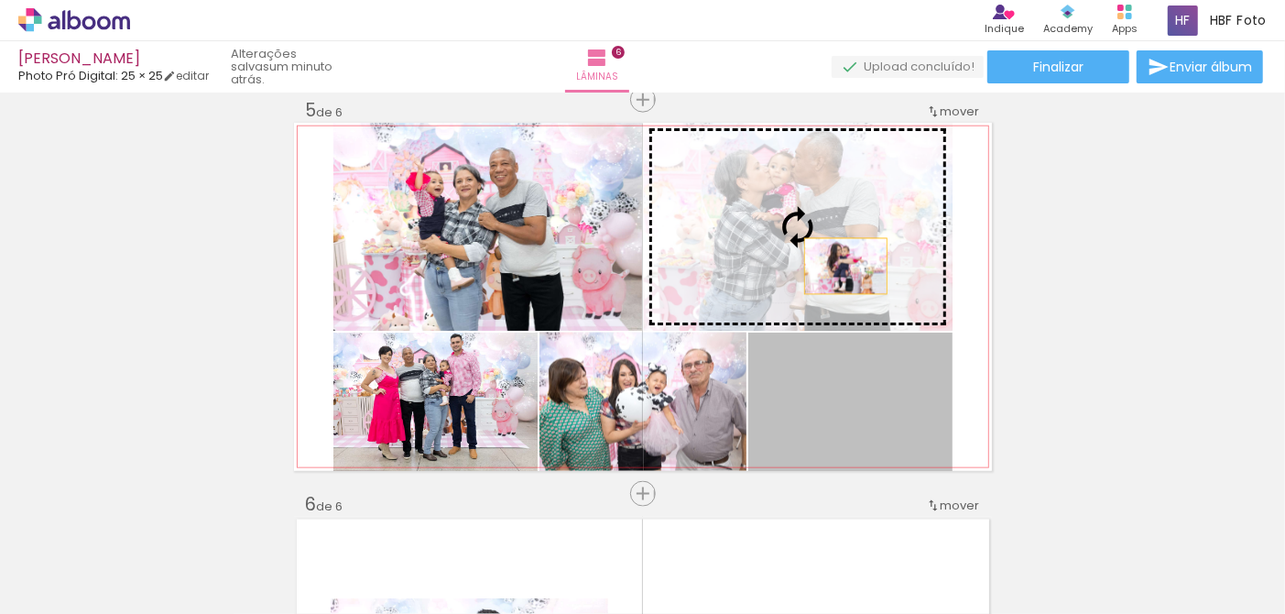
drag, startPoint x: 864, startPoint y: 389, endPoint x: 836, endPoint y: 254, distance: 138.3
click at [0, 0] on slot at bounding box center [0, 0] width 0 height 0
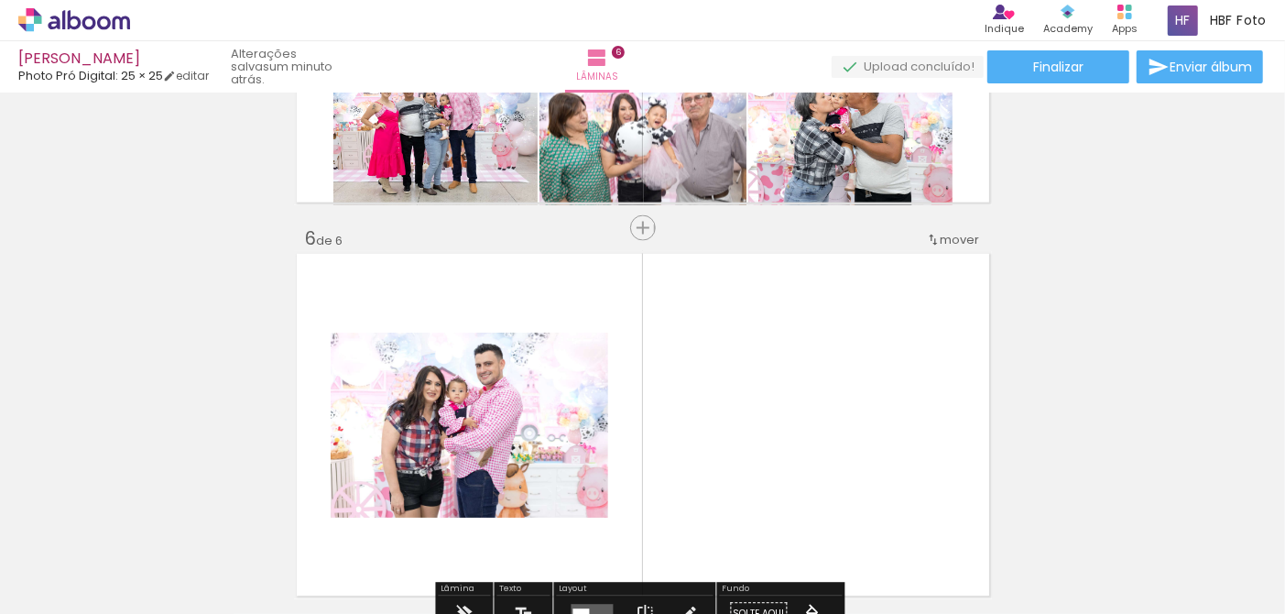
scroll to position [2038, 0]
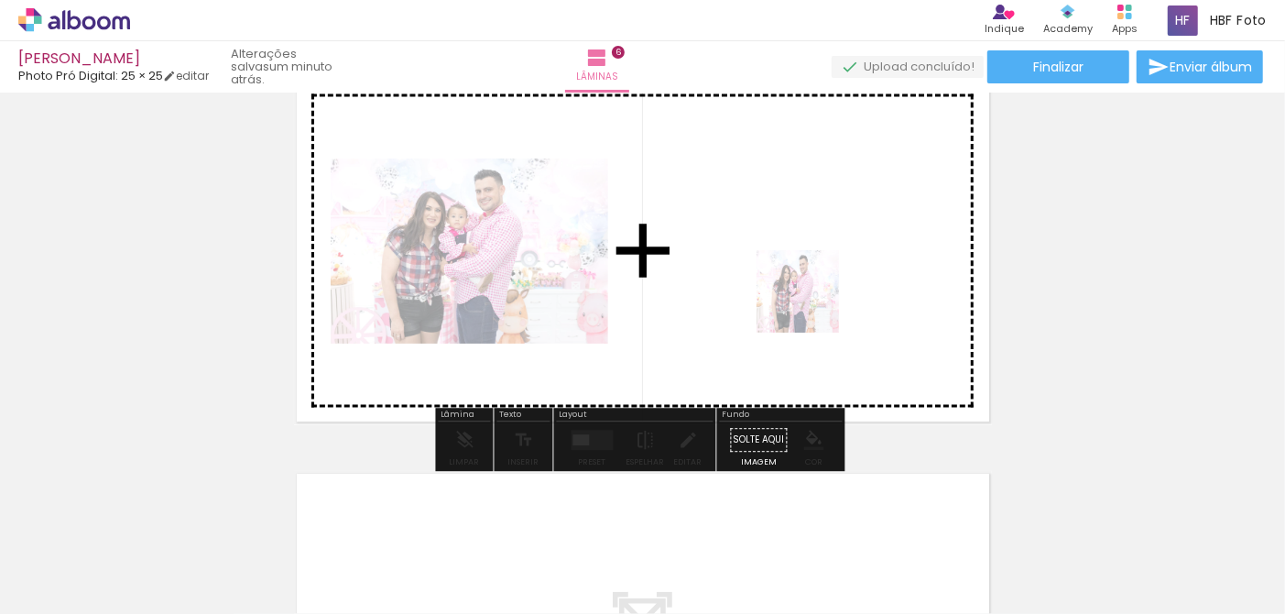
drag, startPoint x: 580, startPoint y: 564, endPoint x: 833, endPoint y: 276, distance: 383.6
click at [833, 276] on quentale-workspace at bounding box center [642, 307] width 1285 height 614
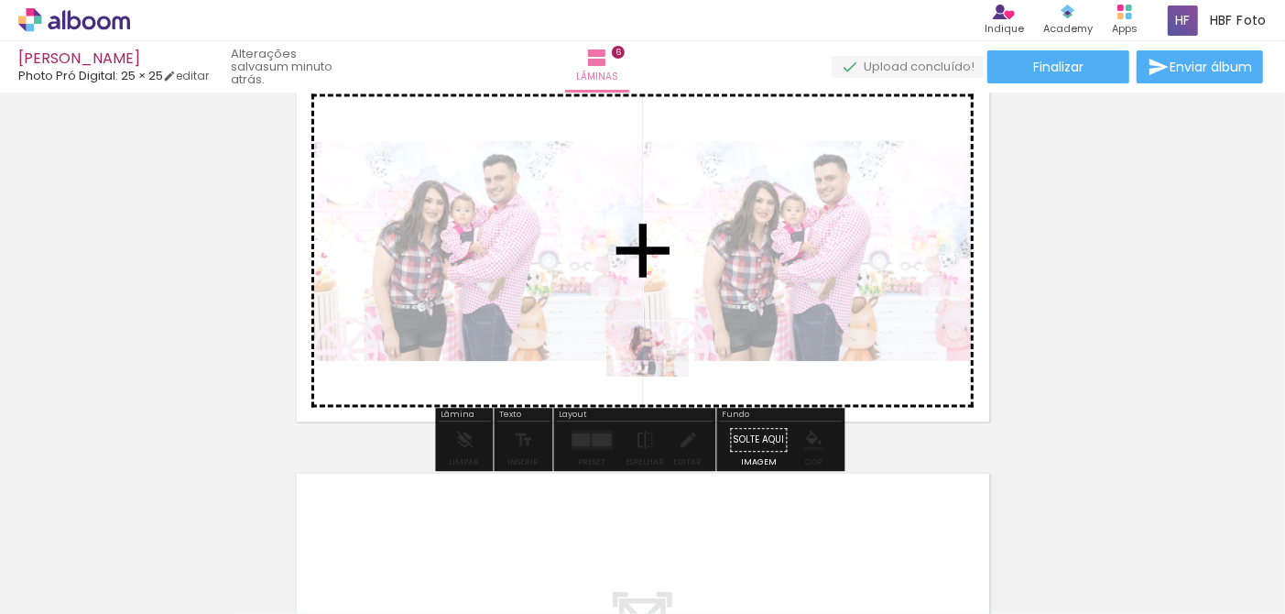
drag, startPoint x: 687, startPoint y: 545, endPoint x: 661, endPoint y: 377, distance: 169.6
click at [661, 377] on quentale-workspace at bounding box center [642, 307] width 1285 height 614
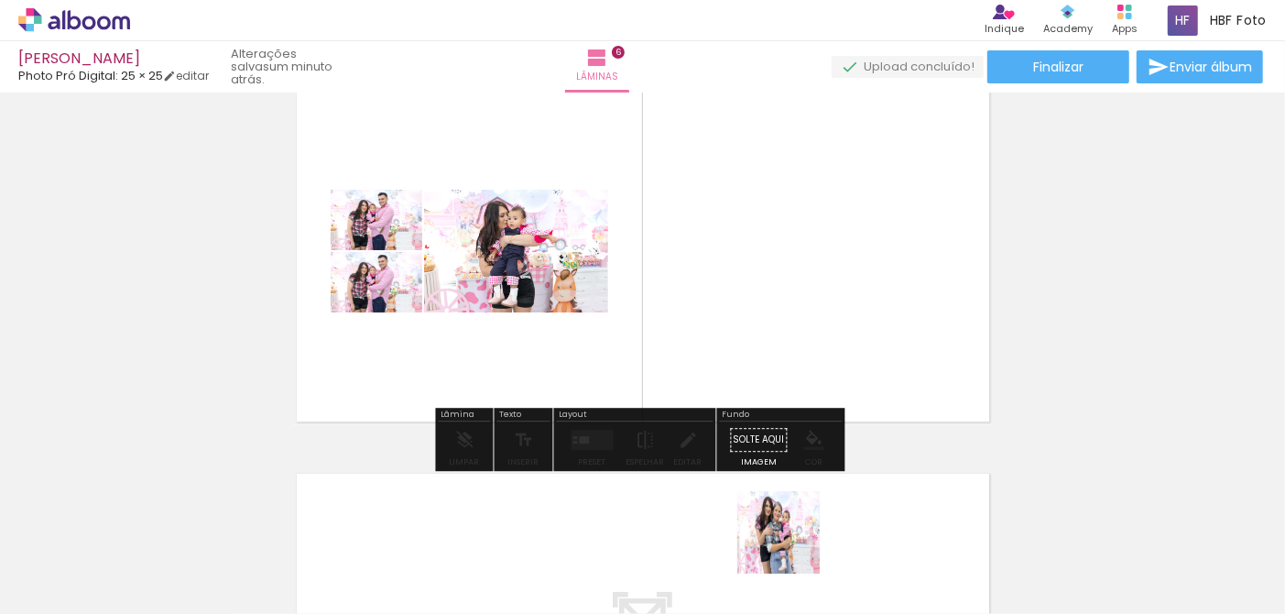
drag, startPoint x: 792, startPoint y: 546, endPoint x: 871, endPoint y: 431, distance: 139.7
click at [820, 276] on quentale-workspace at bounding box center [642, 307] width 1285 height 614
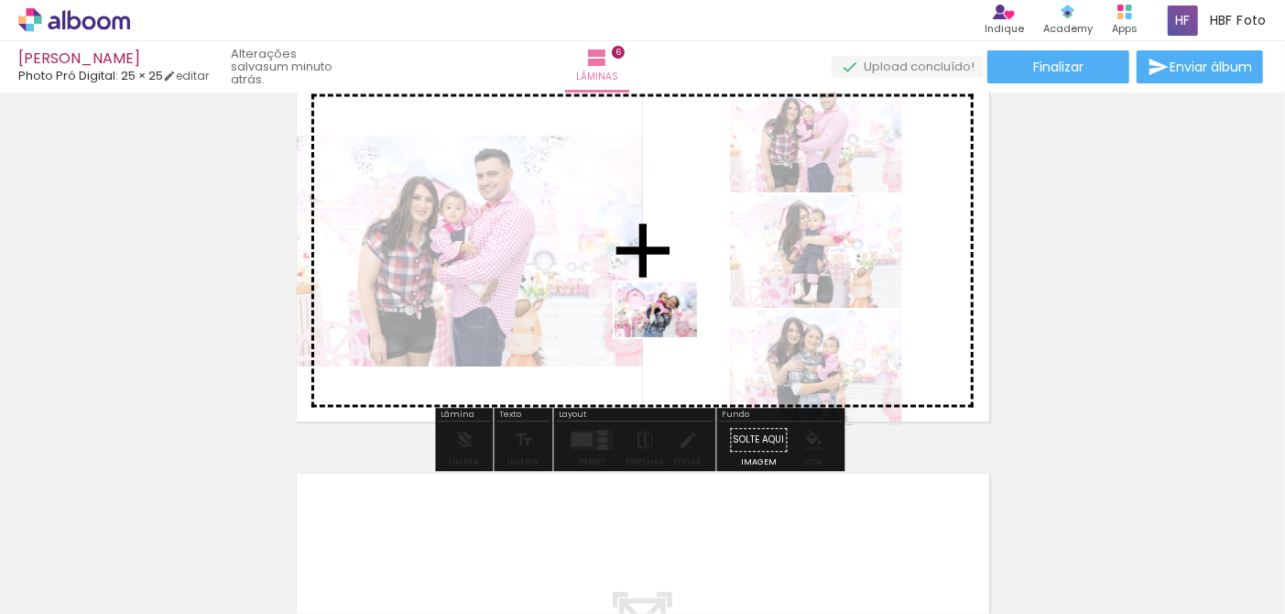
drag, startPoint x: 859, startPoint y: 560, endPoint x: 670, endPoint y: 337, distance: 292.4
click at [670, 337] on quentale-workspace at bounding box center [642, 307] width 1285 height 614
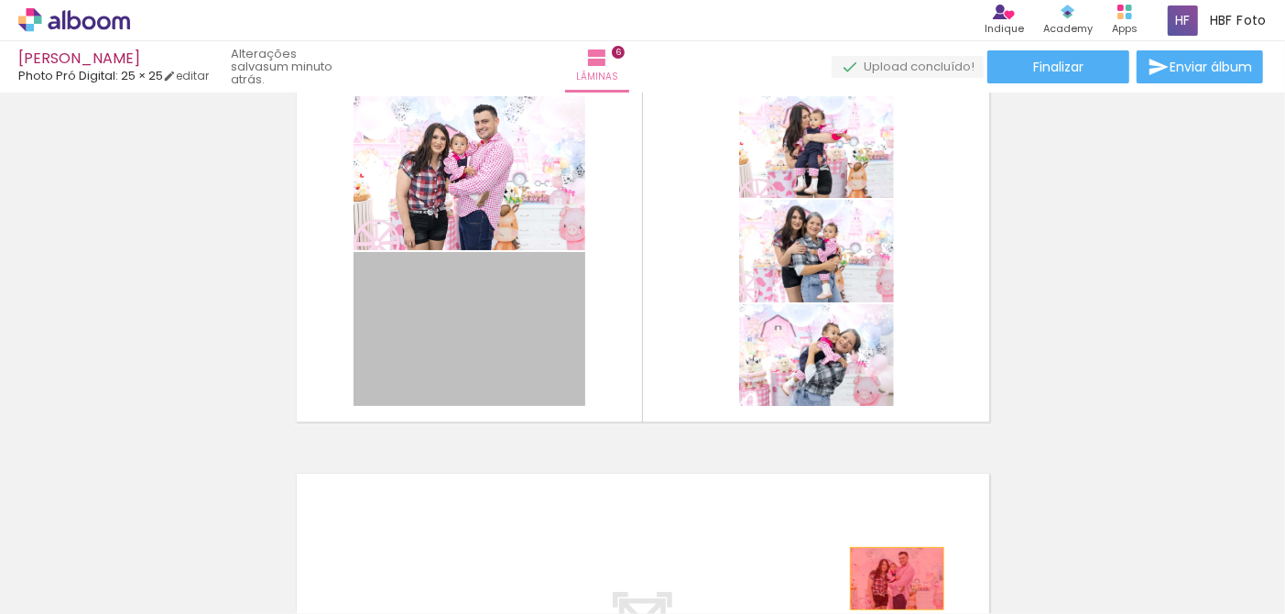
drag, startPoint x: 471, startPoint y: 323, endPoint x: 713, endPoint y: 572, distance: 347.2
click at [890, 577] on quentale-workspace at bounding box center [642, 307] width 1285 height 614
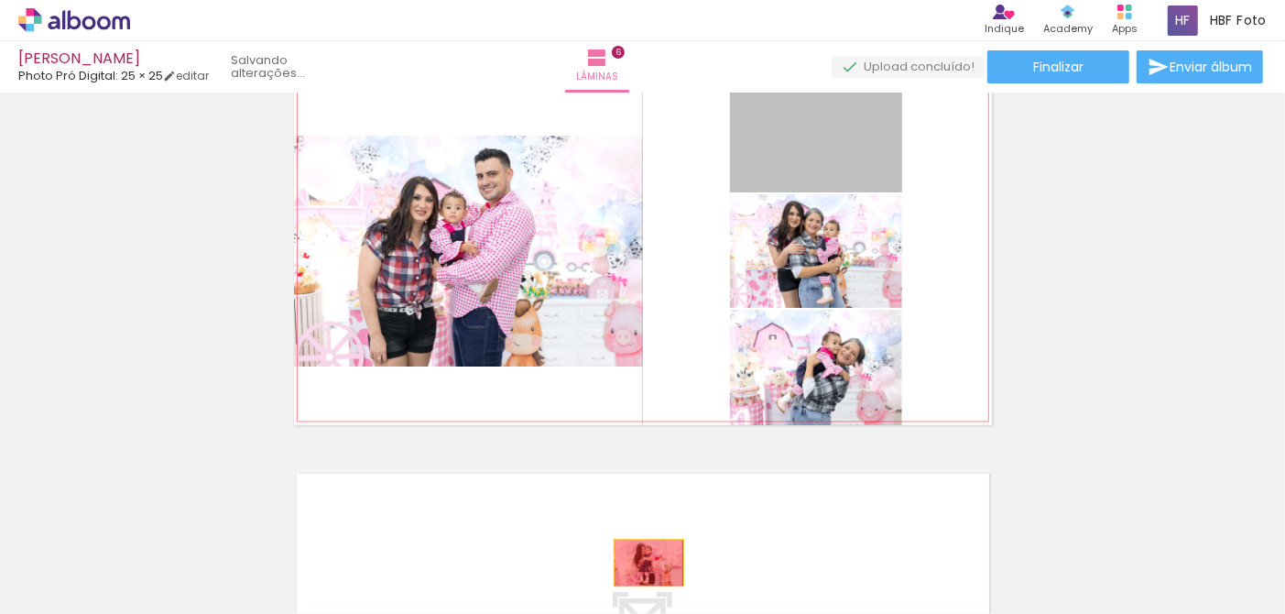
drag, startPoint x: 740, startPoint y: 230, endPoint x: 643, endPoint y: 562, distance: 346.4
click at [643, 562] on quentale-workspace at bounding box center [642, 307] width 1285 height 614
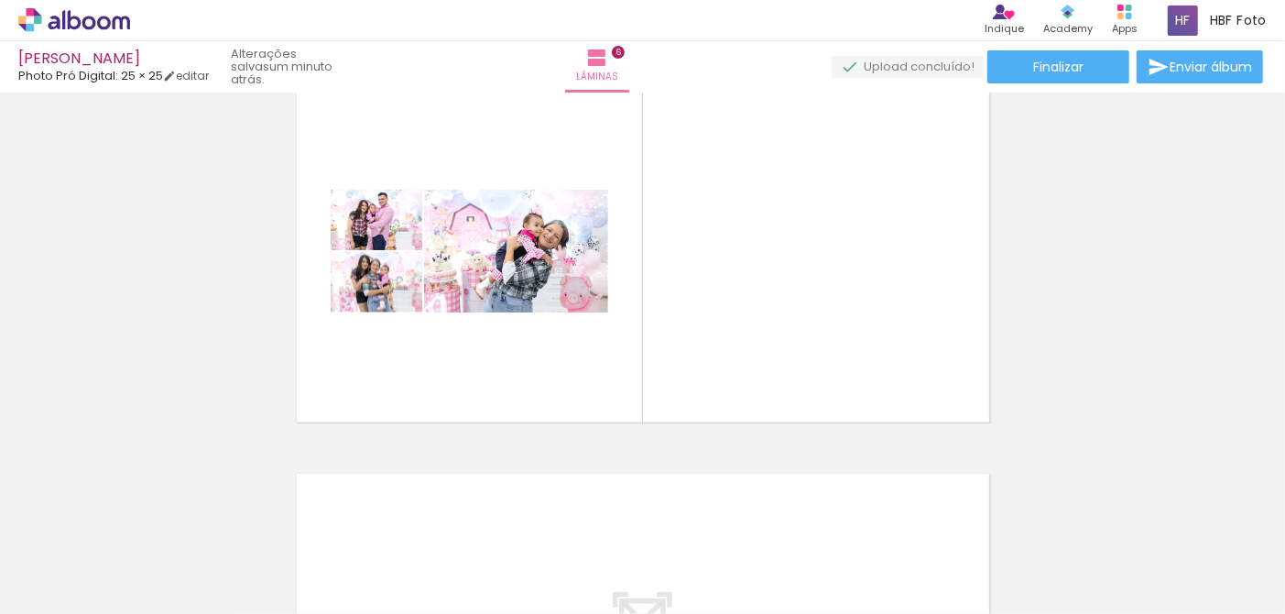
scroll to position [0, 399]
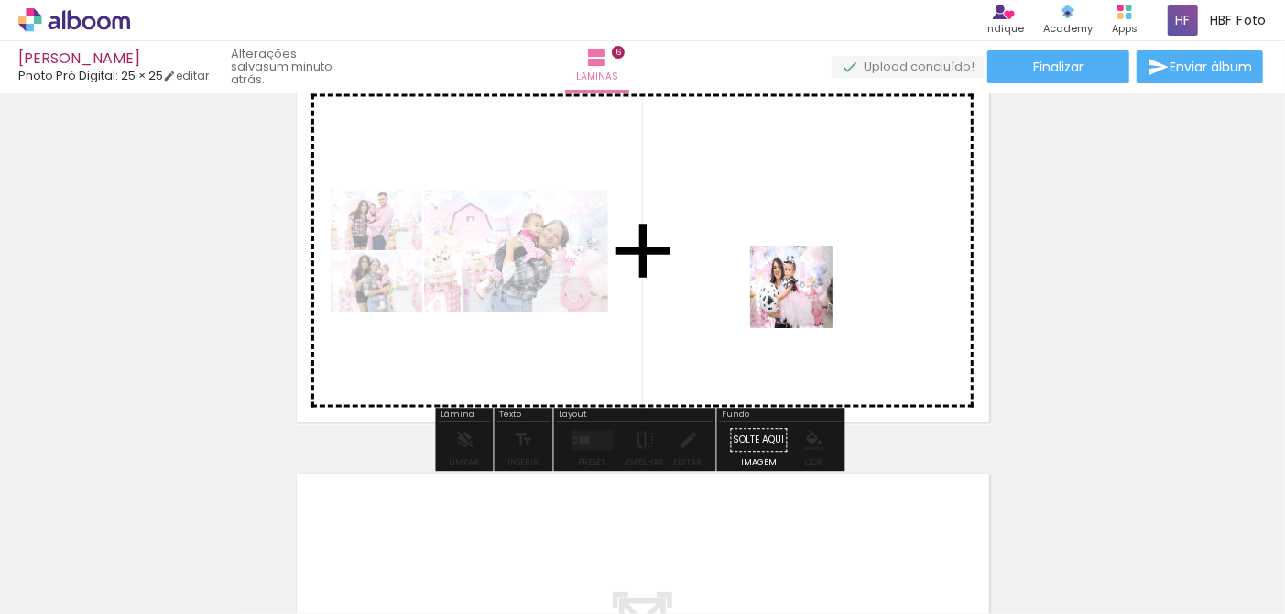
drag, startPoint x: 559, startPoint y: 529, endPoint x: 830, endPoint y: 279, distance: 368.8
click at [830, 279] on quentale-workspace at bounding box center [642, 307] width 1285 height 614
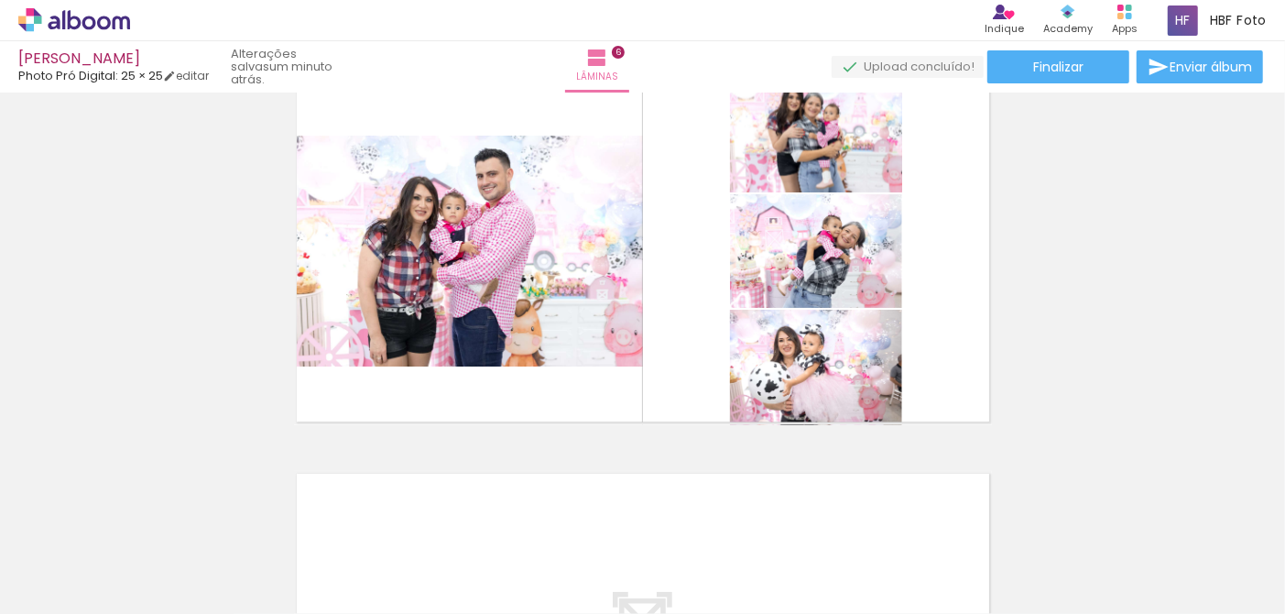
scroll to position [0, 4207]
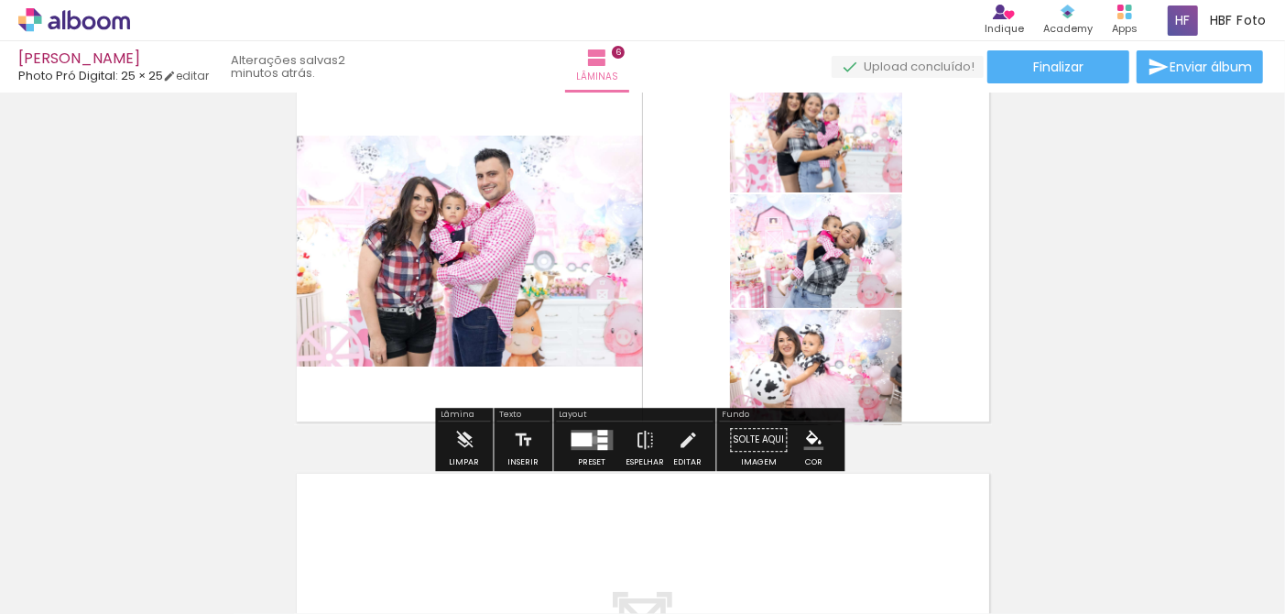
click at [591, 439] on quentale-layouter at bounding box center [593, 441] width 42 height 20
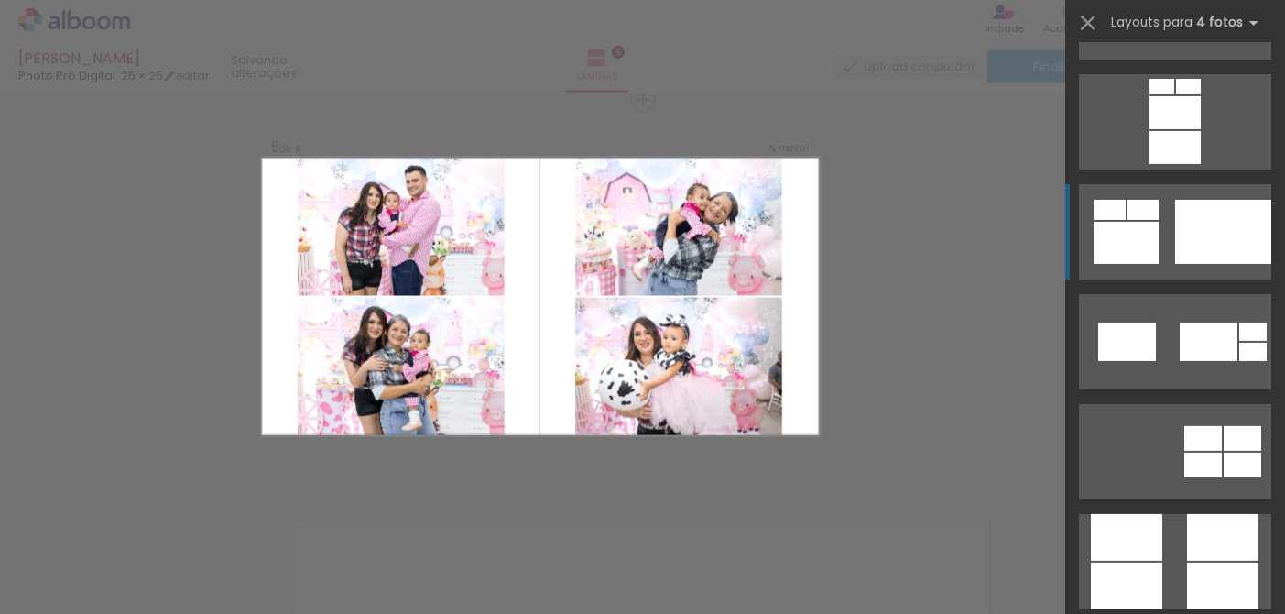
scroll to position [4836, 0]
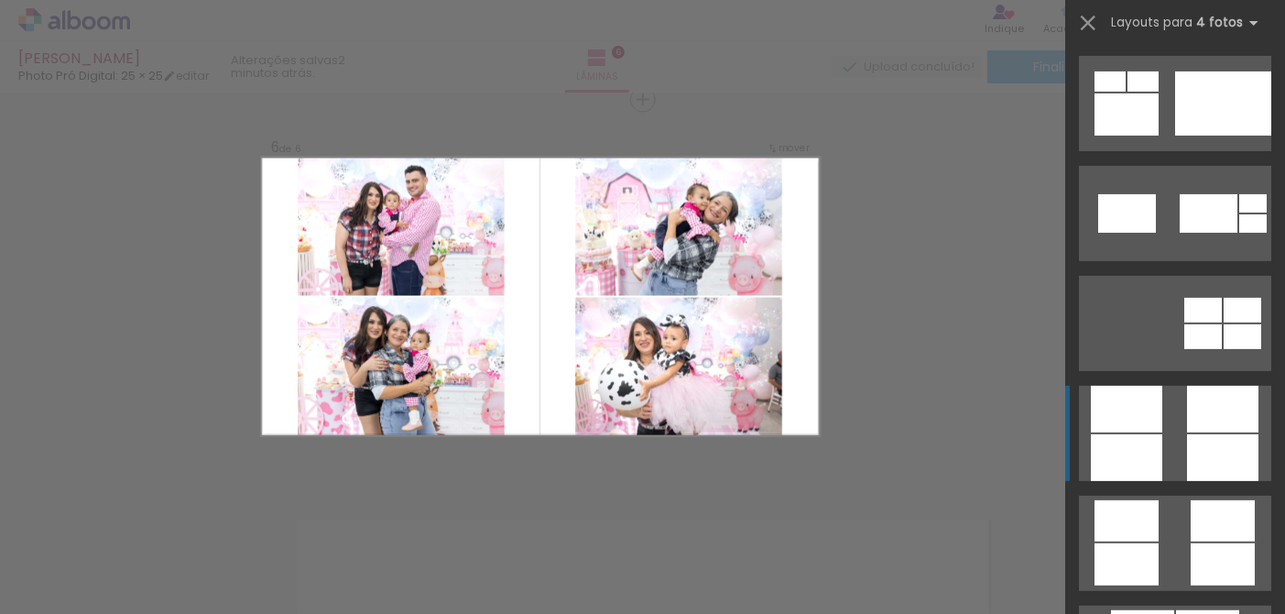
click at [1152, 445] on div at bounding box center [1126, 457] width 71 height 47
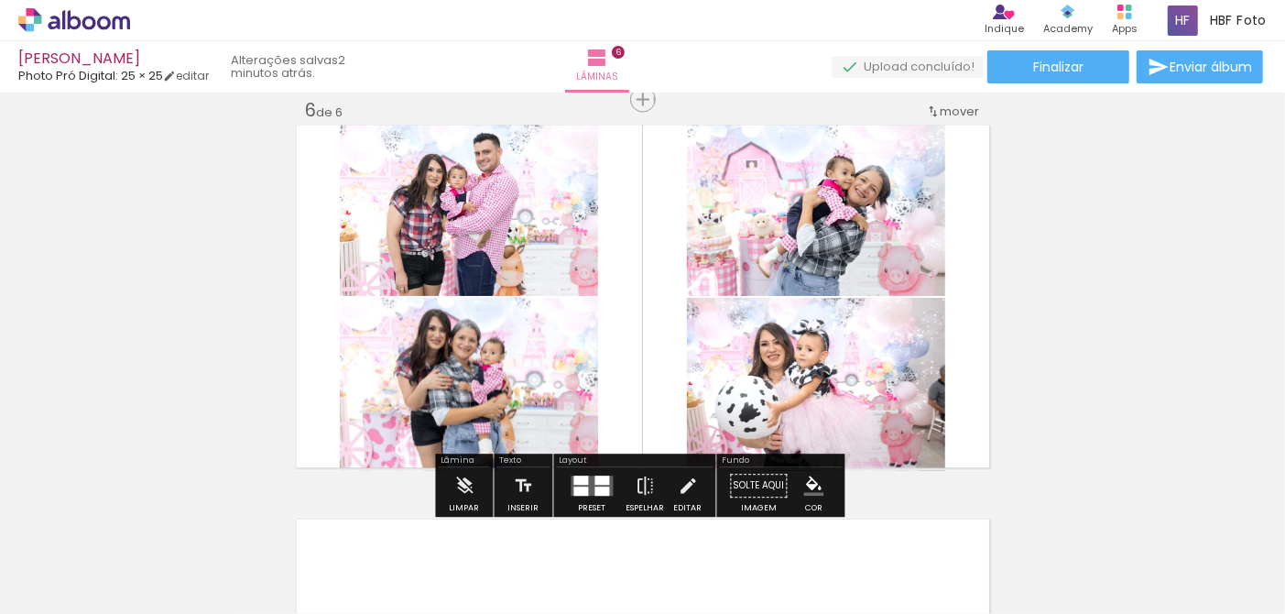
click at [506, 257] on quentale-photo at bounding box center [469, 209] width 258 height 173
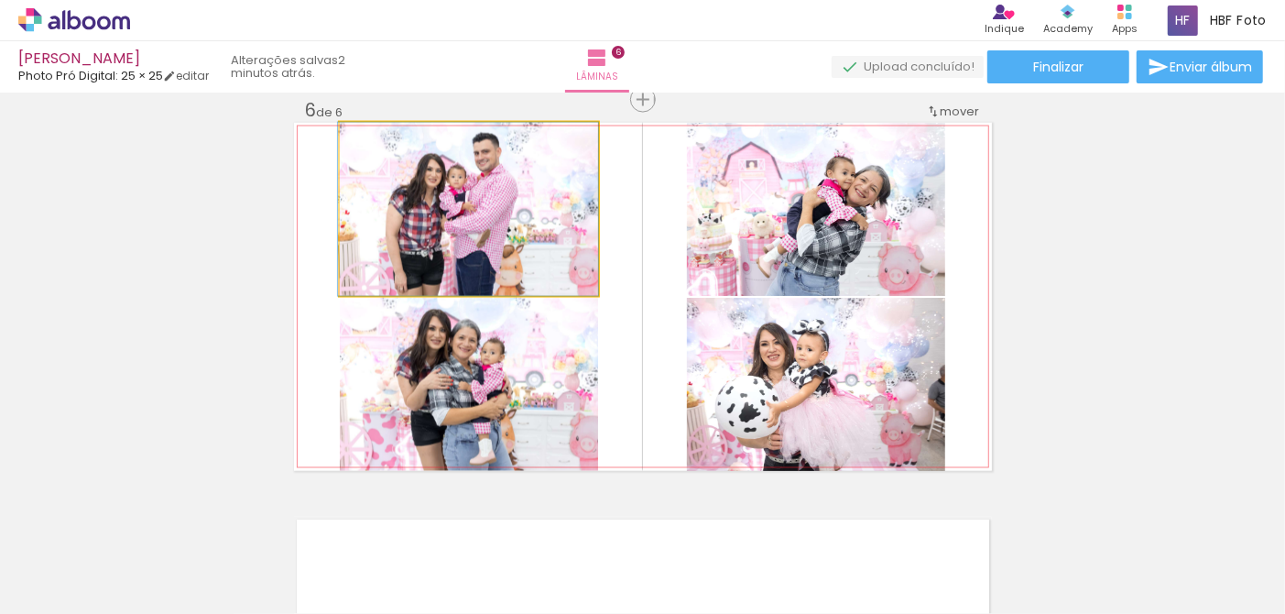
drag, startPoint x: 500, startPoint y: 231, endPoint x: 499, endPoint y: 243, distance: 11.9
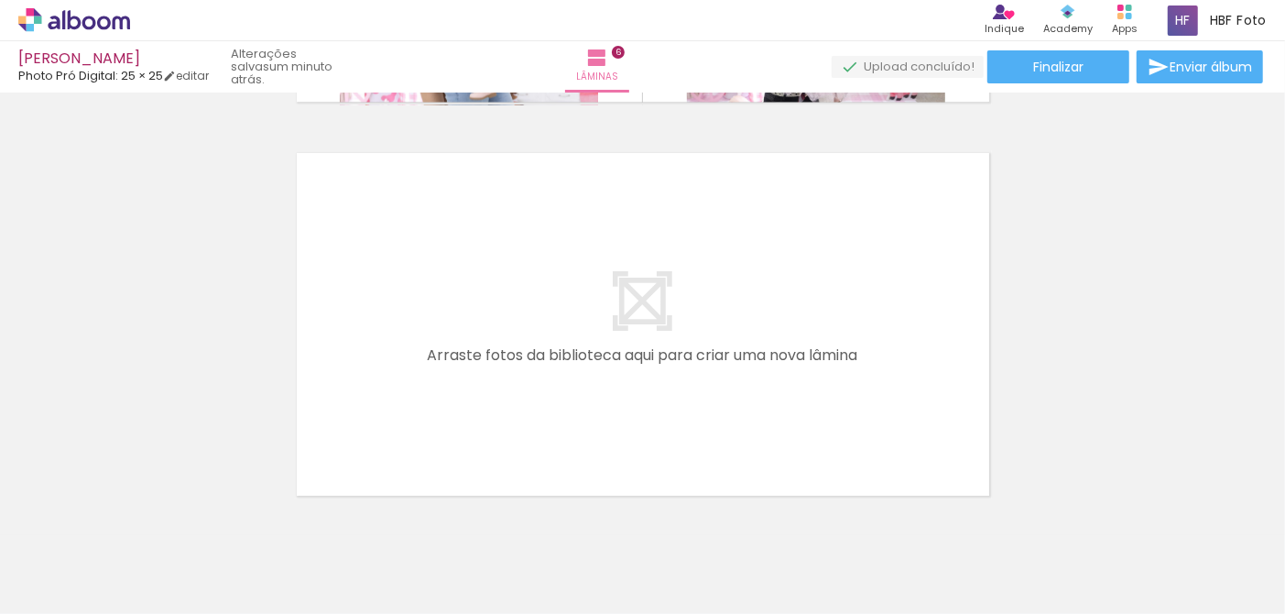
scroll to position [0, 900]
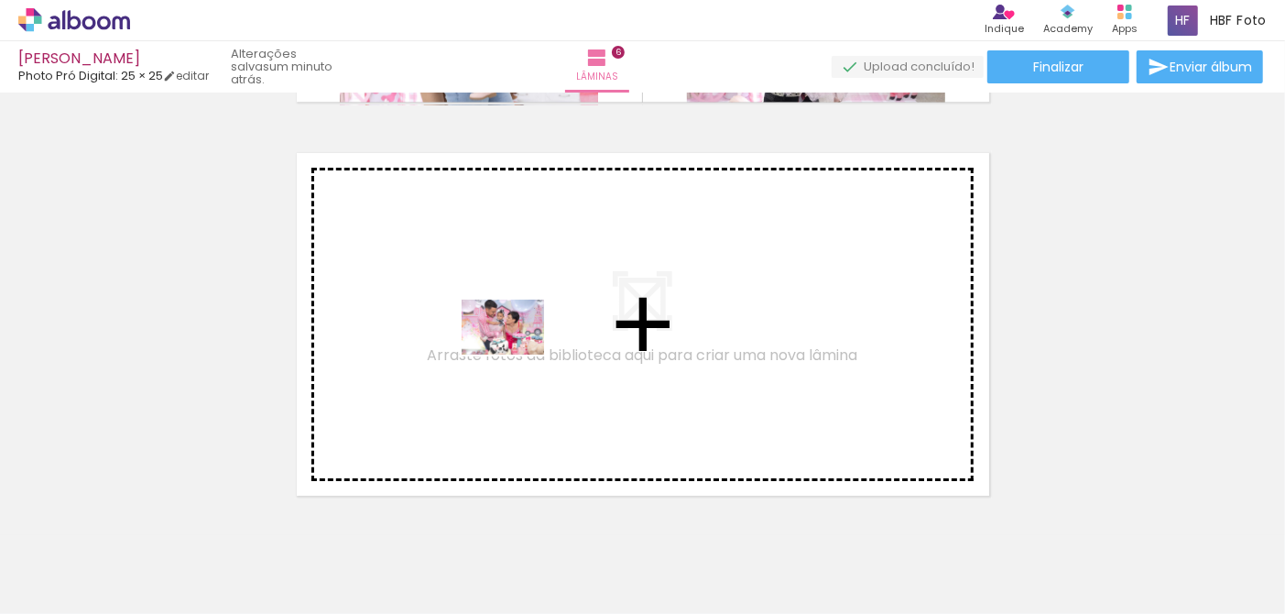
drag, startPoint x: 421, startPoint y: 561, endPoint x: 517, endPoint y: 354, distance: 227.1
click at [517, 354] on quentale-workspace at bounding box center [642, 307] width 1285 height 614
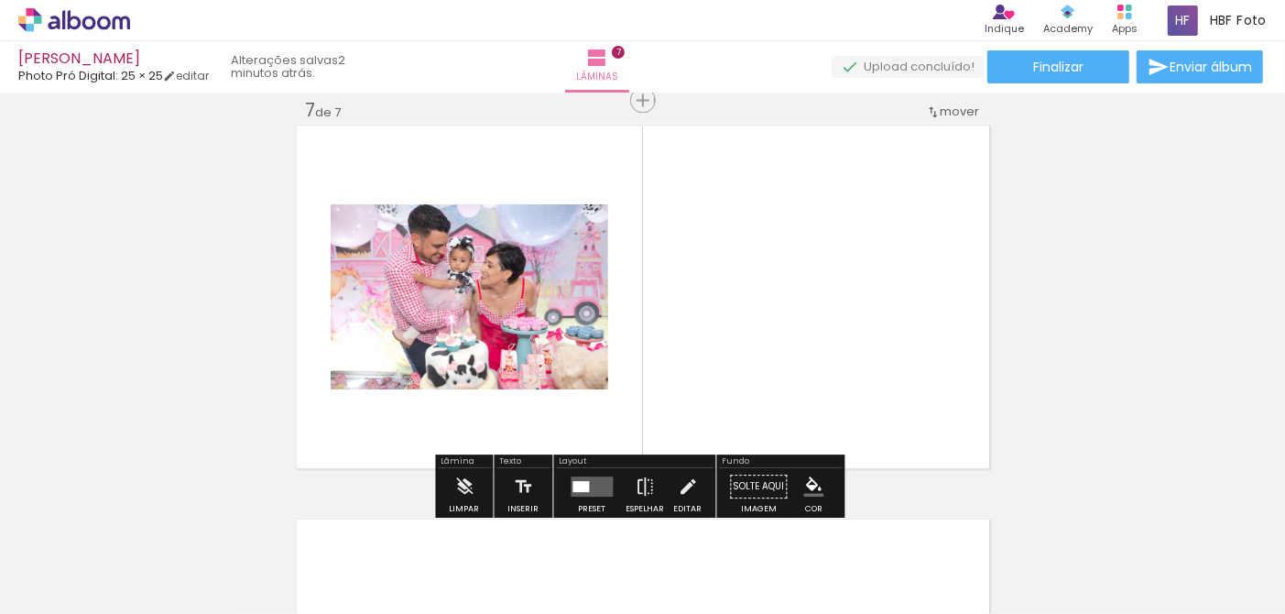
scroll to position [0, 1440]
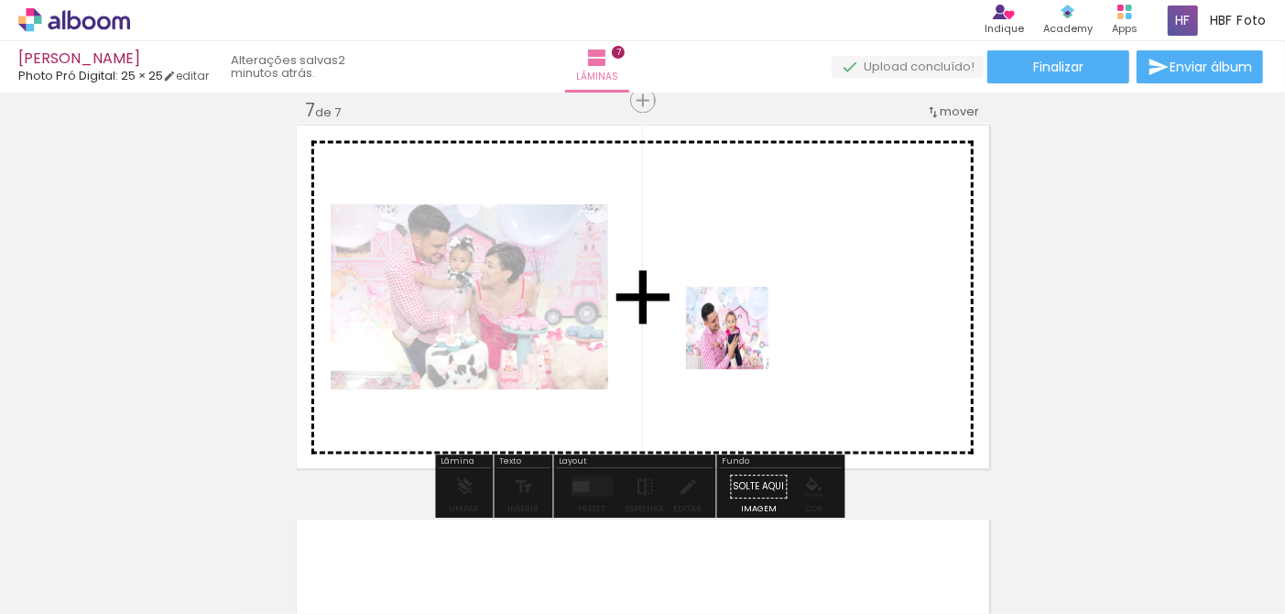
drag, startPoint x: 691, startPoint y: 564, endPoint x: 751, endPoint y: 318, distance: 253.7
click at [751, 318] on quentale-workspace at bounding box center [642, 307] width 1285 height 614
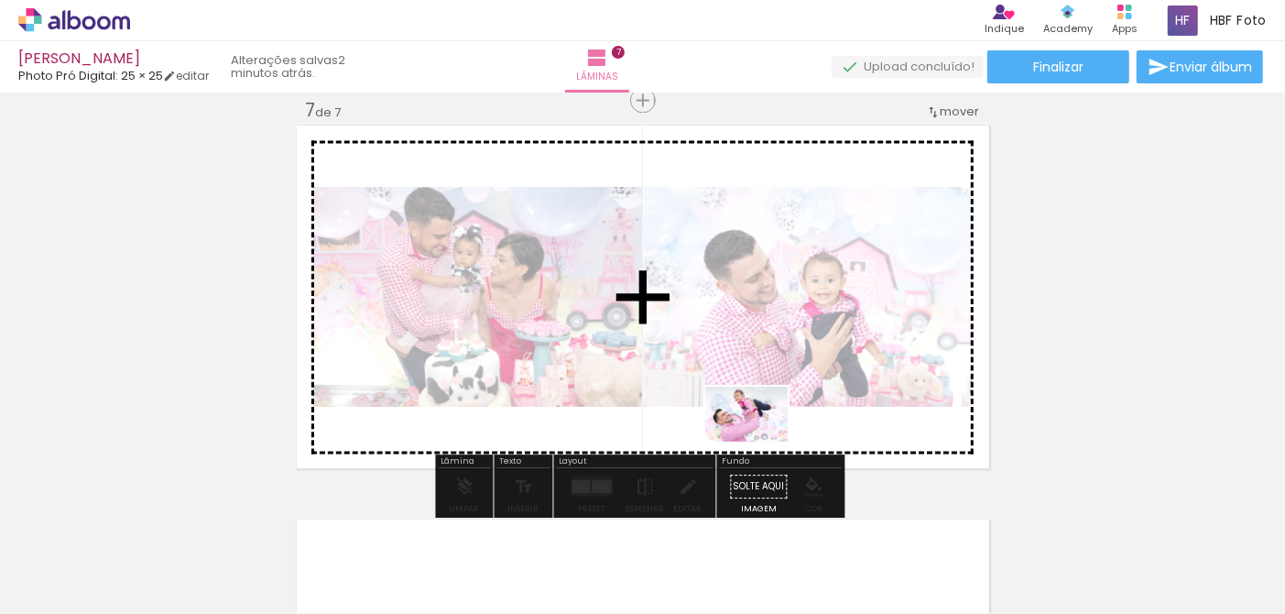
drag, startPoint x: 893, startPoint y: 565, endPoint x: 971, endPoint y: 531, distance: 84.9
click at [759, 440] on quentale-workspace at bounding box center [642, 307] width 1285 height 614
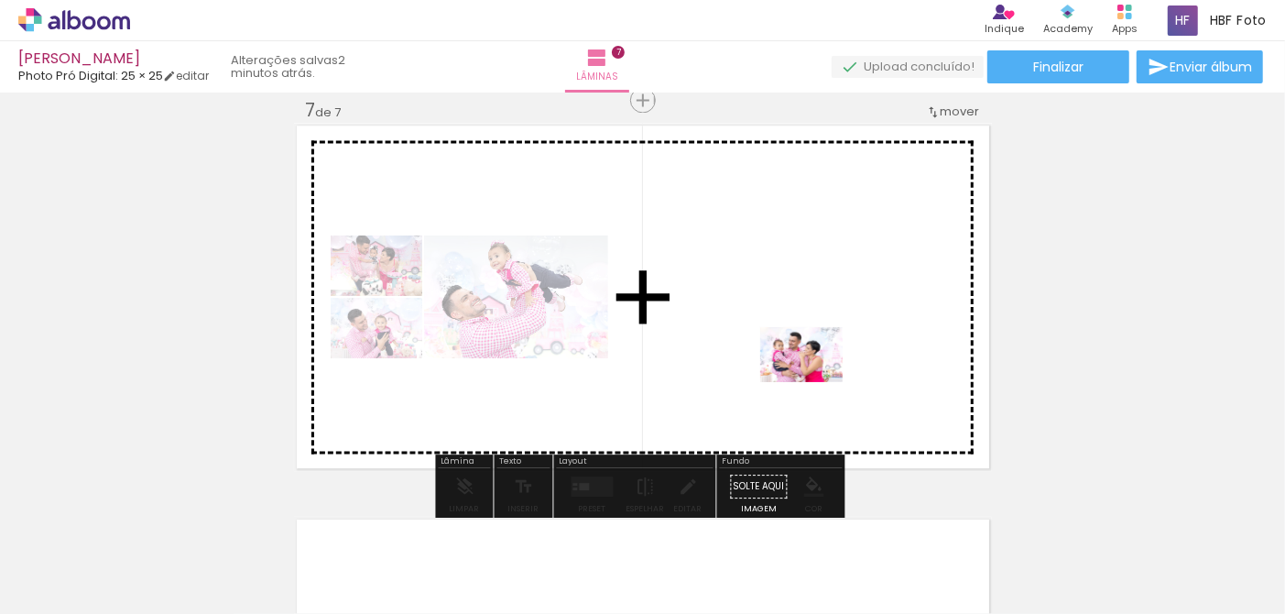
drag, startPoint x: 1006, startPoint y: 571, endPoint x: 815, endPoint y: 382, distance: 268.2
click at [815, 382] on quentale-workspace at bounding box center [642, 307] width 1285 height 614
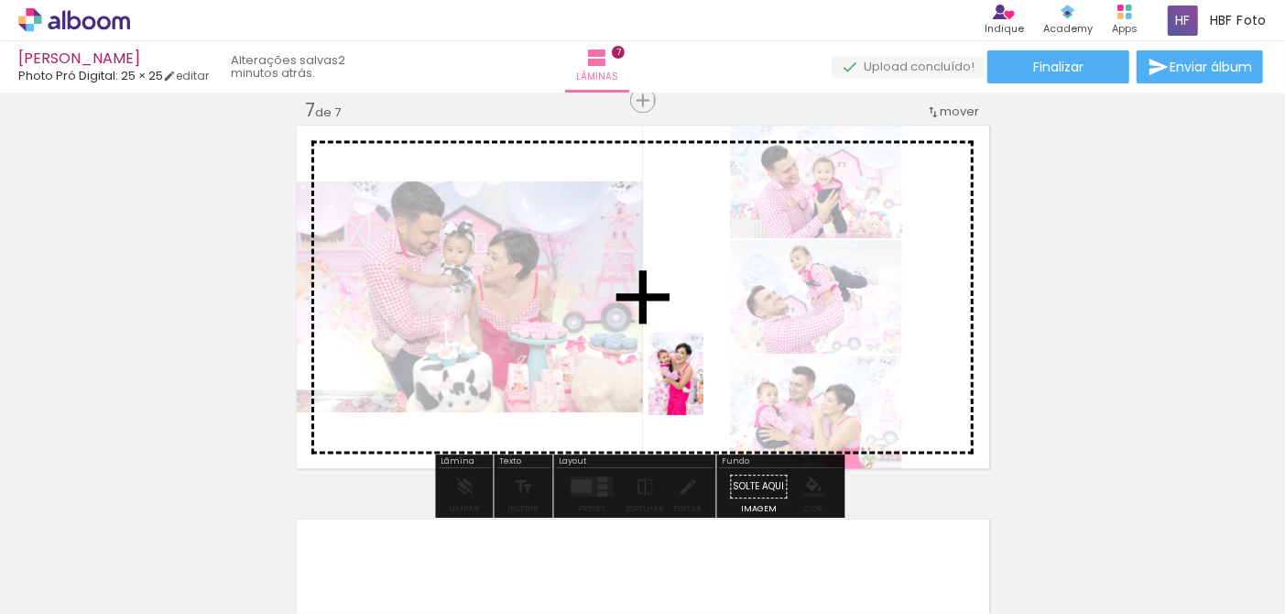
drag, startPoint x: 1111, startPoint y: 580, endPoint x: 703, endPoint y: 387, distance: 450.7
click at [703, 387] on quentale-workspace at bounding box center [642, 307] width 1285 height 614
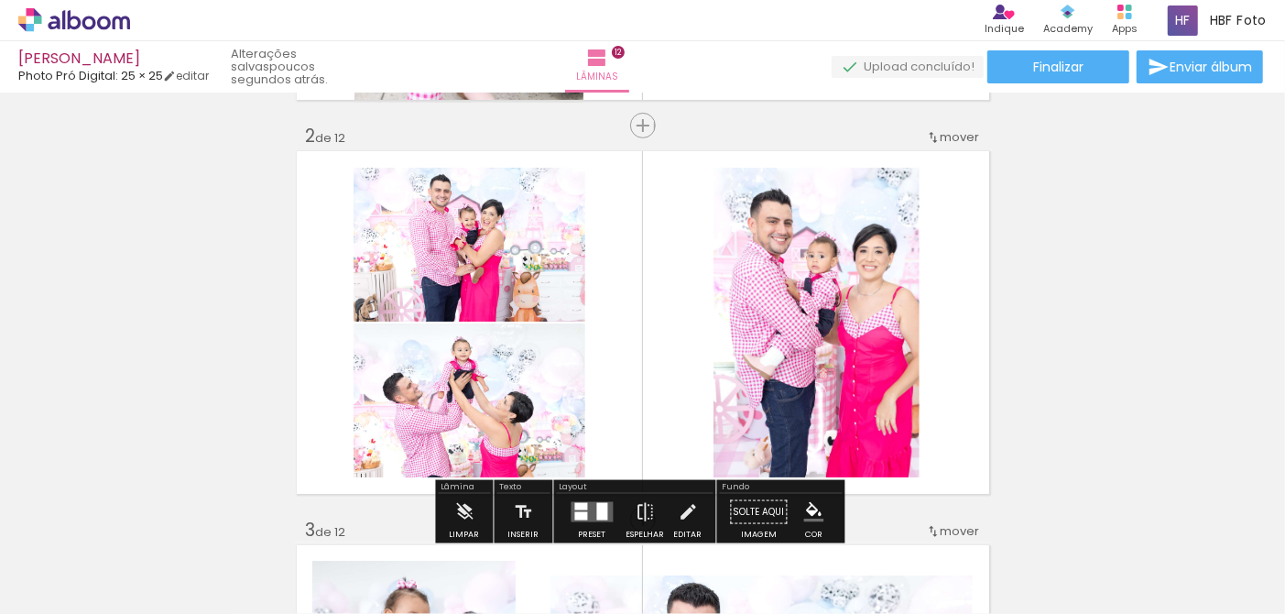
scroll to position [387, 0]
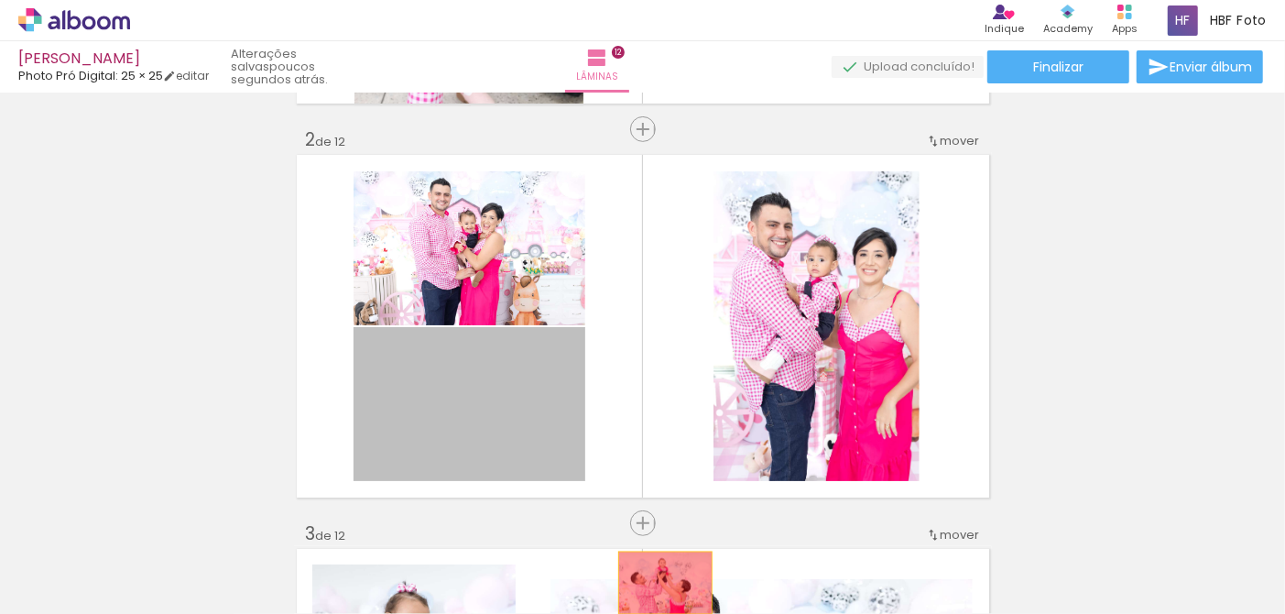
drag, startPoint x: 560, startPoint y: 425, endPoint x: 660, endPoint y: 583, distance: 186.5
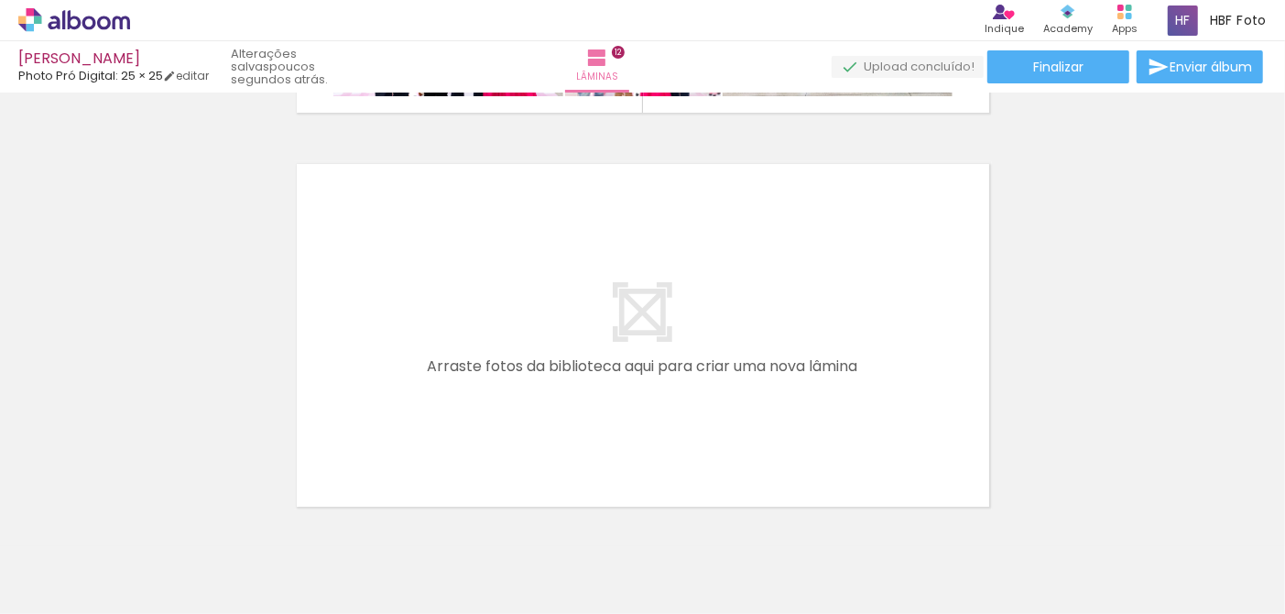
scroll to position [0, 1498]
drag, startPoint x: 542, startPoint y: 569, endPoint x: 611, endPoint y: 446, distance: 140.7
click at [611, 446] on quentale-workspace at bounding box center [642, 307] width 1285 height 614
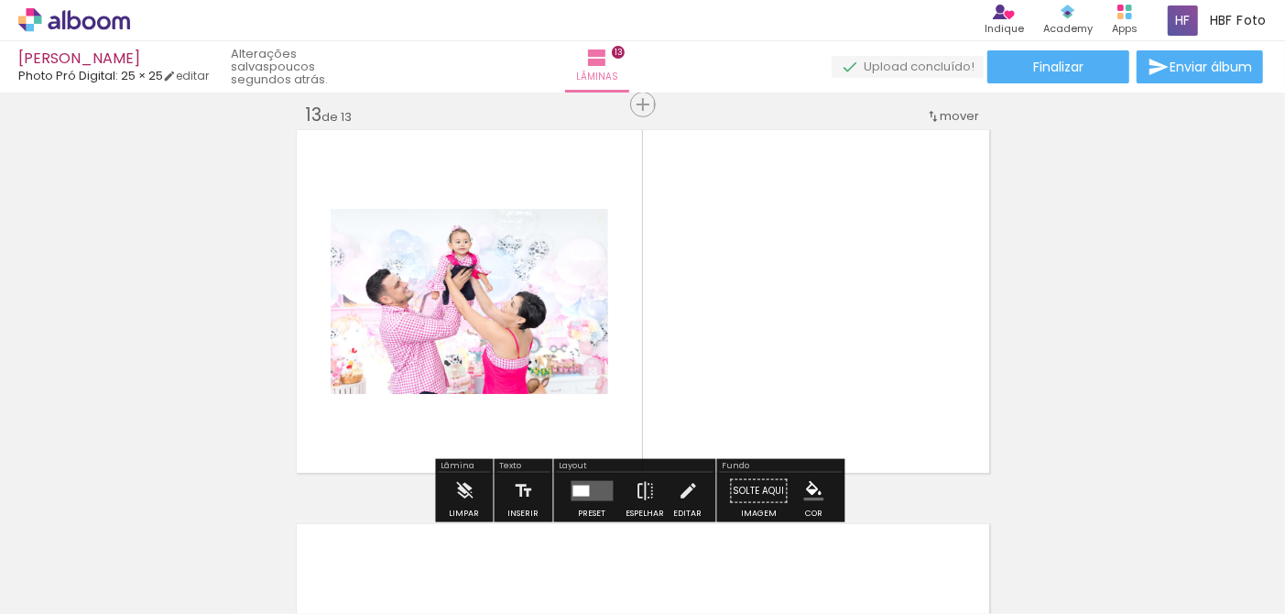
scroll to position [4749, 0]
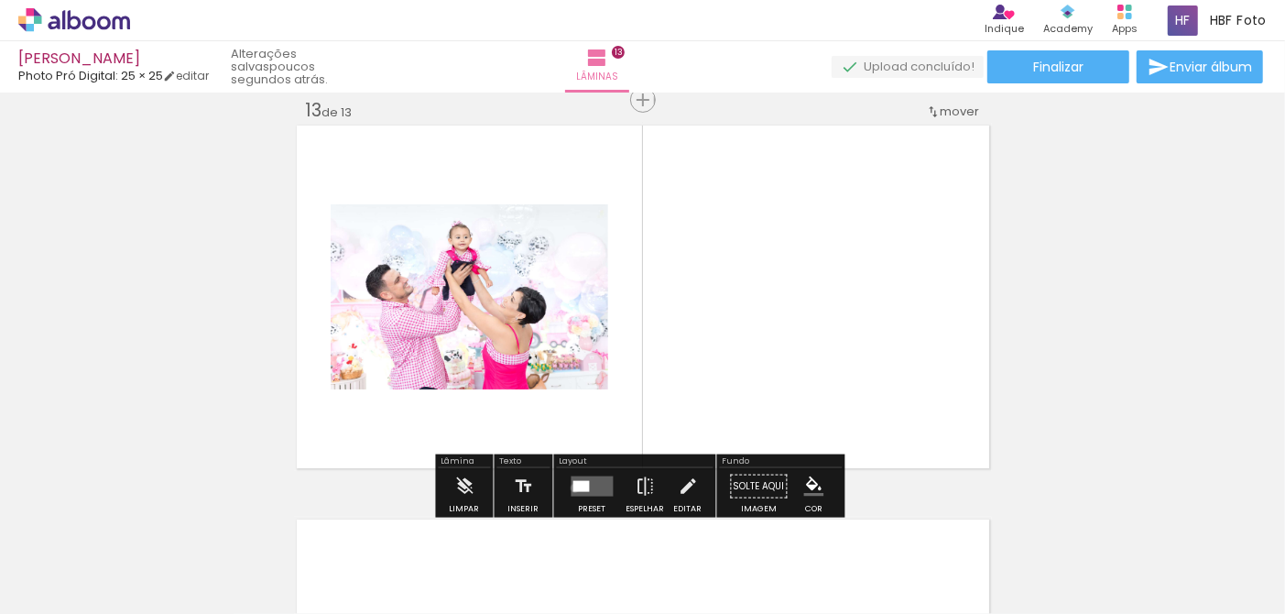
click at [573, 486] on div at bounding box center [581, 486] width 16 height 11
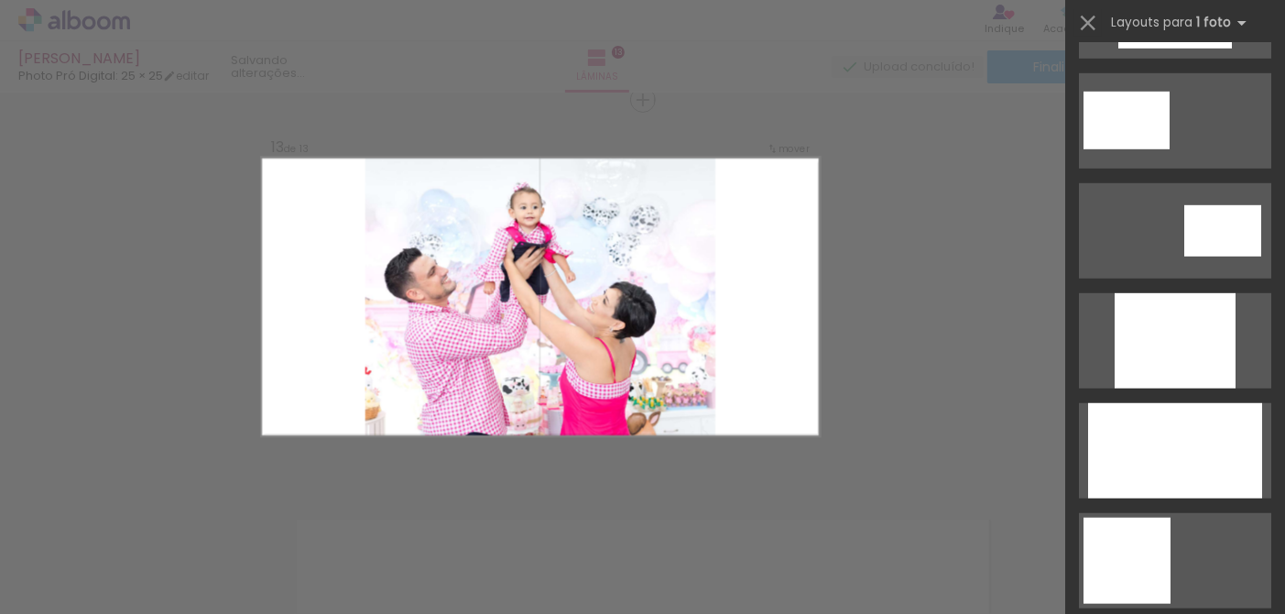
scroll to position [879, 0]
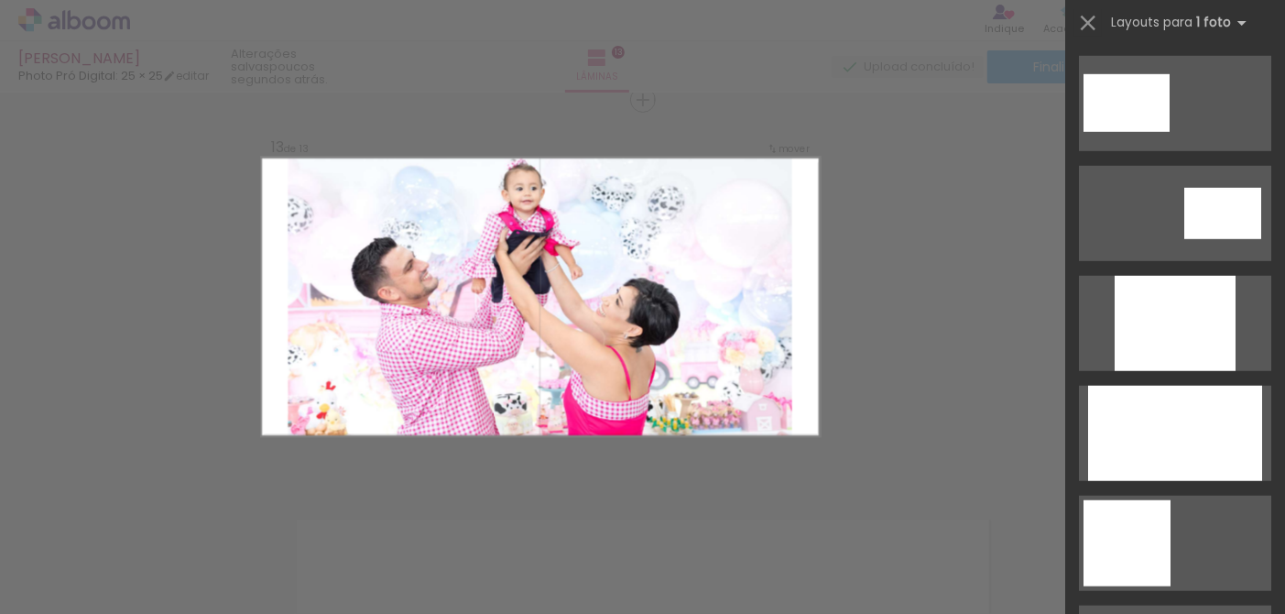
click at [1164, 450] on div at bounding box center [1175, 433] width 174 height 95
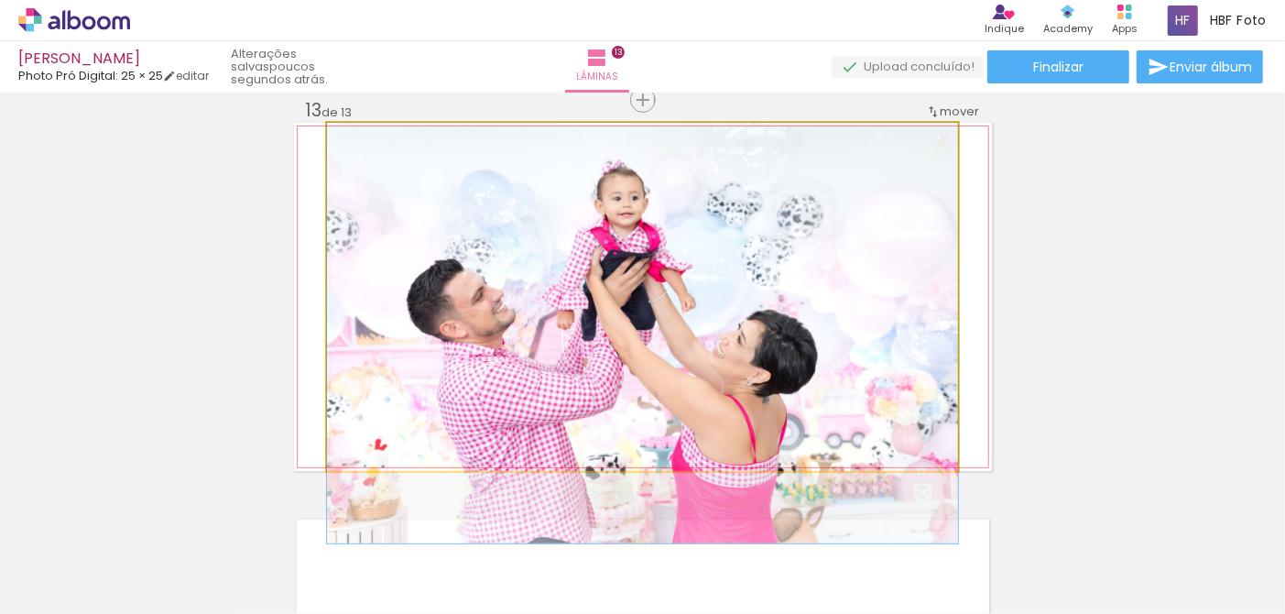
drag, startPoint x: 754, startPoint y: 298, endPoint x: 762, endPoint y: 344, distance: 47.4
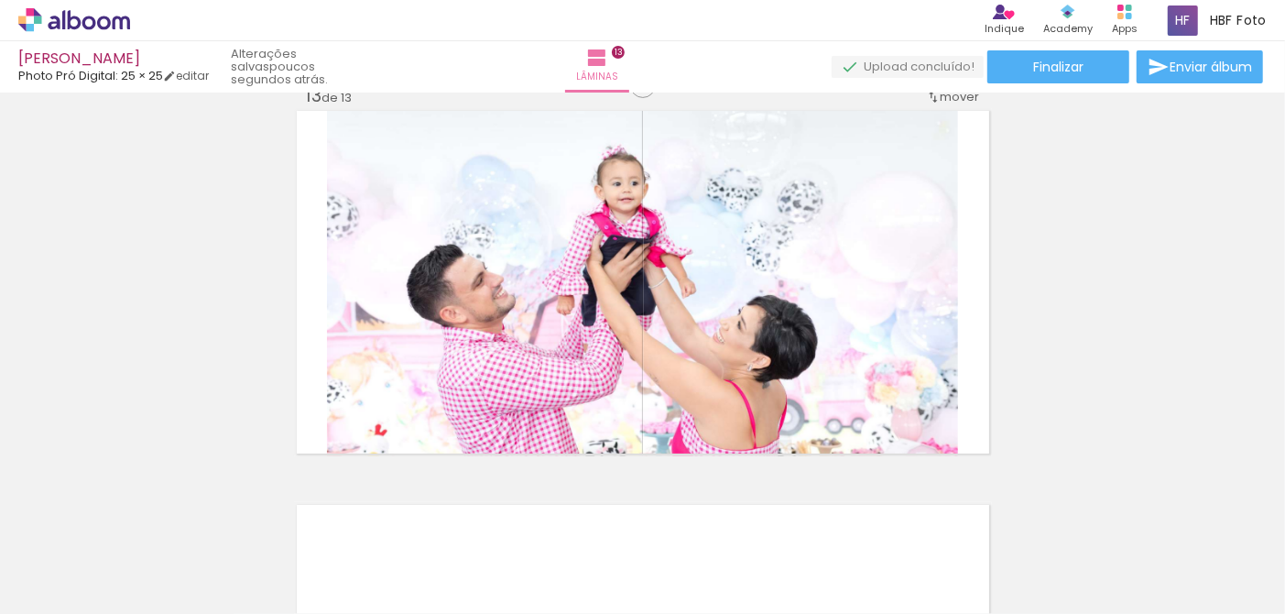
scroll to position [4749, 0]
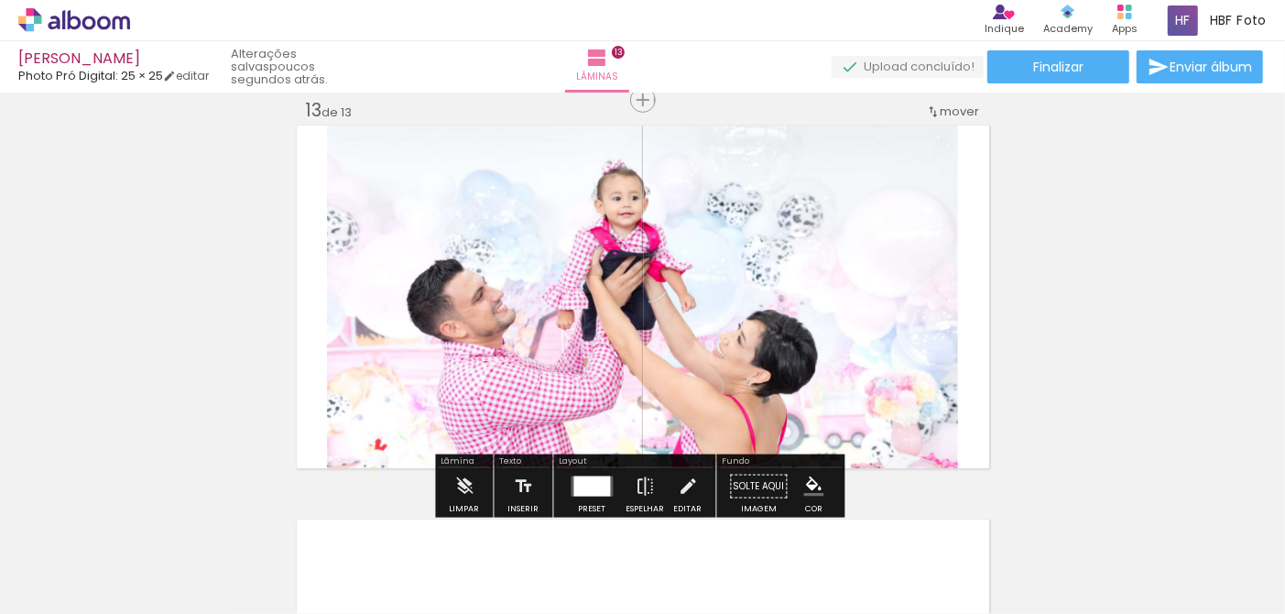
click at [886, 382] on quentale-photo at bounding box center [642, 297] width 631 height 348
click at [947, 322] on quentale-photo at bounding box center [642, 297] width 631 height 348
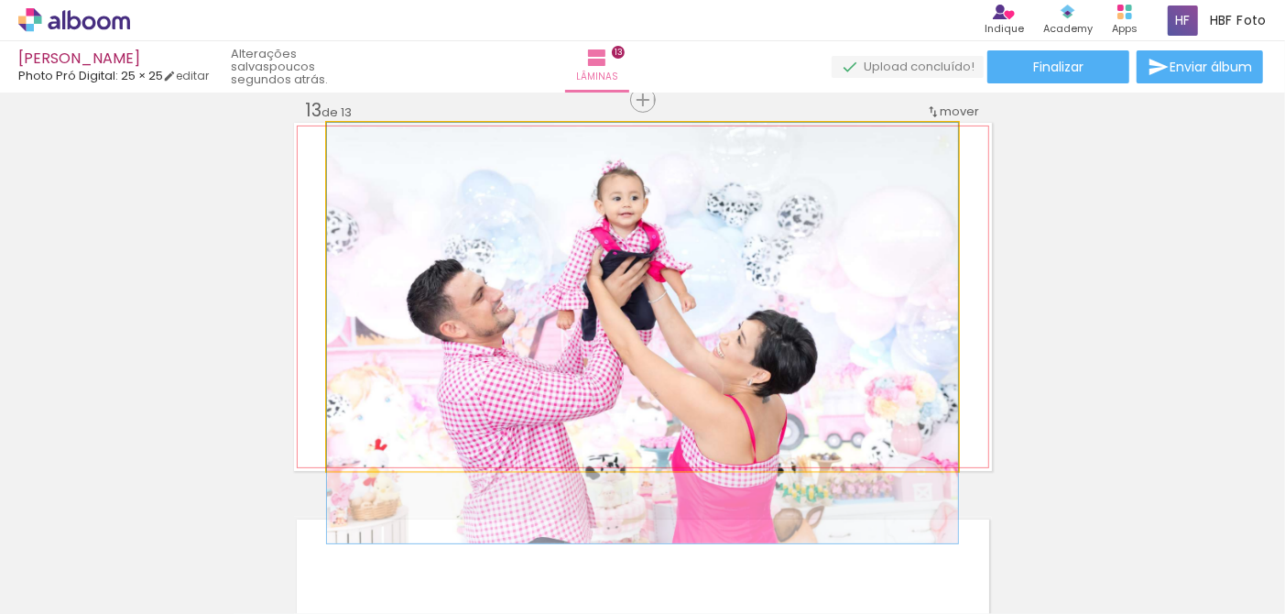
click at [947, 322] on quentale-photo at bounding box center [642, 297] width 631 height 348
click at [0, 0] on div at bounding box center [0, 0] width 0 height 0
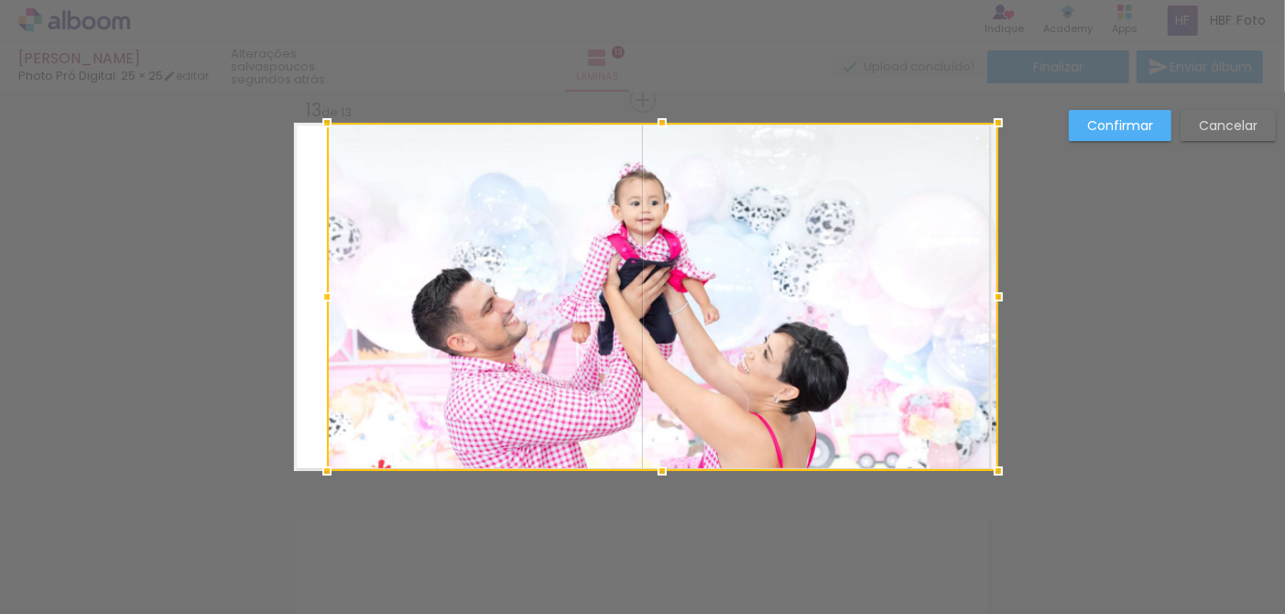
drag, startPoint x: 954, startPoint y: 298, endPoint x: 988, endPoint y: 304, distance: 34.5
click at [988, 304] on div at bounding box center [998, 296] width 37 height 37
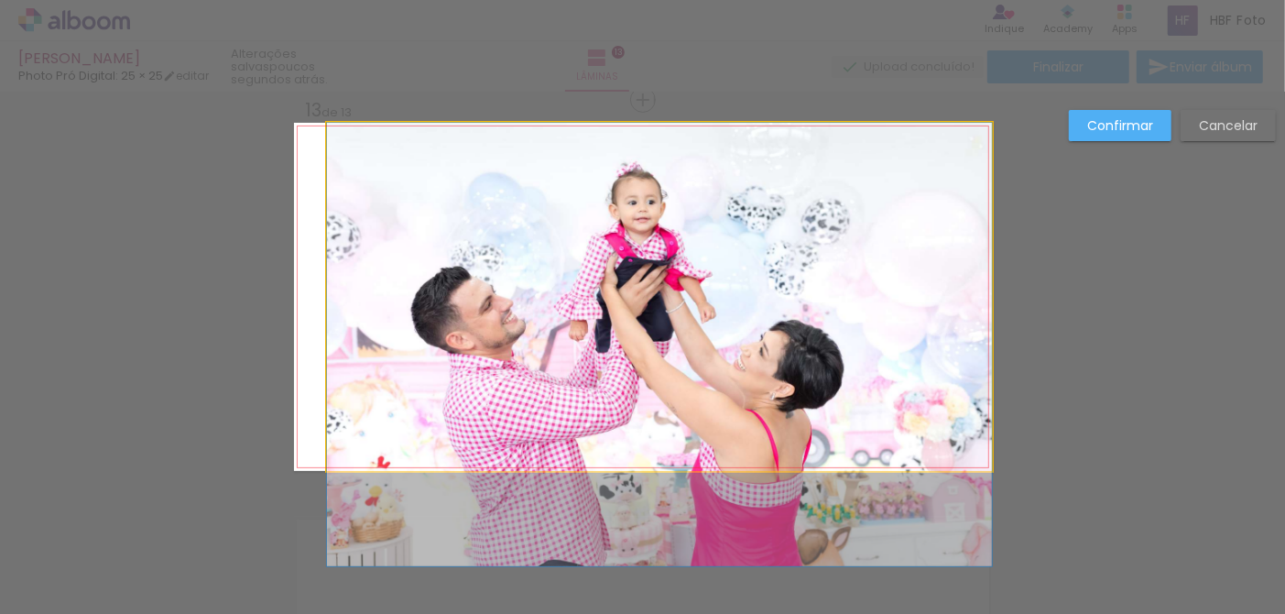
click at [348, 315] on quentale-photo at bounding box center [659, 297] width 665 height 348
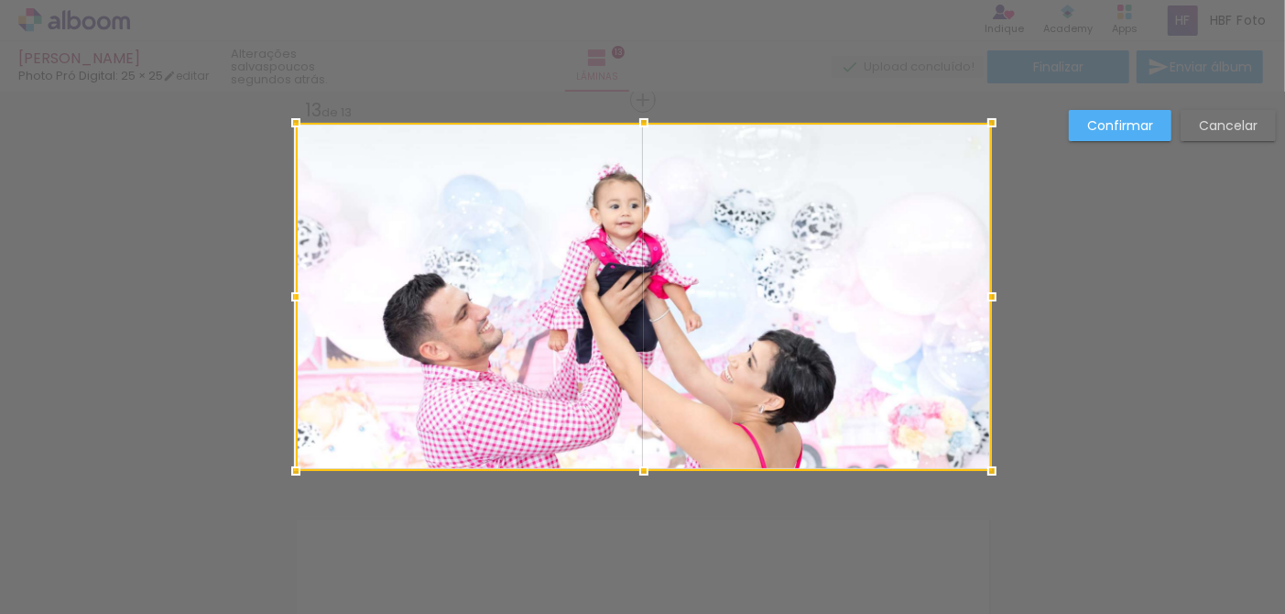
drag, startPoint x: 322, startPoint y: 299, endPoint x: 279, endPoint y: 299, distance: 42.1
click at [279, 299] on div at bounding box center [296, 296] width 37 height 37
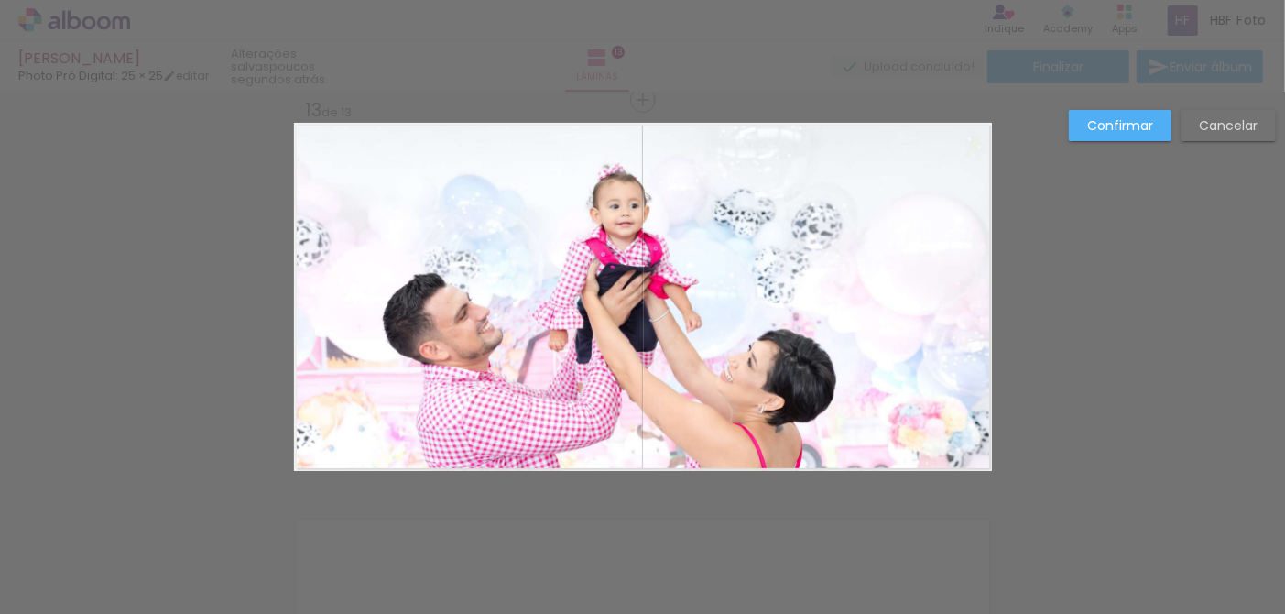
drag, startPoint x: 1154, startPoint y: 333, endPoint x: 1118, endPoint y: 131, distance: 204.7
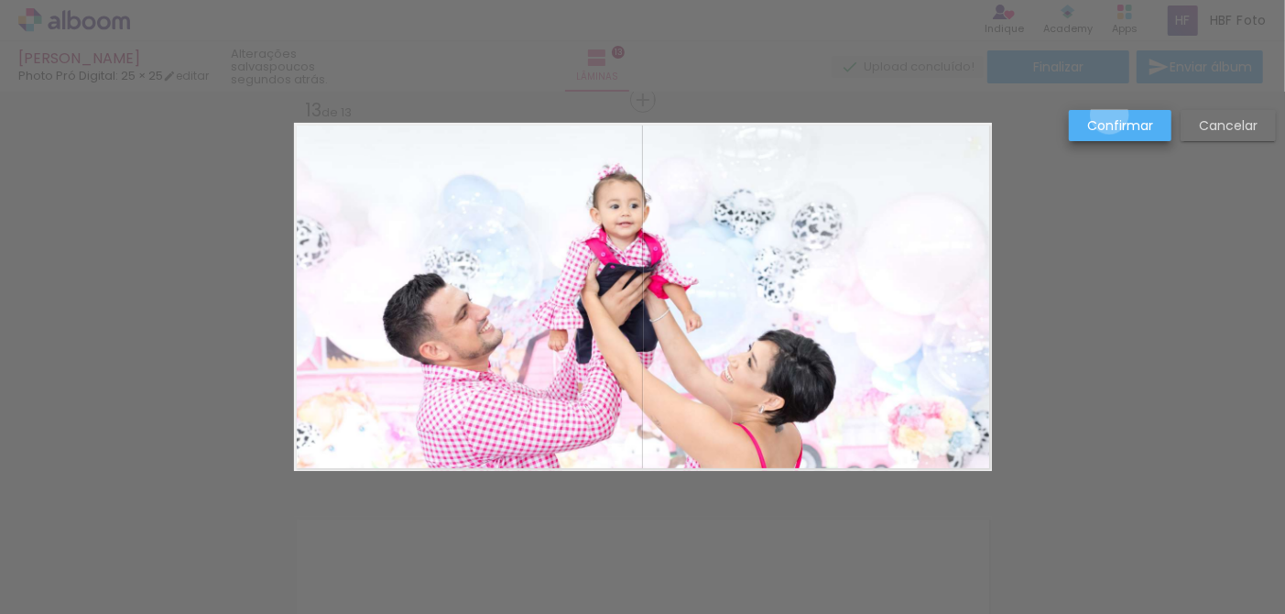
click at [0, 0] on slot "Confirmar" at bounding box center [0, 0] width 0 height 0
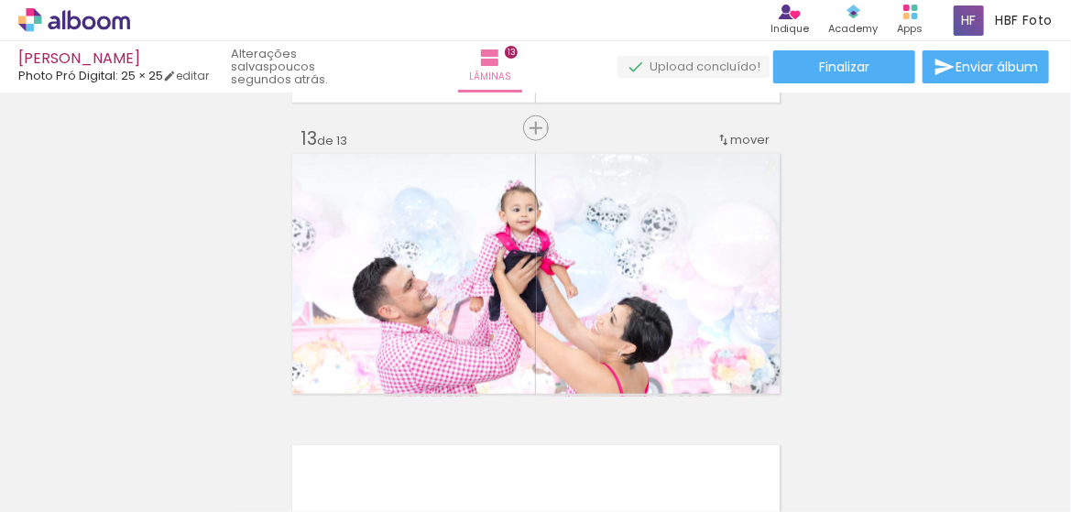
scroll to position [0, 192]
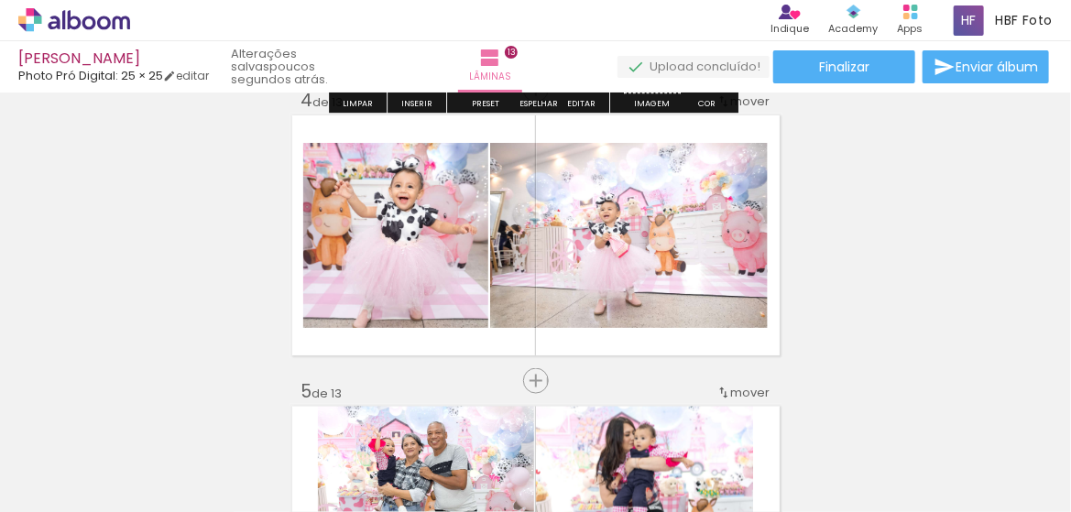
scroll to position [916, 0]
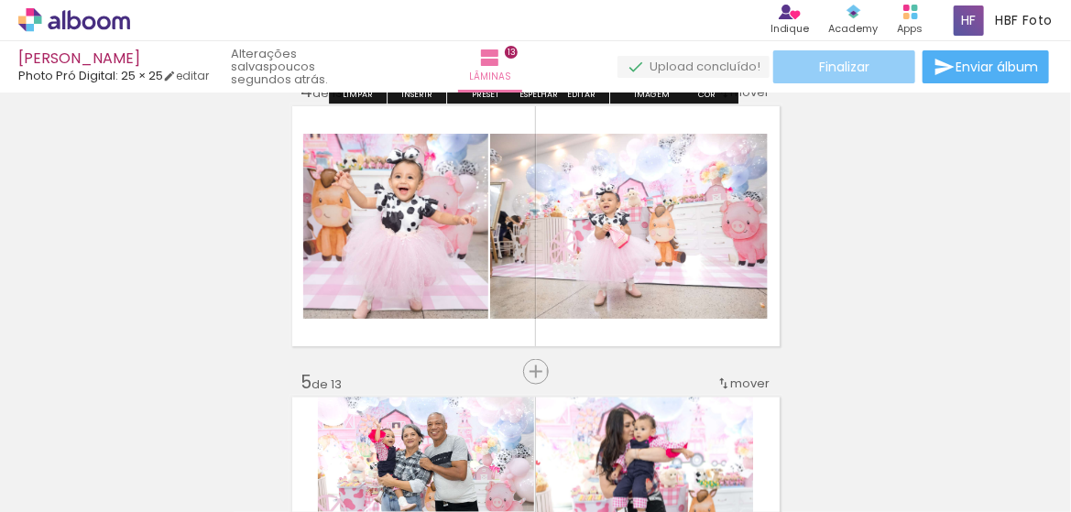
click at [845, 64] on span "Finalizar" at bounding box center [844, 66] width 50 height 13
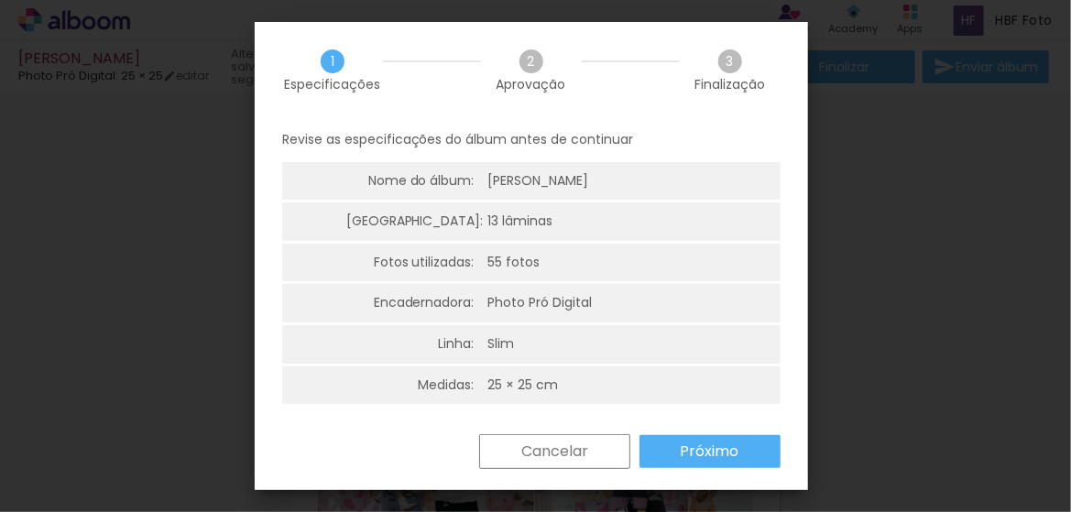
click at [0, 0] on slot "Próximo" at bounding box center [0, 0] width 0 height 0
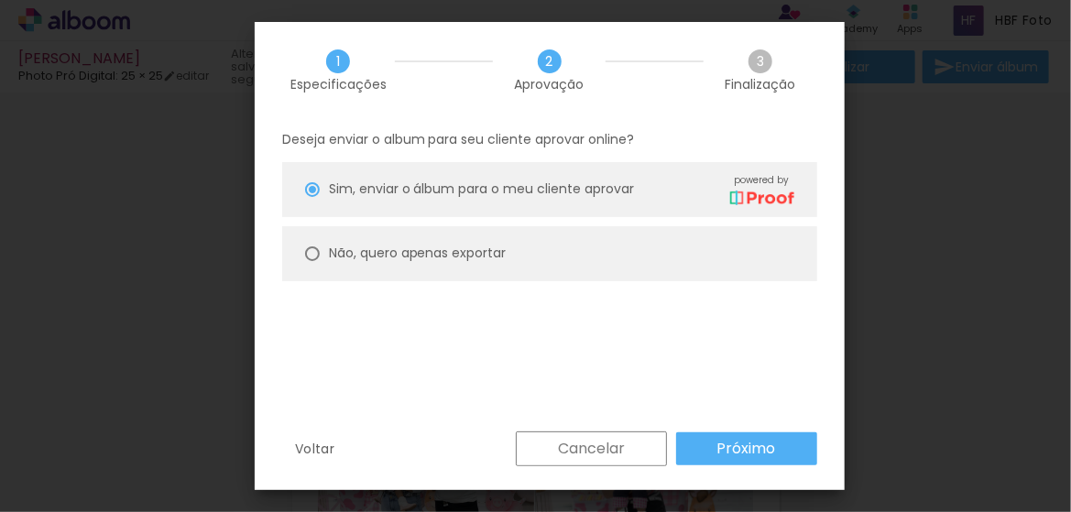
click at [0, 0] on slot "Não, quero apenas exportar" at bounding box center [0, 0] width 0 height 0
type paper-radio-button "on"
click at [775, 460] on paper-button "Próximo" at bounding box center [746, 448] width 141 height 33
type input "Alta, 300 DPI"
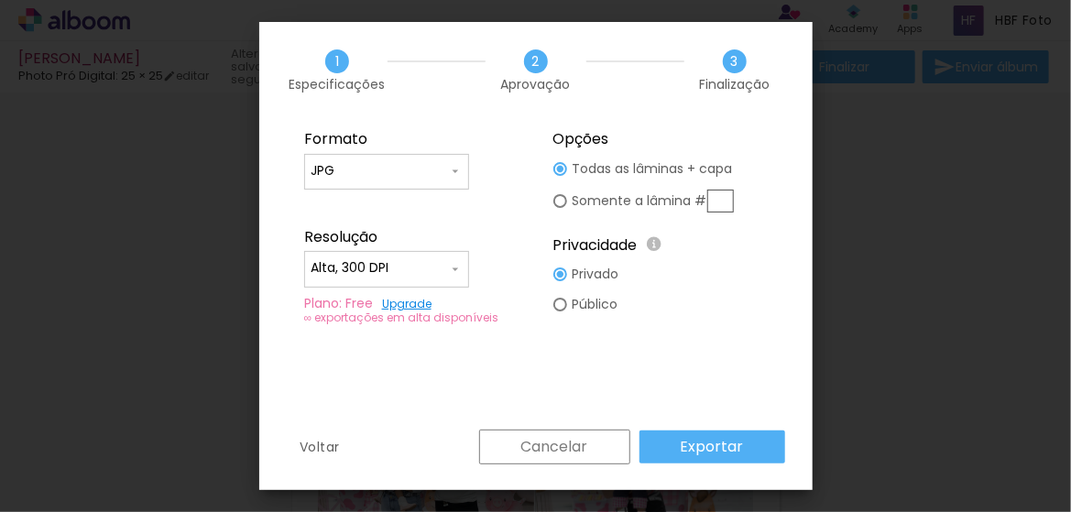
click at [761, 451] on paper-button "Exportar" at bounding box center [712, 447] width 146 height 33
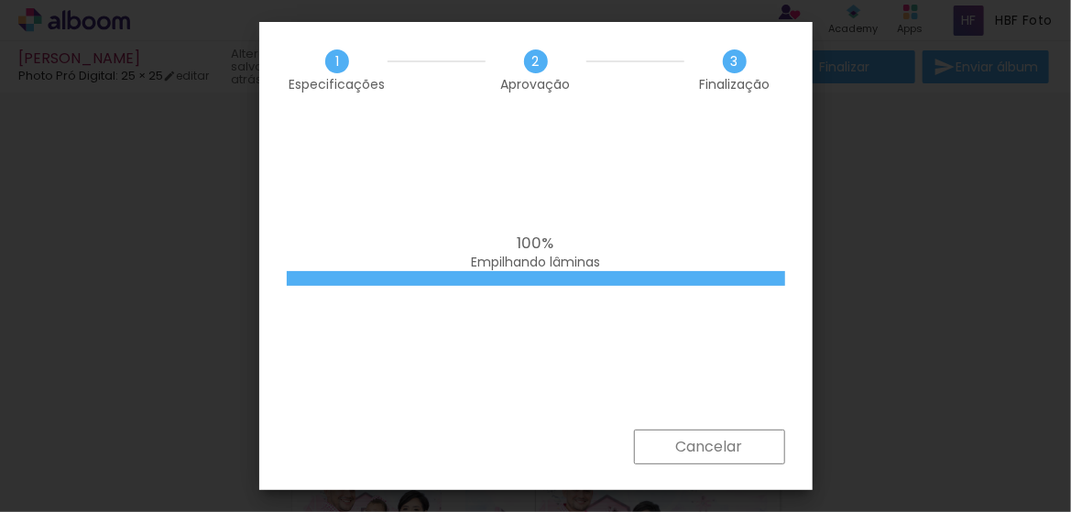
scroll to position [0, 192]
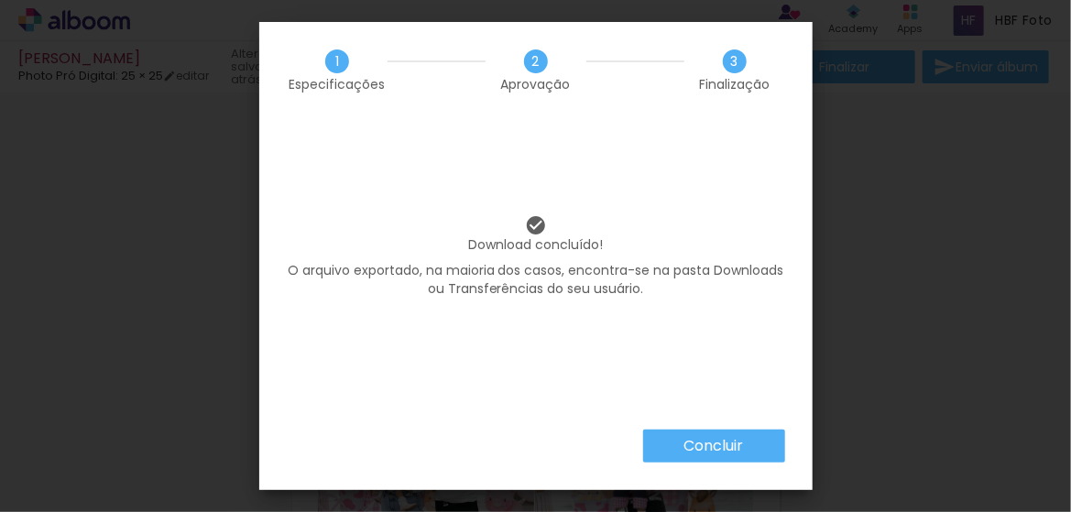
scroll to position [0, 192]
